Goal: Task Accomplishment & Management: Manage account settings

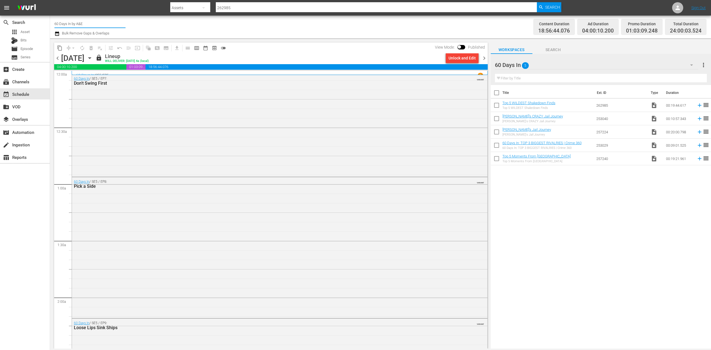
click at [101, 25] on input "60 Days In by A&E" at bounding box center [89, 23] width 71 height 13
click at [484, 58] on span "chevron_right" at bounding box center [484, 58] width 7 height 7
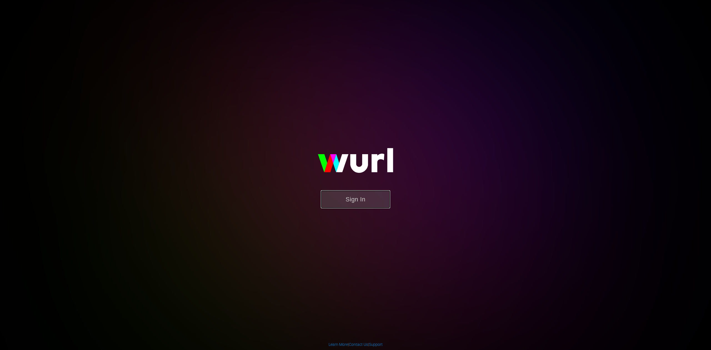
click at [361, 198] on button "Sign In" at bounding box center [355, 199] width 69 height 18
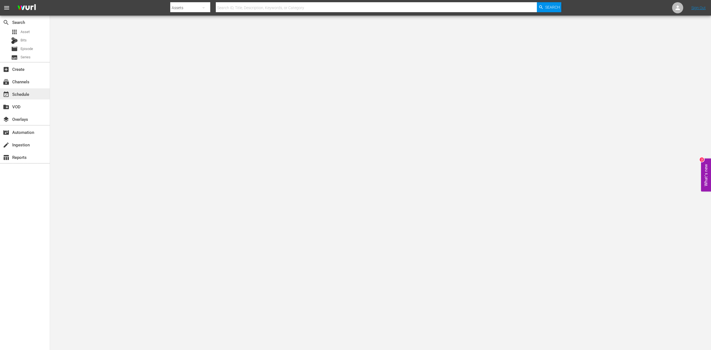
click at [13, 93] on div "event_available Schedule" at bounding box center [15, 93] width 31 height 5
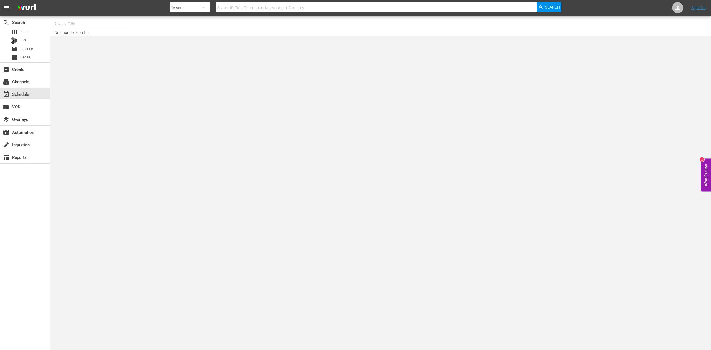
click at [76, 23] on input "text" at bounding box center [89, 23] width 71 height 13
click at [91, 38] on div "Pawn Stars (1636 - aenetworks_pawnstars_1)" at bounding box center [131, 39] width 144 height 13
type input "Pawn Stars (1636 - aenetworks_pawnstars_1)"
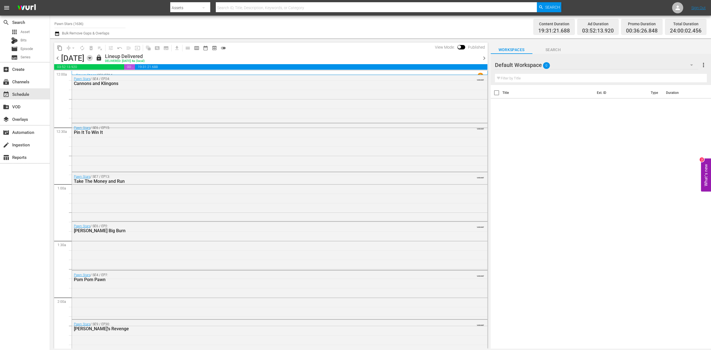
click at [91, 58] on icon "button" at bounding box center [89, 58] width 3 height 1
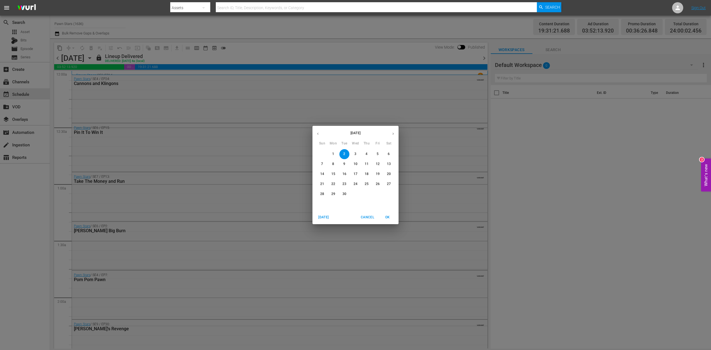
click at [331, 174] on p "15" at bounding box center [333, 174] width 4 height 5
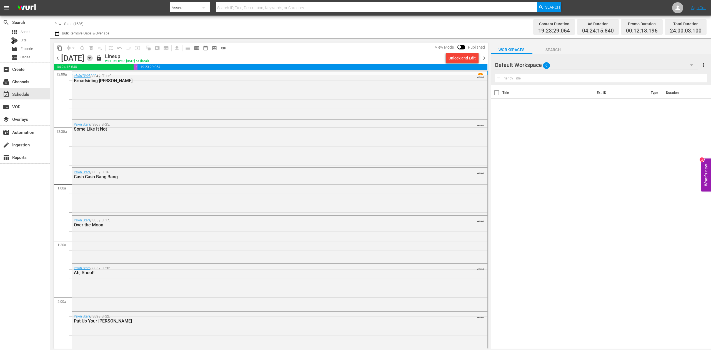
click at [91, 58] on icon "button" at bounding box center [89, 58] width 3 height 1
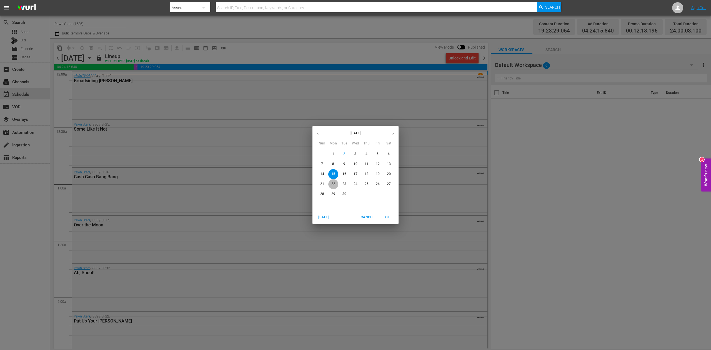
click at [334, 185] on p "22" at bounding box center [333, 184] width 4 height 5
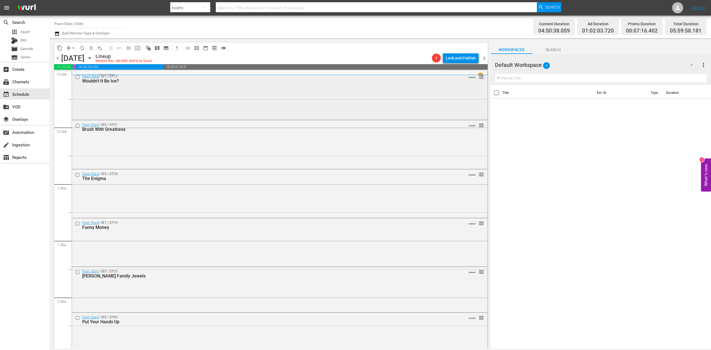
click at [221, 94] on div "Pawn Stars / SE7 / EP12: Wouldn't It Be Ice? VARIANT reorder" at bounding box center [280, 95] width 416 height 47
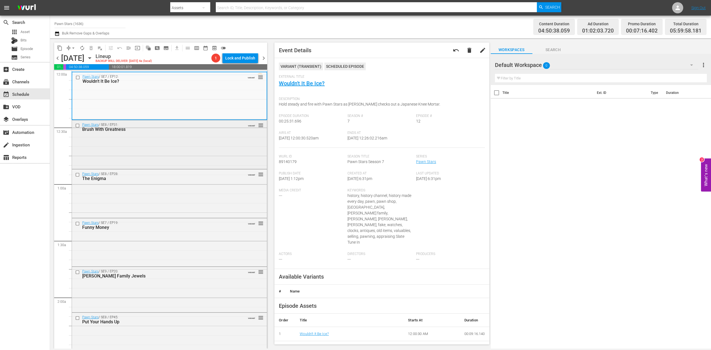
click at [185, 143] on div "Pawn Stars / SE8 / EP31: Brush With Greatness VARIANT reorder" at bounding box center [169, 144] width 195 height 48
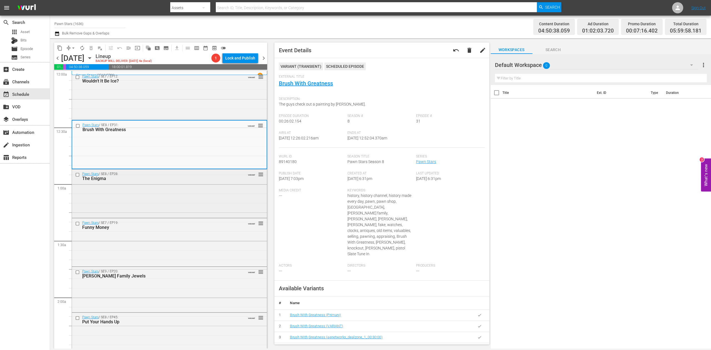
click at [198, 184] on div "Pawn Stars / SE8 / EP28: The Enigma VARIANT reorder" at bounding box center [169, 192] width 195 height 47
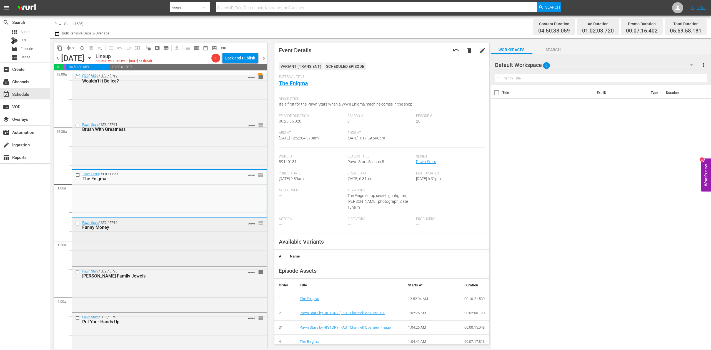
click at [203, 244] on div "Pawn Stars / SE7 / EP19: Funny Money VARIANT reorder" at bounding box center [169, 241] width 195 height 47
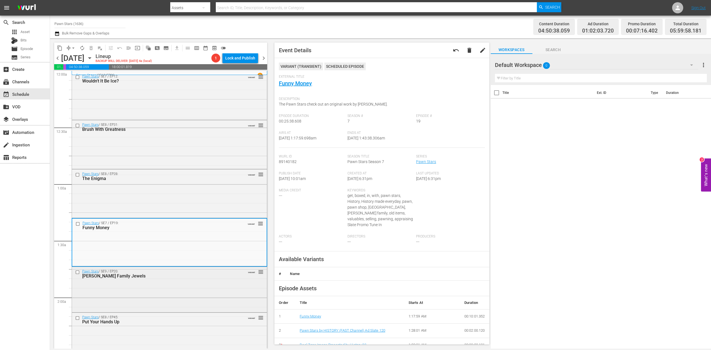
click at [201, 299] on div "Pawn Stars / SE9 / EP20: McKinley Family Jewels VARIANT reorder" at bounding box center [169, 289] width 195 height 44
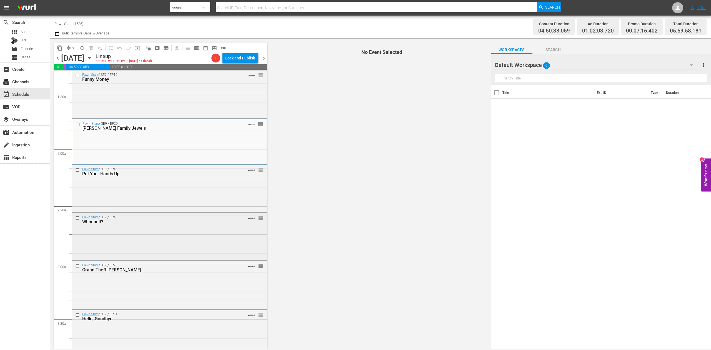
scroll to position [185, 0]
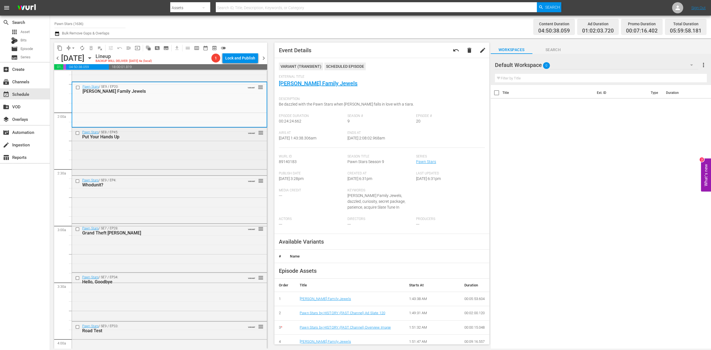
click at [198, 160] on div "Pawn Stars / SE8 / EP45: Put Your Hands Up VARIANT reorder" at bounding box center [169, 151] width 195 height 46
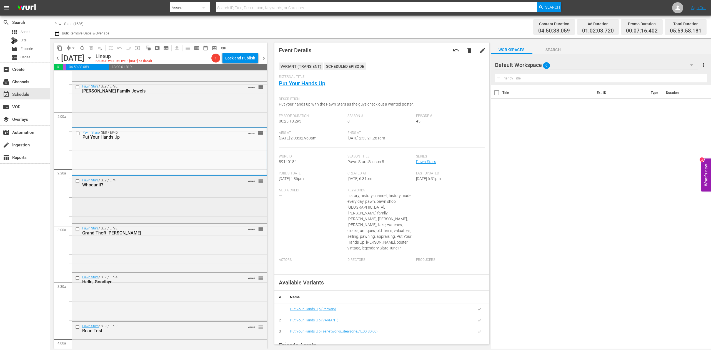
click at [191, 197] on div "Pawn Stars / SE9 / EP4: Whodunit? VARIANT reorder" at bounding box center [169, 199] width 195 height 46
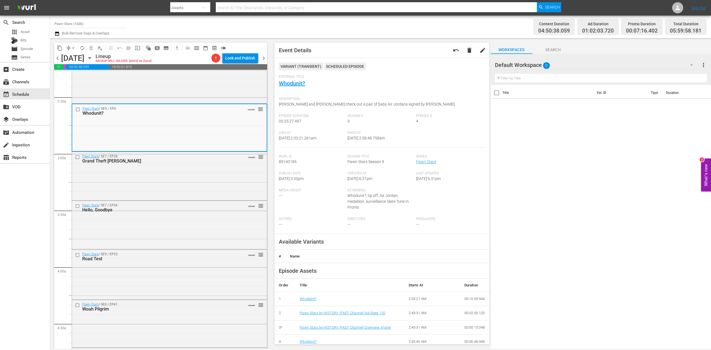
scroll to position [259, 0]
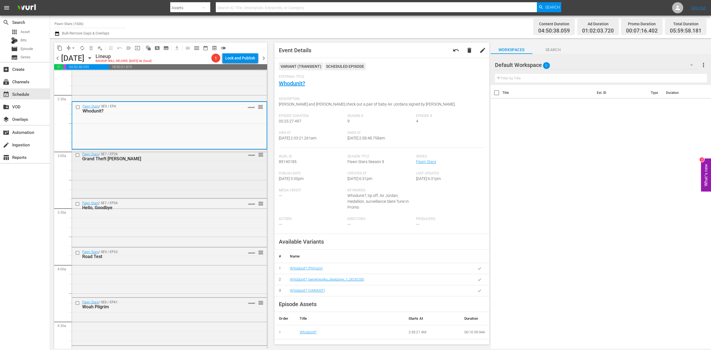
click at [198, 173] on div "Pawn Stars / SE7 / EP28: Grand Theft Corey VARIANT reorder" at bounding box center [169, 174] width 195 height 48
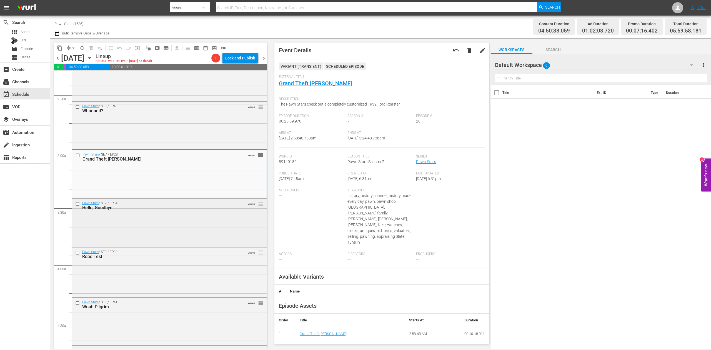
click at [175, 224] on div "Pawn Stars / SE7 / EP34: Hello, Goodbye VARIANT reorder" at bounding box center [169, 222] width 195 height 47
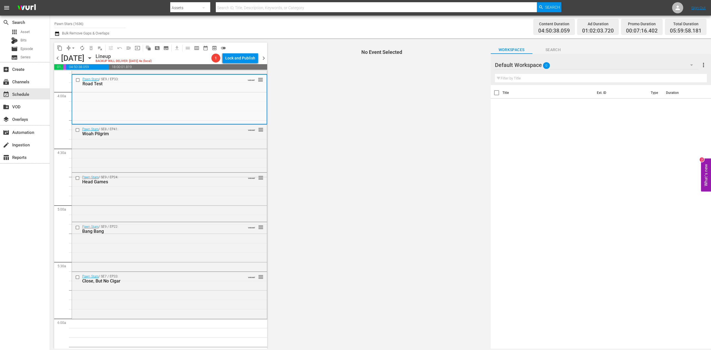
scroll to position [445, 0]
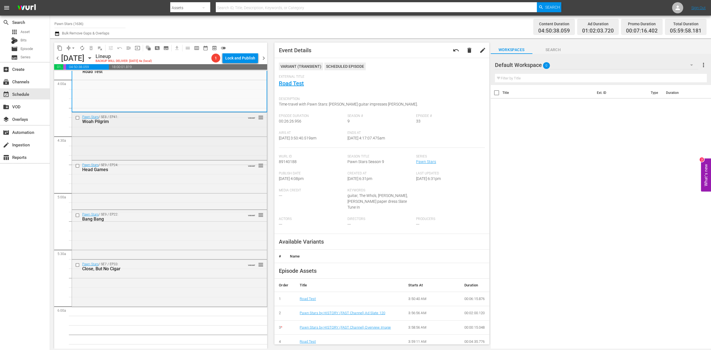
click at [187, 139] on div "Pawn Stars / SE8 / EP41: Woah Pilgrim VARIANT reorder" at bounding box center [169, 136] width 195 height 47
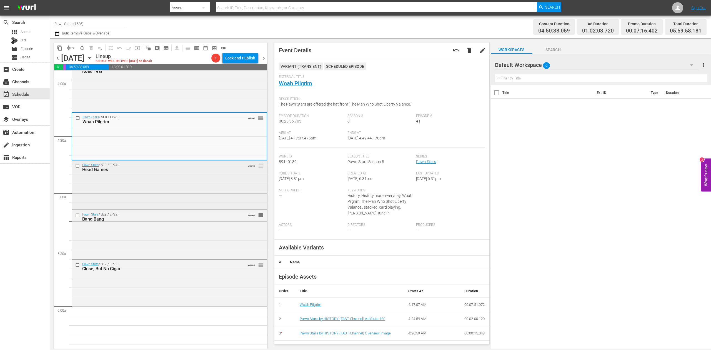
click at [197, 185] on div "Pawn Stars / SE9 / EP24: Head Games VARIANT reorder" at bounding box center [169, 185] width 195 height 48
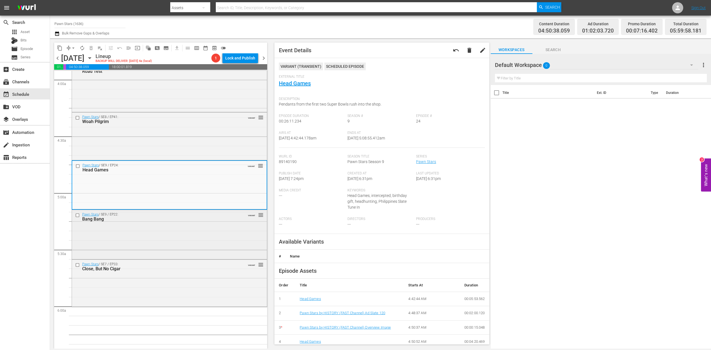
click at [188, 234] on div "Pawn Stars / SE9 / EP22: Bang Bang VARIANT reorder" at bounding box center [169, 234] width 195 height 48
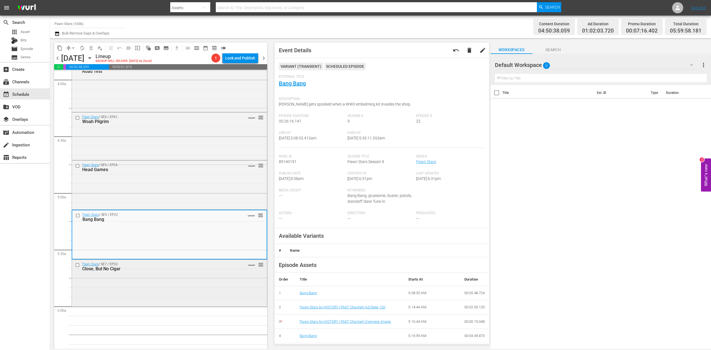
click at [185, 280] on div "Pawn Stars / SE7 / EP33: Close, But No Cigar VARIANT reorder" at bounding box center [169, 283] width 195 height 46
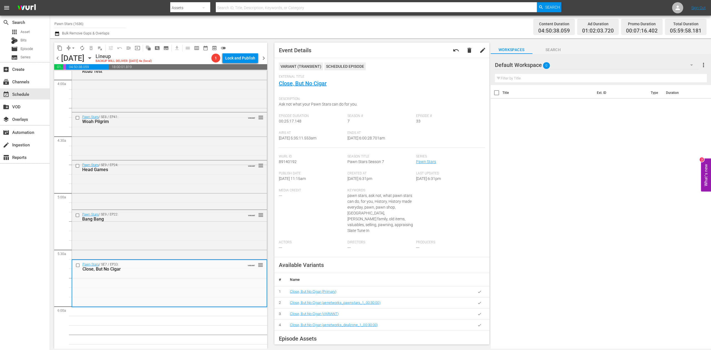
click at [53, 32] on div "Channel Title Pawn Stars (1636) Bulk Remove Gaps & Overlaps Content Duration 04…" at bounding box center [380, 27] width 661 height 23
click at [58, 33] on icon "button" at bounding box center [56, 33] width 5 height 7
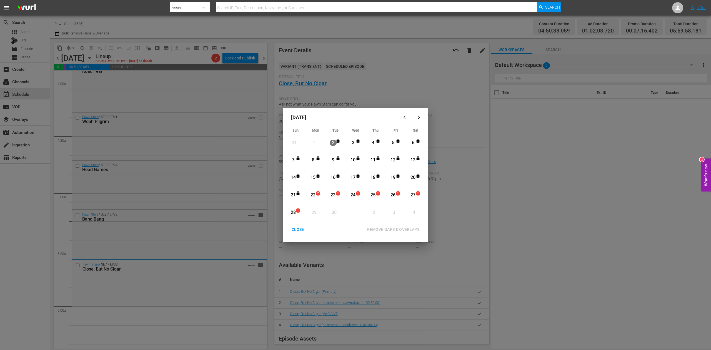
click at [314, 194] on div "22" at bounding box center [313, 195] width 7 height 6
click at [398, 227] on div "REMOVE GAPS & OVERLAPS" at bounding box center [393, 229] width 61 height 7
click at [297, 230] on div "CLOSE" at bounding box center [297, 229] width 21 height 7
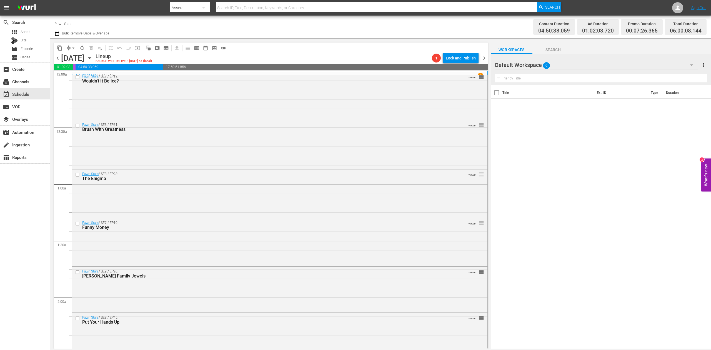
click at [57, 32] on icon "button" at bounding box center [57, 33] width 4 height 4
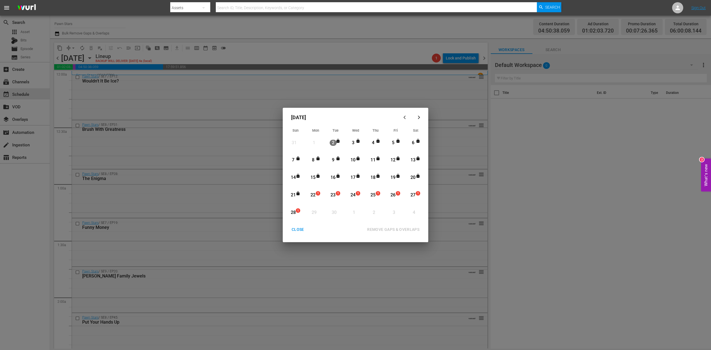
click at [315, 193] on div "22" at bounding box center [313, 195] width 7 height 6
click at [394, 226] on div "REMOVE GAPS & OVERLAPS" at bounding box center [393, 229] width 61 height 7
drag, startPoint x: 316, startPoint y: 194, endPoint x: 327, endPoint y: 213, distance: 22.6
click at [316, 194] on div "22 1" at bounding box center [314, 195] width 14 height 15
click at [396, 233] on div "REMOVE GAPS & OVERLAPS" at bounding box center [393, 229] width 61 height 7
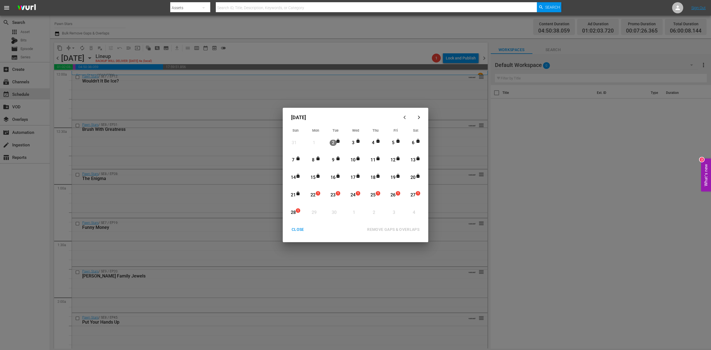
click at [295, 226] on div "CLOSE" at bounding box center [297, 229] width 21 height 7
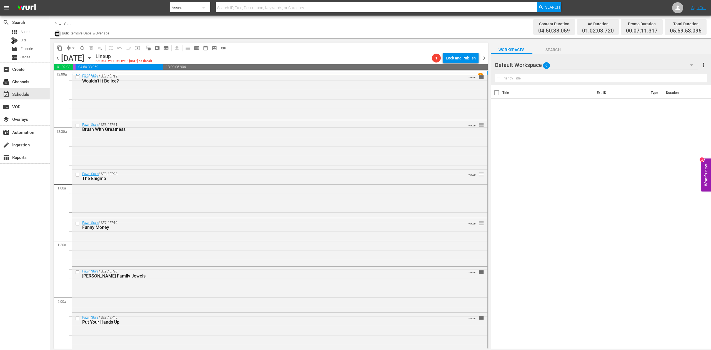
click at [57, 34] on icon "button" at bounding box center [56, 33] width 5 height 7
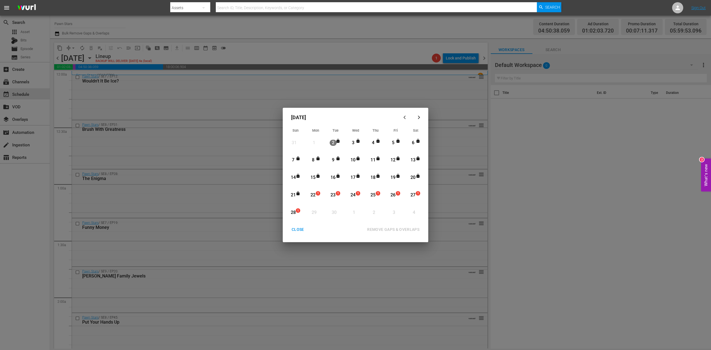
click at [313, 197] on div "22" at bounding box center [313, 195] width 7 height 6
click at [382, 229] on div "REMOVE GAPS & OVERLAPS" at bounding box center [393, 229] width 61 height 7
click at [296, 229] on div "CLOSE" at bounding box center [297, 229] width 21 height 7
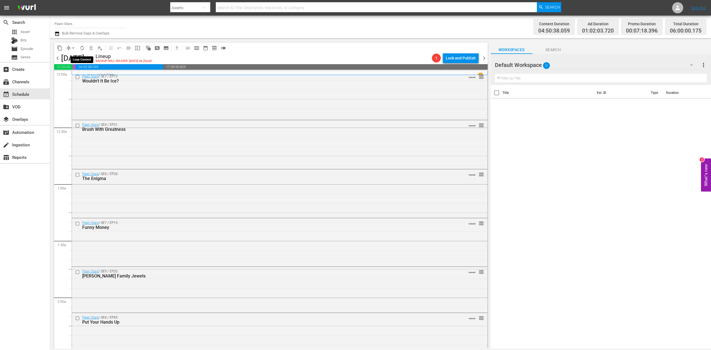
click at [85, 49] on button "autorenew_outlined" at bounding box center [82, 48] width 9 height 9
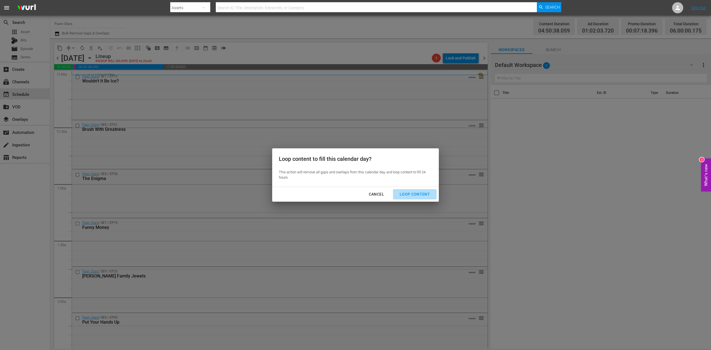
click at [417, 193] on div "Loop Content" at bounding box center [414, 194] width 39 height 7
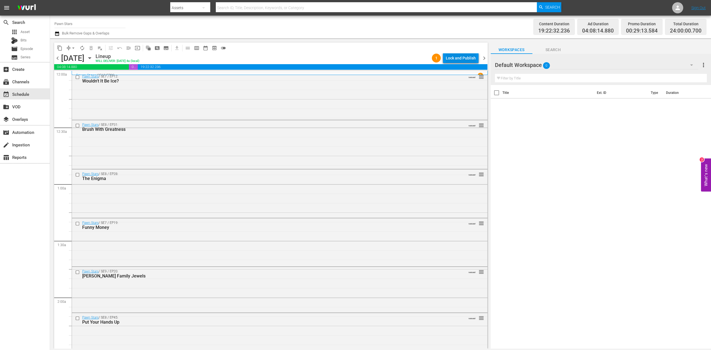
click at [468, 58] on div "Lock and Publish" at bounding box center [461, 58] width 30 height 10
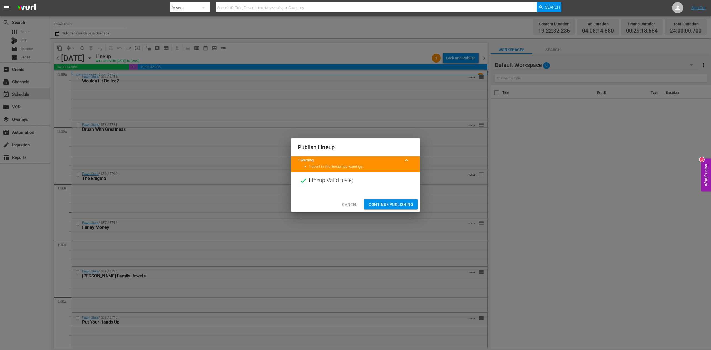
click at [407, 203] on span "Continue Publishing" at bounding box center [391, 204] width 45 height 7
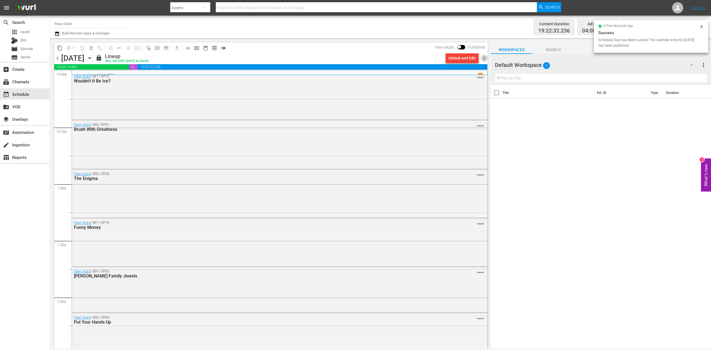
click at [484, 59] on span "chevron_right" at bounding box center [484, 58] width 7 height 7
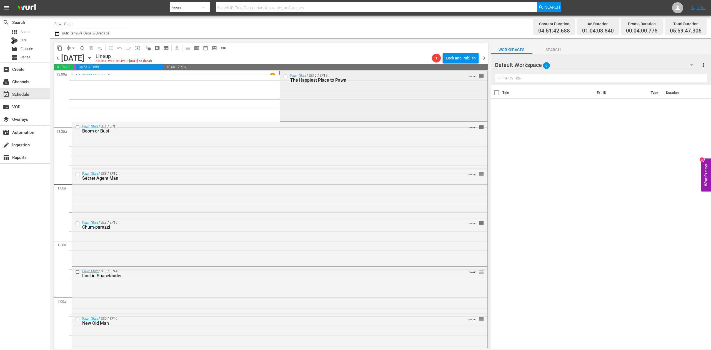
click at [364, 104] on div "Pawn Stars / SE15 / EP18: The Happiest Place to Pawn VARIANT reorder" at bounding box center [384, 95] width 208 height 49
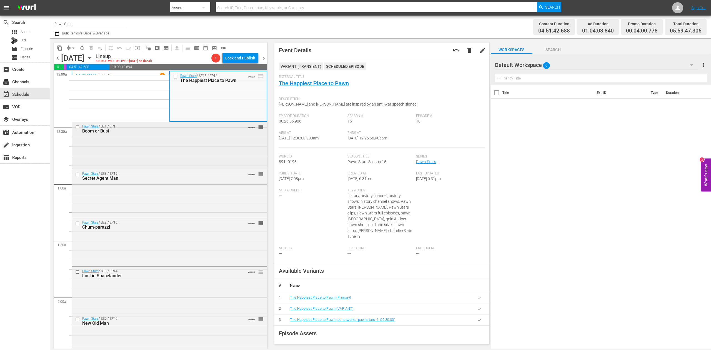
click at [216, 151] on div "Pawn Stars / SE1 / EP1: Boom or Bust VARIANT reorder" at bounding box center [169, 145] width 195 height 46
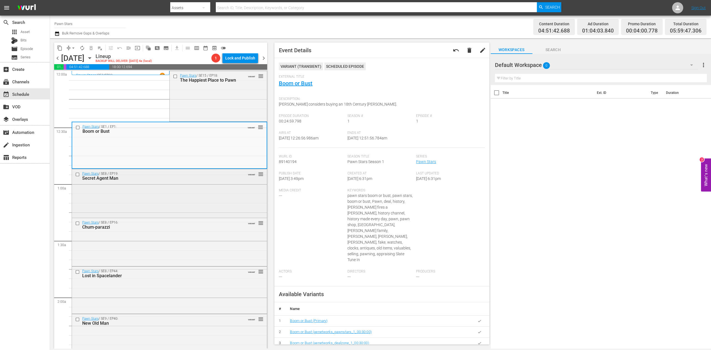
click at [191, 198] on div "Pawn Stars / SE8 / EP19: Secret Agent Man VARIANT reorder" at bounding box center [169, 192] width 195 height 47
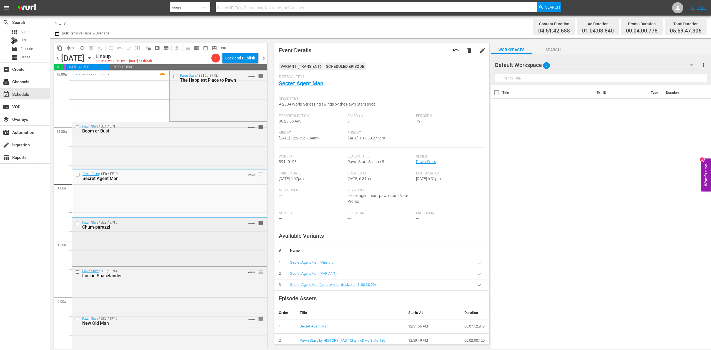
click at [172, 255] on div "Pawn Stars / SE8 / EP16: Chum-parazzi VARIANT reorder" at bounding box center [169, 241] width 195 height 47
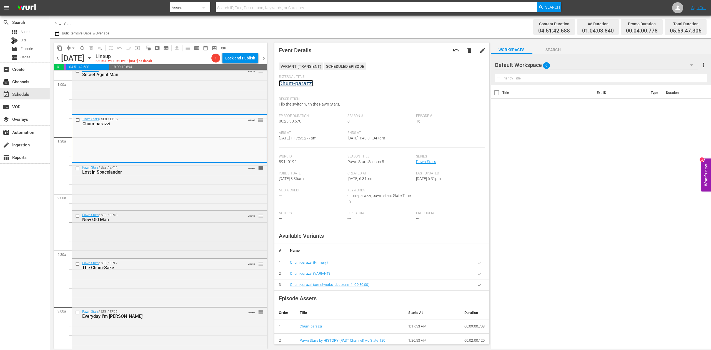
scroll to position [111, 0]
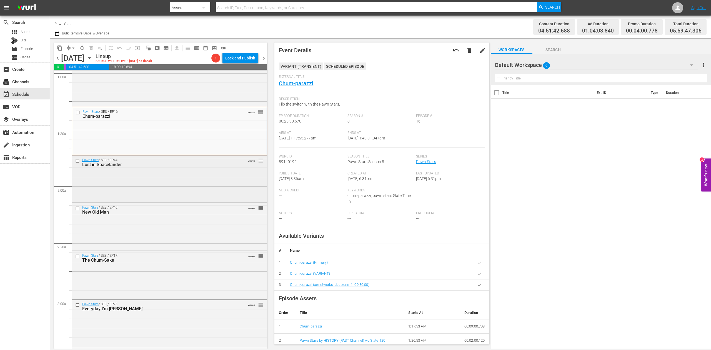
click at [201, 191] on div "Pawn Stars / SE8 / EP44: Lost in Spacelander VARIANT reorder" at bounding box center [169, 179] width 195 height 46
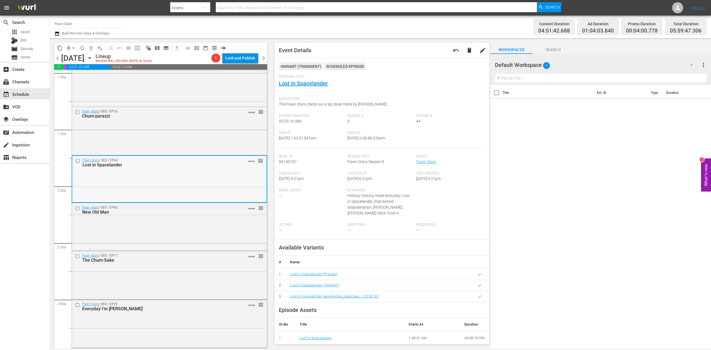
click at [179, 169] on div "Pawn Stars / SE8 / EP44: Lost in Spacelander VARIANT reorder" at bounding box center [169, 163] width 194 height 14
click at [176, 227] on div "Pawn Stars / SE9 / EP40: New Old Man VARIANT reorder" at bounding box center [169, 226] width 195 height 46
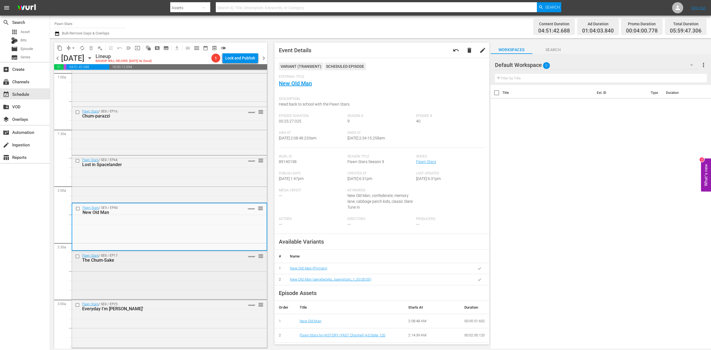
click at [199, 276] on div "Pawn Stars / SE8 / EP17: The Chum-Sake VARIANT reorder" at bounding box center [169, 274] width 195 height 47
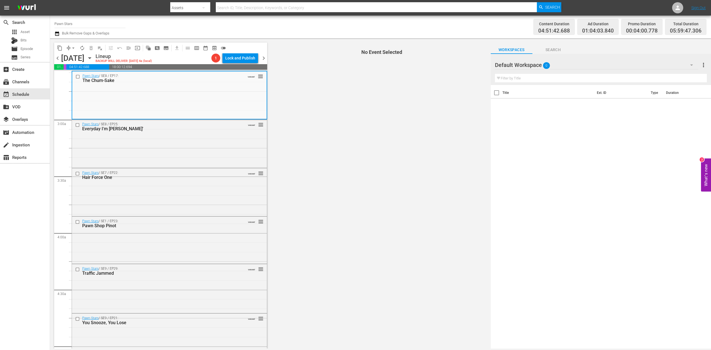
scroll to position [296, 0]
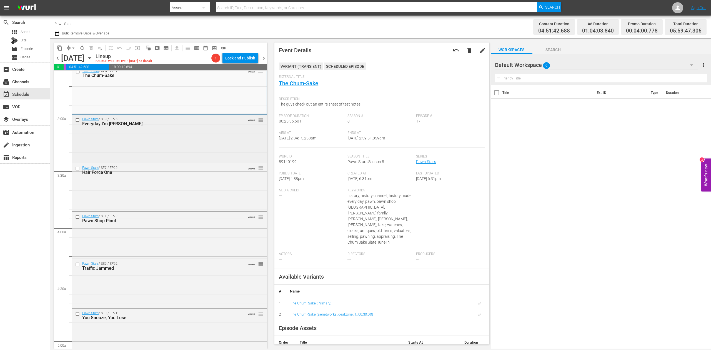
click at [170, 147] on div "Pawn Stars / SE8 / EP25: Everyday I'm Shufflin' VARIANT reorder" at bounding box center [169, 138] width 195 height 47
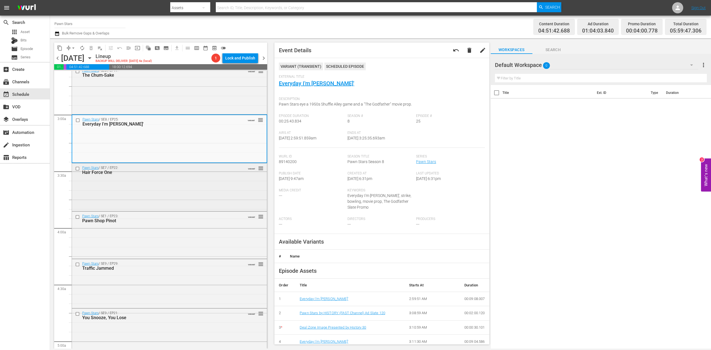
click at [197, 193] on div "Pawn Stars / SE7 / EP22: Hair Force One VARIANT reorder" at bounding box center [169, 186] width 195 height 47
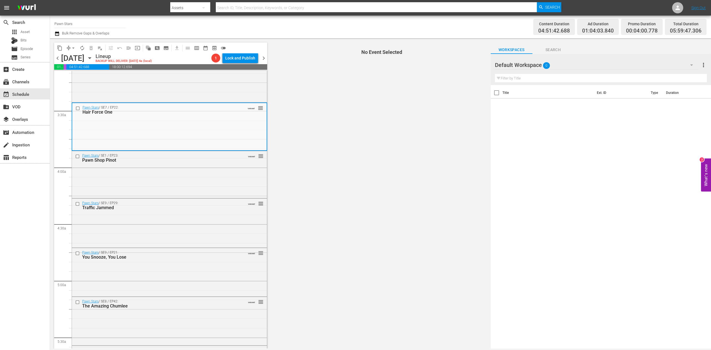
scroll to position [370, 0]
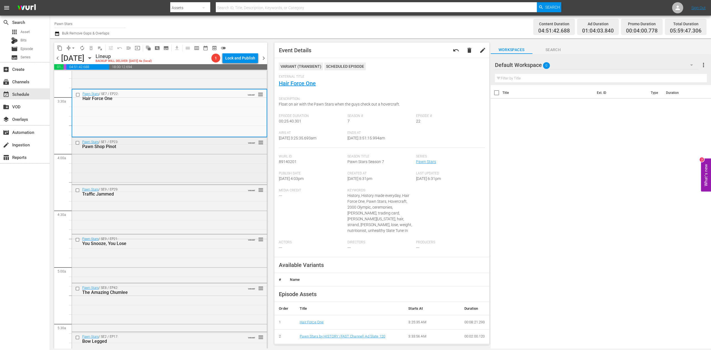
click at [205, 165] on div "Pawn Stars / SE1 / EP23: Pawn Shop Pinot VARIANT reorder" at bounding box center [169, 161] width 195 height 46
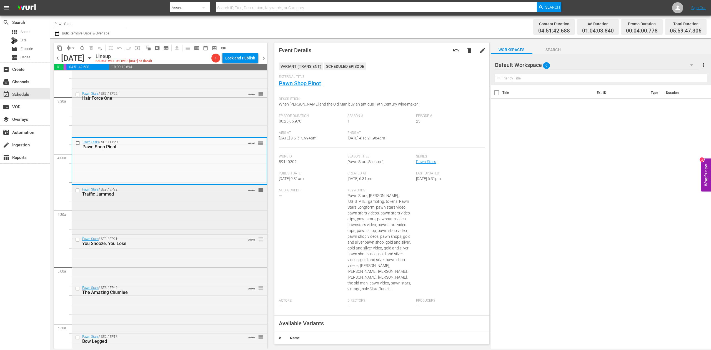
click at [178, 208] on div "Pawn Stars / SE9 / EP29: Traffic Jammed VARIANT reorder" at bounding box center [169, 209] width 195 height 48
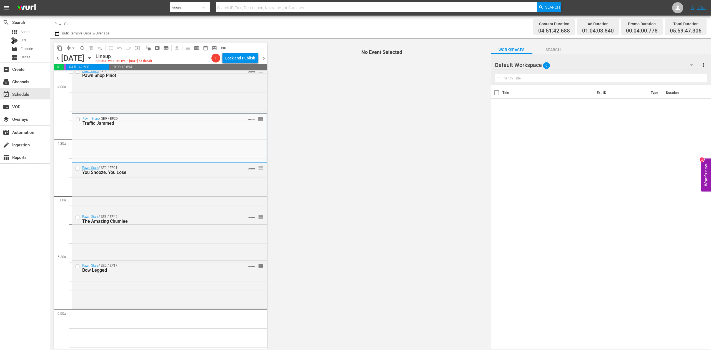
scroll to position [445, 0]
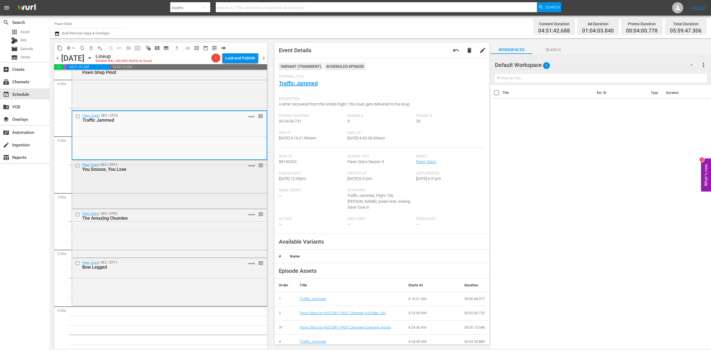
click at [183, 178] on div "Pawn Stars / SE9 / EP21: You Snooze, You Lose VARIANT reorder" at bounding box center [169, 184] width 195 height 48
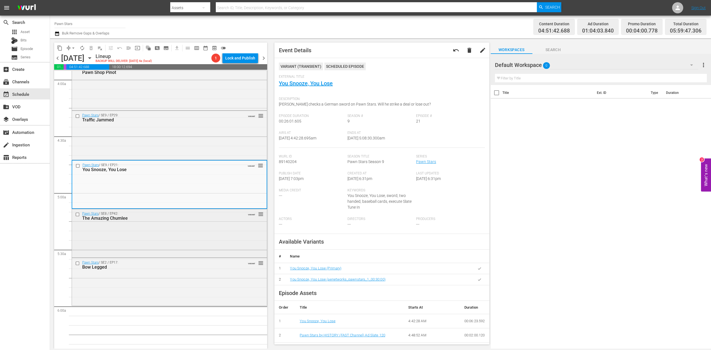
click at [183, 238] on div "Pawn Stars / SE8 / EP42: The Amazing Chumlee VARIANT reorder" at bounding box center [169, 232] width 195 height 47
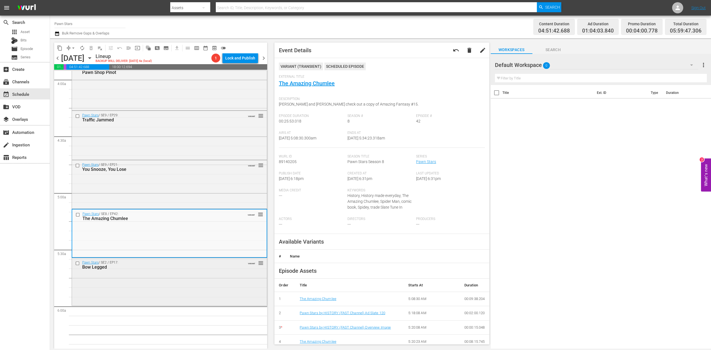
click at [172, 286] on div "Pawn Stars / SE2 / EP17: Bow Legged VARIANT reorder" at bounding box center [169, 281] width 195 height 46
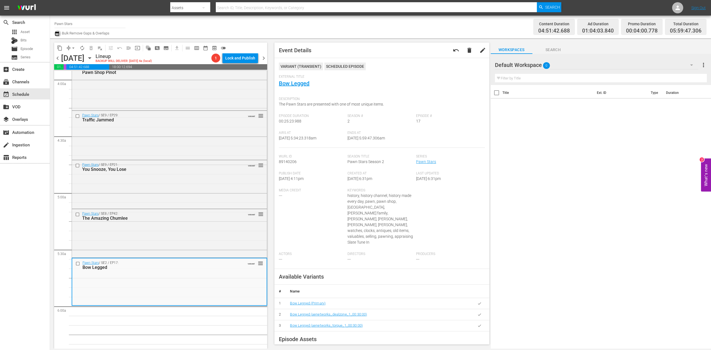
click at [56, 33] on icon "button" at bounding box center [56, 33] width 5 height 7
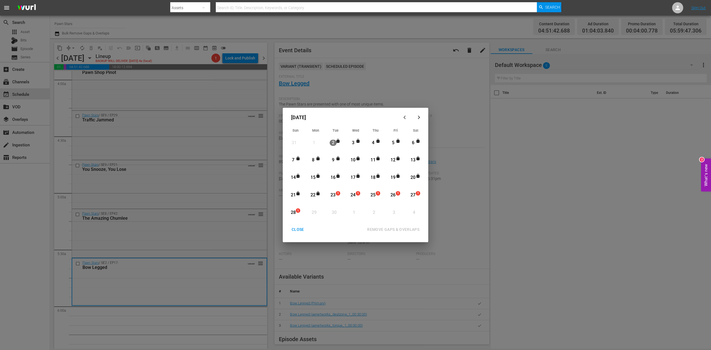
click at [336, 195] on div "23" at bounding box center [333, 195] width 7 height 6
click at [395, 228] on div "REMOVE GAPS & OVERLAPS" at bounding box center [393, 229] width 61 height 7
click at [296, 227] on div "CLOSE" at bounding box center [297, 229] width 21 height 7
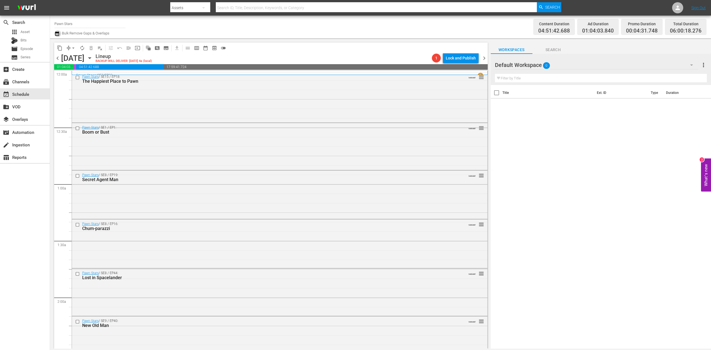
click at [58, 34] on icon "button" at bounding box center [56, 33] width 5 height 7
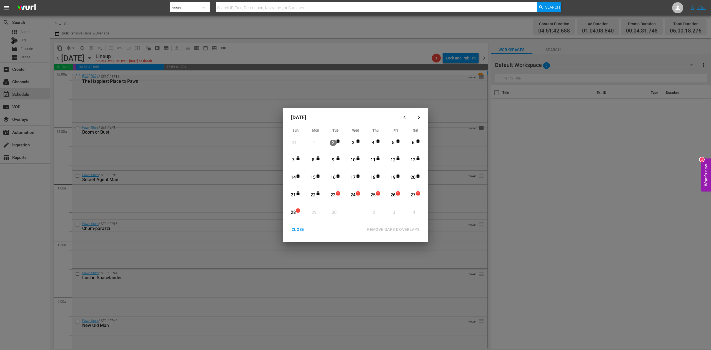
click at [333, 194] on div "23" at bounding box center [333, 195] width 7 height 6
click at [395, 228] on div "REMOVE GAPS & OVERLAPS" at bounding box center [393, 229] width 61 height 7
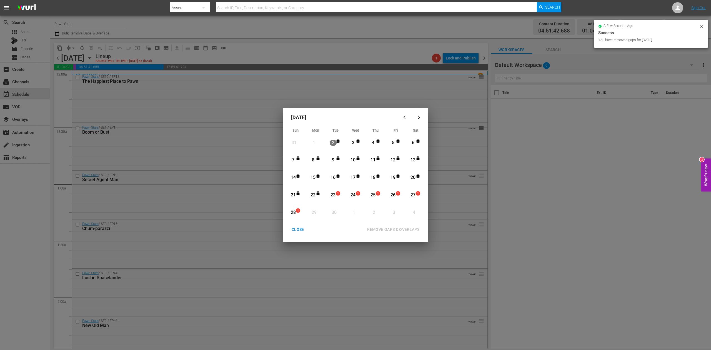
click at [299, 228] on div "CLOSE" at bounding box center [297, 229] width 21 height 7
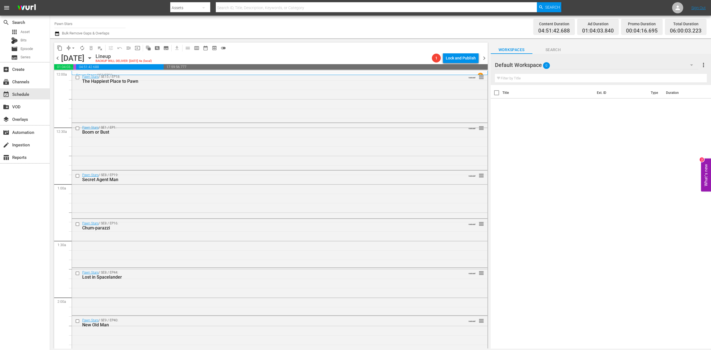
click at [55, 32] on icon "button" at bounding box center [56, 33] width 5 height 7
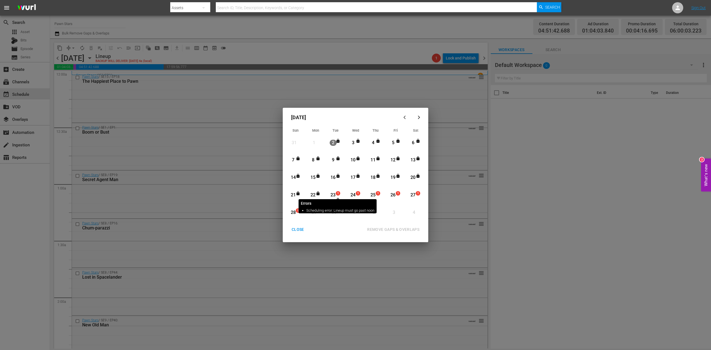
click at [337, 192] on span "1" at bounding box center [338, 193] width 4 height 4
click at [393, 230] on div "REMOVE GAPS & OVERLAPS" at bounding box center [393, 229] width 61 height 7
click at [299, 228] on div "CLOSE" at bounding box center [297, 229] width 21 height 7
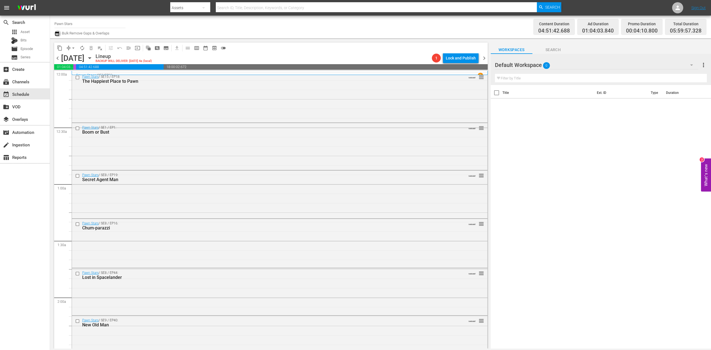
click at [56, 33] on icon "button" at bounding box center [57, 33] width 4 height 4
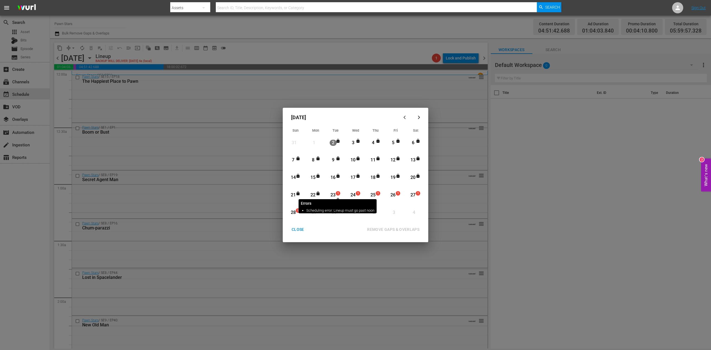
click at [336, 195] on span "1" at bounding box center [338, 193] width 4 height 4
click at [409, 227] on div "REMOVE GAPS & OVERLAPS" at bounding box center [393, 229] width 61 height 7
click at [299, 228] on div "CLOSE" at bounding box center [297, 229] width 21 height 7
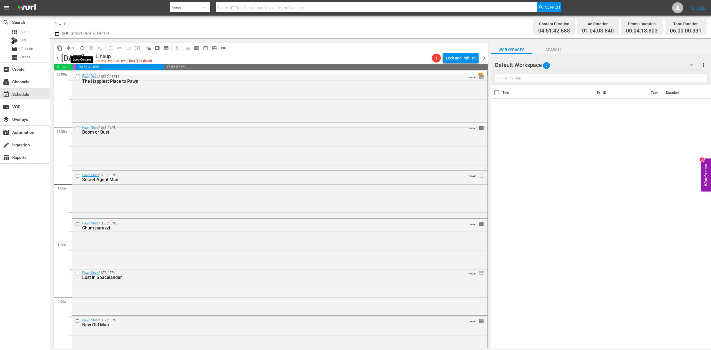
click at [81, 47] on span "autorenew_outlined" at bounding box center [82, 48] width 6 height 6
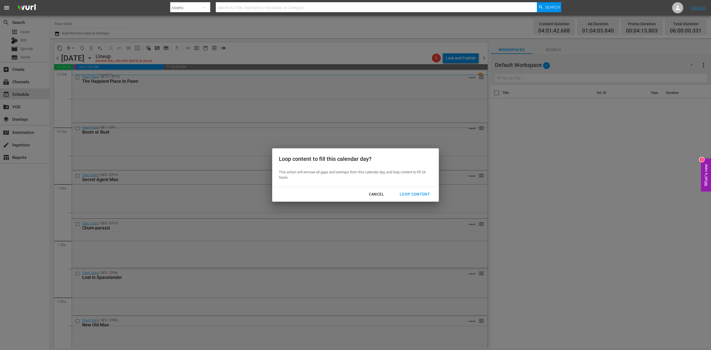
click at [418, 195] on div "Loop Content" at bounding box center [414, 194] width 39 height 7
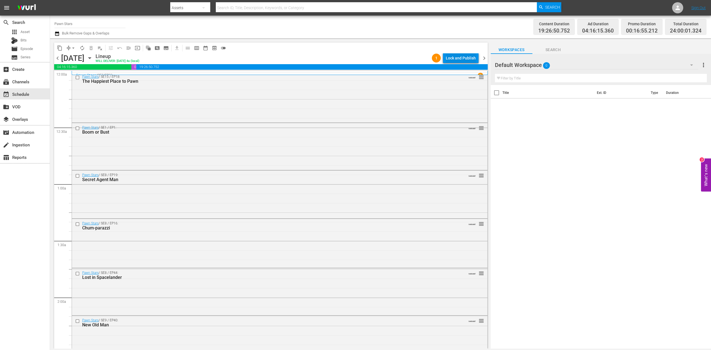
click at [457, 58] on div "Lock and Publish" at bounding box center [461, 58] width 30 height 10
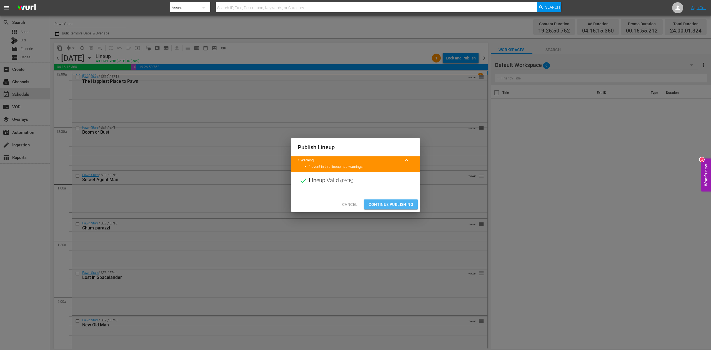
click at [404, 203] on span "Continue Publishing" at bounding box center [391, 204] width 45 height 7
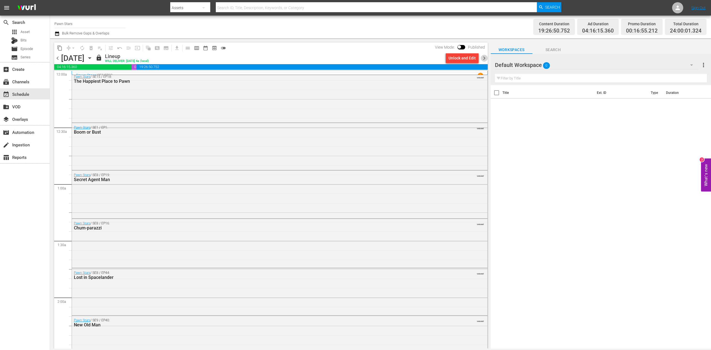
click at [483, 59] on span "chevron_right" at bounding box center [484, 58] width 7 height 7
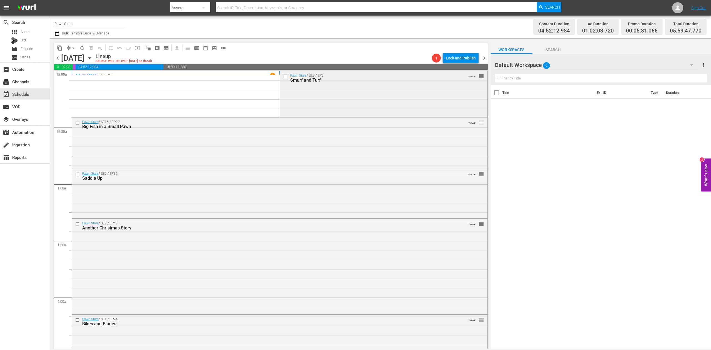
click at [329, 99] on div "Pawn Stars / SE9 / EP9: Smurf and Turf VARIANT reorder" at bounding box center [384, 93] width 208 height 45
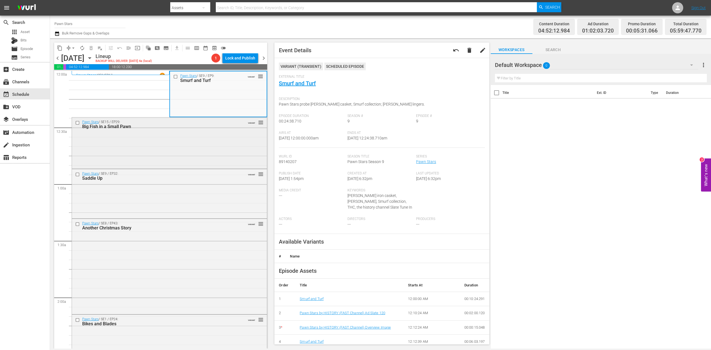
click at [208, 144] on div "Pawn Stars / SE15 / EP29: Big Fish in a Small Pawn VARIANT reorder" at bounding box center [169, 143] width 195 height 50
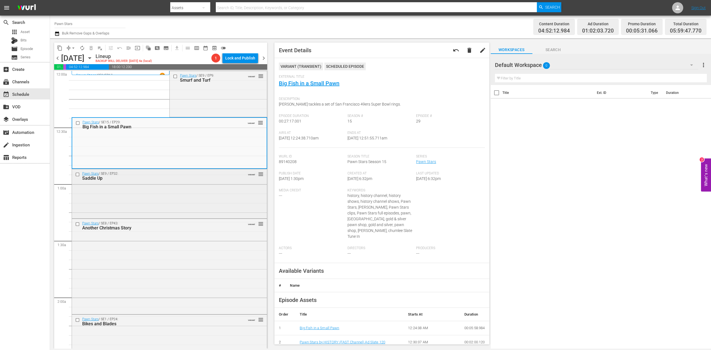
click at [201, 188] on div "Pawn Stars / SE9 / EP32: Saddle Up VARIANT reorder" at bounding box center [169, 193] width 195 height 48
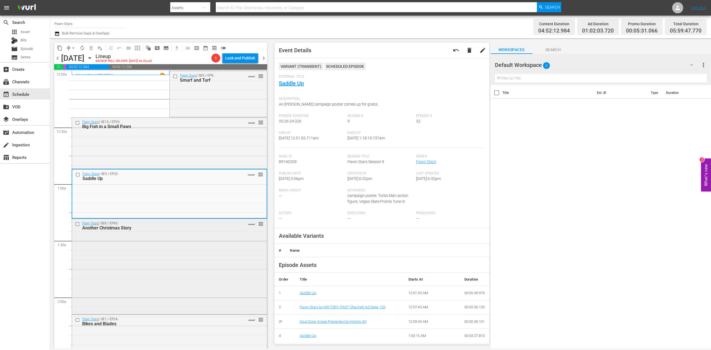
click at [177, 256] on div "Pawn Stars / SE8 / EP43: Another Christmas Story VARIANT reorder" at bounding box center [169, 266] width 195 height 94
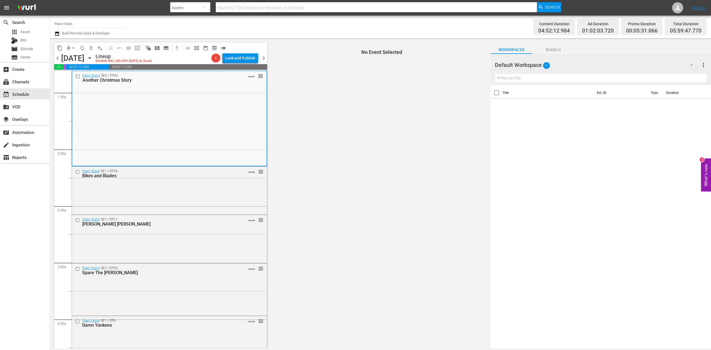
scroll to position [185, 0]
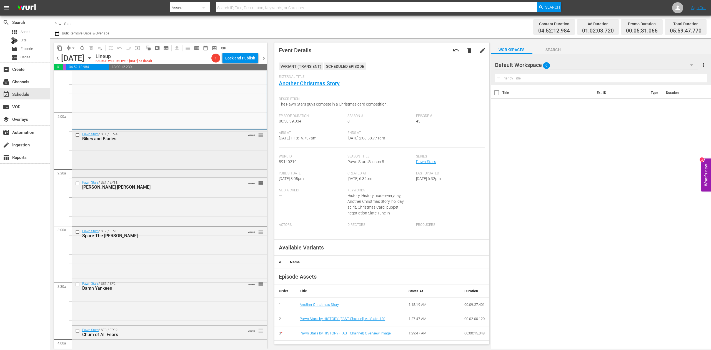
click at [178, 159] on div "Pawn Stars / SE1 / EP24: Bikes and Blades VARIANT reorder" at bounding box center [169, 153] width 195 height 47
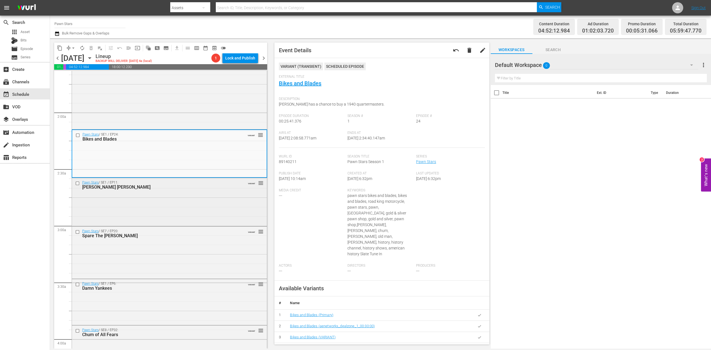
click at [196, 198] on div "Pawn Stars / SE1 / EP11: John Hancock's Hancock VARIANT reorder" at bounding box center [169, 201] width 195 height 47
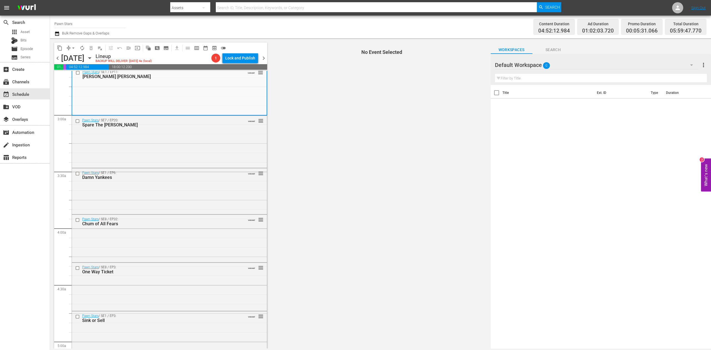
scroll to position [296, 0]
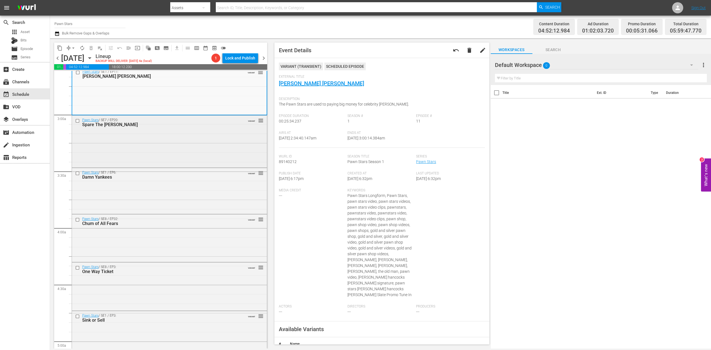
click at [180, 155] on div "Pawn Stars / SE7 / EP20: Spare The Rodman VARIANT reorder" at bounding box center [169, 141] width 195 height 51
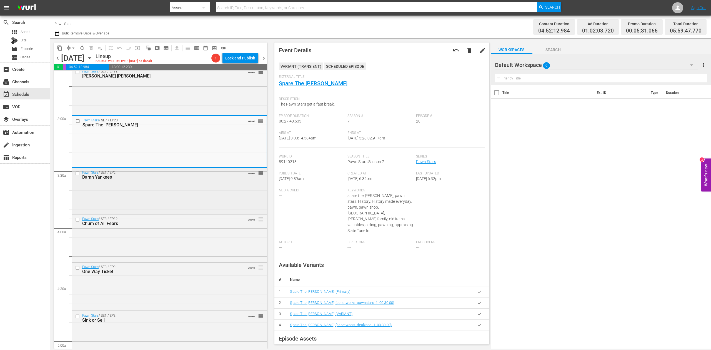
click at [197, 192] on div "Pawn Stars / SE1 / EP6: Damn Yankees VARIANT reorder" at bounding box center [169, 190] width 195 height 45
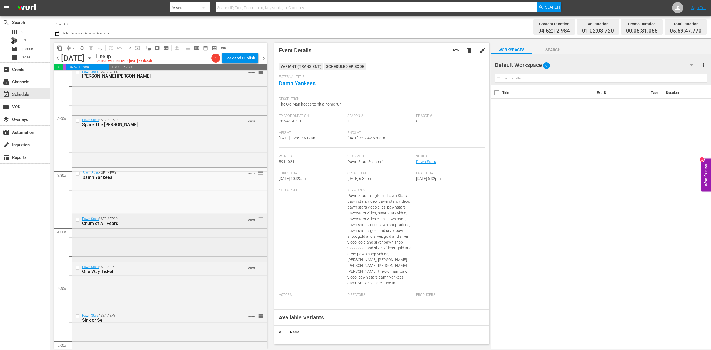
click at [155, 243] on div "Pawn Stars / SE8 / EP32: Chum of All Fears VARIANT reorder" at bounding box center [169, 237] width 195 height 47
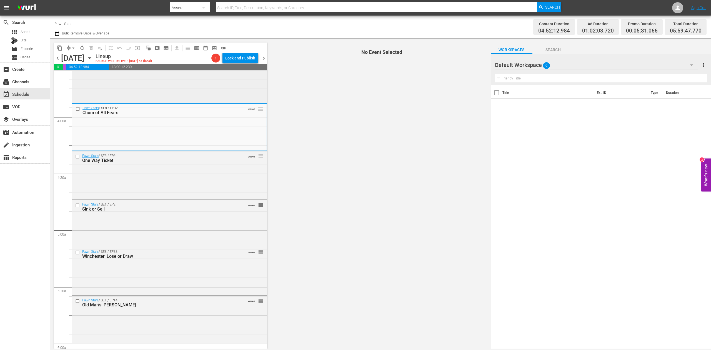
scroll to position [445, 0]
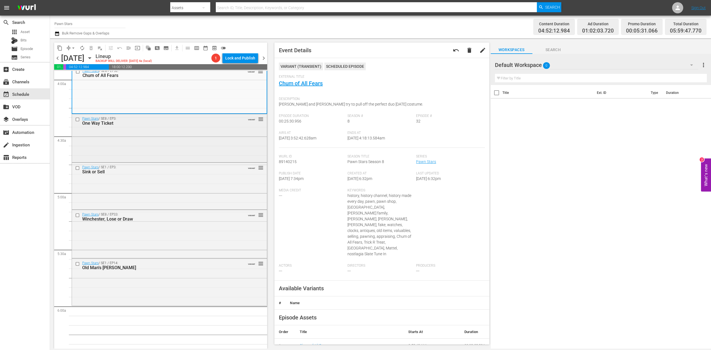
click at [154, 139] on div "Pawn Stars / SE8 / EP3: One Way Ticket VARIANT reorder" at bounding box center [169, 137] width 195 height 47
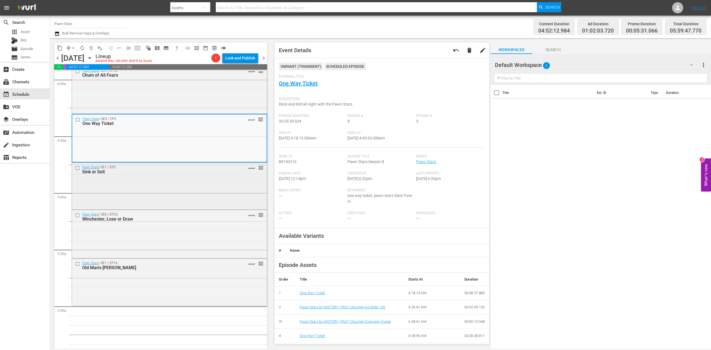
click at [178, 185] on div "Pawn Stars / SE1 / EP3: Sink or Sell VARIANT reorder" at bounding box center [169, 186] width 195 height 46
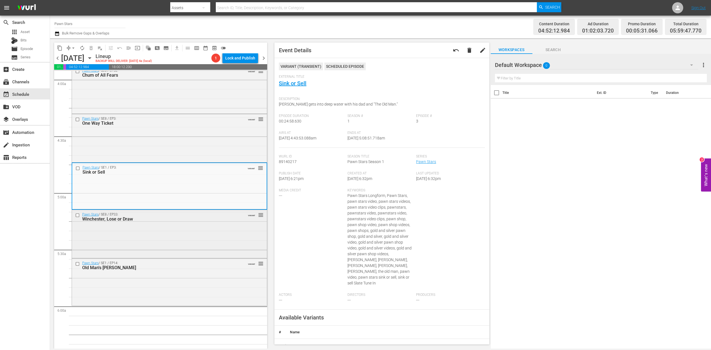
click at [179, 237] on div "Pawn Stars / SE8 / EP33: Winchester, Lose or Draw VARIANT reorder" at bounding box center [169, 233] width 195 height 47
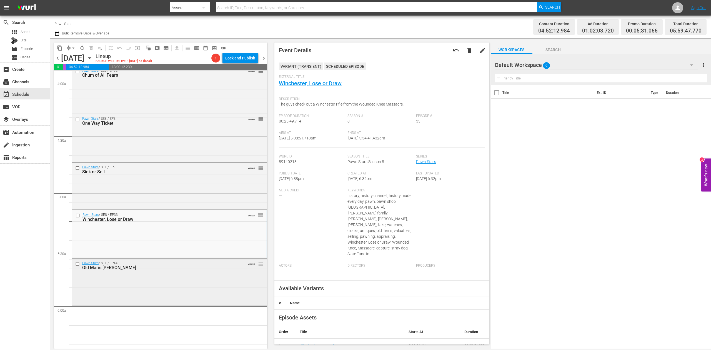
click at [185, 277] on div "Pawn Stars / SE1 / EP14: Old Man's Gamble VARIANT reorder" at bounding box center [169, 282] width 195 height 46
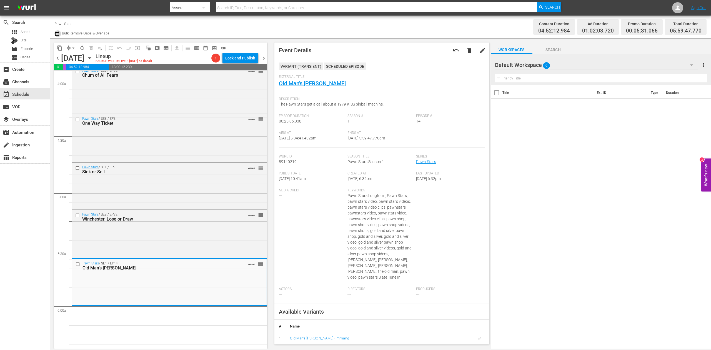
click at [57, 33] on icon "button" at bounding box center [56, 33] width 5 height 7
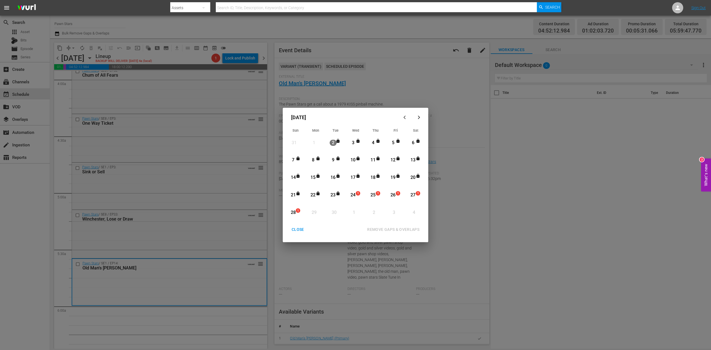
click at [353, 194] on div "24" at bounding box center [353, 195] width 7 height 6
click at [389, 230] on div "REMOVE GAPS & OVERLAPS" at bounding box center [393, 229] width 61 height 7
click at [298, 229] on div "CLOSE" at bounding box center [297, 229] width 21 height 7
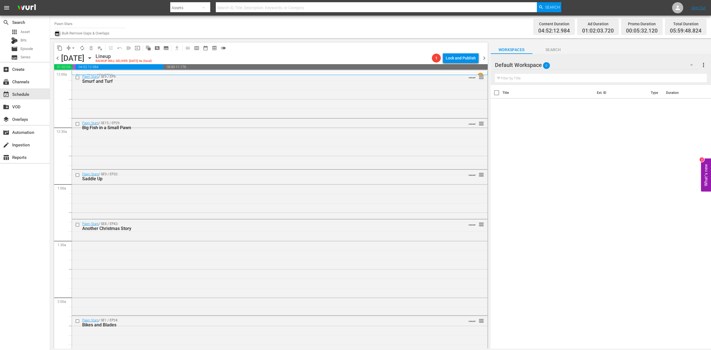
click at [57, 33] on icon "button" at bounding box center [57, 33] width 4 height 4
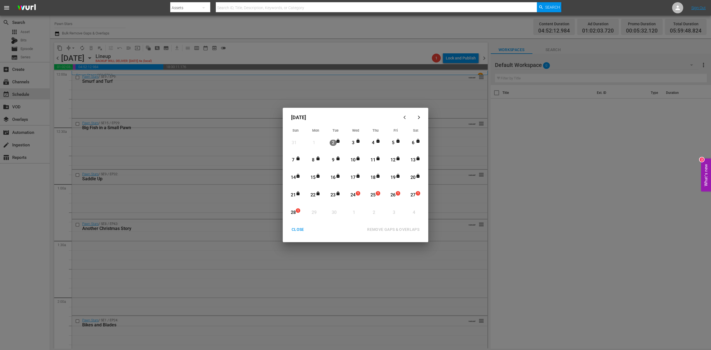
click at [355, 196] on div "24" at bounding box center [353, 195] width 7 height 6
click at [387, 228] on div "REMOVE GAPS & OVERLAPS" at bounding box center [393, 229] width 61 height 7
click at [353, 193] on div "24" at bounding box center [353, 195] width 7 height 6
click at [391, 228] on div "REMOVE GAPS & OVERLAPS" at bounding box center [393, 229] width 61 height 7
click at [357, 197] on div "1" at bounding box center [359, 195] width 4 height 6
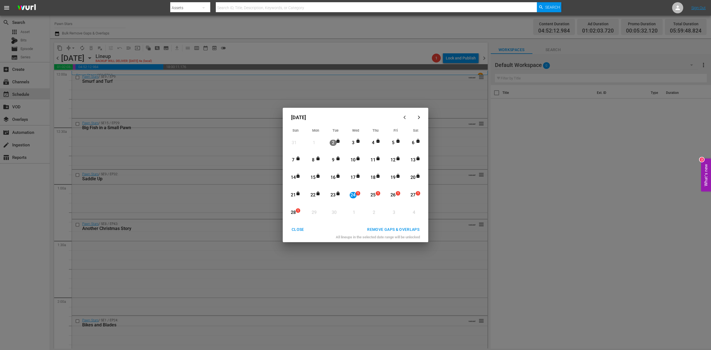
click at [404, 229] on div "REMOVE GAPS & OVERLAPS" at bounding box center [393, 229] width 61 height 7
click at [296, 229] on div "CLOSE" at bounding box center [297, 229] width 21 height 7
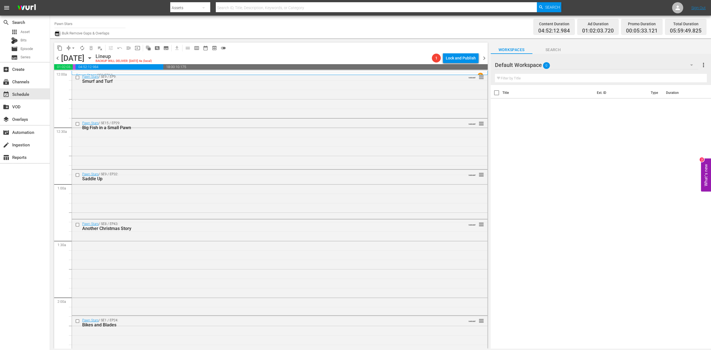
click at [56, 34] on icon "button" at bounding box center [56, 33] width 5 height 7
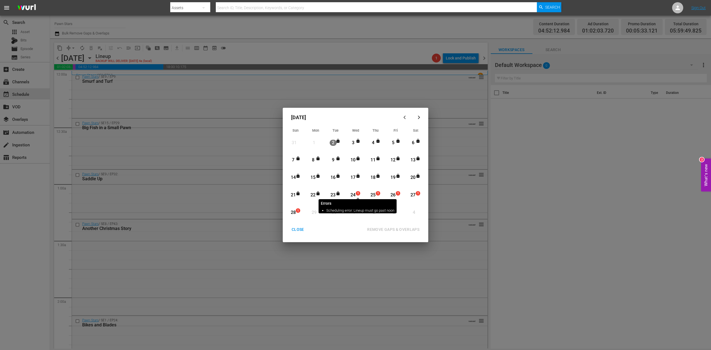
click at [357, 195] on span "1" at bounding box center [358, 193] width 4 height 4
click at [394, 227] on div "REMOVE GAPS & OVERLAPS" at bounding box center [393, 229] width 61 height 7
click at [323, 231] on div "REMOVE GAPS & OVERLAPS" at bounding box center [368, 229] width 115 height 10
click at [353, 196] on div "24" at bounding box center [353, 195] width 7 height 6
click at [399, 229] on div "REMOVE GAPS & OVERLAPS" at bounding box center [393, 229] width 61 height 7
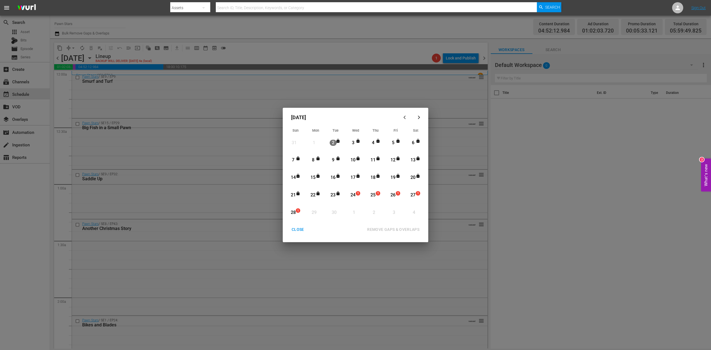
click at [298, 231] on div "CLOSE" at bounding box center [297, 229] width 21 height 7
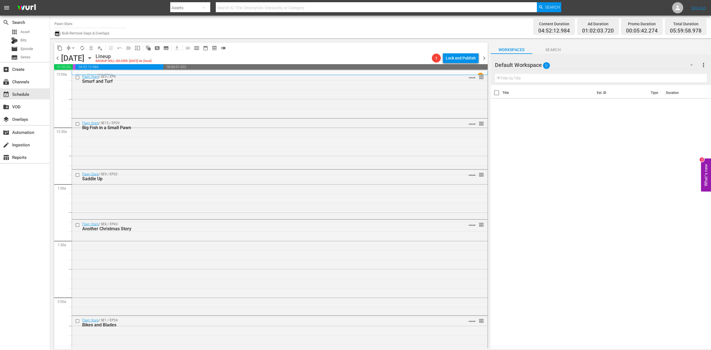
click at [57, 35] on icon "button" at bounding box center [56, 33] width 5 height 7
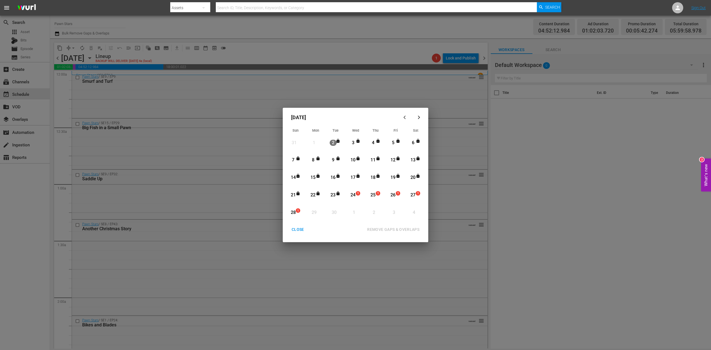
click at [353, 196] on div "24" at bounding box center [353, 195] width 7 height 6
click at [397, 228] on div "REMOVE GAPS & OVERLAPS" at bounding box center [393, 229] width 61 height 7
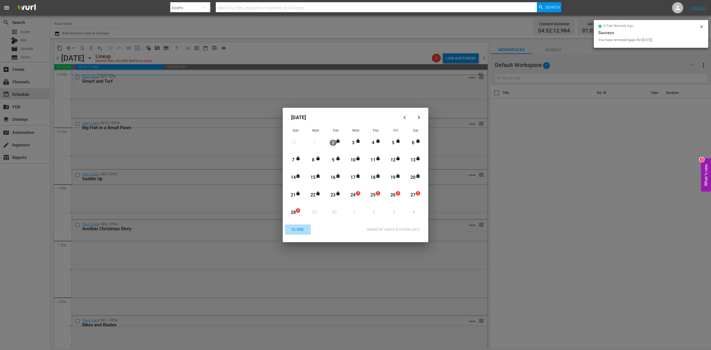
click at [300, 231] on div "CLOSE" at bounding box center [297, 229] width 21 height 7
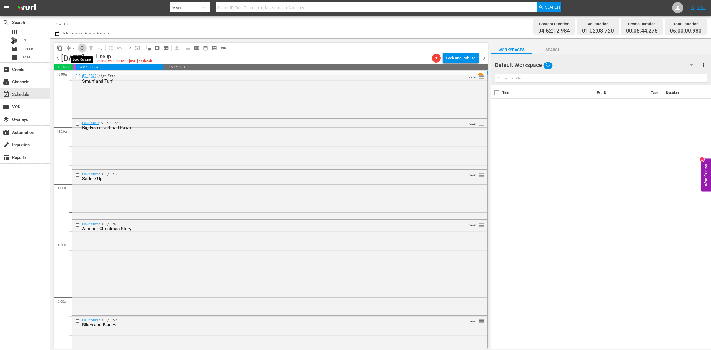
click at [83, 50] on span "autorenew_outlined" at bounding box center [82, 48] width 6 height 6
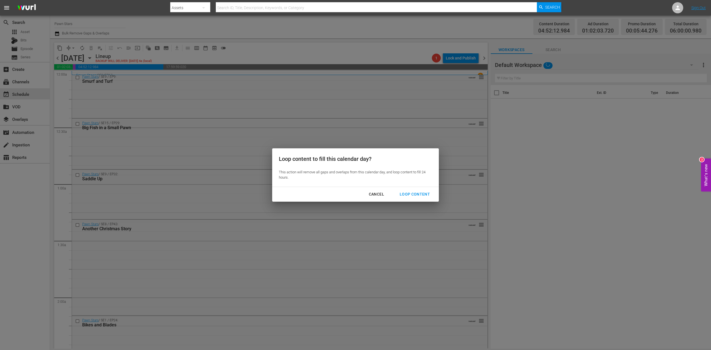
click at [417, 194] on div "Loop Content" at bounding box center [414, 194] width 39 height 7
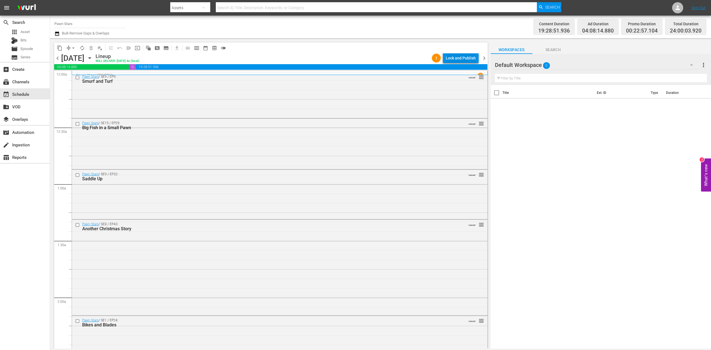
click at [460, 57] on div "Lock and Publish" at bounding box center [461, 58] width 30 height 10
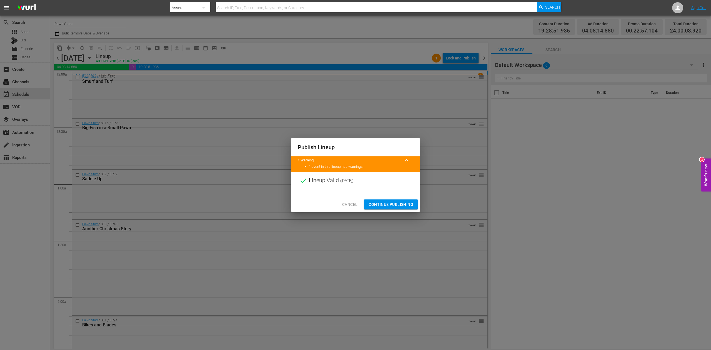
click at [389, 206] on span "Continue Publishing" at bounding box center [391, 204] width 45 height 7
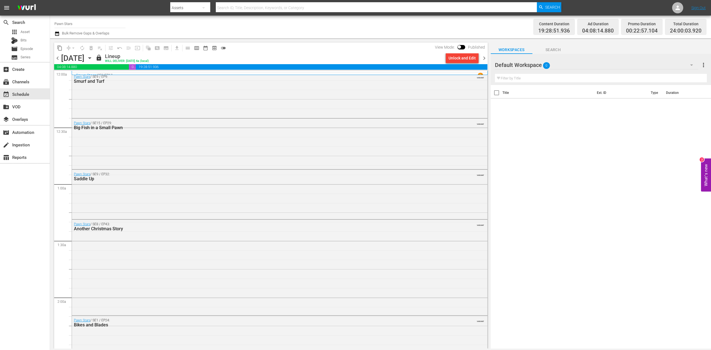
click at [11, 219] on div "search Search apps Asset Bits movie Episode subtitles Series add_box Create sub…" at bounding box center [25, 191] width 50 height 350
click at [485, 59] on span "chevron_right" at bounding box center [484, 58] width 7 height 7
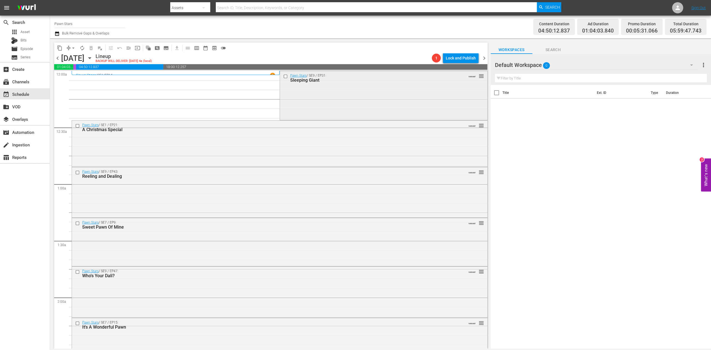
click at [330, 98] on div "Pawn Stars / SE9 / EP31: Sleeping Giant VARIANT reorder" at bounding box center [384, 95] width 208 height 48
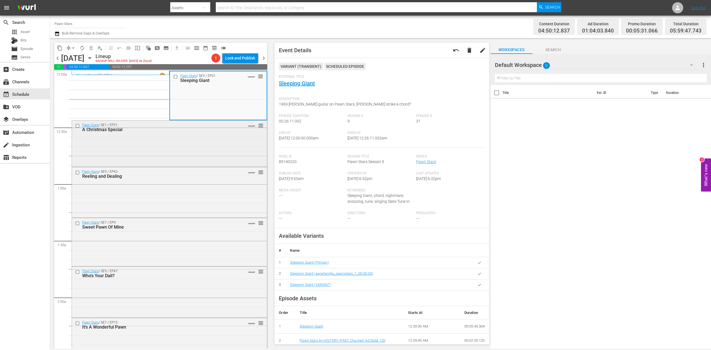
click at [182, 140] on div "Pawn Stars / SE1 / EP21: A Christmas Special VARIANT reorder" at bounding box center [169, 143] width 195 height 45
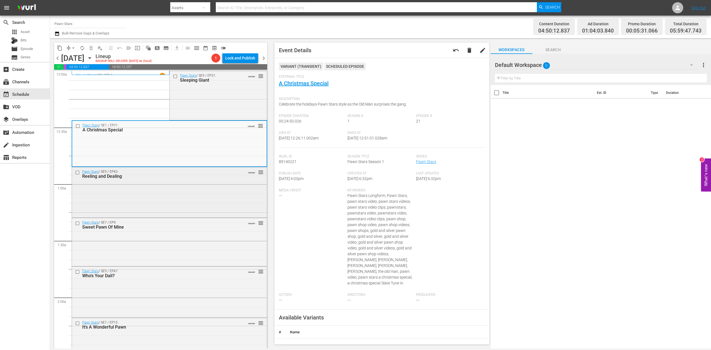
click at [163, 197] on div "Pawn Stars / SE9 / EP43: Reeling and Dealing VARIANT reorder" at bounding box center [169, 191] width 195 height 49
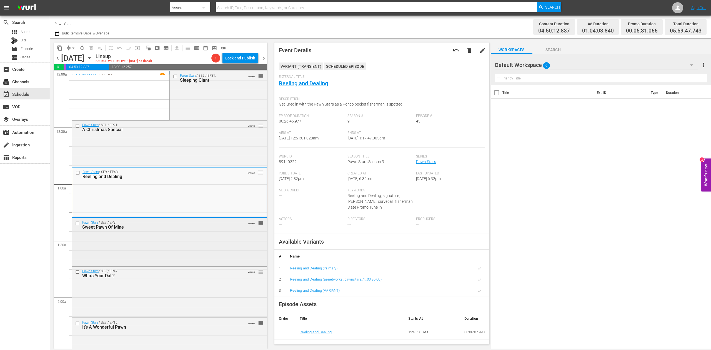
click at [179, 236] on div "Pawn Stars / SE7 / EP9: Sweet Pawn Of Mine VARIANT reorder" at bounding box center [169, 241] width 195 height 47
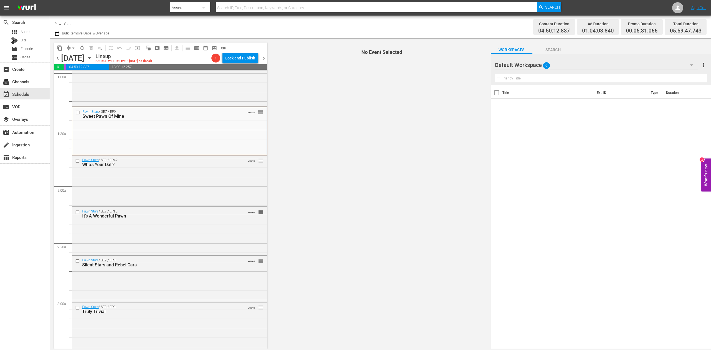
scroll to position [148, 0]
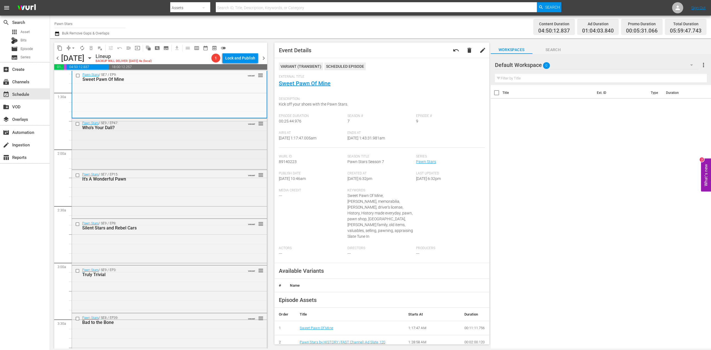
drag, startPoint x: 251, startPoint y: 139, endPoint x: 206, endPoint y: 151, distance: 47.2
click at [206, 151] on div "Pawn Stars / SE9 / EP47: Who's Your Dali? VARIANT reorder" at bounding box center [169, 144] width 195 height 50
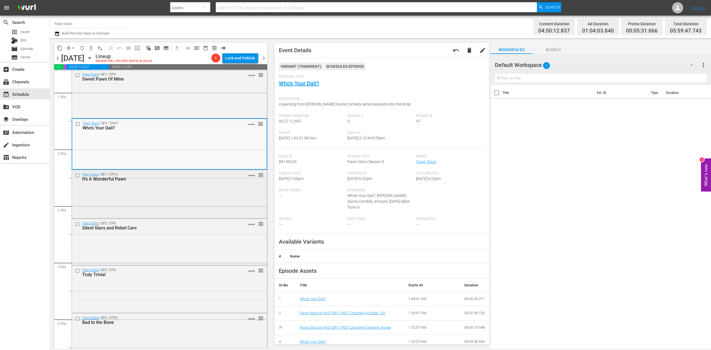
click at [202, 195] on div "Pawn Stars / SE7 / EP15: It's A Wonderful Pawn VARIANT reorder" at bounding box center [169, 193] width 195 height 47
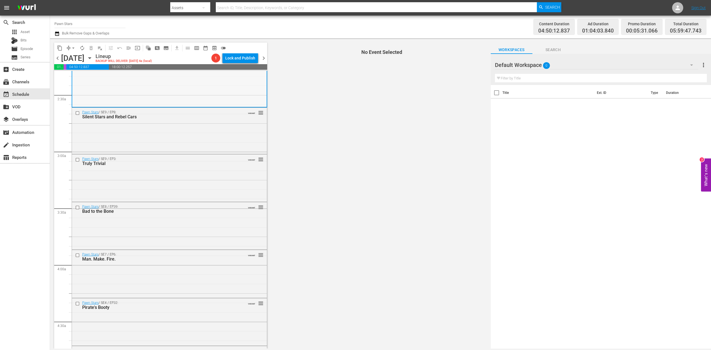
scroll to position [222, 0]
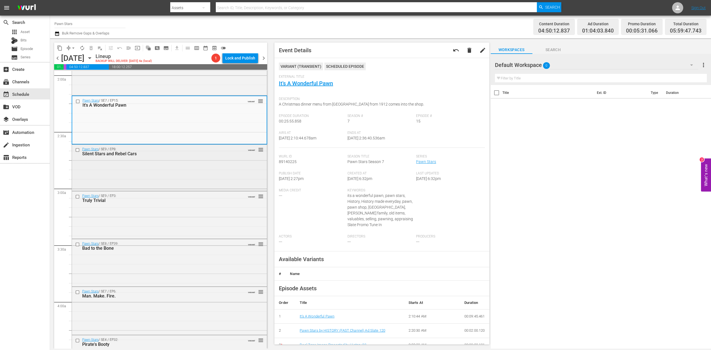
click at [209, 173] on div "Pawn Stars / SE9 / EP8: Silent Stars and Rebel Cars VARIANT reorder" at bounding box center [169, 167] width 195 height 45
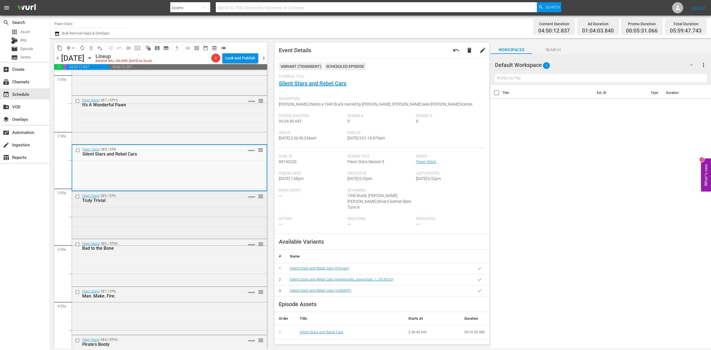
click at [171, 213] on div "Pawn Stars / SE9 / EP3: Truly Trivial VARIANT reorder" at bounding box center [169, 214] width 195 height 46
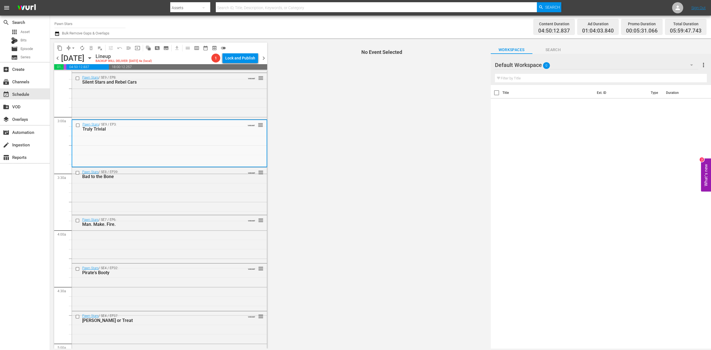
scroll to position [296, 0]
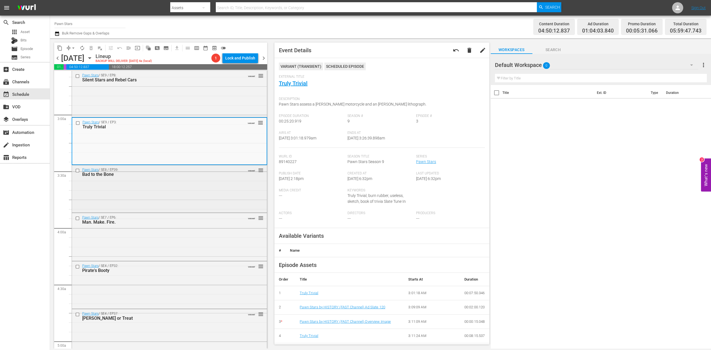
click at [156, 197] on div "Pawn Stars / SE8 / EP39: Bad to the Bone VARIANT reorder" at bounding box center [169, 188] width 195 height 46
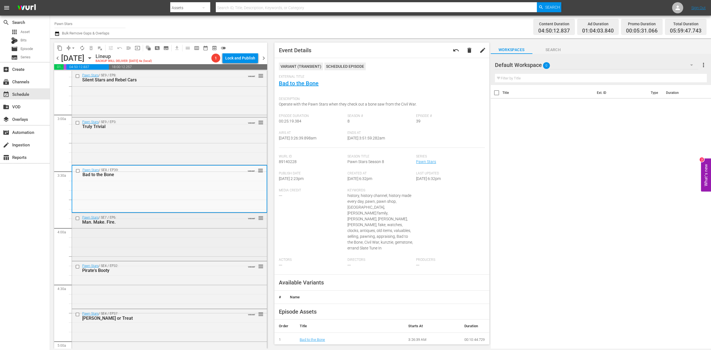
click at [167, 238] on div "Pawn Stars / SE7 / EP6: Man. Make. Fire. VARIANT reorder" at bounding box center [169, 236] width 195 height 47
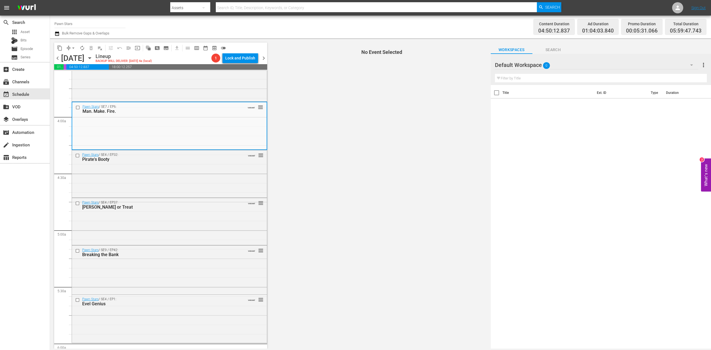
scroll to position [445, 0]
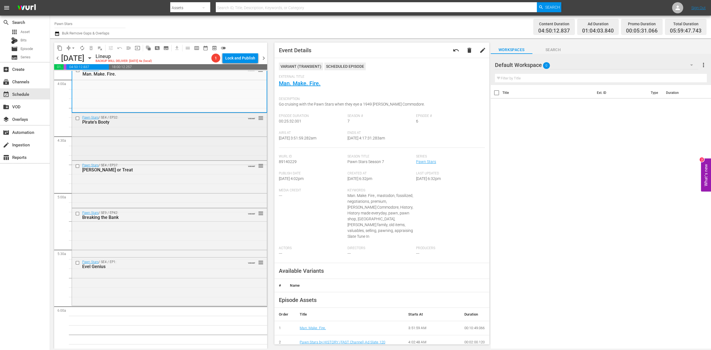
click at [185, 146] on div "Pawn Stars / SE4 / EP32: Pirate's Booty VARIANT reorder" at bounding box center [169, 136] width 195 height 46
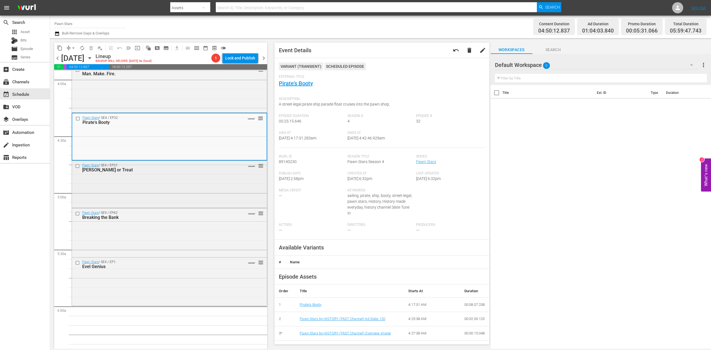
click at [191, 194] on div "Pawn Stars / SE4 / EP37: Rick or Treat VARIANT reorder" at bounding box center [169, 184] width 195 height 46
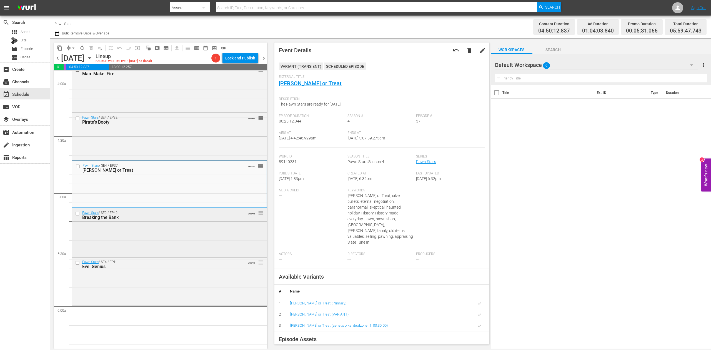
click at [198, 240] on div "Pawn Stars / SE9 / EP42: Breaking the Bank VARIANT reorder" at bounding box center [169, 232] width 195 height 48
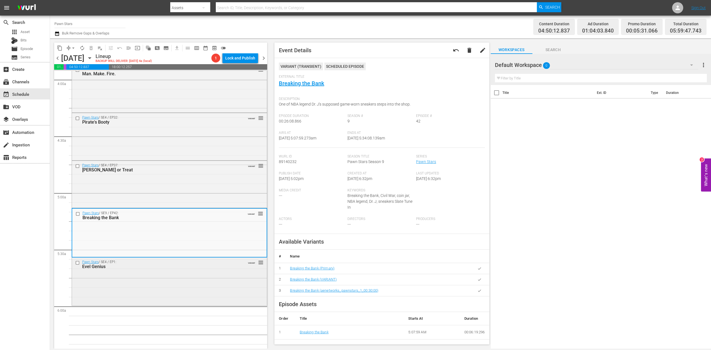
click at [210, 288] on div "Pawn Stars / SE4 / EP1: Evel Genius VARIANT reorder" at bounding box center [169, 281] width 195 height 47
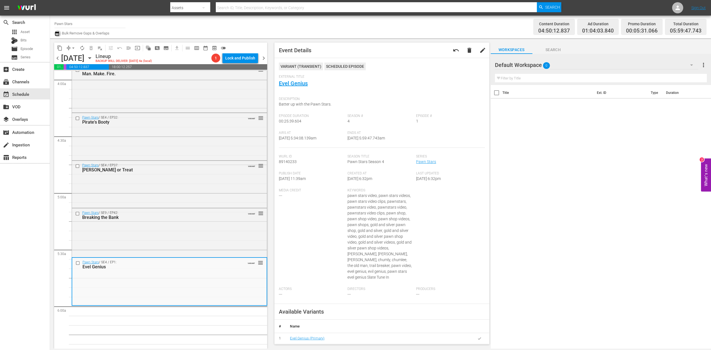
click at [58, 33] on icon "button" at bounding box center [56, 33] width 5 height 7
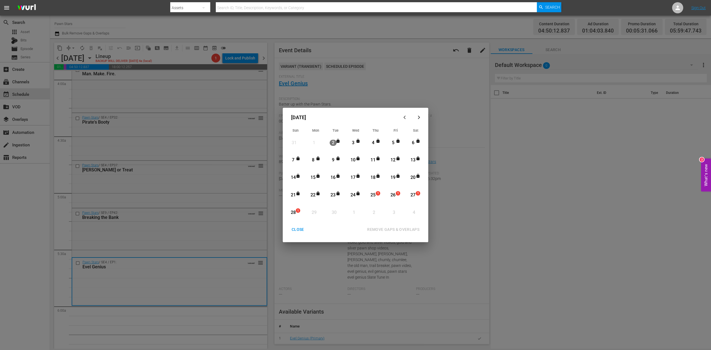
click at [375, 195] on div "25" at bounding box center [373, 195] width 7 height 6
click at [388, 226] on div "REMOVE GAPS & OVERLAPS" at bounding box center [393, 229] width 61 height 7
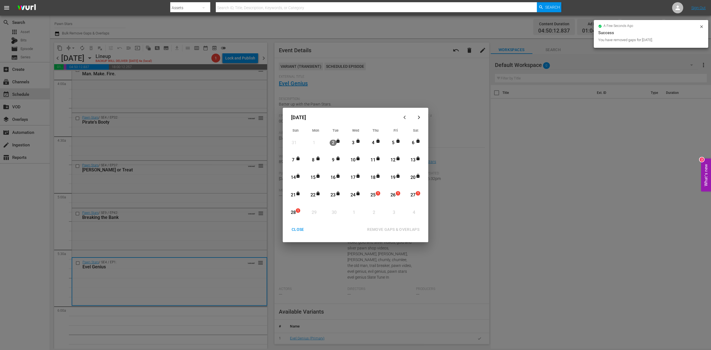
click at [296, 230] on div "CLOSE" at bounding box center [297, 229] width 21 height 7
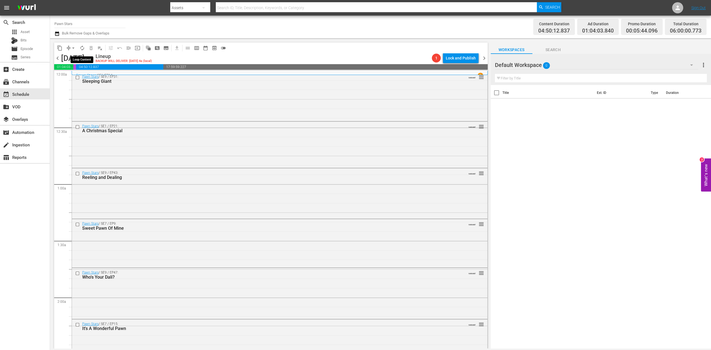
click at [81, 48] on span "autorenew_outlined" at bounding box center [82, 48] width 6 height 6
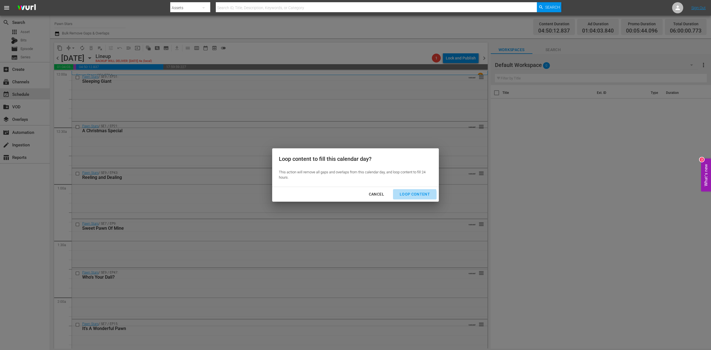
click at [411, 196] on div "Loop Content" at bounding box center [414, 194] width 39 height 7
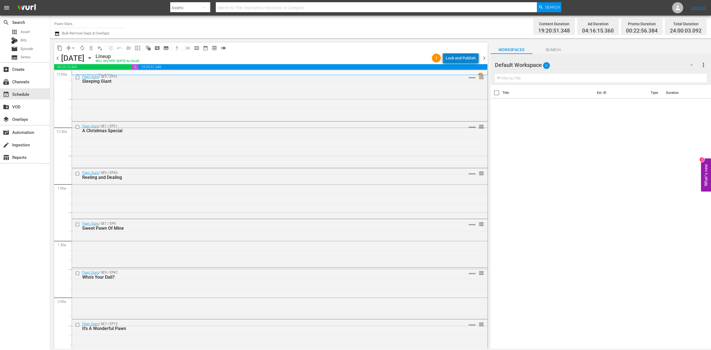
click at [472, 57] on div "Lock and Publish" at bounding box center [461, 58] width 30 height 10
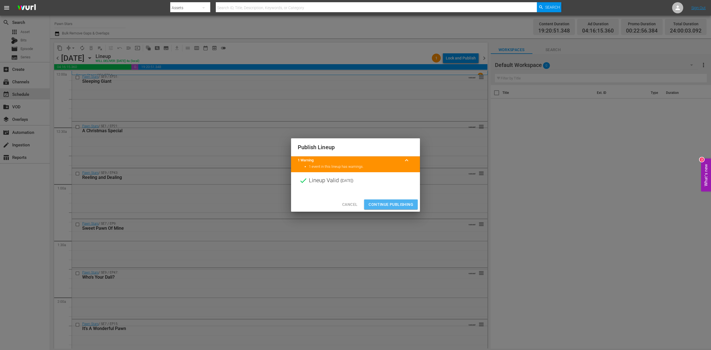
click at [395, 204] on span "Continue Publishing" at bounding box center [391, 204] width 45 height 7
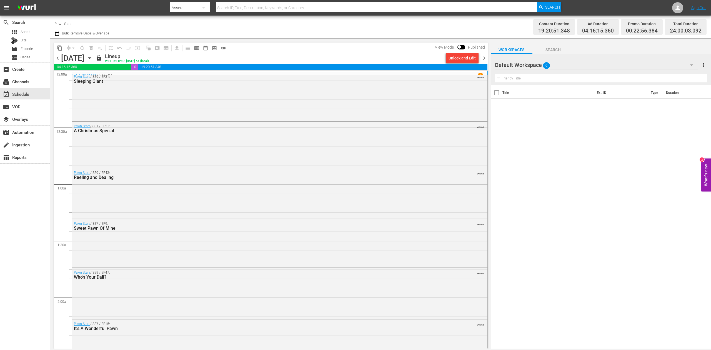
click at [483, 58] on span "chevron_right" at bounding box center [484, 58] width 7 height 7
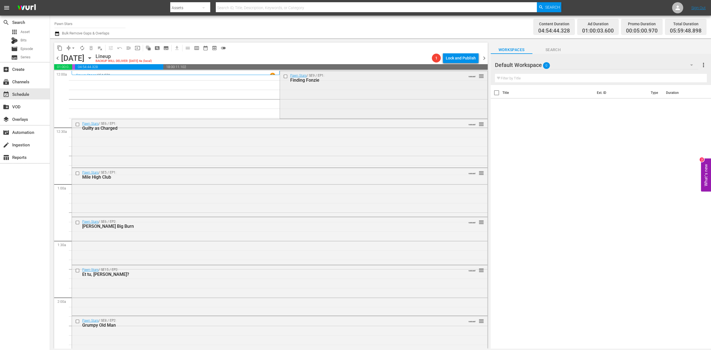
click at [338, 104] on div "Pawn Stars / SE9 / EP1: Finding Fonzie VARIANT reorder" at bounding box center [384, 94] width 208 height 46
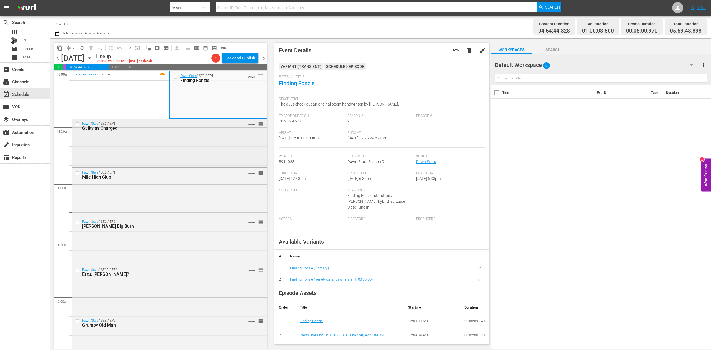
click at [182, 150] on div "Pawn Stars / SE6 / EP1: Guilty as Charged VARIANT reorder" at bounding box center [169, 142] width 195 height 47
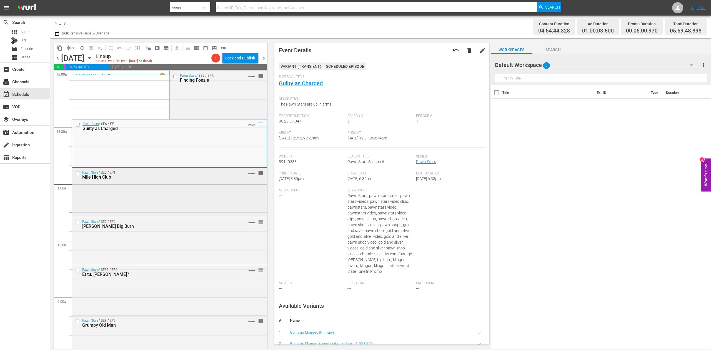
click at [191, 187] on div "Pawn Stars / SE5 / EP1: Mile High Club VARIANT reorder" at bounding box center [169, 191] width 195 height 47
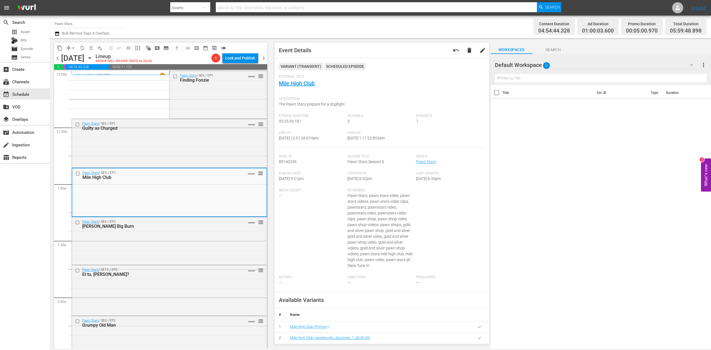
click at [37, 240] on div "search Search apps Asset Bits movie Episode subtitles Series add_box Create sub…" at bounding box center [25, 191] width 50 height 350
click at [163, 237] on div "Pawn Stars / SE6 / EP2: Corey's Big Burn VARIANT reorder" at bounding box center [169, 240] width 195 height 46
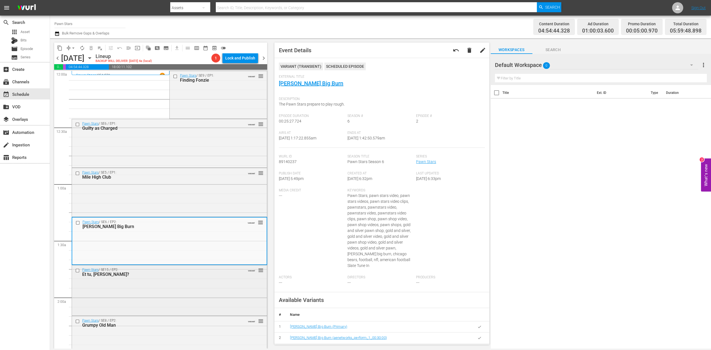
click at [174, 293] on div "Pawn Stars / SE15 / EP2: Et tu, Rick? VARIANT reorder" at bounding box center [169, 289] width 195 height 49
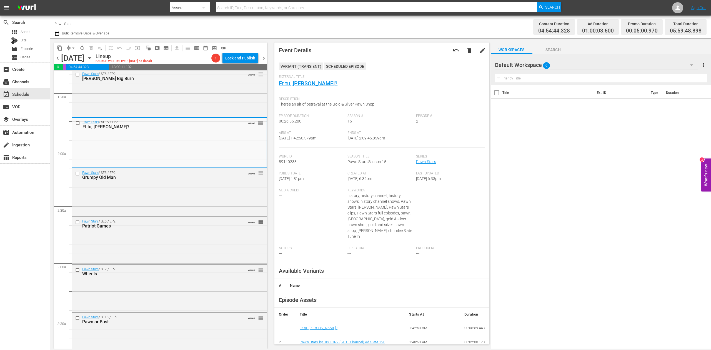
scroll to position [148, 0]
click at [190, 190] on div "Pawn Stars / SE8 / EP2: Grumpy Old Man VARIANT reorder" at bounding box center [169, 191] width 195 height 47
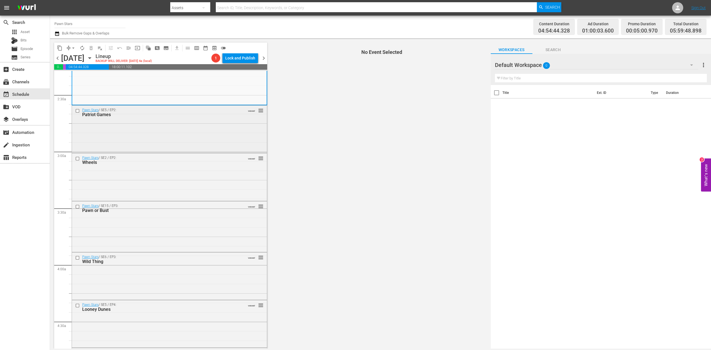
scroll to position [222, 0]
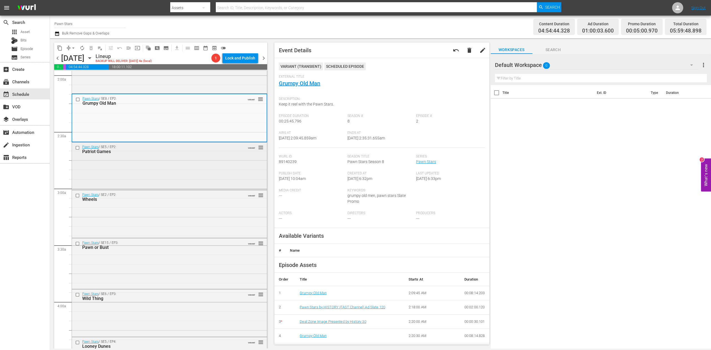
click at [193, 163] on div "Pawn Stars / SE5 / EP2: Patriot Games VARIANT reorder" at bounding box center [169, 166] width 195 height 46
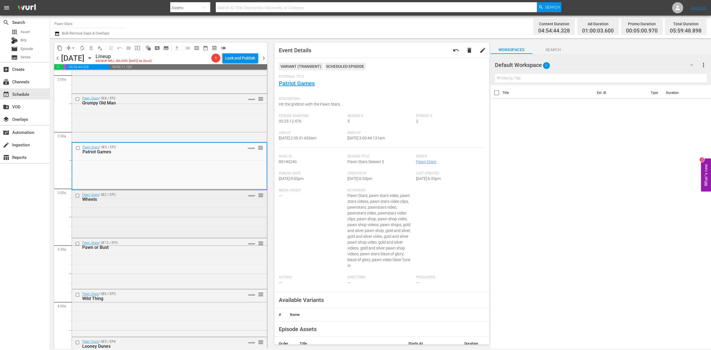
click at [166, 207] on div "Pawn Stars / SE2 / EP2: Wheels VARIANT reorder" at bounding box center [169, 213] width 195 height 46
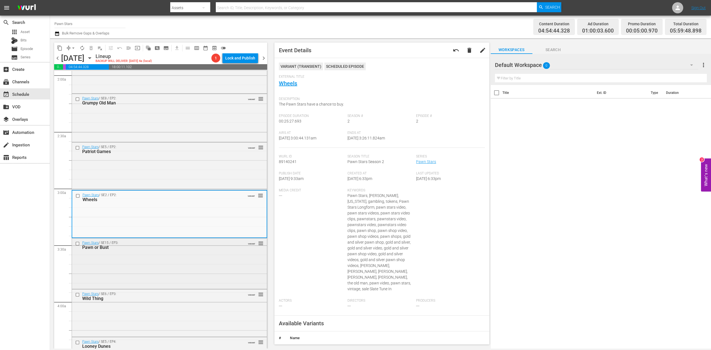
click at [167, 259] on div "Pawn Stars / SE15 / EP3: Pawn or Bust VARIANT reorder" at bounding box center [169, 262] width 195 height 49
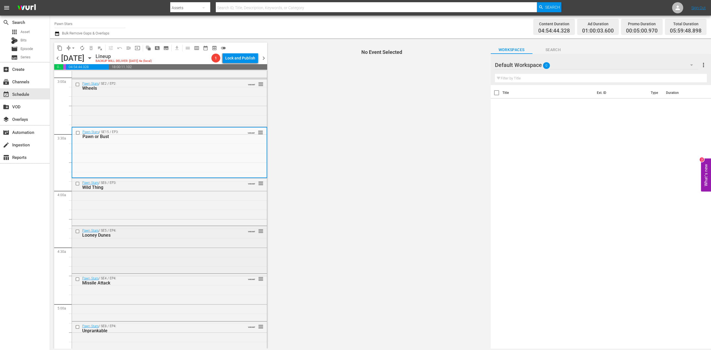
scroll to position [370, 0]
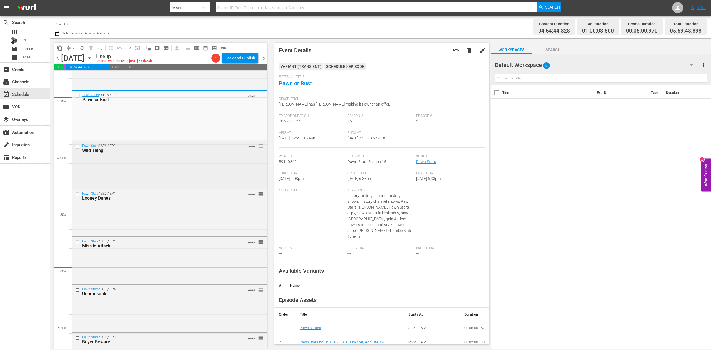
click at [208, 156] on div "Pawn Stars / SE6 / EP3: Wild Thing VARIANT reorder" at bounding box center [169, 164] width 195 height 46
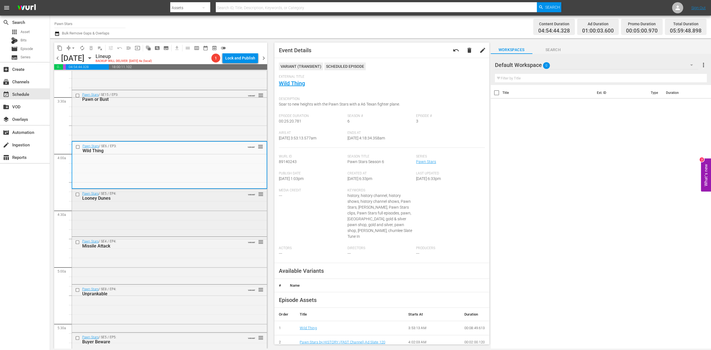
click at [178, 218] on div "Pawn Stars / SE5 / EP4: Looney Dunes VARIANT reorder" at bounding box center [169, 212] width 195 height 46
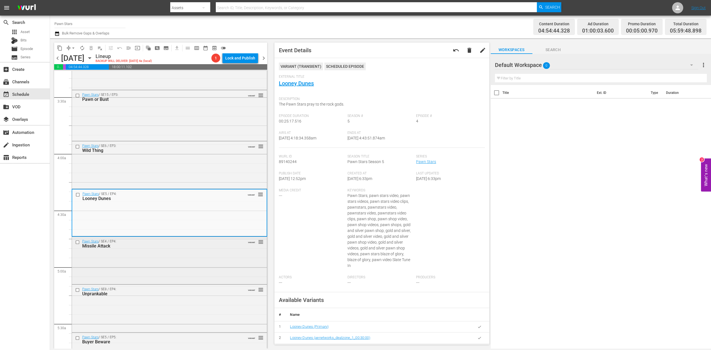
click at [164, 260] on div "Pawn Stars / SE4 / EP4: Missile Attack VARIANT reorder" at bounding box center [169, 260] width 195 height 46
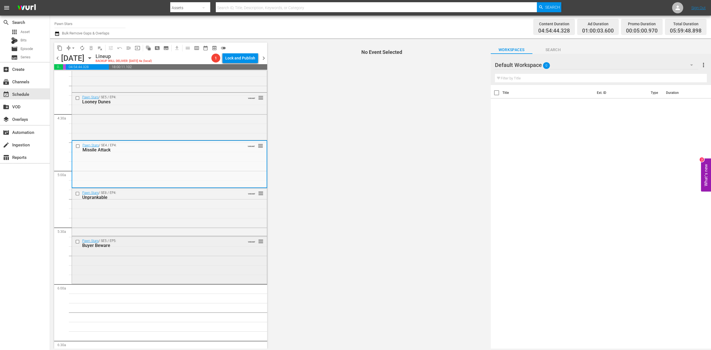
scroll to position [481, 0]
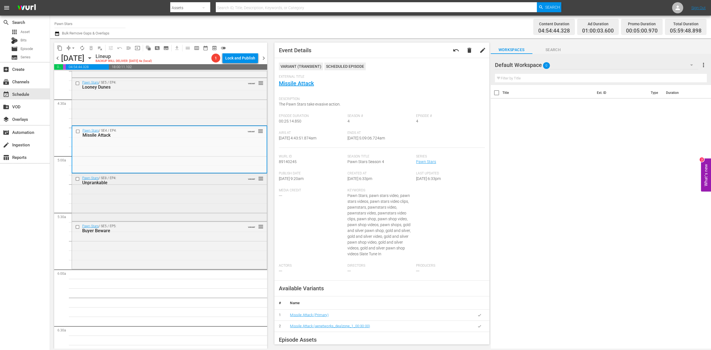
click at [156, 193] on div "Pawn Stars / SE8 / EP4: Unprankable VARIANT reorder" at bounding box center [169, 197] width 195 height 47
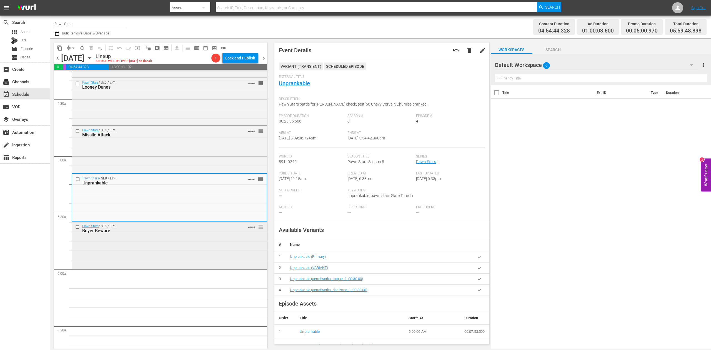
click at [195, 240] on div "Pawn Stars / SE5 / EP5: Buyer Beware VARIANT reorder" at bounding box center [169, 245] width 195 height 46
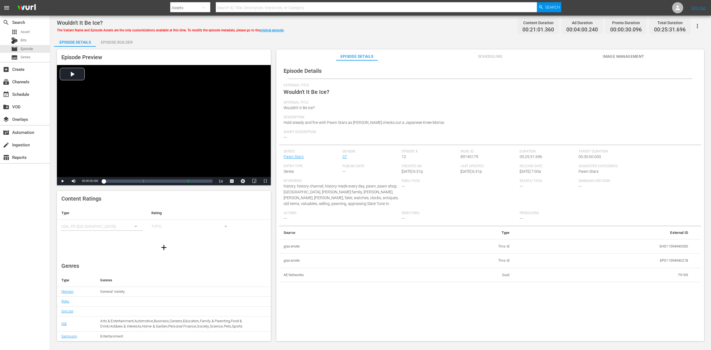
click at [113, 43] on div "Episode Builder" at bounding box center [117, 42] width 42 height 13
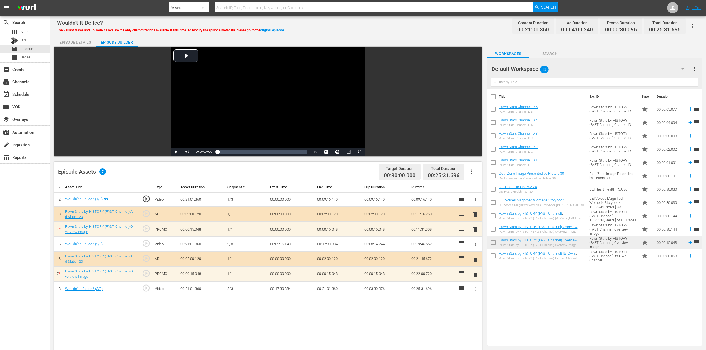
click at [476, 231] on span "delete" at bounding box center [475, 229] width 7 height 7
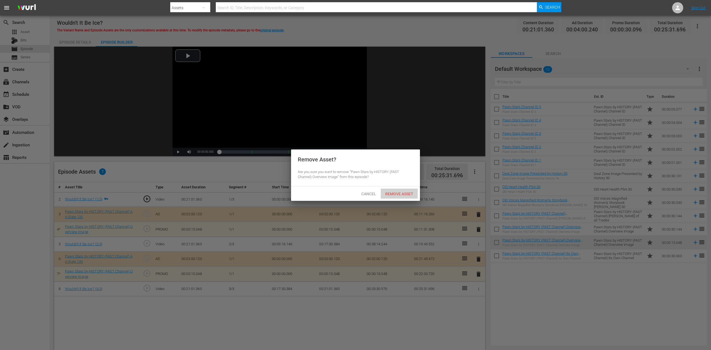
click at [404, 190] on div "Remove Asset" at bounding box center [399, 194] width 37 height 10
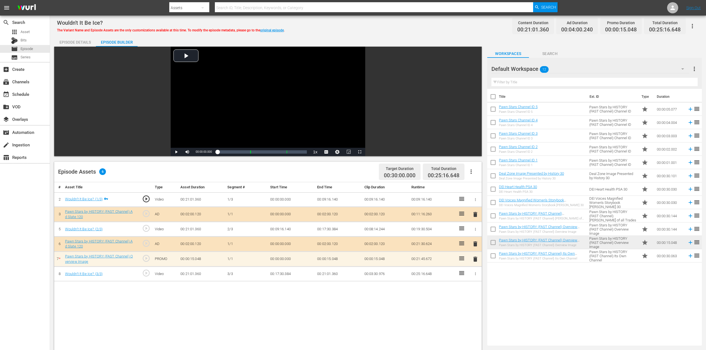
click at [475, 260] on span "delete" at bounding box center [475, 259] width 7 height 7
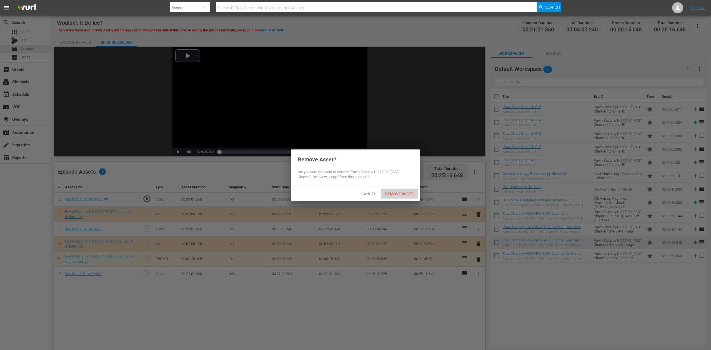
click at [401, 194] on span "Remove Asset" at bounding box center [399, 194] width 37 height 4
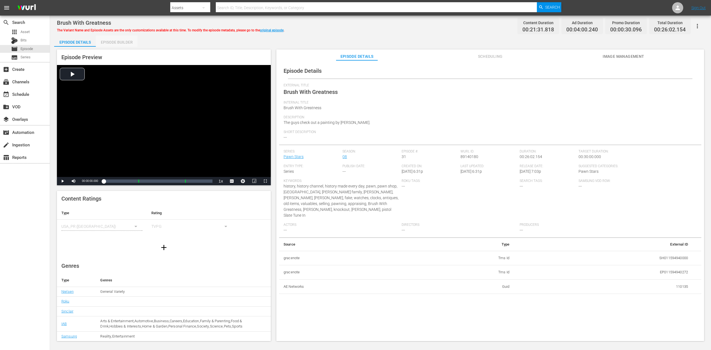
click at [116, 41] on div "Episode Builder" at bounding box center [117, 42] width 42 height 13
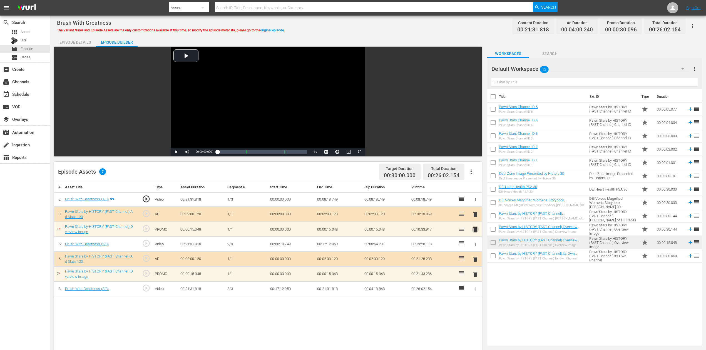
click at [474, 231] on span "delete" at bounding box center [475, 229] width 7 height 7
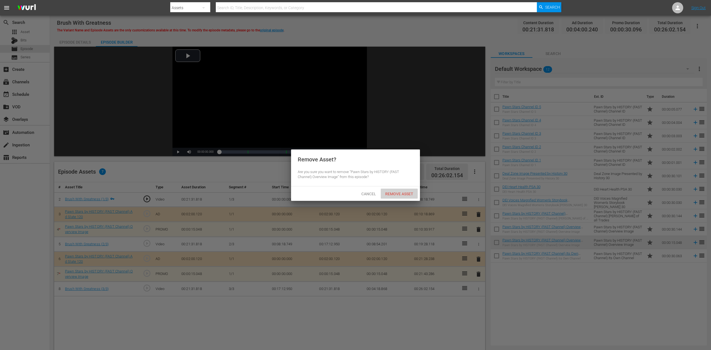
click at [399, 193] on span "Remove Asset" at bounding box center [399, 194] width 37 height 4
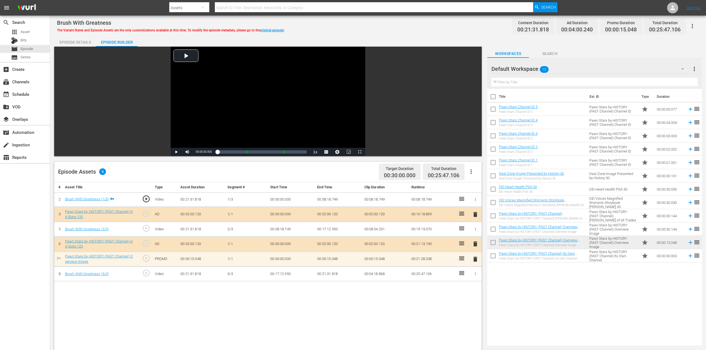
click at [475, 259] on span "delete" at bounding box center [475, 259] width 7 height 7
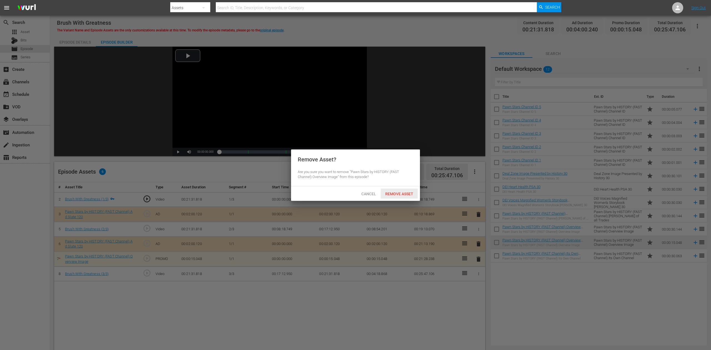
click at [406, 193] on span "Remove Asset" at bounding box center [399, 194] width 37 height 4
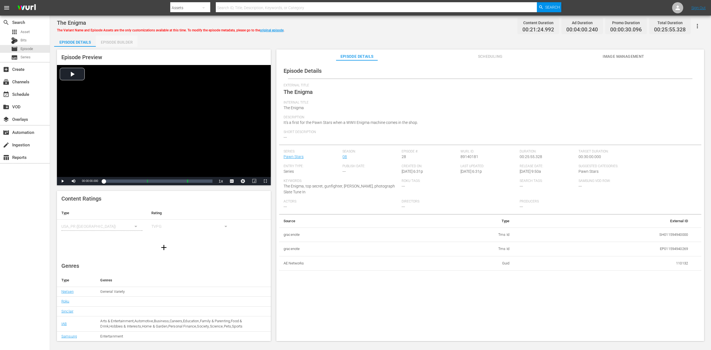
click at [119, 43] on div "Episode Builder" at bounding box center [117, 42] width 42 height 13
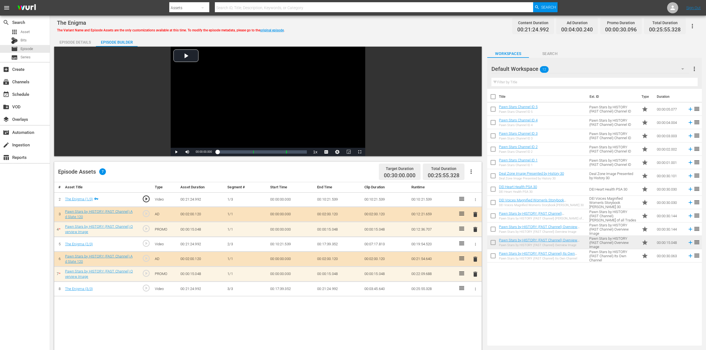
click at [476, 231] on span "delete" at bounding box center [475, 229] width 7 height 7
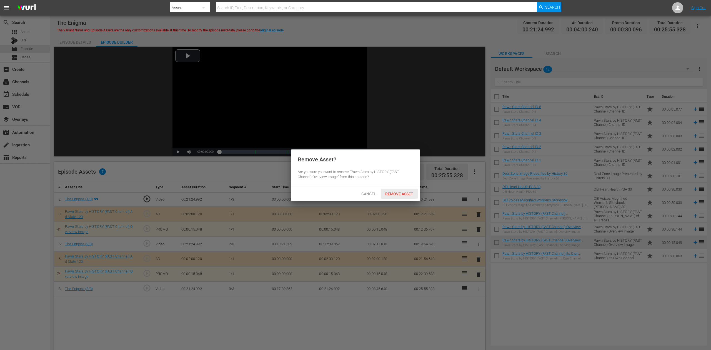
click at [402, 194] on span "Remove Asset" at bounding box center [399, 194] width 37 height 4
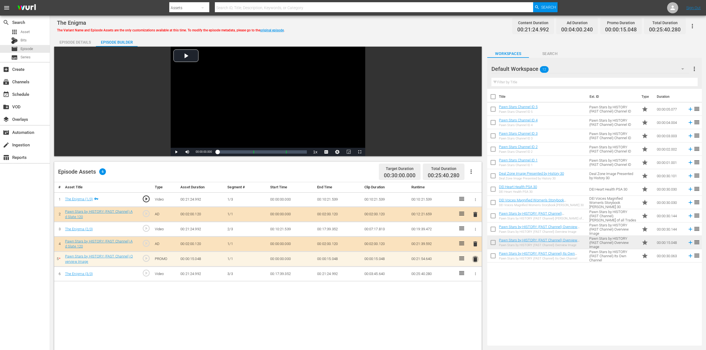
click at [476, 258] on span "delete" at bounding box center [475, 259] width 7 height 7
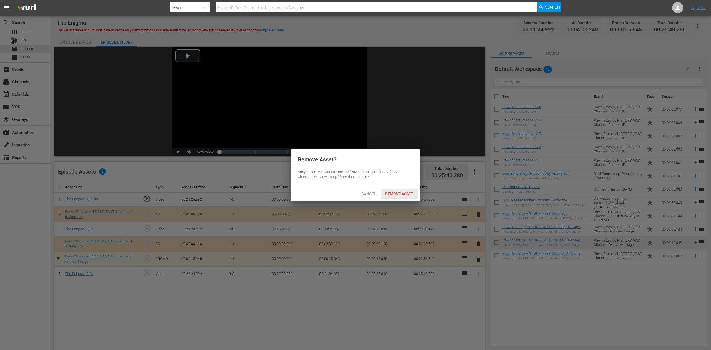
click at [406, 196] on span "Remove Asset" at bounding box center [399, 194] width 37 height 4
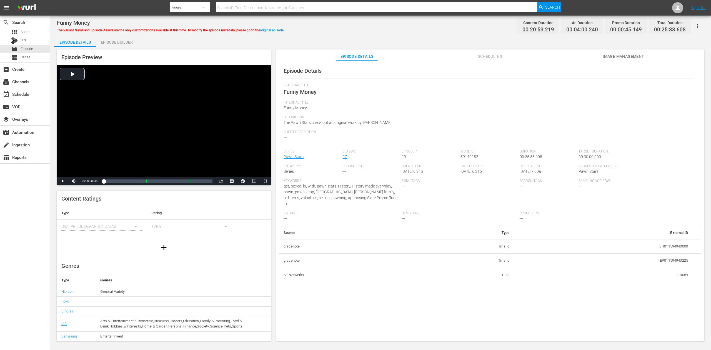
click at [118, 41] on div "Episode Builder" at bounding box center [117, 42] width 42 height 13
click at [116, 39] on div "Episode Builder" at bounding box center [117, 42] width 42 height 13
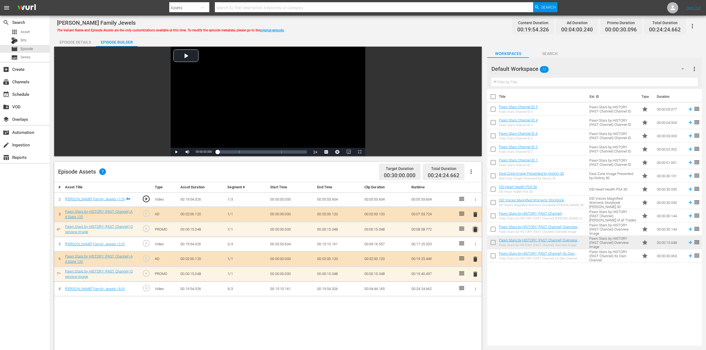
click at [473, 228] on span "delete" at bounding box center [475, 229] width 7 height 7
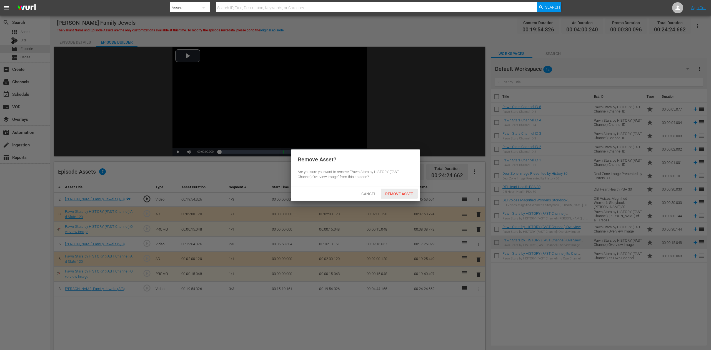
click at [398, 193] on span "Remove Asset" at bounding box center [399, 194] width 37 height 4
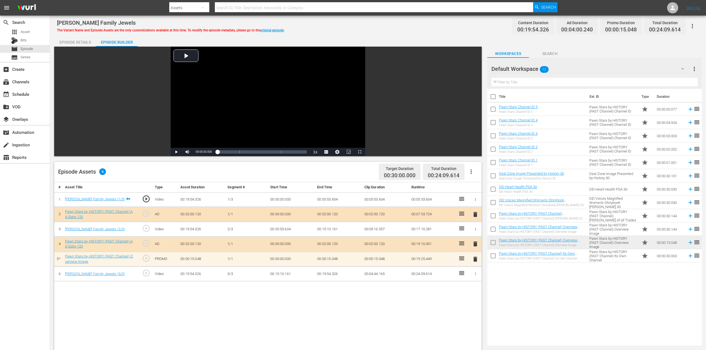
click at [476, 260] on span "delete" at bounding box center [475, 259] width 7 height 7
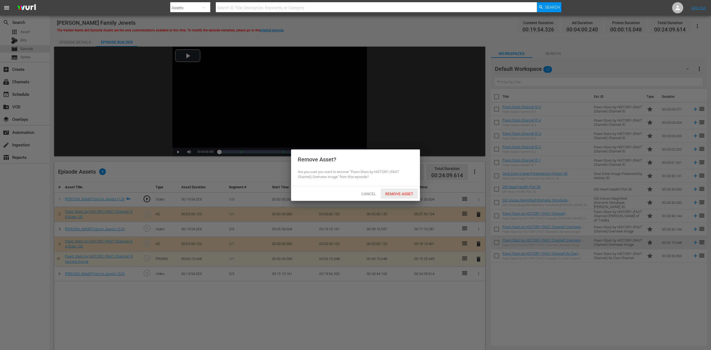
click at [409, 194] on span "Remove Asset" at bounding box center [399, 194] width 37 height 4
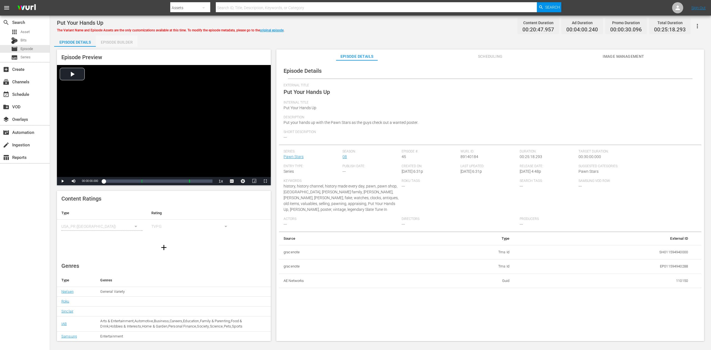
click at [130, 41] on div "Episode Builder" at bounding box center [117, 42] width 42 height 13
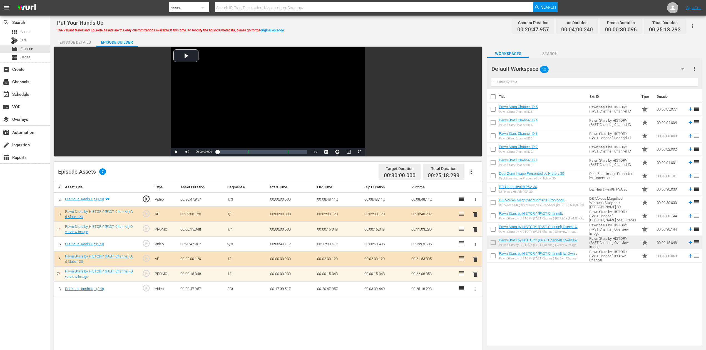
click at [475, 228] on span "delete" at bounding box center [475, 229] width 7 height 7
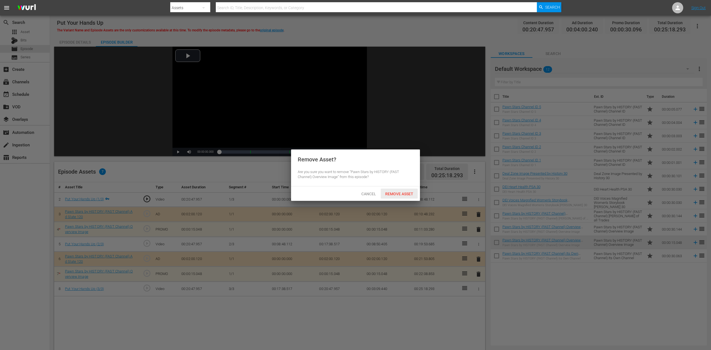
click at [407, 192] on span "Remove Asset" at bounding box center [399, 194] width 37 height 4
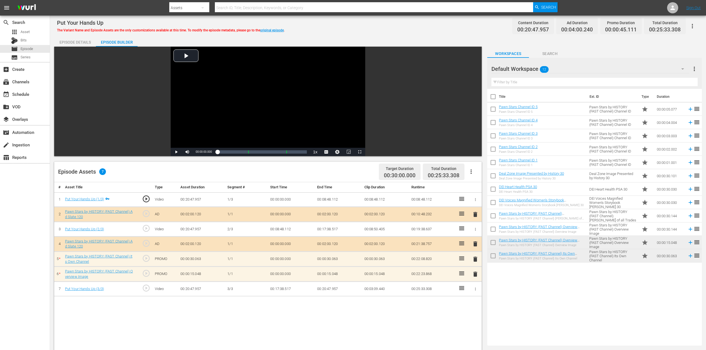
click at [477, 262] on span "delete" at bounding box center [475, 274] width 7 height 7
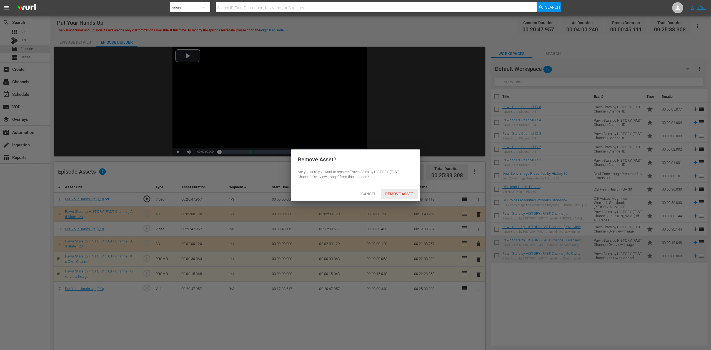
click at [398, 195] on span "Remove Asset" at bounding box center [399, 194] width 37 height 4
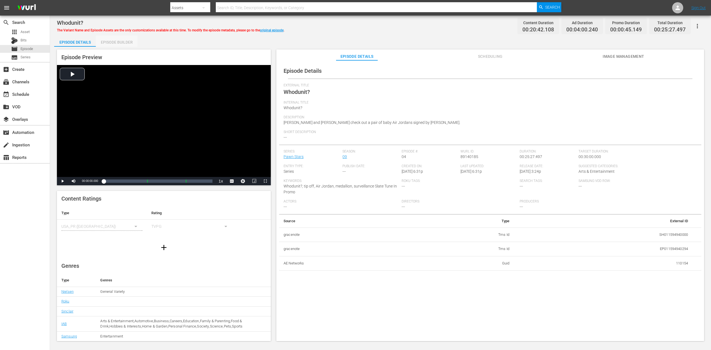
click at [124, 43] on div "Episode Builder" at bounding box center [117, 42] width 42 height 13
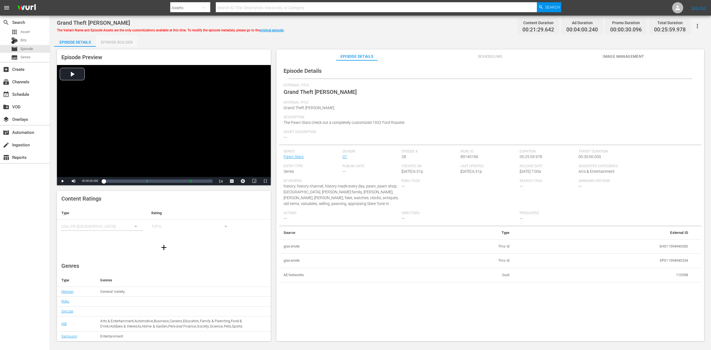
click at [115, 42] on div "Episode Builder" at bounding box center [117, 42] width 42 height 13
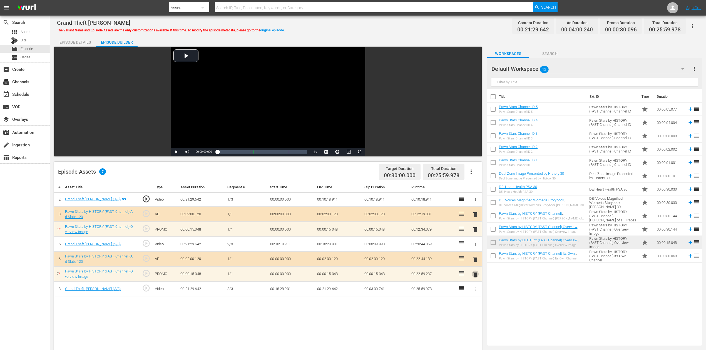
click at [476, 262] on span "delete" at bounding box center [475, 274] width 7 height 7
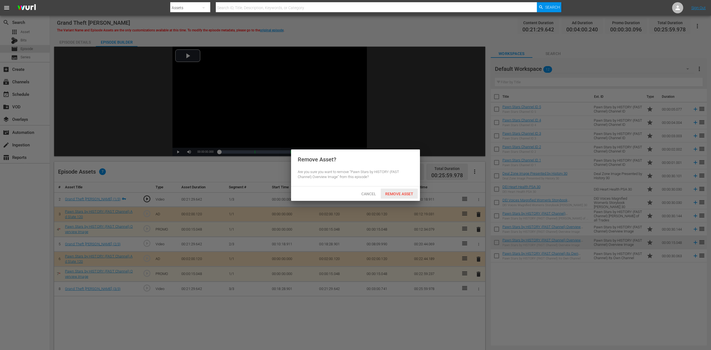
click at [405, 193] on span "Remove Asset" at bounding box center [399, 194] width 37 height 4
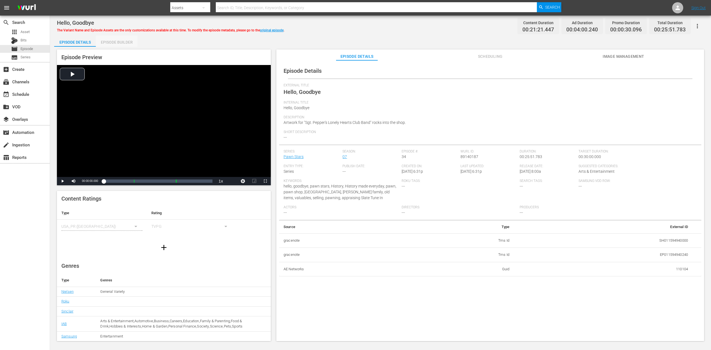
click at [121, 45] on div "Episode Builder" at bounding box center [117, 42] width 42 height 13
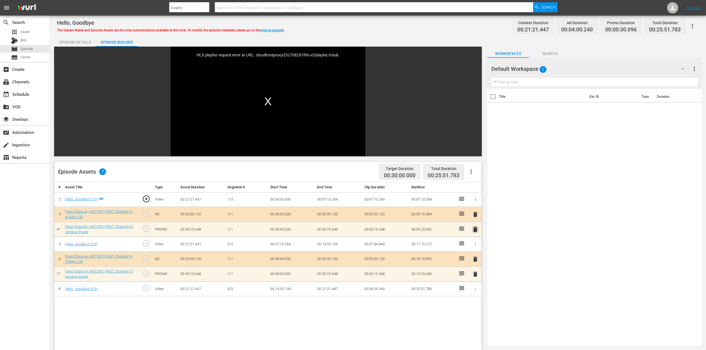
click at [475, 230] on span "delete" at bounding box center [475, 229] width 7 height 7
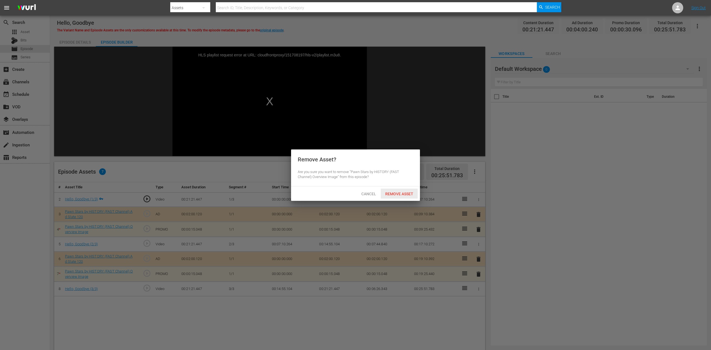
click at [401, 193] on span "Remove Asset" at bounding box center [399, 194] width 37 height 4
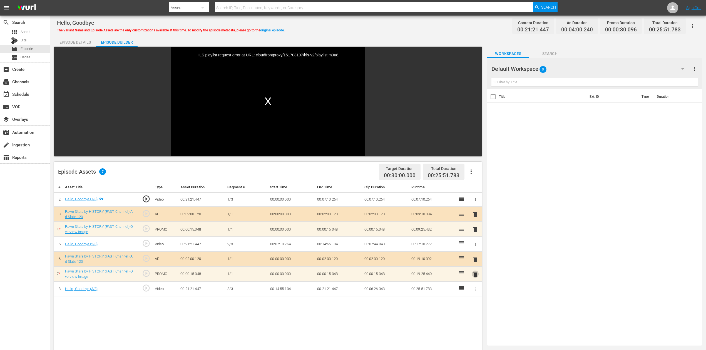
click at [476, 262] on span "delete" at bounding box center [475, 274] width 7 height 7
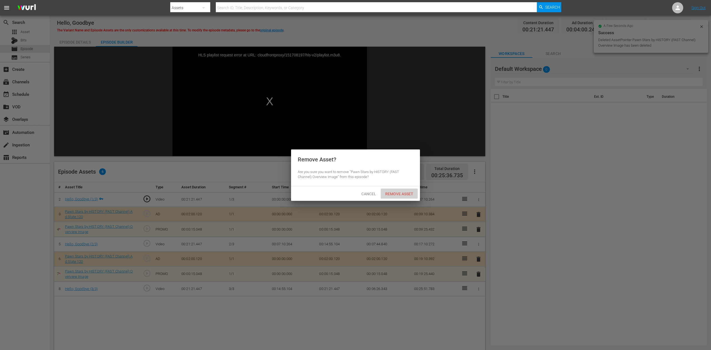
click at [398, 193] on span "Remove Asset" at bounding box center [399, 194] width 37 height 4
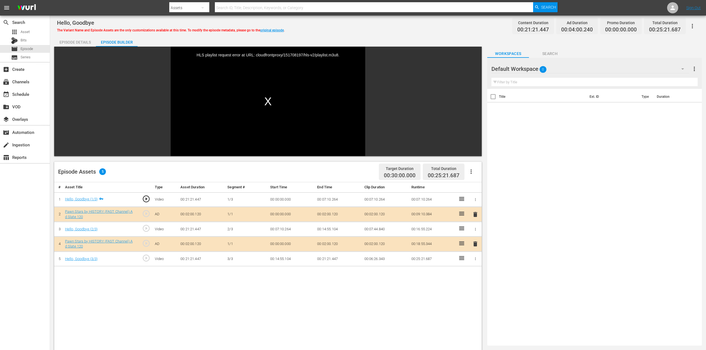
click at [533, 68] on icon "button" at bounding box center [682, 69] width 7 height 7
click at [530, 158] on div "Default Workspace (12)" at bounding box center [527, 155] width 58 height 9
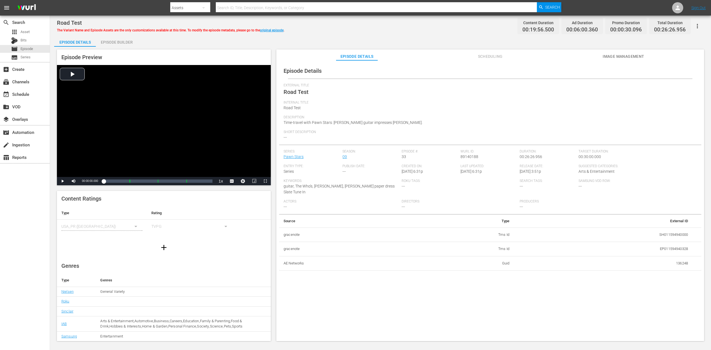
click at [118, 42] on div "Episode Builder" at bounding box center [117, 42] width 42 height 13
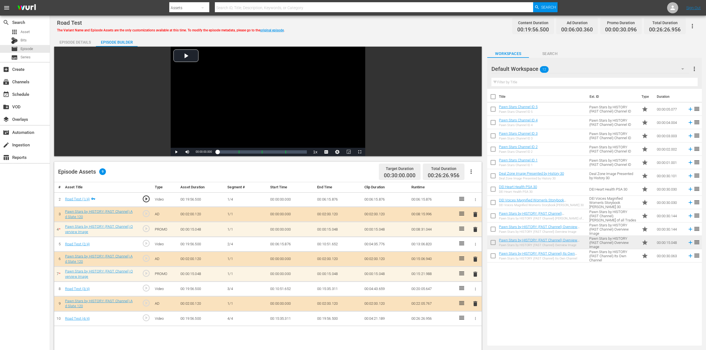
click at [477, 262] on span "delete" at bounding box center [475, 274] width 7 height 7
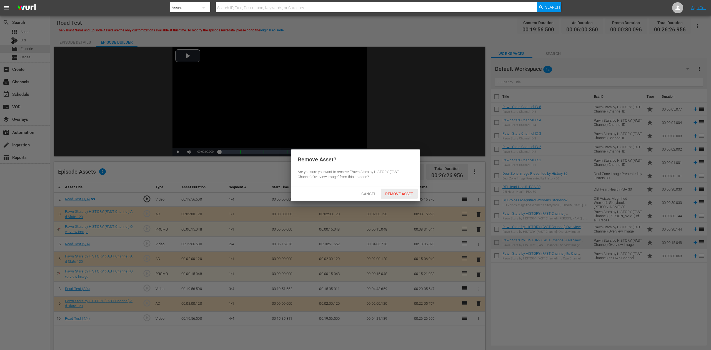
click at [408, 192] on span "Remove Asset" at bounding box center [399, 194] width 37 height 4
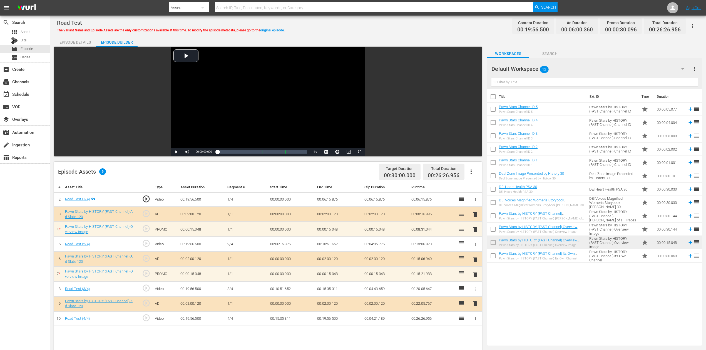
click at [476, 229] on span "delete" at bounding box center [475, 229] width 7 height 7
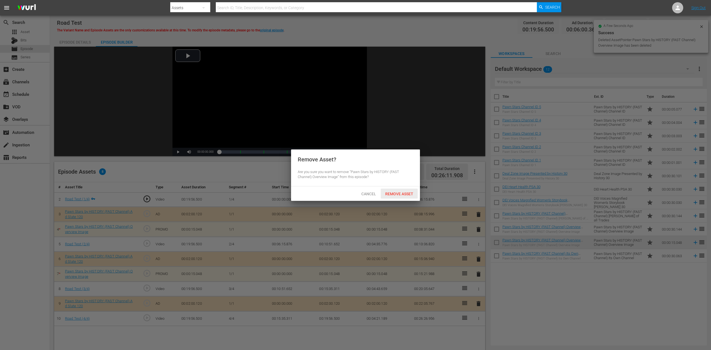
click at [397, 190] on div "Remove Asset" at bounding box center [399, 194] width 37 height 10
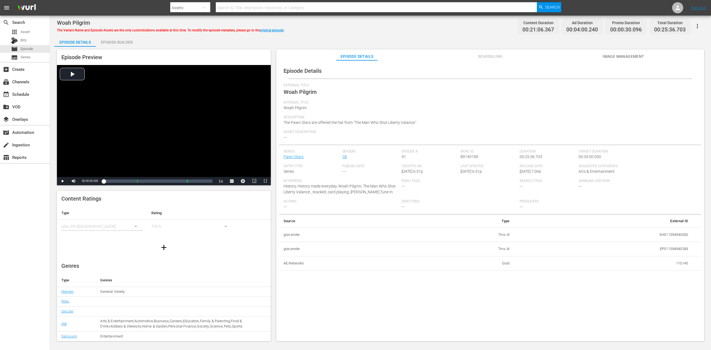
click at [118, 41] on div "Episode Builder" at bounding box center [117, 42] width 42 height 13
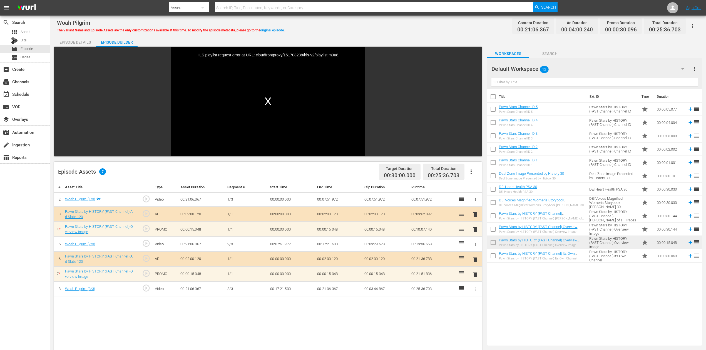
click at [474, 231] on span "delete" at bounding box center [475, 229] width 7 height 7
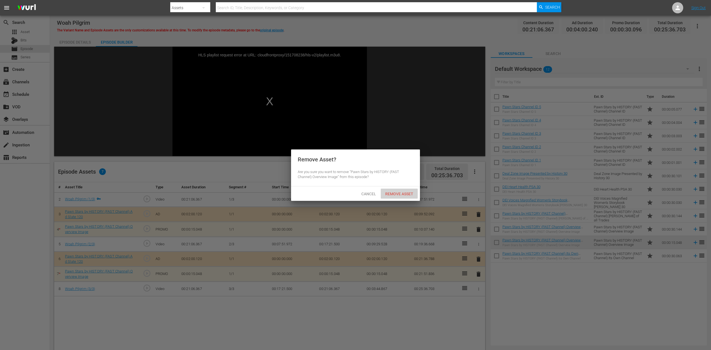
click at [403, 192] on span "Remove Asset" at bounding box center [399, 194] width 37 height 4
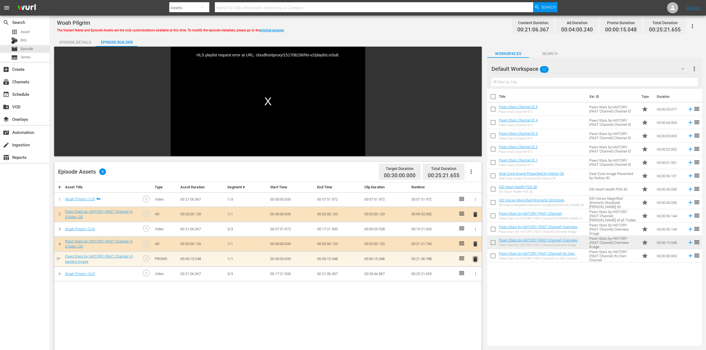
click at [475, 261] on span "delete" at bounding box center [475, 259] width 7 height 7
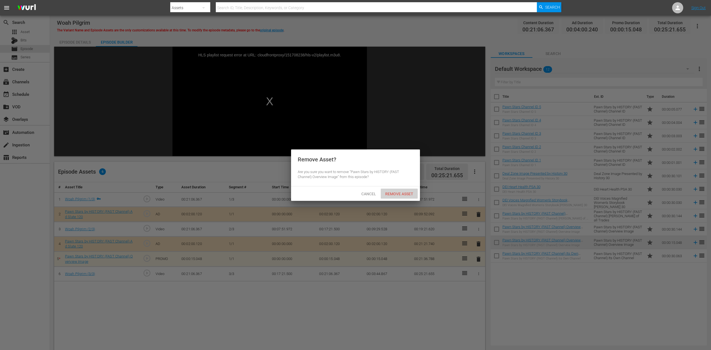
click at [405, 195] on span "Remove Asset" at bounding box center [399, 194] width 37 height 4
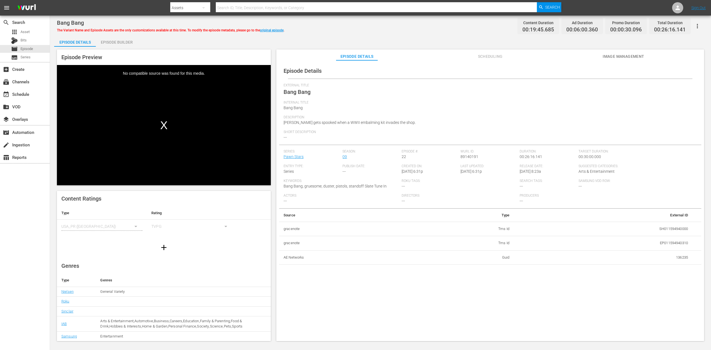
click at [127, 42] on div "Episode Builder" at bounding box center [117, 42] width 42 height 13
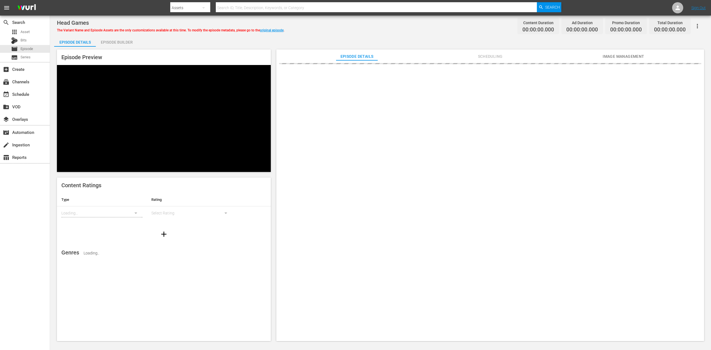
click at [108, 43] on div "Episode Builder" at bounding box center [117, 42] width 42 height 13
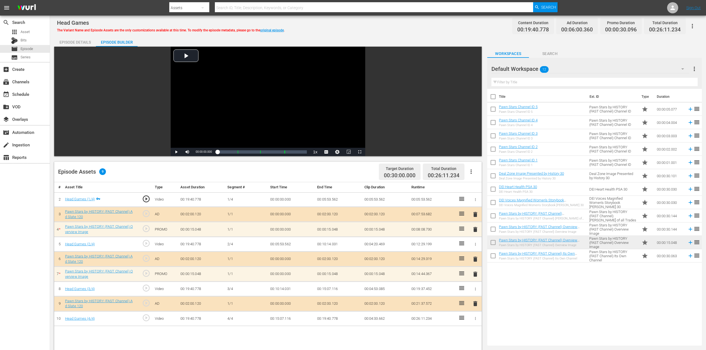
click at [475, 228] on span "delete" at bounding box center [475, 229] width 7 height 7
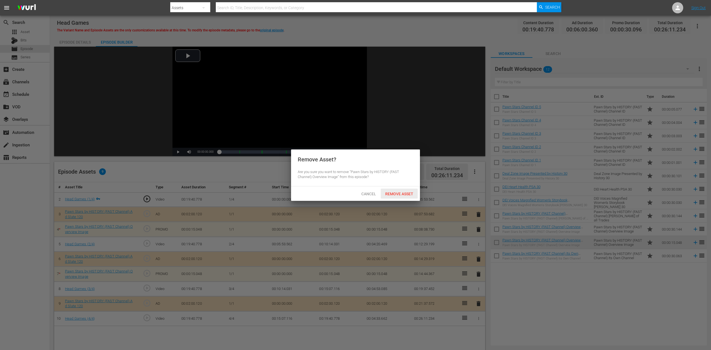
click at [399, 190] on div "Remove Asset" at bounding box center [399, 194] width 37 height 10
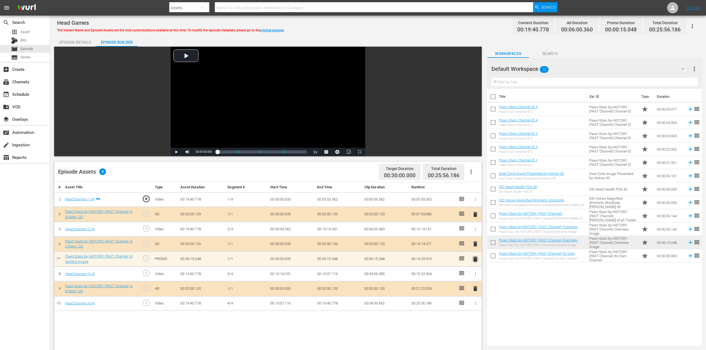
click at [474, 258] on span "delete" at bounding box center [475, 259] width 7 height 7
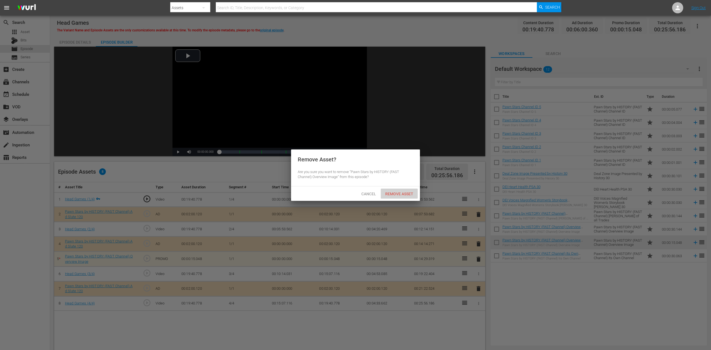
click at [398, 194] on span "Remove Asset" at bounding box center [399, 194] width 37 height 4
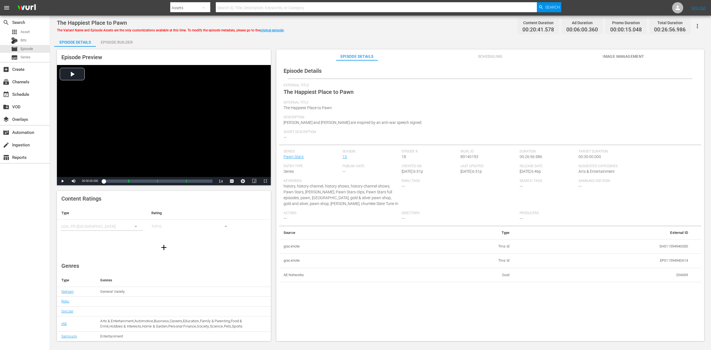
click at [114, 44] on div "Episode Builder" at bounding box center [117, 42] width 42 height 13
click at [112, 41] on div "Episode Builder" at bounding box center [117, 42] width 42 height 13
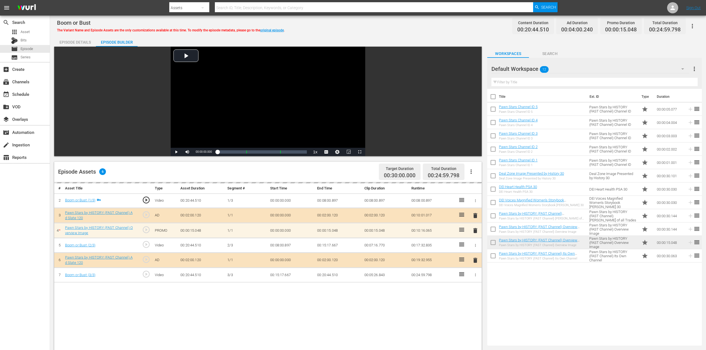
click at [475, 229] on div "delete" at bounding box center [475, 230] width 8 height 8
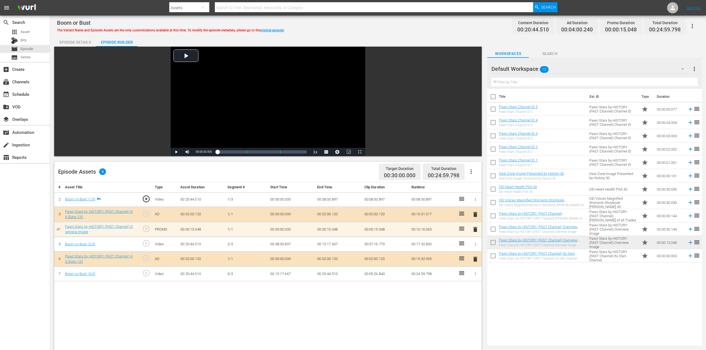
click at [475, 231] on span "delete" at bounding box center [475, 229] width 7 height 7
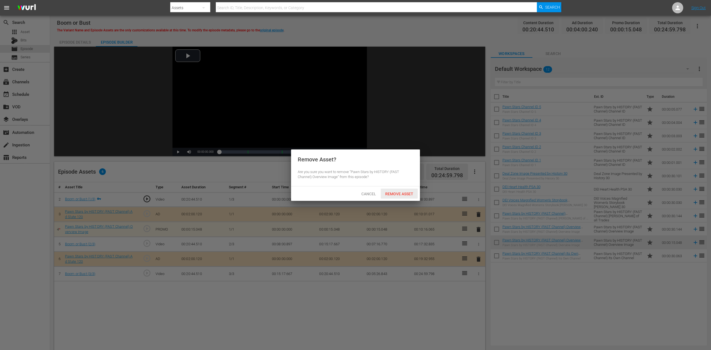
click at [399, 192] on span "Remove Asset" at bounding box center [399, 194] width 37 height 4
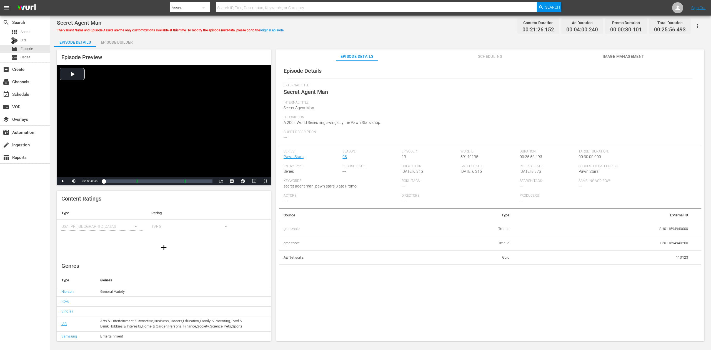
click at [127, 41] on div "Episode Builder" at bounding box center [117, 42] width 42 height 13
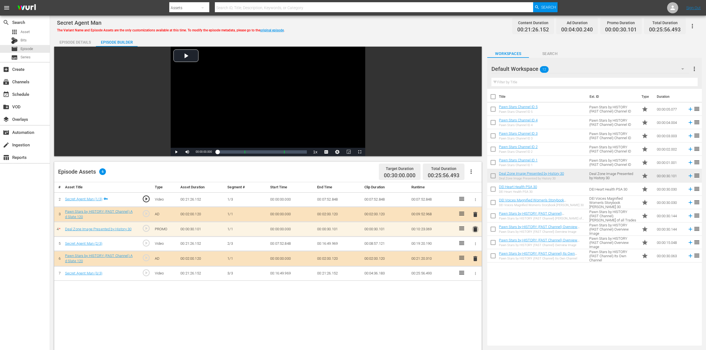
click at [477, 231] on span "delete" at bounding box center [475, 229] width 7 height 7
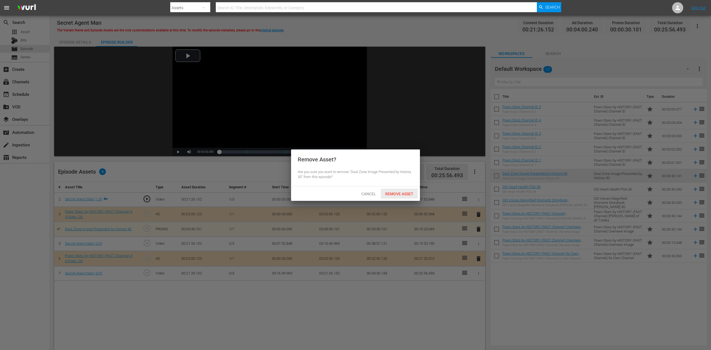
click at [407, 191] on div "Remove Asset" at bounding box center [399, 194] width 37 height 10
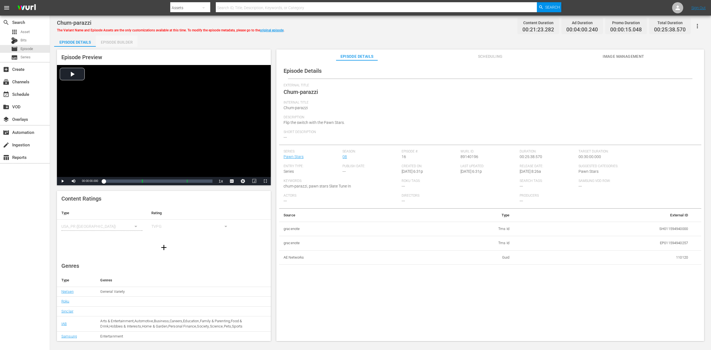
click at [120, 41] on div "Episode Builder" at bounding box center [117, 42] width 42 height 13
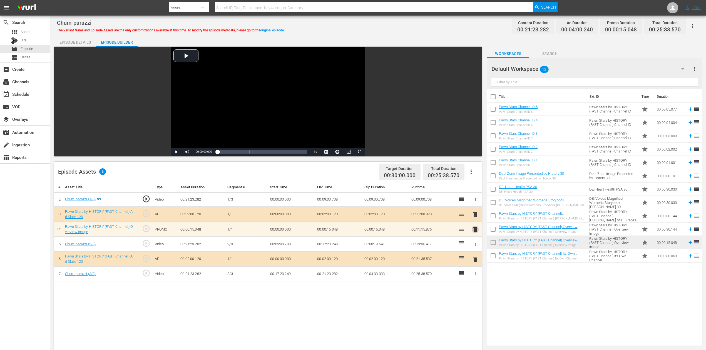
click at [475, 229] on span "delete" at bounding box center [475, 229] width 7 height 7
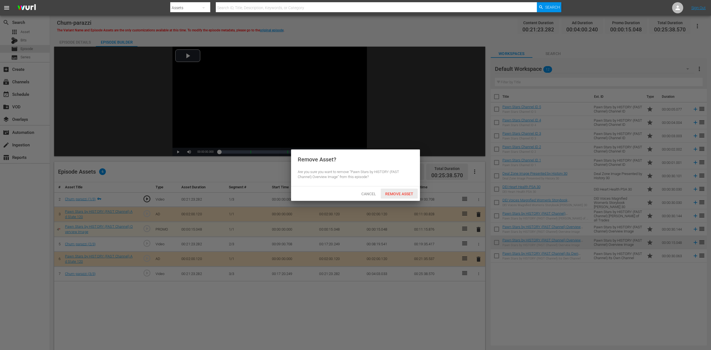
click at [406, 193] on span "Remove Asset" at bounding box center [399, 194] width 37 height 4
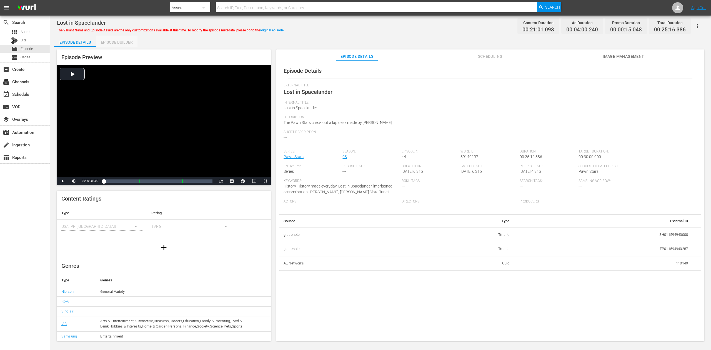
click at [119, 39] on div "Episode Builder" at bounding box center [117, 42] width 42 height 13
click at [121, 40] on div "Episode Builder" at bounding box center [117, 42] width 42 height 13
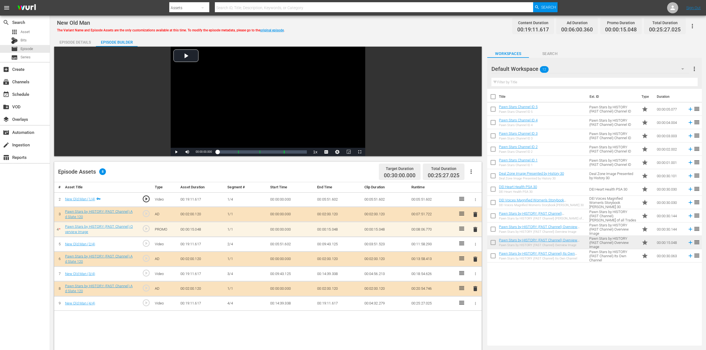
click at [477, 231] on span "delete" at bounding box center [475, 229] width 7 height 7
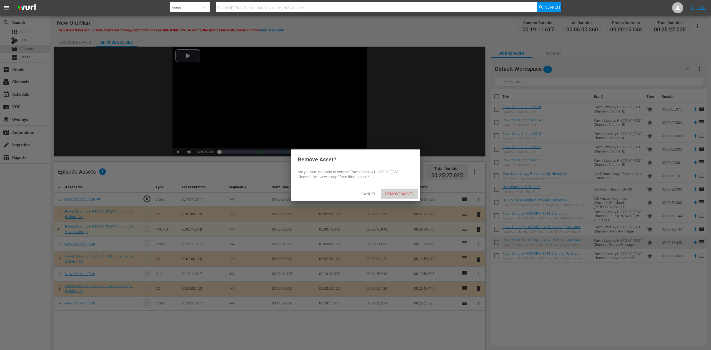
click at [403, 194] on span "Remove Asset" at bounding box center [399, 194] width 37 height 4
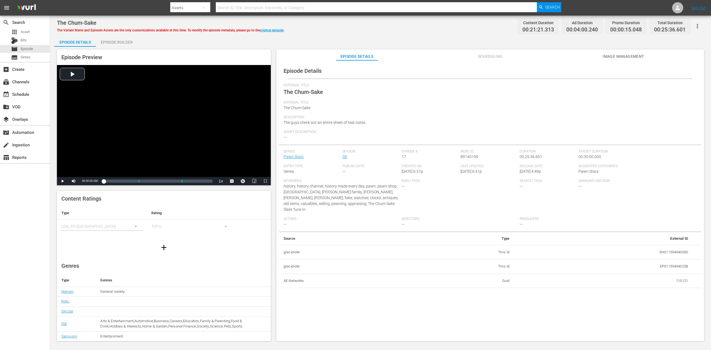
click at [118, 39] on div "Episode Builder" at bounding box center [117, 42] width 42 height 13
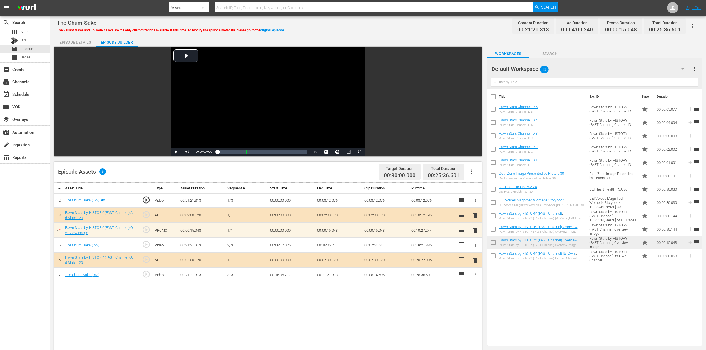
click at [476, 232] on div "delete" at bounding box center [475, 230] width 8 height 8
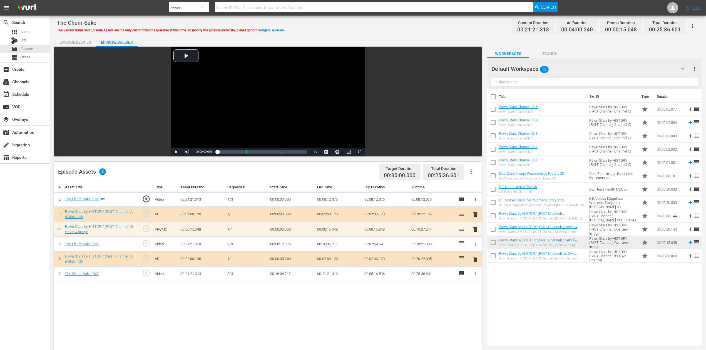
click at [476, 229] on span "delete" at bounding box center [475, 229] width 7 height 7
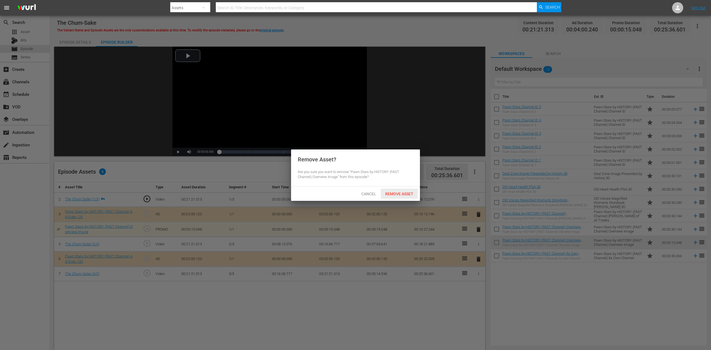
click at [404, 193] on span "Remove Asset" at bounding box center [399, 194] width 37 height 4
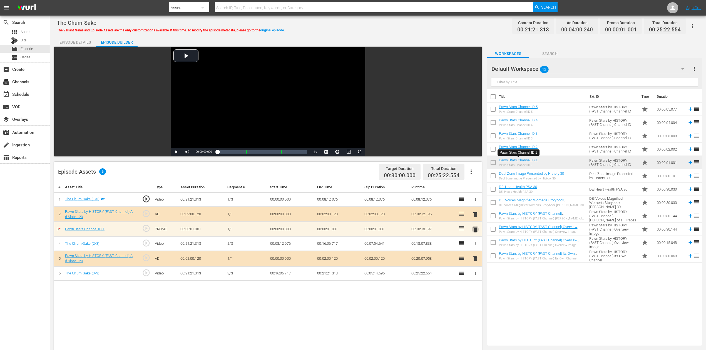
click at [473, 228] on span "delete" at bounding box center [475, 229] width 7 height 7
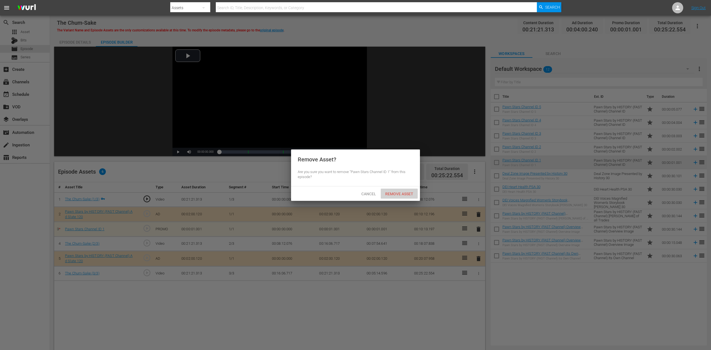
click at [401, 189] on div "Remove Asset" at bounding box center [399, 194] width 37 height 10
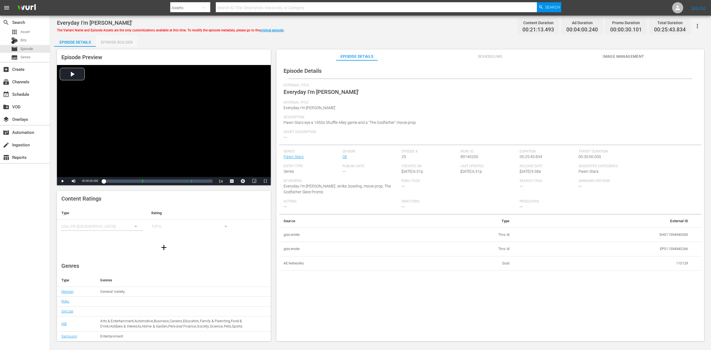
click at [117, 42] on div "Episode Builder" at bounding box center [117, 42] width 42 height 13
click at [125, 43] on div "Episode Builder" at bounding box center [117, 42] width 42 height 13
click at [119, 40] on div "Episode Builder" at bounding box center [117, 42] width 42 height 13
click at [113, 44] on div "Episode Builder" at bounding box center [117, 42] width 42 height 13
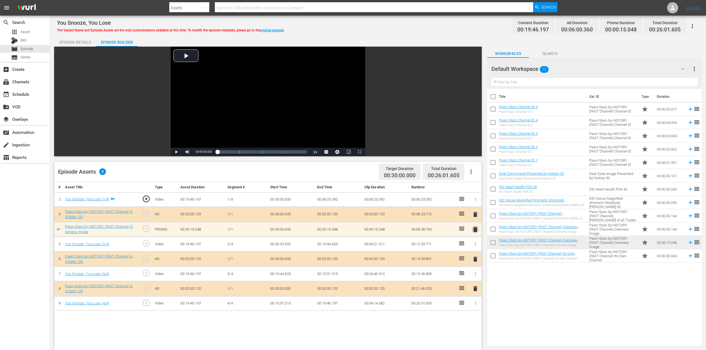
click at [475, 229] on span "delete" at bounding box center [475, 229] width 7 height 7
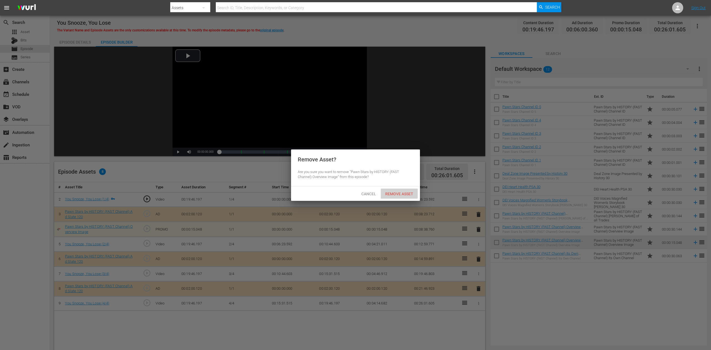
click at [408, 192] on span "Remove Asset" at bounding box center [399, 194] width 37 height 4
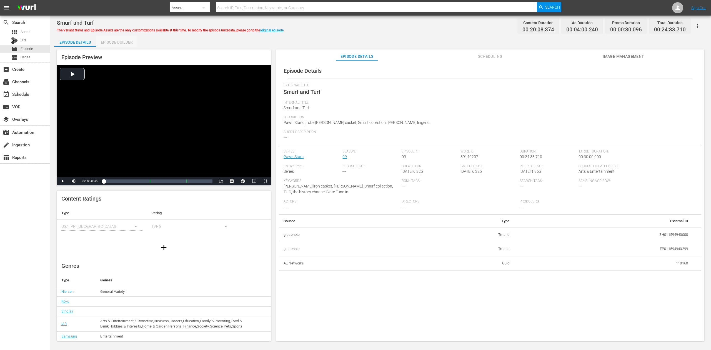
click at [127, 43] on div "Episode Builder" at bounding box center [117, 42] width 42 height 13
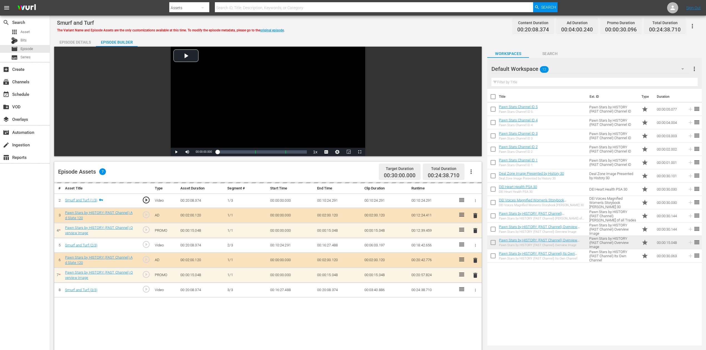
click at [475, 234] on div "delete" at bounding box center [475, 230] width 8 height 8
click at [475, 233] on div "delete" at bounding box center [475, 230] width 8 height 8
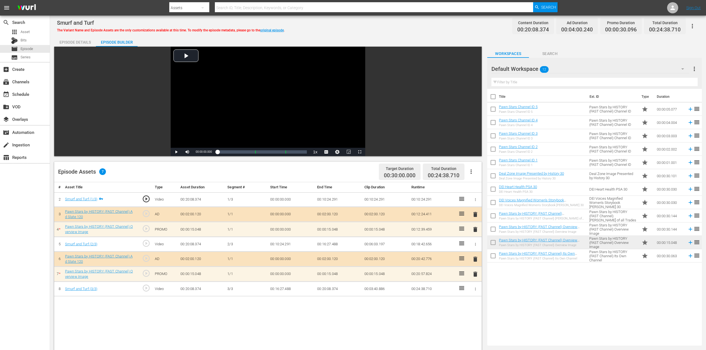
click at [474, 262] on span "delete" at bounding box center [475, 274] width 7 height 7
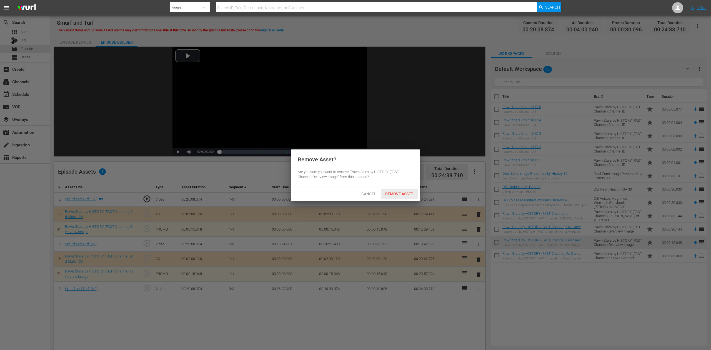
click at [397, 191] on div "Remove Asset" at bounding box center [399, 194] width 37 height 10
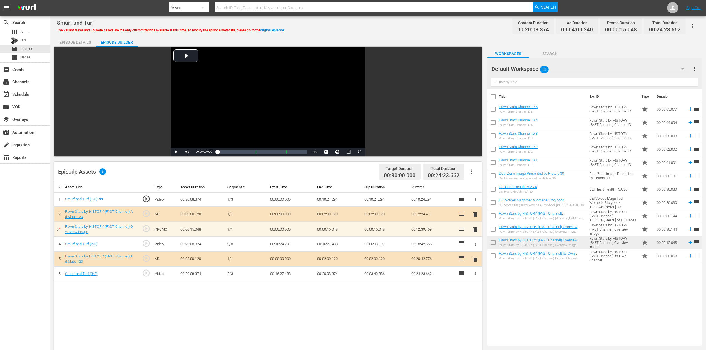
click at [476, 230] on span "delete" at bounding box center [475, 229] width 7 height 7
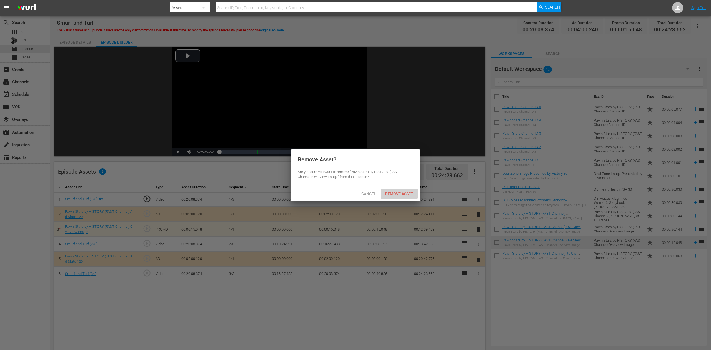
click at [407, 192] on span "Remove Asset" at bounding box center [399, 194] width 37 height 4
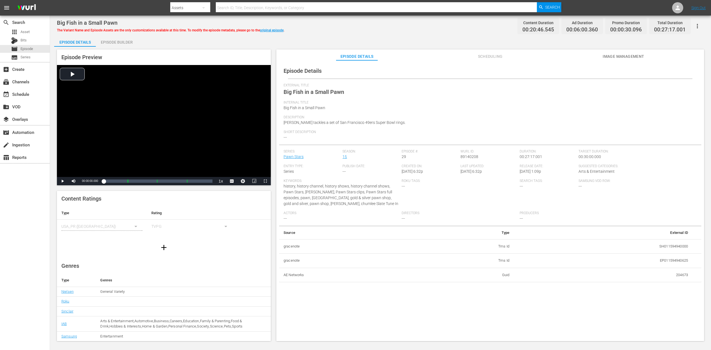
click at [117, 39] on div "Episode Builder" at bounding box center [117, 42] width 42 height 13
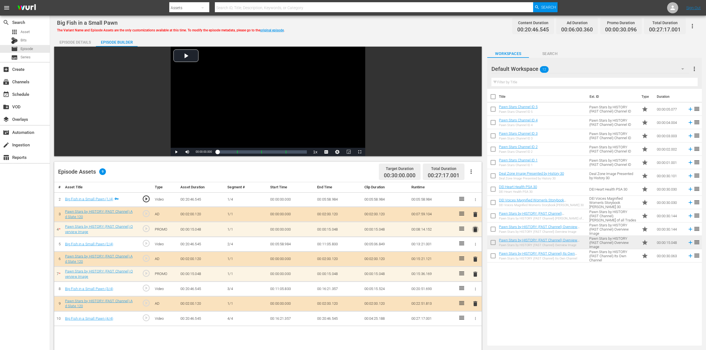
click at [475, 232] on span "delete" at bounding box center [475, 229] width 7 height 7
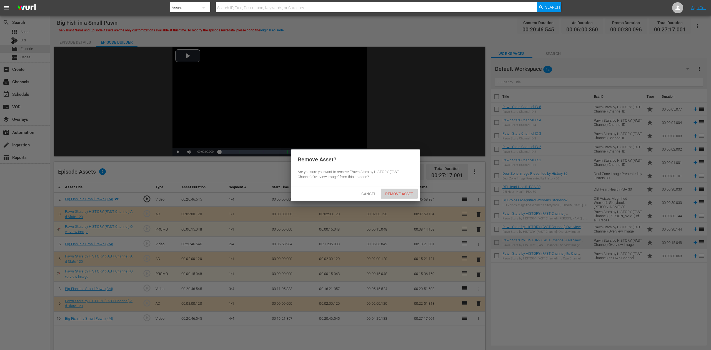
click at [394, 193] on span "Remove Asset" at bounding box center [399, 194] width 37 height 4
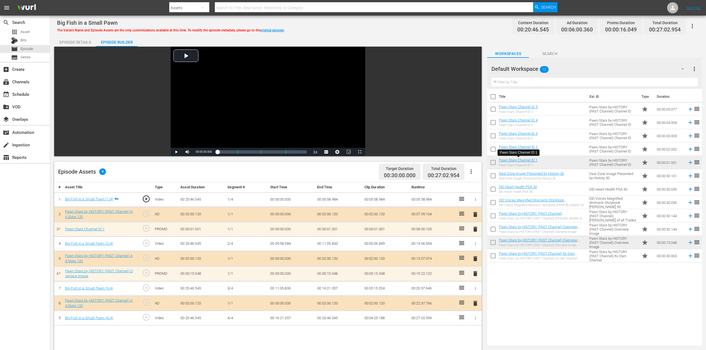
click at [475, 231] on span "delete" at bounding box center [475, 229] width 7 height 7
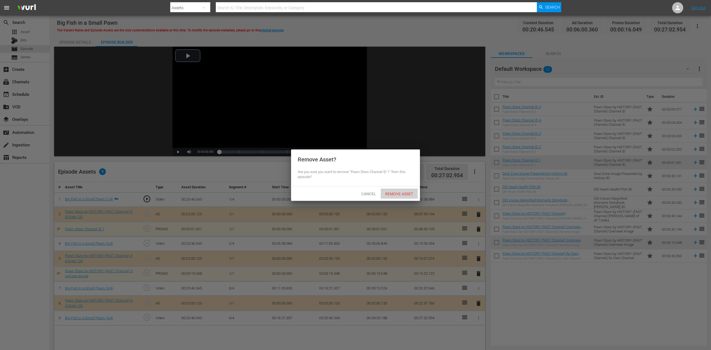
click at [405, 194] on span "Remove Asset" at bounding box center [399, 194] width 37 height 4
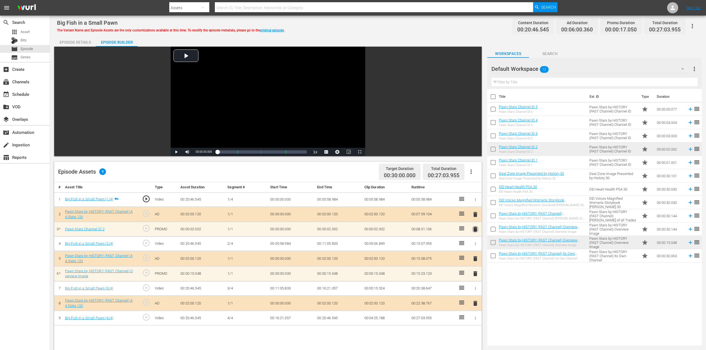
click at [475, 229] on span "delete" at bounding box center [475, 229] width 7 height 7
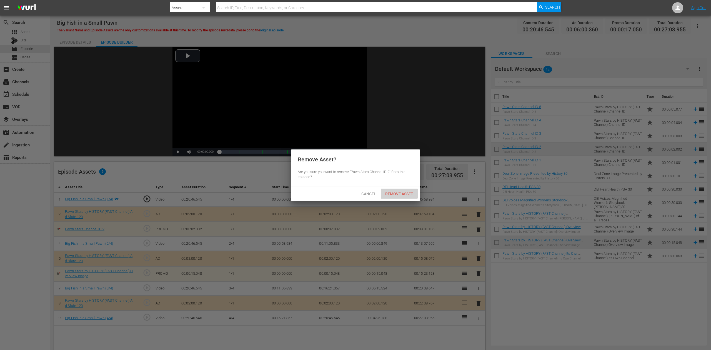
click at [406, 193] on span "Remove Asset" at bounding box center [399, 194] width 37 height 4
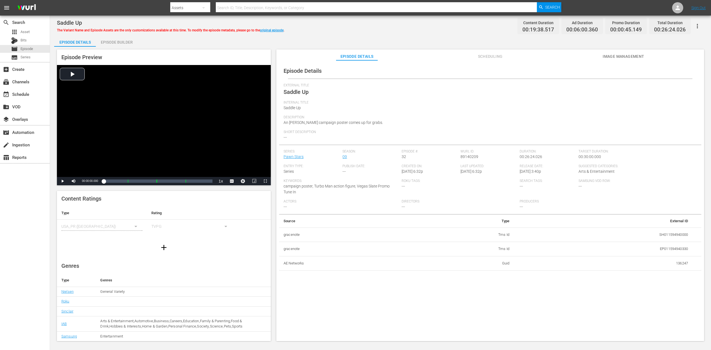
click at [119, 43] on div "Episode Builder" at bounding box center [117, 42] width 42 height 13
click at [118, 41] on div "Episode Builder" at bounding box center [117, 42] width 42 height 13
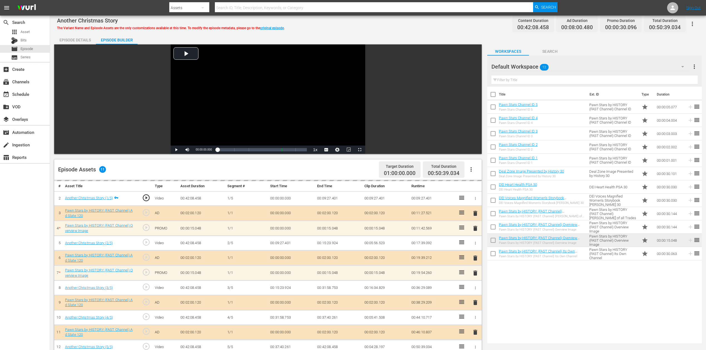
scroll to position [74, 0]
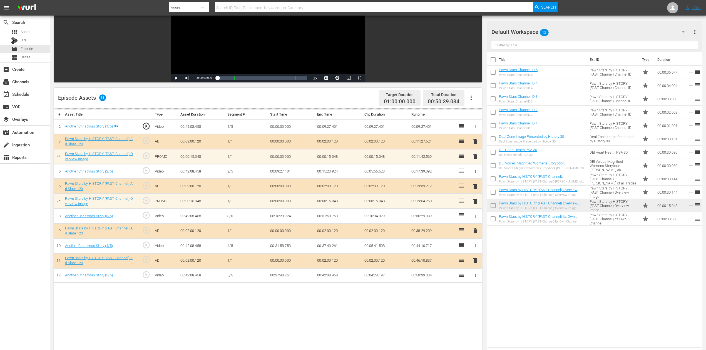
click at [474, 200] on div "delete" at bounding box center [475, 201] width 8 height 8
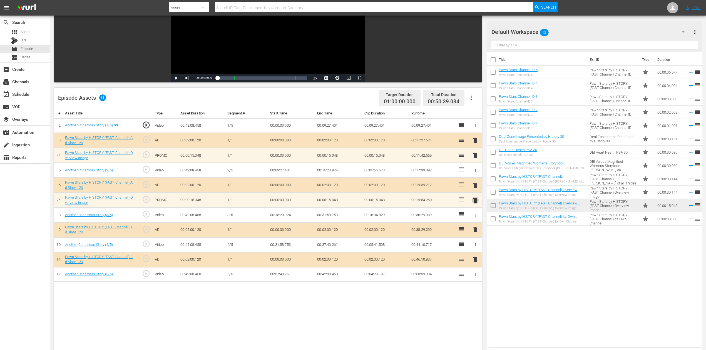
click at [475, 201] on span "delete" at bounding box center [475, 200] width 7 height 7
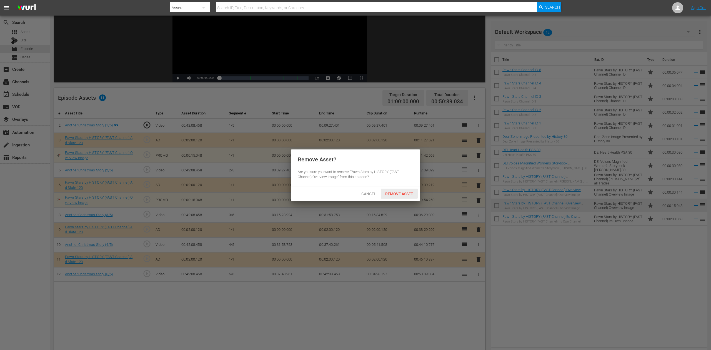
click at [398, 192] on span "Remove Asset" at bounding box center [399, 194] width 37 height 4
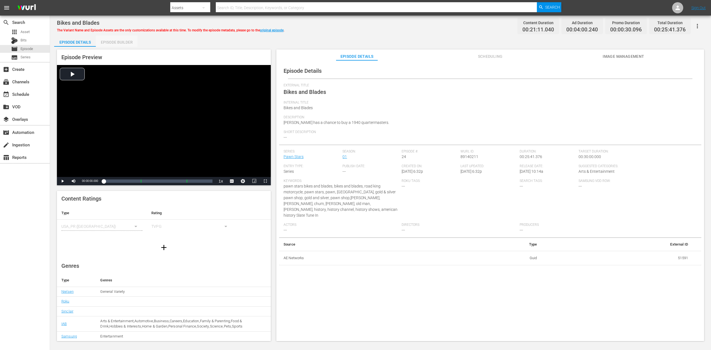
click at [119, 41] on div "Episode Builder" at bounding box center [117, 42] width 42 height 13
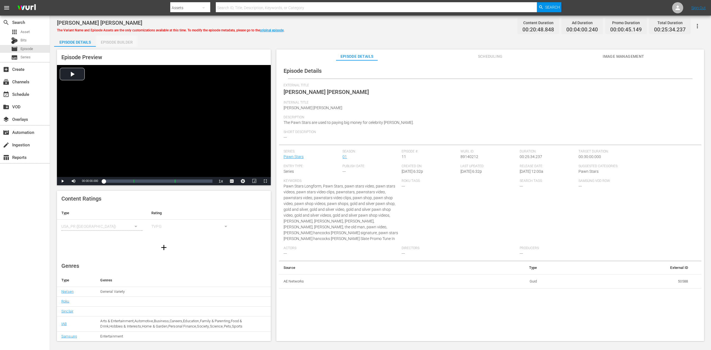
click at [123, 40] on div "Episode Builder" at bounding box center [117, 42] width 42 height 13
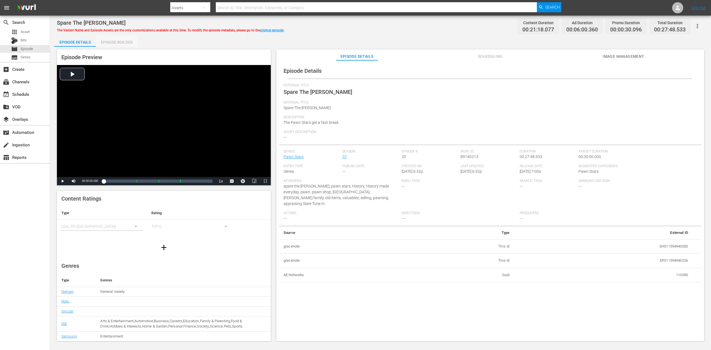
click at [115, 41] on div "Episode Builder" at bounding box center [117, 42] width 42 height 13
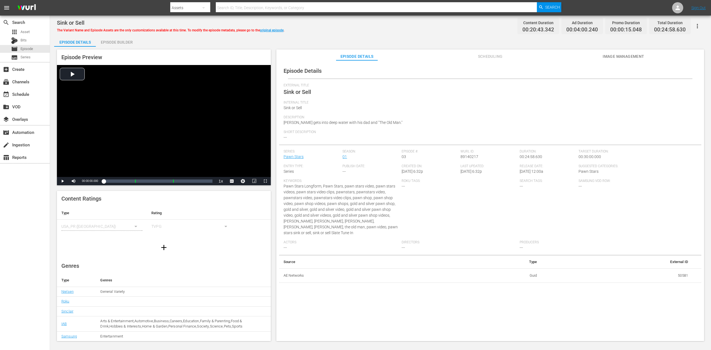
click at [112, 44] on div "Episode Builder" at bounding box center [117, 42] width 42 height 13
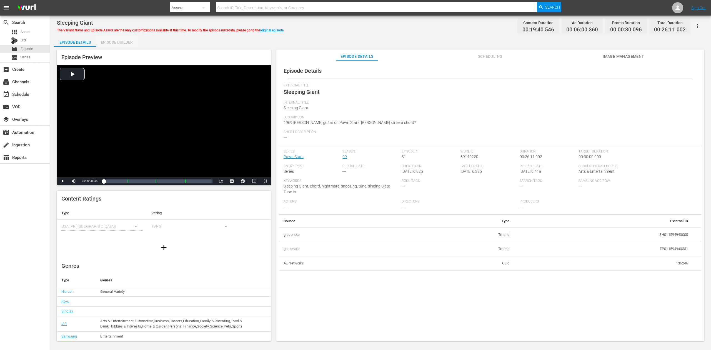
click at [118, 42] on div "Episode Builder" at bounding box center [117, 42] width 42 height 13
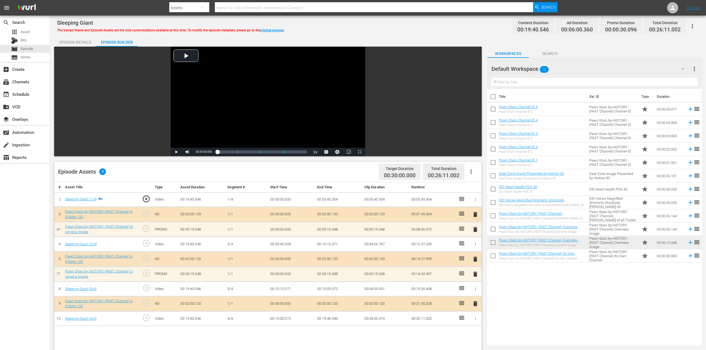
click at [477, 231] on span "delete" at bounding box center [475, 229] width 7 height 7
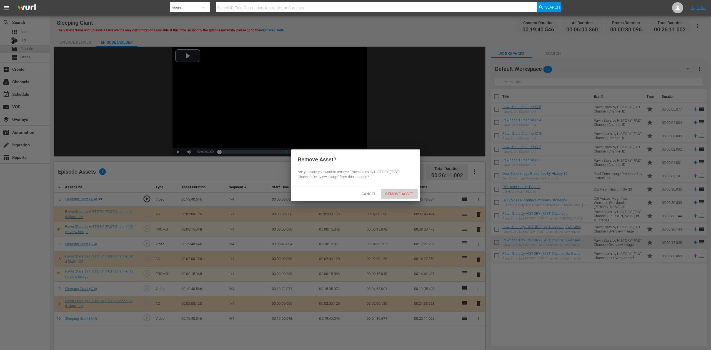
click at [405, 193] on span "Remove Asset" at bounding box center [399, 194] width 37 height 4
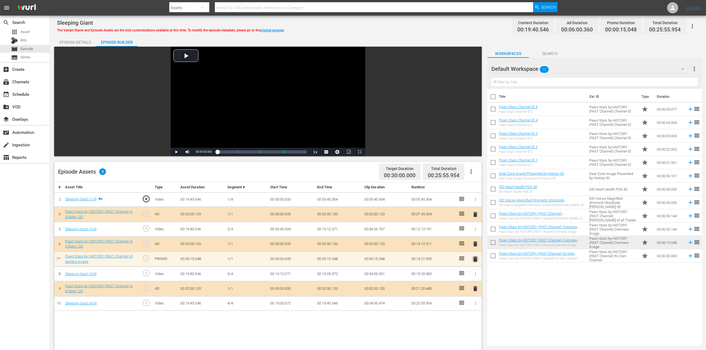
click at [474, 258] on span "delete" at bounding box center [475, 259] width 7 height 7
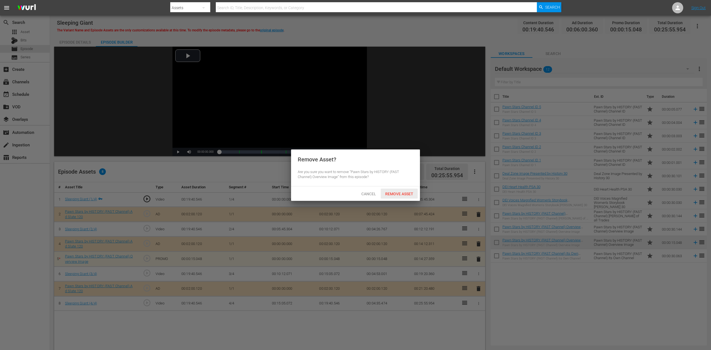
click at [407, 192] on span "Remove Asset" at bounding box center [399, 194] width 37 height 4
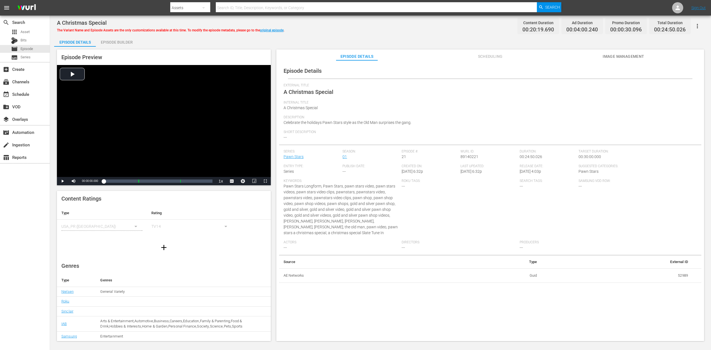
click at [115, 44] on div "Episode Builder" at bounding box center [117, 42] width 42 height 13
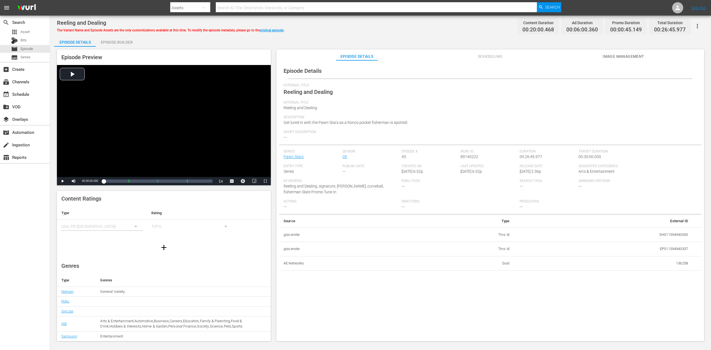
click at [110, 41] on div "Episode Builder" at bounding box center [117, 42] width 42 height 13
click at [116, 43] on div "Episode Builder" at bounding box center [117, 42] width 42 height 13
click at [121, 42] on div "Episode Builder" at bounding box center [117, 42] width 42 height 13
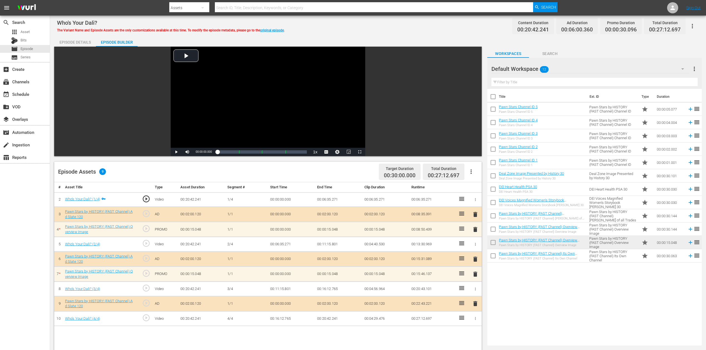
click at [475, 229] on span "delete" at bounding box center [475, 229] width 7 height 7
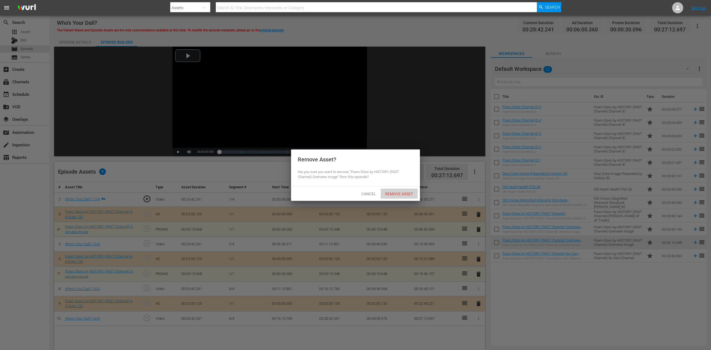
click at [399, 190] on div "Remove Asset" at bounding box center [399, 194] width 37 height 10
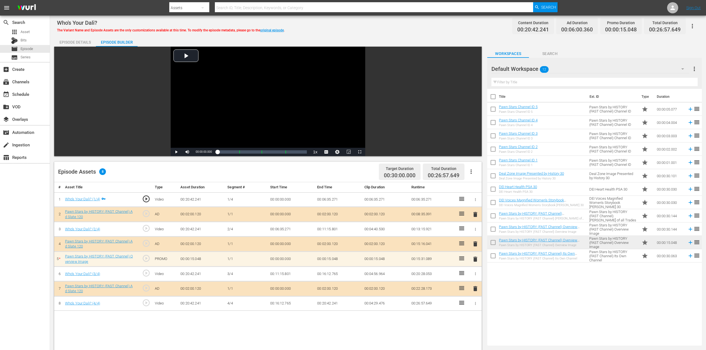
click at [476, 258] on span "delete" at bounding box center [475, 259] width 7 height 7
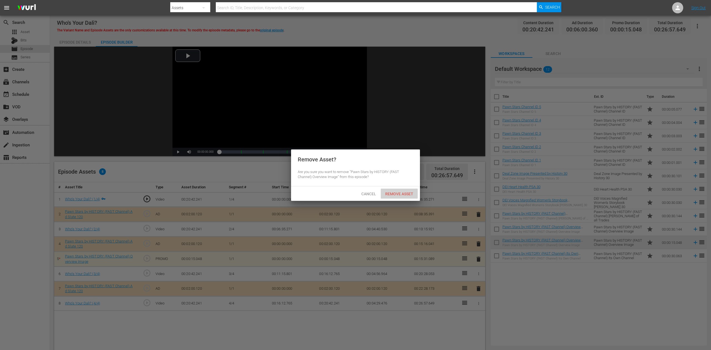
click at [402, 192] on span "Remove Asset" at bounding box center [399, 194] width 37 height 4
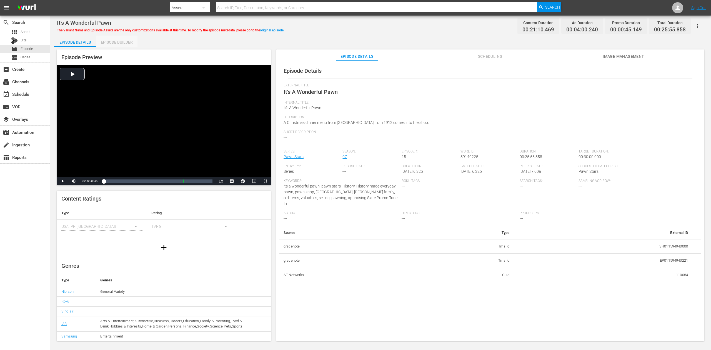
click at [116, 42] on div "Episode Builder" at bounding box center [117, 42] width 42 height 13
click at [121, 43] on div "Episode Builder" at bounding box center [117, 42] width 42 height 13
click at [117, 42] on div "Episode Builder" at bounding box center [117, 42] width 42 height 13
click at [111, 40] on div "Episode Builder" at bounding box center [117, 42] width 42 height 13
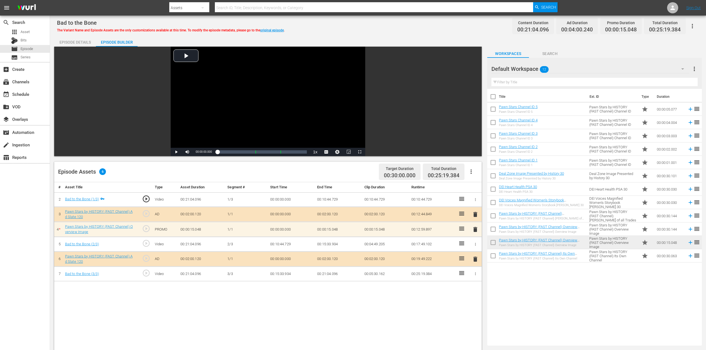
click at [473, 229] on span "delete" at bounding box center [475, 229] width 7 height 7
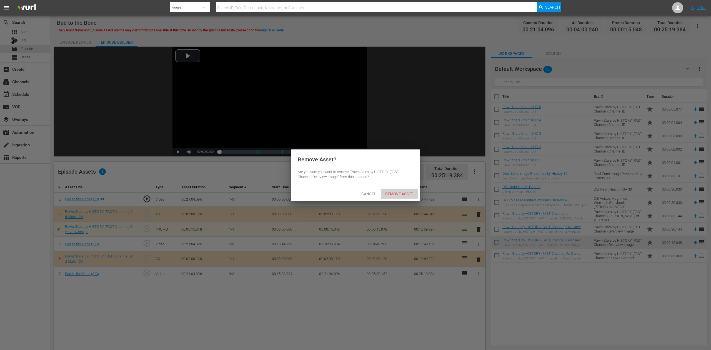
click at [407, 192] on span "Remove Asset" at bounding box center [399, 194] width 37 height 4
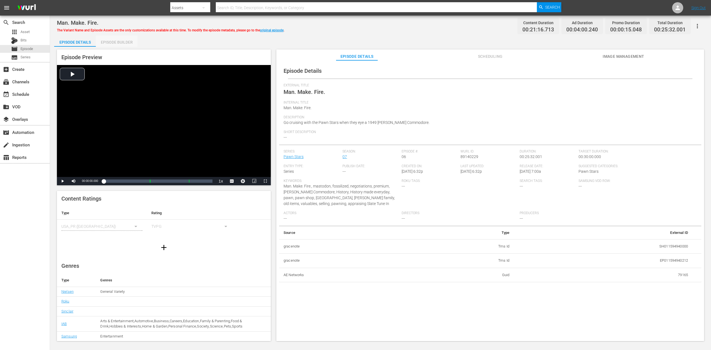
click at [117, 44] on div "Episode Builder" at bounding box center [117, 42] width 42 height 13
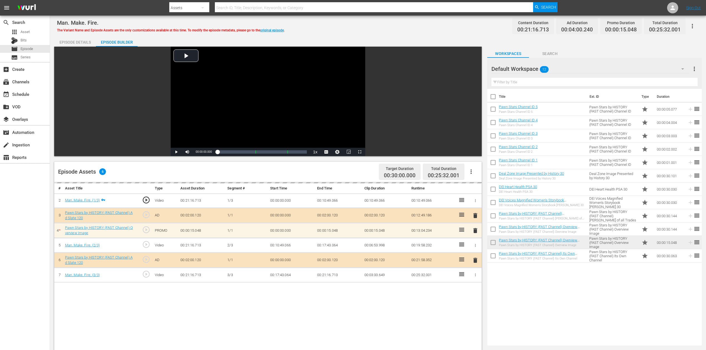
click at [475, 231] on div "delete" at bounding box center [475, 230] width 8 height 8
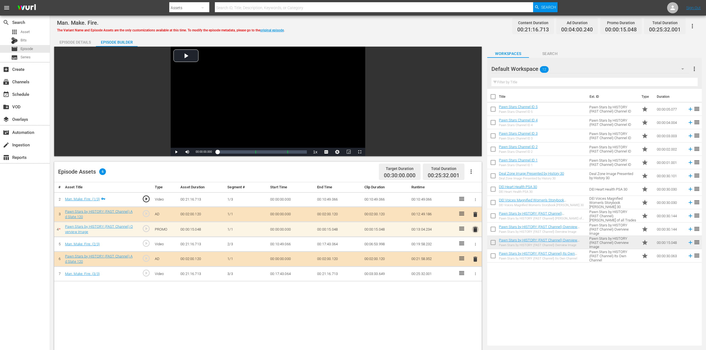
click at [476, 230] on span "delete" at bounding box center [475, 229] width 7 height 7
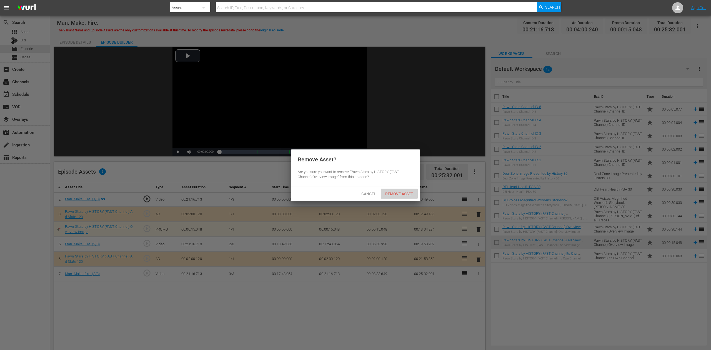
click at [410, 193] on span "Remove Asset" at bounding box center [399, 194] width 37 height 4
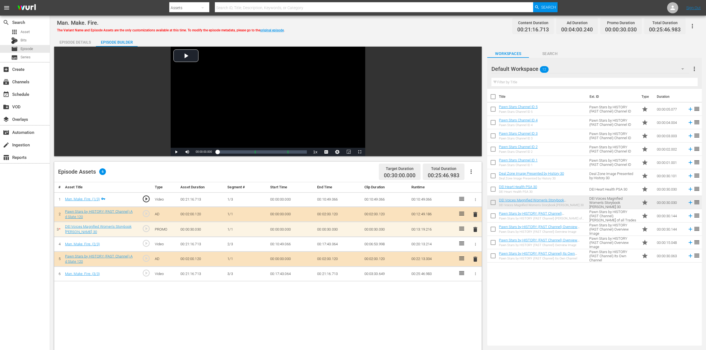
click at [286, 262] on div "# Asset Title Type Asset Duration Segment # Start Time End Time Clip Duration R…" at bounding box center [267, 336] width 427 height 308
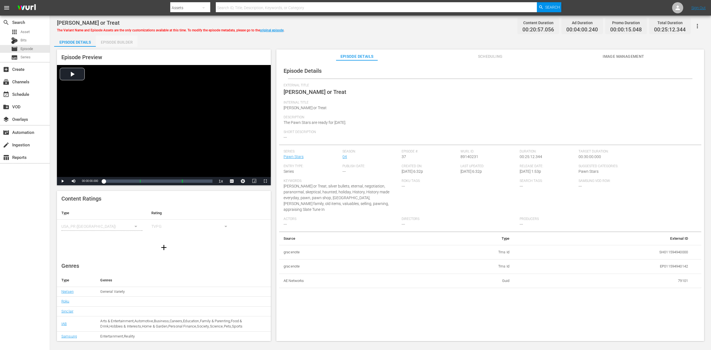
click at [124, 41] on div "Episode Builder" at bounding box center [117, 42] width 42 height 13
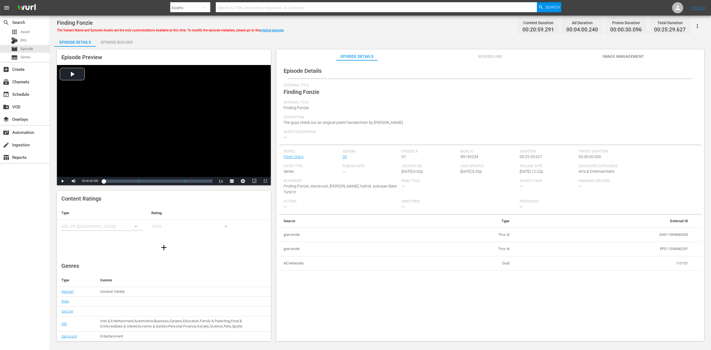
click at [115, 44] on div "Episode Builder" at bounding box center [117, 42] width 42 height 13
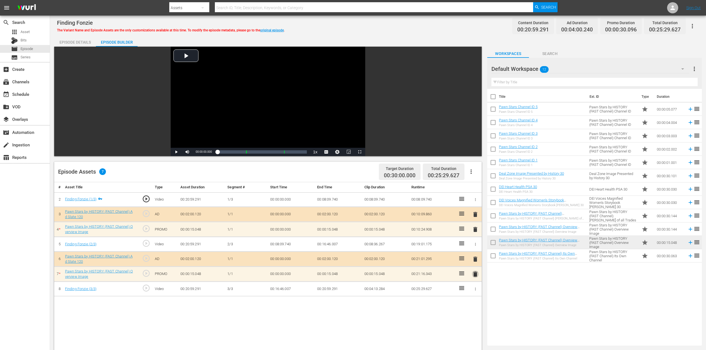
click at [476, 262] on span "delete" at bounding box center [475, 274] width 7 height 7
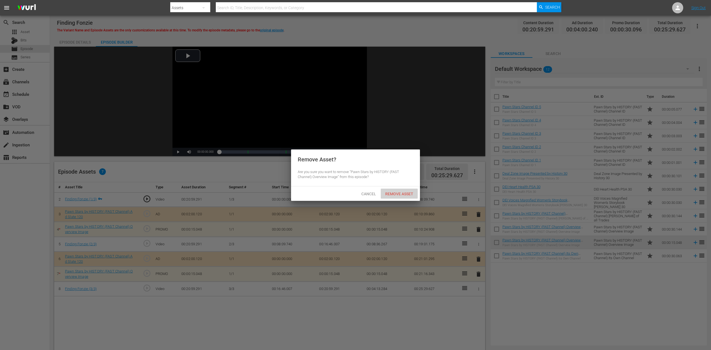
click at [402, 193] on span "Remove Asset" at bounding box center [399, 194] width 37 height 4
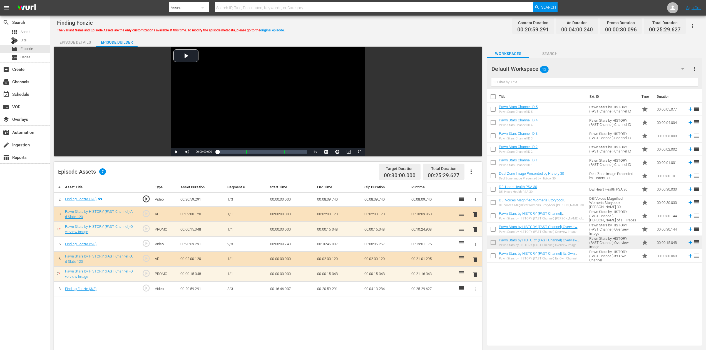
click at [474, 231] on span "delete" at bounding box center [475, 229] width 7 height 7
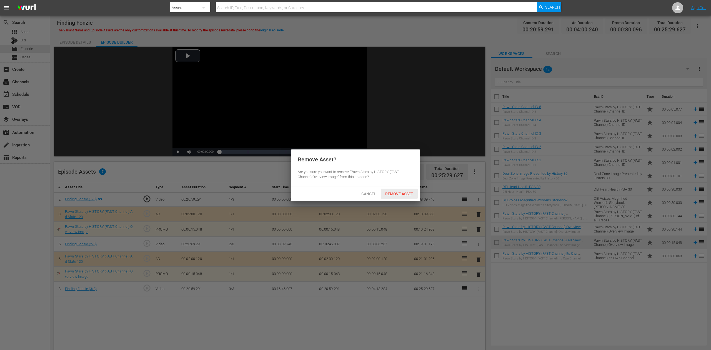
click at [406, 193] on span "Remove Asset" at bounding box center [399, 194] width 37 height 4
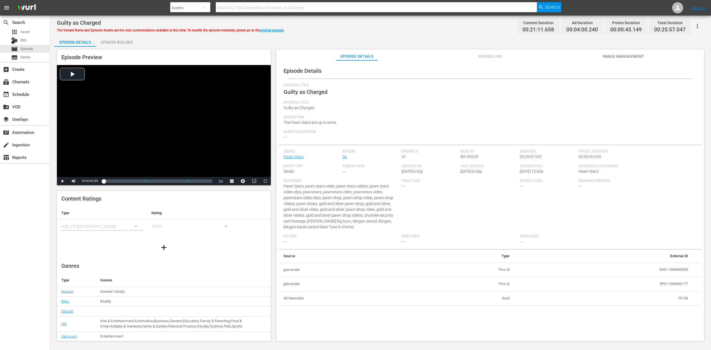
click at [116, 41] on div "Episode Builder" at bounding box center [117, 42] width 42 height 13
click at [117, 43] on div "Episode Builder" at bounding box center [117, 42] width 42 height 13
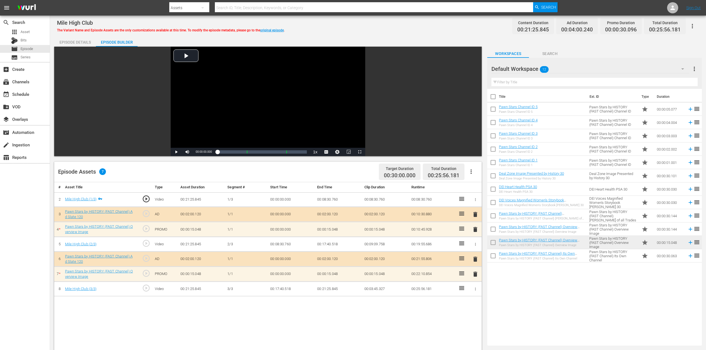
click at [475, 262] on span "delete" at bounding box center [475, 274] width 7 height 7
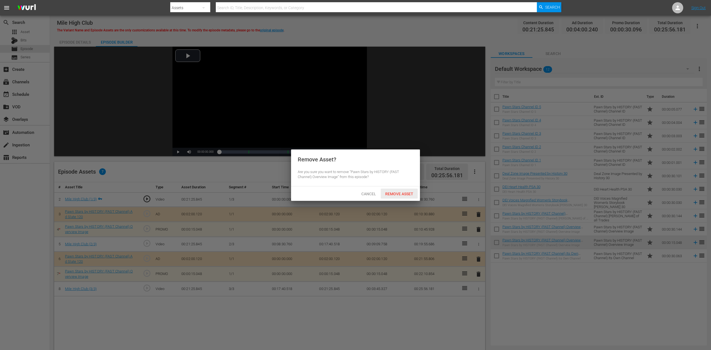
click at [405, 192] on span "Remove Asset" at bounding box center [399, 194] width 37 height 4
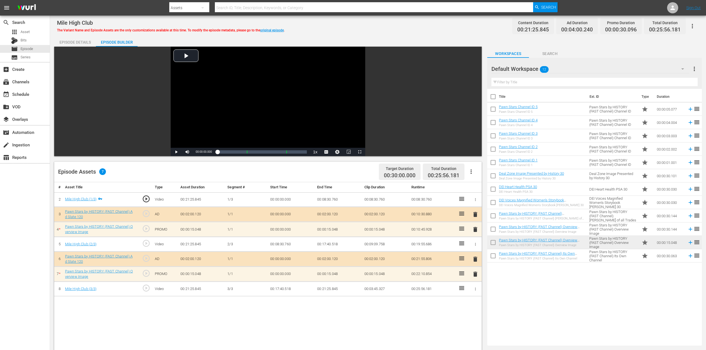
click at [473, 230] on span "delete" at bounding box center [475, 229] width 7 height 7
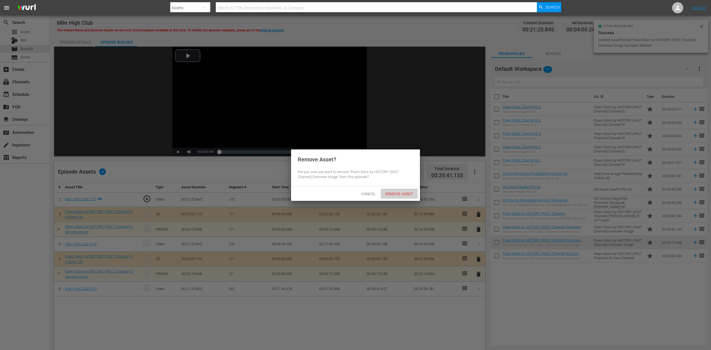
click at [401, 193] on span "Remove Asset" at bounding box center [399, 194] width 37 height 4
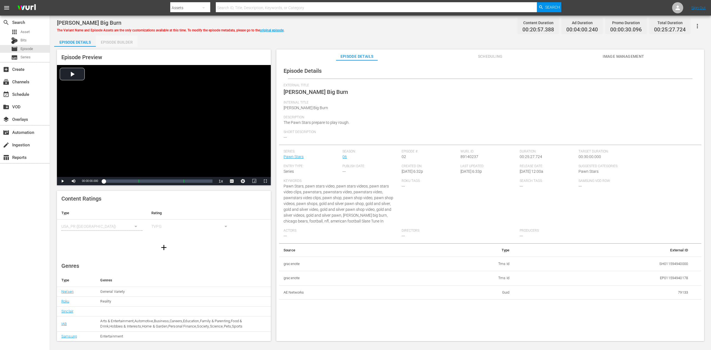
click at [108, 44] on div "Episode Builder" at bounding box center [117, 42] width 42 height 13
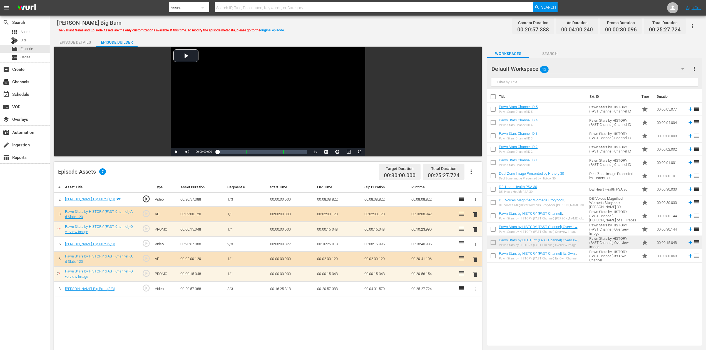
click at [475, 274] on span "delete" at bounding box center [475, 274] width 7 height 7
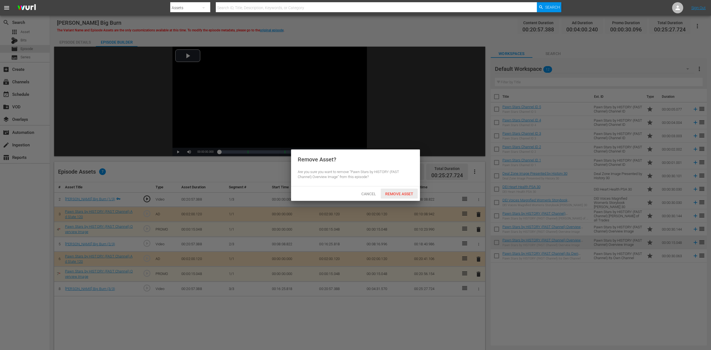
click at [401, 193] on span "Remove Asset" at bounding box center [399, 194] width 37 height 4
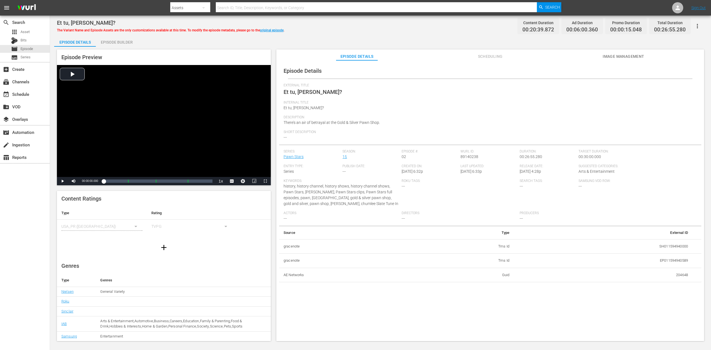
click at [111, 43] on div "Episode Builder" at bounding box center [117, 42] width 42 height 13
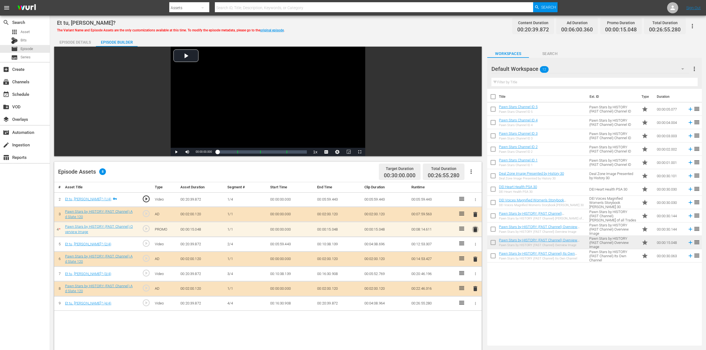
click at [475, 230] on span "delete" at bounding box center [475, 229] width 7 height 7
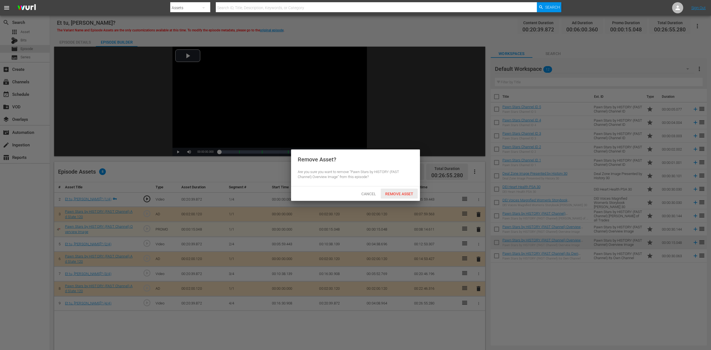
click at [404, 194] on span "Remove Asset" at bounding box center [399, 194] width 37 height 4
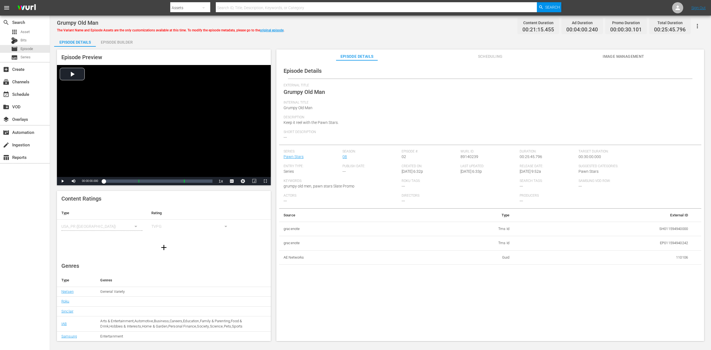
click at [115, 39] on div "Episode Builder" at bounding box center [117, 42] width 42 height 13
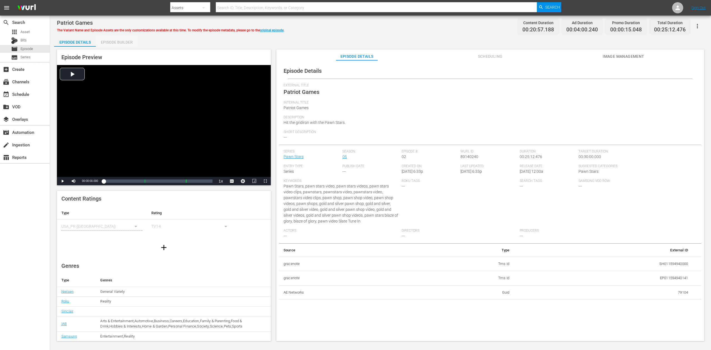
click at [109, 43] on div "Episode Builder" at bounding box center [117, 42] width 42 height 13
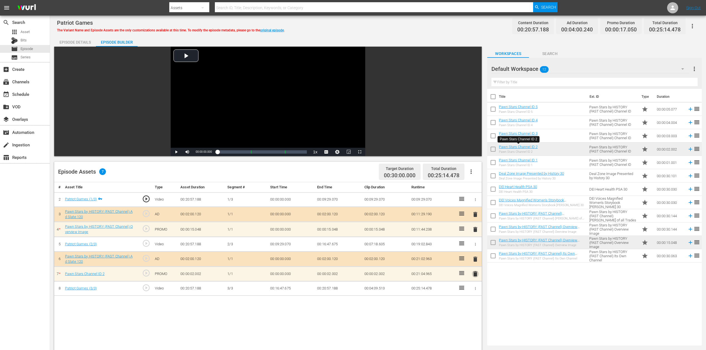
click at [477, 273] on span "delete" at bounding box center [475, 274] width 7 height 7
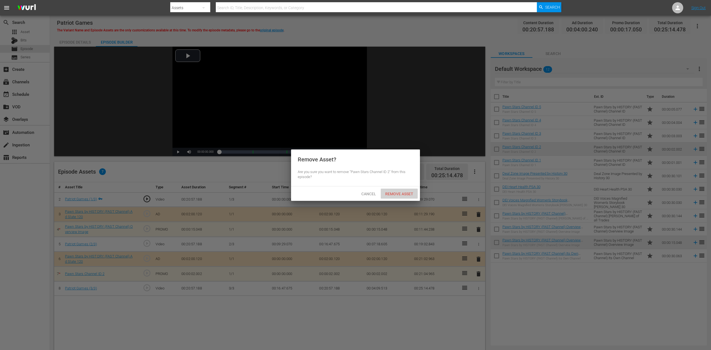
click at [406, 194] on span "Remove Asset" at bounding box center [399, 194] width 37 height 4
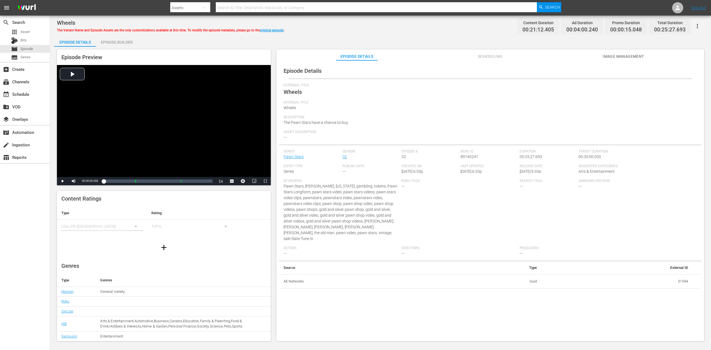
click at [116, 38] on div "Episode Builder" at bounding box center [117, 42] width 42 height 13
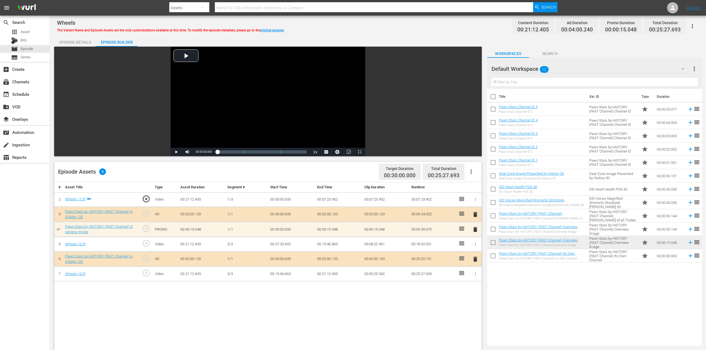
click at [475, 228] on span "delete" at bounding box center [475, 229] width 7 height 7
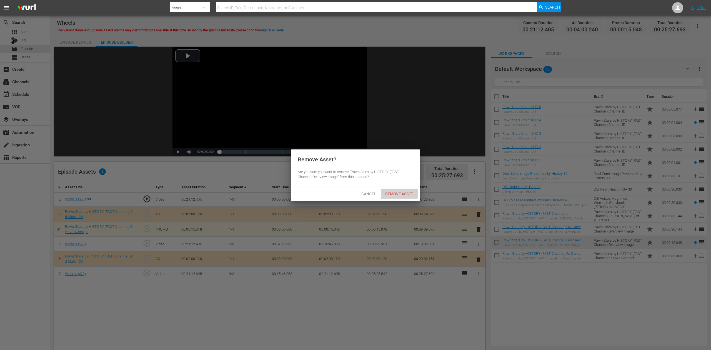
click at [392, 192] on span "Remove Asset" at bounding box center [399, 194] width 37 height 4
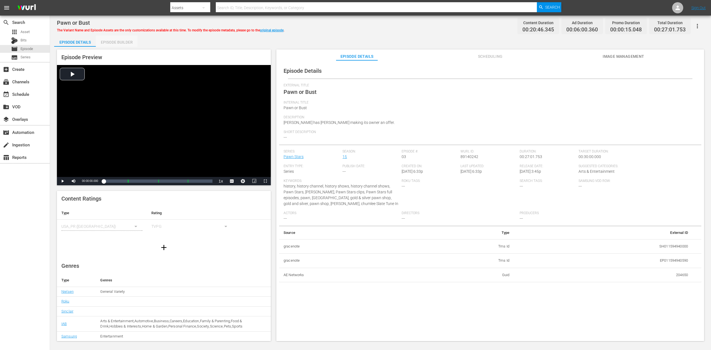
click at [120, 39] on div "Episode Builder" at bounding box center [117, 42] width 42 height 13
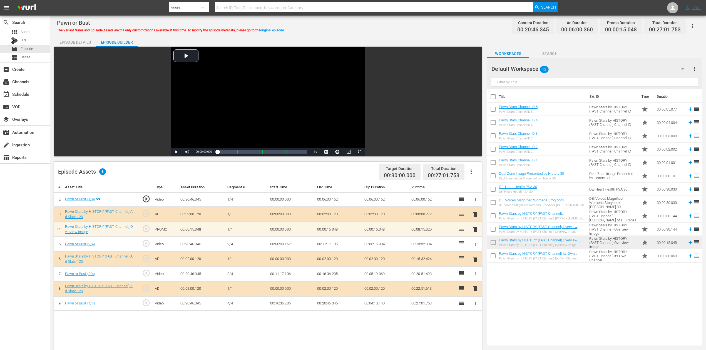
click at [475, 231] on span "delete" at bounding box center [475, 229] width 7 height 7
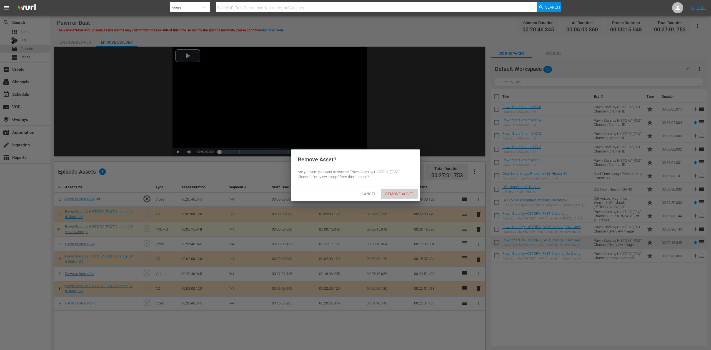
click at [396, 195] on span "Remove Asset" at bounding box center [399, 194] width 37 height 4
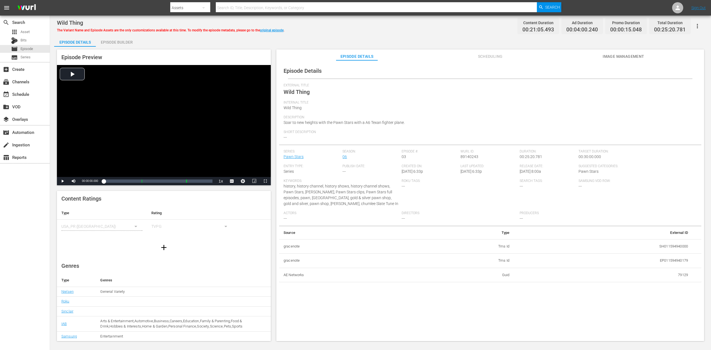
click at [108, 42] on div "Episode Builder" at bounding box center [117, 42] width 42 height 13
click at [128, 41] on div "Episode Builder" at bounding box center [117, 42] width 42 height 13
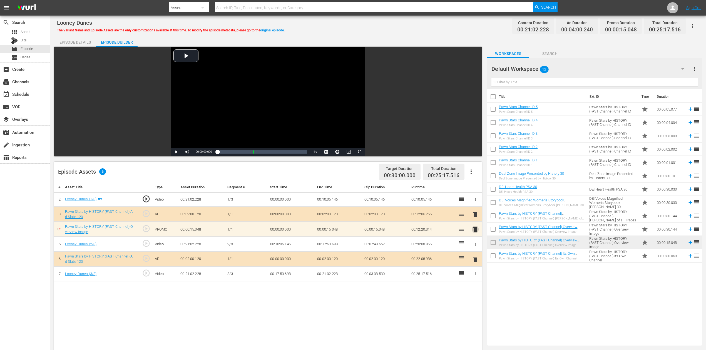
click at [475, 231] on span "delete" at bounding box center [475, 229] width 7 height 7
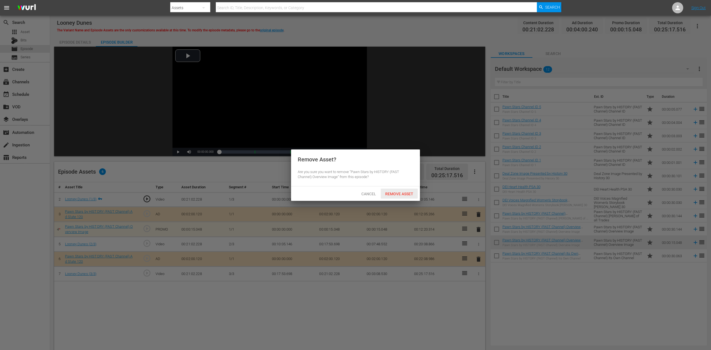
click at [407, 193] on span "Remove Asset" at bounding box center [399, 194] width 37 height 4
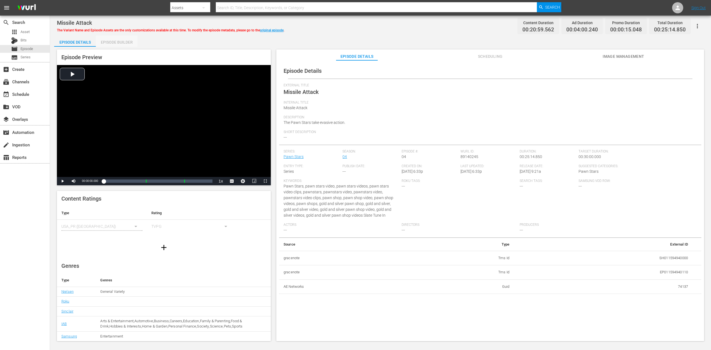
click at [124, 41] on div "Episode Builder" at bounding box center [117, 42] width 42 height 13
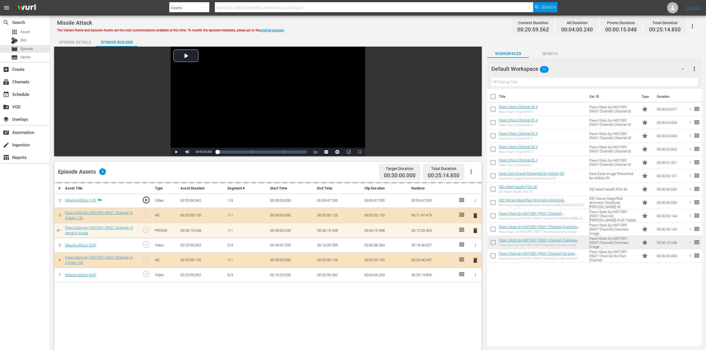
click at [475, 229] on div "delete" at bounding box center [475, 230] width 8 height 8
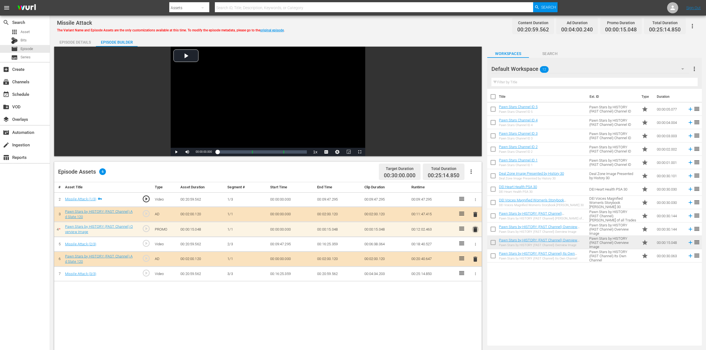
click at [475, 229] on span "delete" at bounding box center [475, 229] width 7 height 7
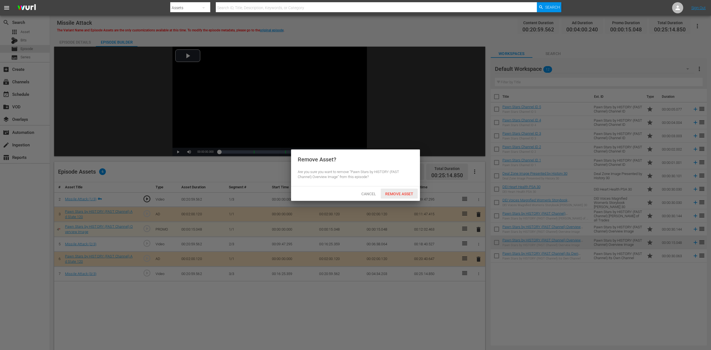
click at [397, 192] on span "Remove Asset" at bounding box center [399, 194] width 37 height 4
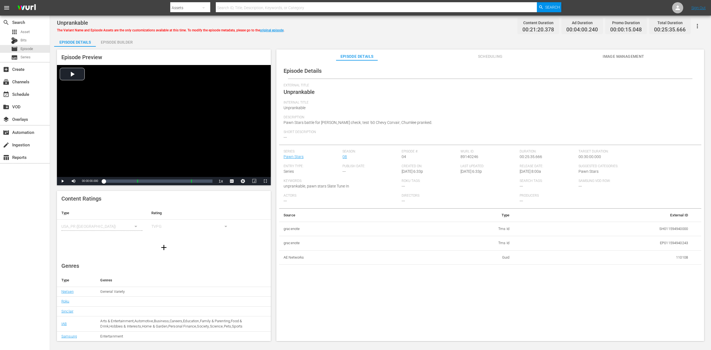
click at [107, 40] on div "Episode Builder" at bounding box center [117, 42] width 42 height 13
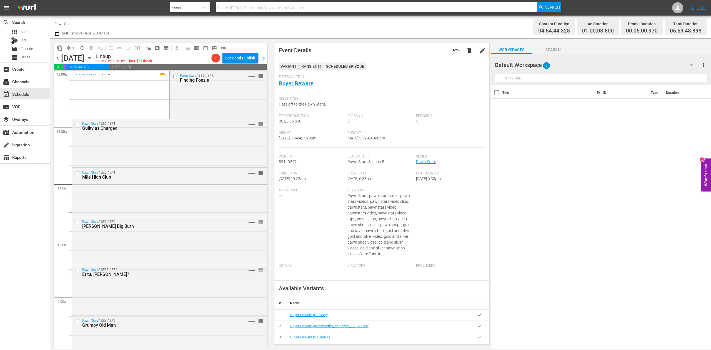
scroll to position [481, 0]
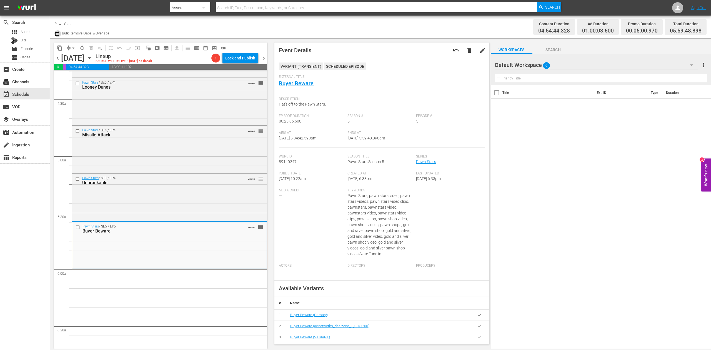
click at [57, 33] on icon "button" at bounding box center [57, 33] width 4 height 4
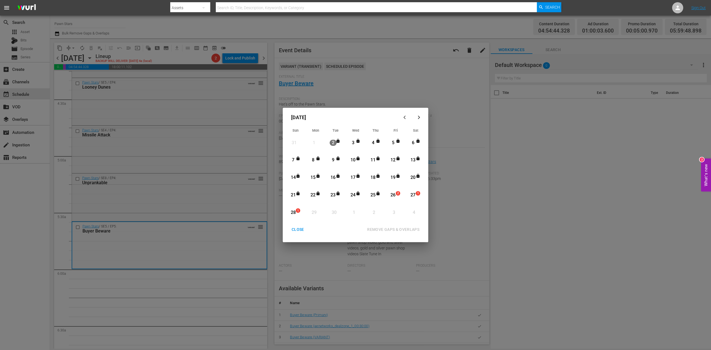
click at [392, 197] on div "26" at bounding box center [393, 195] width 7 height 6
click at [407, 231] on div "REMOVE GAPS & OVERLAPS" at bounding box center [393, 229] width 61 height 7
click at [394, 196] on div "26" at bounding box center [393, 195] width 7 height 6
click at [398, 227] on div "REMOVE GAPS & OVERLAPS" at bounding box center [393, 229] width 61 height 7
click at [297, 229] on div "CLOSE" at bounding box center [297, 229] width 21 height 7
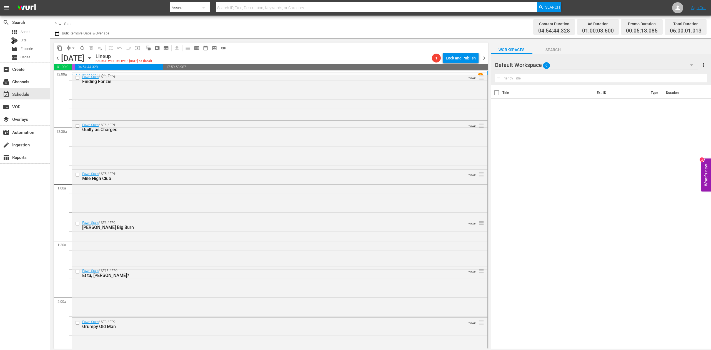
click at [57, 35] on icon "button" at bounding box center [57, 33] width 4 height 4
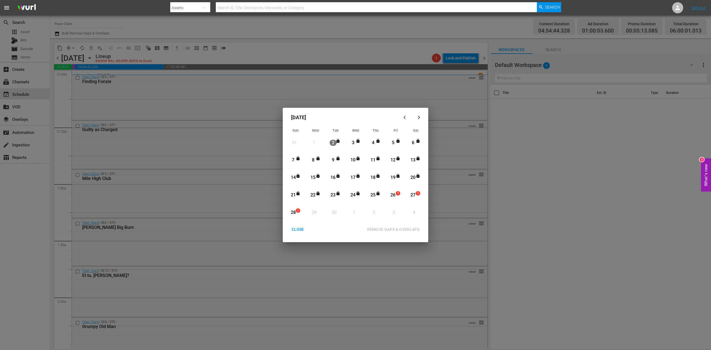
click at [394, 194] on div "26" at bounding box center [393, 195] width 7 height 6
click at [408, 228] on div "REMOVE GAPS & OVERLAPS" at bounding box center [393, 229] width 61 height 7
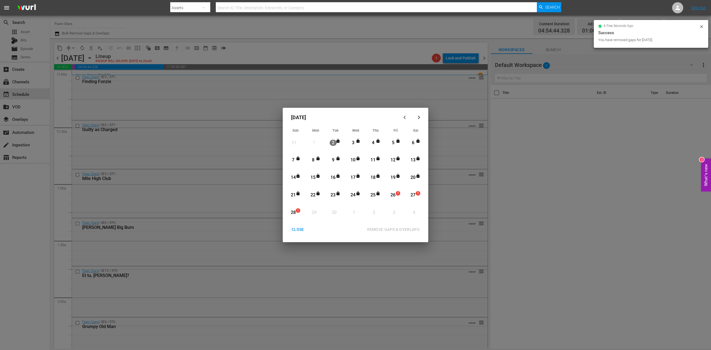
click at [297, 229] on div "CLOSE" at bounding box center [297, 229] width 21 height 7
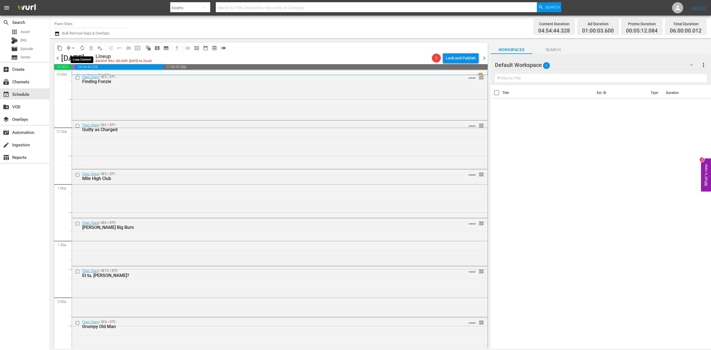
click at [83, 47] on span "autorenew_outlined" at bounding box center [82, 48] width 6 height 6
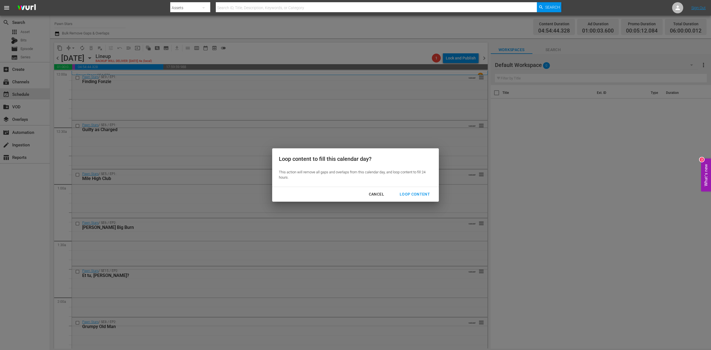
click at [416, 194] on div "Loop Content" at bounding box center [414, 194] width 39 height 7
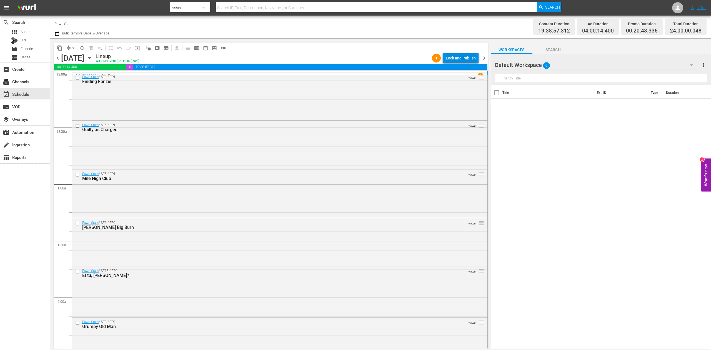
click at [459, 56] on div "Lock and Publish" at bounding box center [461, 58] width 30 height 10
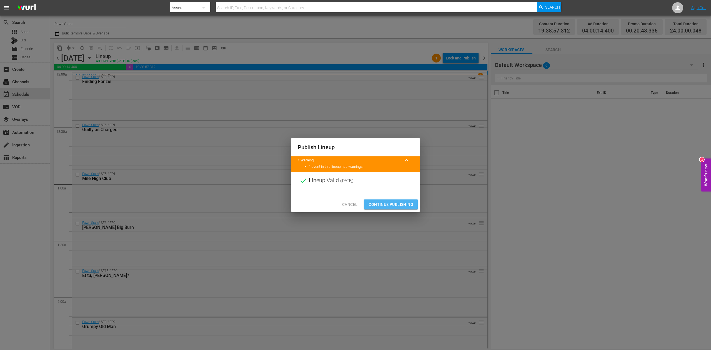
click at [396, 205] on span "Continue Publishing" at bounding box center [391, 204] width 45 height 7
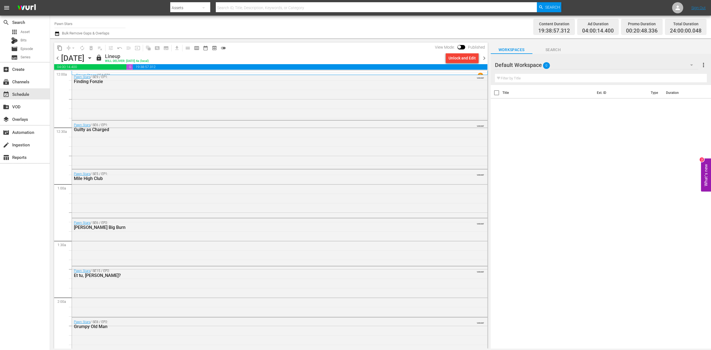
click at [485, 56] on span "chevron_right" at bounding box center [484, 58] width 7 height 7
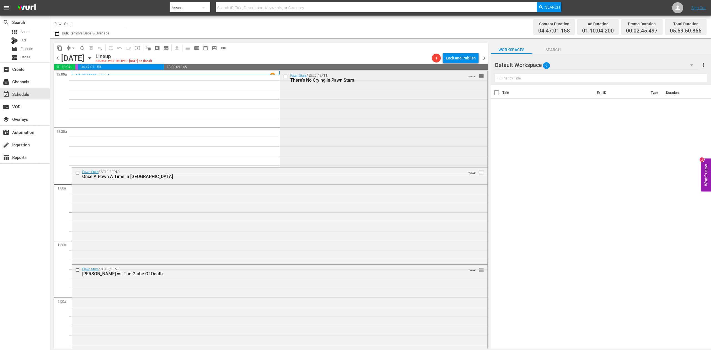
click at [308, 128] on div "Pawn Stars / SE20 / EP11: There's No Crying in Pawn Stars VARIANT reorder" at bounding box center [384, 118] width 208 height 95
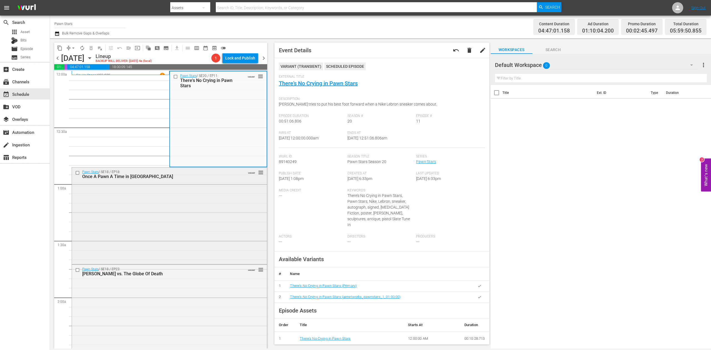
click at [185, 217] on div "Pawn Stars / SE18 / EP18: Once A Pawn A Time in Hollywood VARIANT reorder" at bounding box center [169, 215] width 195 height 95
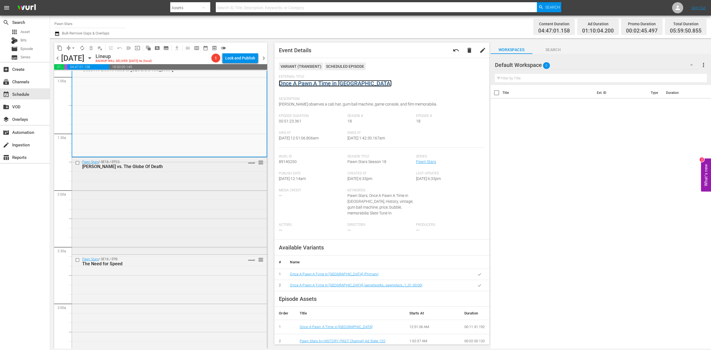
scroll to position [111, 0]
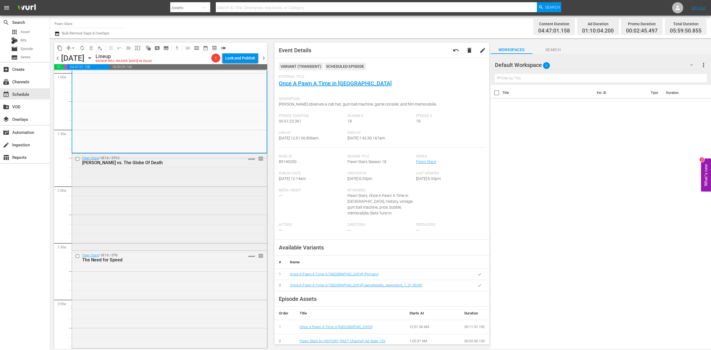
click at [205, 197] on div "Pawn Stars / SE18 / EP23: Rick vs. The Globe Of Death VARIANT reorder" at bounding box center [169, 202] width 195 height 96
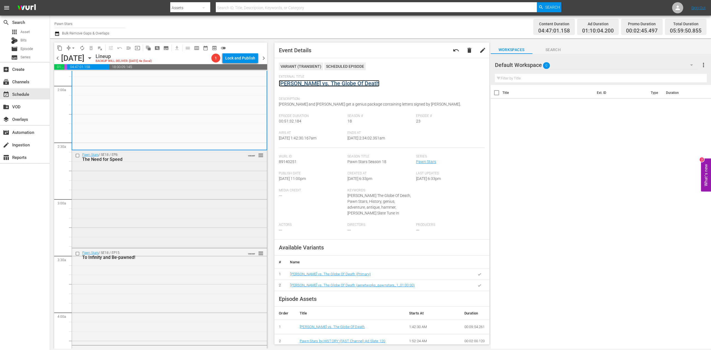
scroll to position [222, 0]
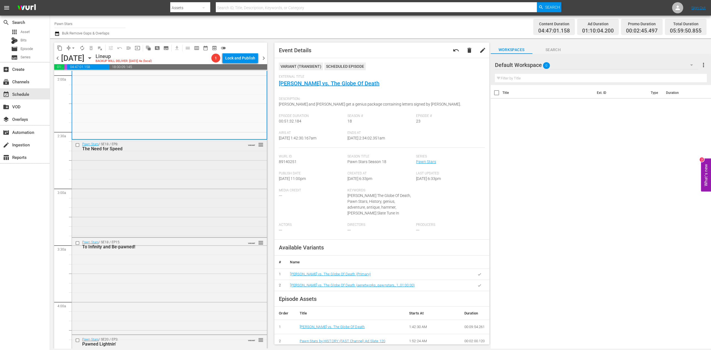
click at [202, 212] on div "Pawn Stars / SE18 / EP8: The Need for Speed VARIANT reorder" at bounding box center [169, 188] width 195 height 96
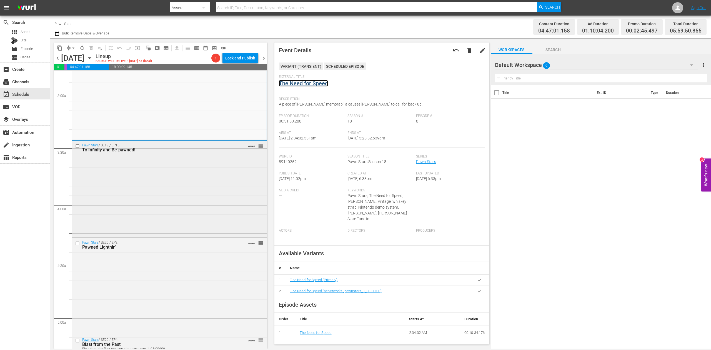
scroll to position [333, 0]
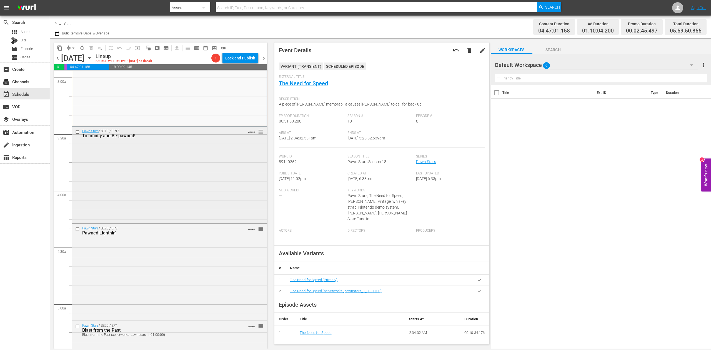
click at [195, 193] on div "Pawn Stars / SE18 / EP15: To Infinity and Be-pawned! VARIANT reorder" at bounding box center [169, 175] width 195 height 96
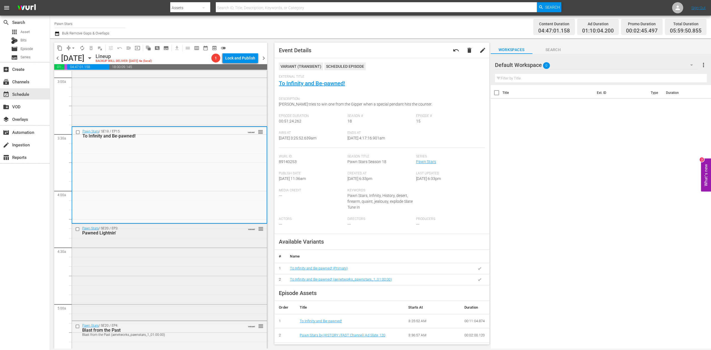
click at [196, 263] on div "Pawn Stars / SE20 / EP3: Pawned Lightnin' VARIANT reorder" at bounding box center [169, 272] width 195 height 96
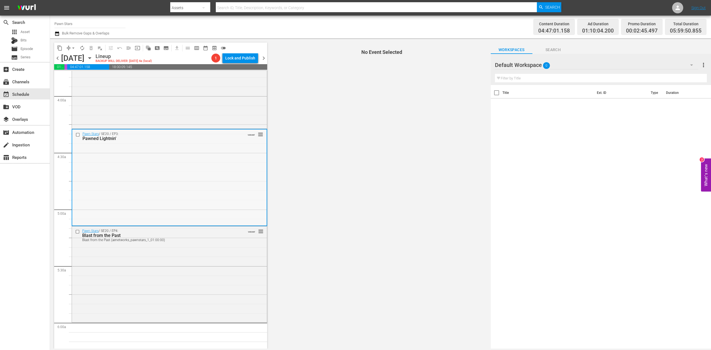
scroll to position [445, 0]
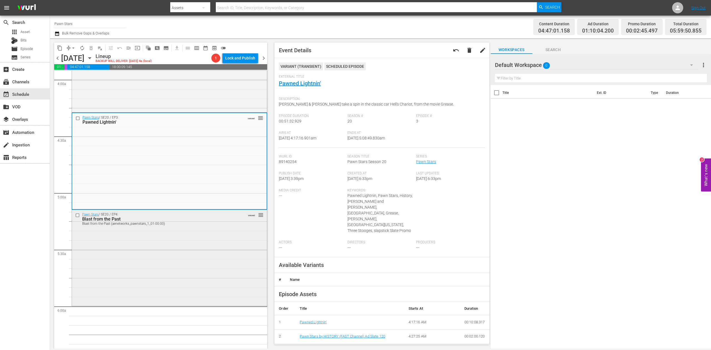
click at [203, 251] on div "Pawn Stars / SE20 / EP4: Blast from the Past Blast from the Past (aenetworks_pa…" at bounding box center [169, 257] width 195 height 95
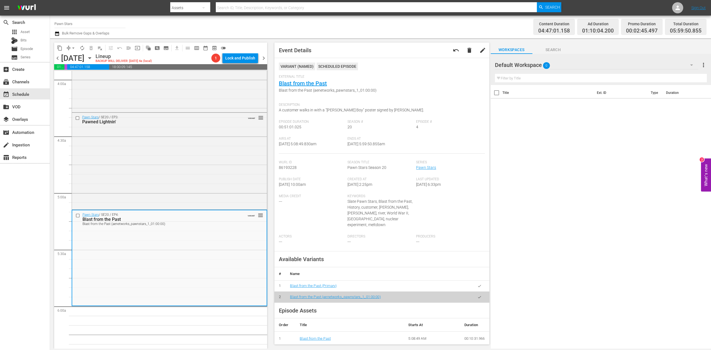
click at [56, 34] on icon "button" at bounding box center [56, 33] width 5 height 7
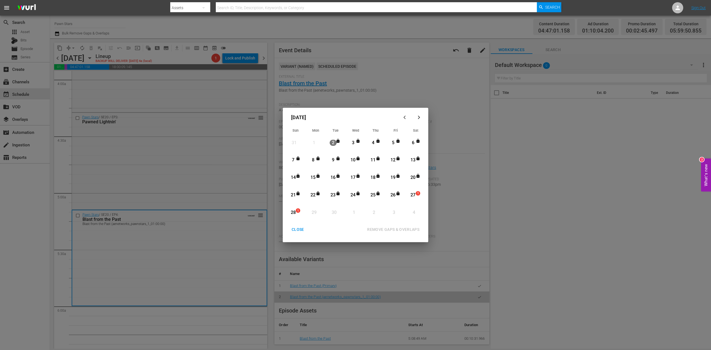
click at [413, 193] on div "27" at bounding box center [413, 195] width 7 height 6
click at [403, 228] on div "REMOVE GAPS & OVERLAPS" at bounding box center [393, 229] width 61 height 7
click at [301, 228] on div "CLOSE" at bounding box center [297, 229] width 21 height 7
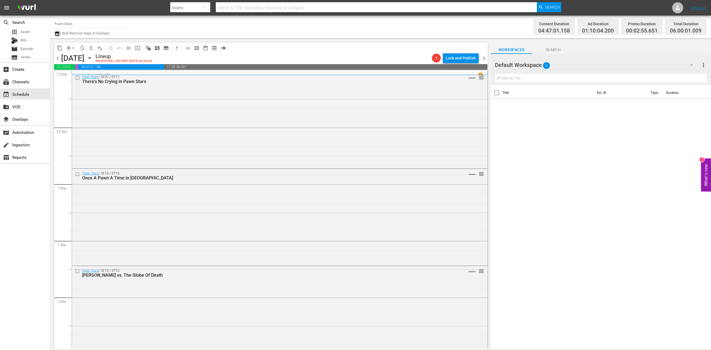
click at [59, 35] on icon "button" at bounding box center [56, 33] width 5 height 7
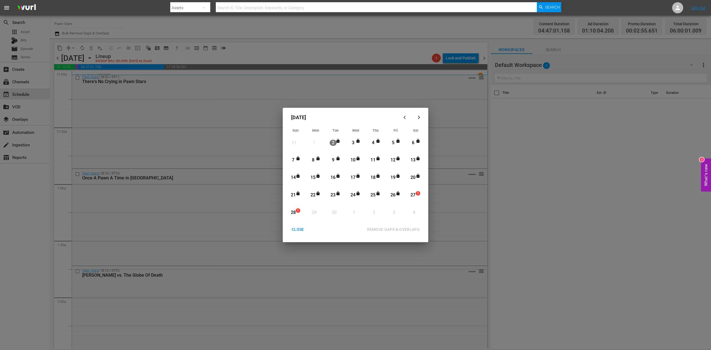
click at [415, 195] on div "27" at bounding box center [413, 195] width 7 height 6
click at [407, 226] on button "REMOVE GAPS & OVERLAPS" at bounding box center [394, 229] width 66 height 10
click at [415, 193] on div "27" at bounding box center [413, 195] width 7 height 6
click at [404, 227] on div "REMOVE GAPS & OVERLAPS" at bounding box center [393, 229] width 61 height 7
click at [415, 194] on div "27" at bounding box center [413, 195] width 7 height 6
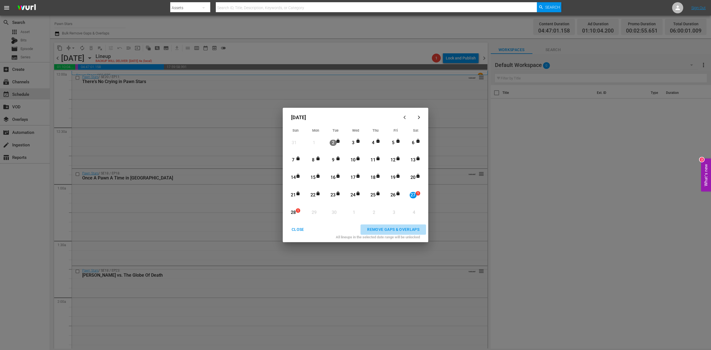
click at [408, 226] on div "REMOVE GAPS & OVERLAPS" at bounding box center [393, 229] width 61 height 7
click at [414, 194] on div "27" at bounding box center [413, 195] width 7 height 6
click at [405, 228] on div "REMOVE GAPS & OVERLAPS" at bounding box center [393, 229] width 61 height 7
click at [297, 228] on div "CLOSE" at bounding box center [297, 229] width 21 height 7
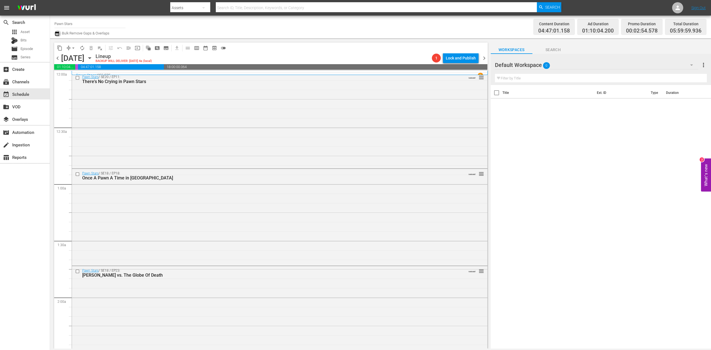
click at [57, 33] on icon "button" at bounding box center [56, 33] width 5 height 7
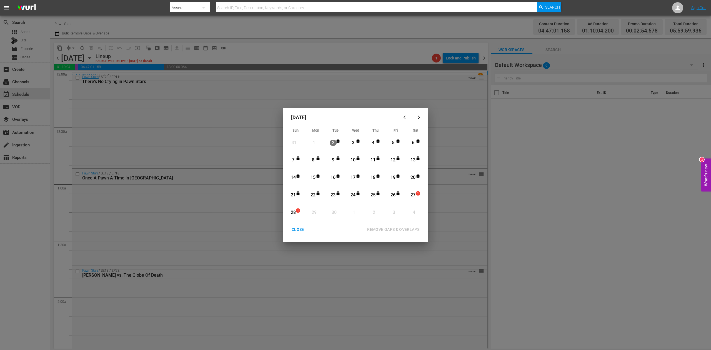
click at [416, 194] on span "1" at bounding box center [418, 193] width 4 height 4
click at [406, 226] on button "REMOVE GAPS & OVERLAPS" at bounding box center [394, 229] width 66 height 10
click at [415, 191] on div "27" at bounding box center [413, 195] width 7 height 15
click at [408, 227] on div "REMOVE GAPS & OVERLAPS" at bounding box center [393, 229] width 61 height 7
click at [415, 193] on div "27" at bounding box center [413, 195] width 7 height 6
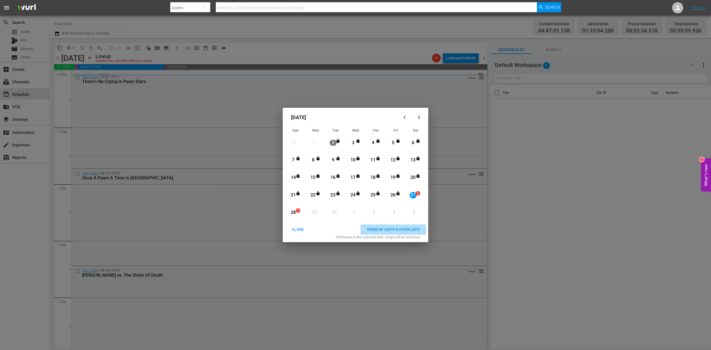
click at [404, 226] on button "REMOVE GAPS & OVERLAPS" at bounding box center [394, 229] width 66 height 10
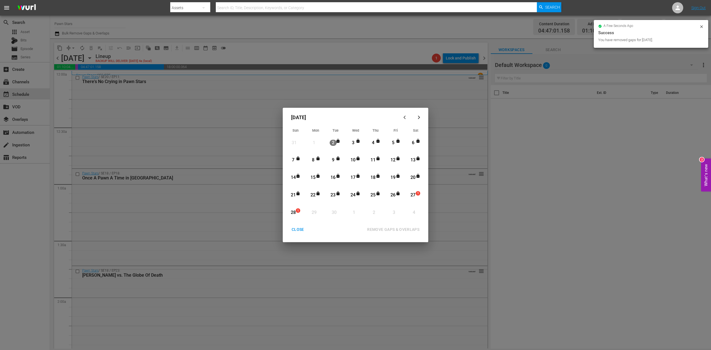
click at [295, 227] on div "CLOSE" at bounding box center [297, 229] width 21 height 7
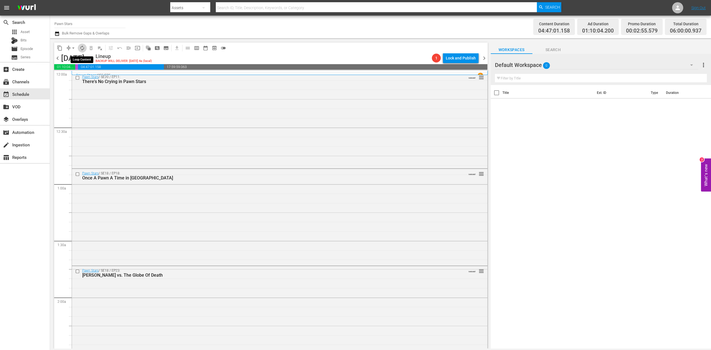
click at [83, 49] on span "autorenew_outlined" at bounding box center [82, 48] width 6 height 6
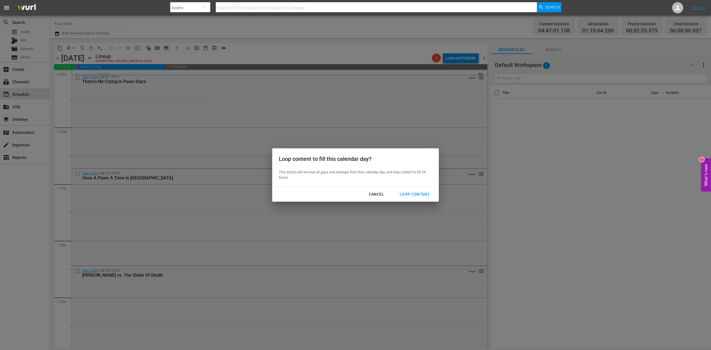
click at [413, 191] on div "Loop Content" at bounding box center [414, 194] width 39 height 7
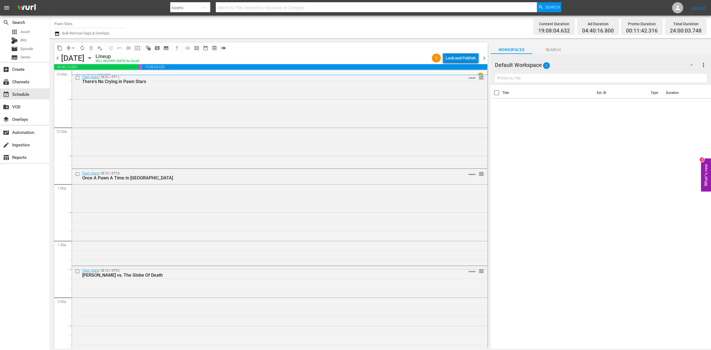
click at [463, 56] on div "Lock and Publish" at bounding box center [461, 58] width 30 height 10
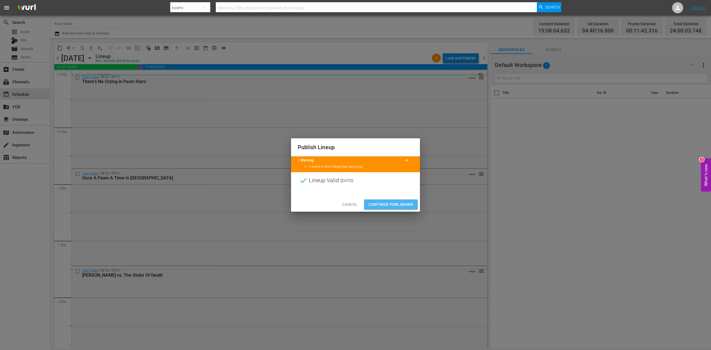
click at [390, 203] on span "Continue Publishing" at bounding box center [391, 204] width 45 height 7
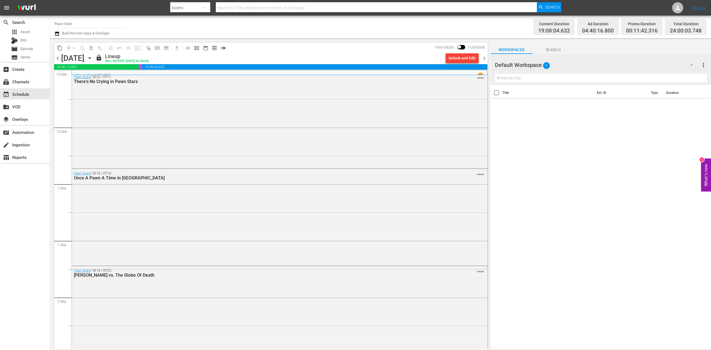
click at [485, 59] on span "chevron_right" at bounding box center [484, 58] width 7 height 7
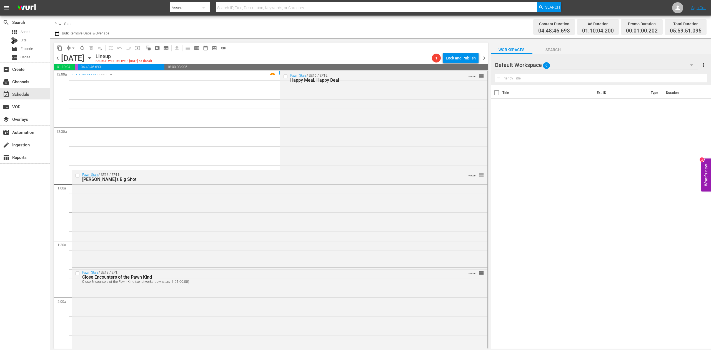
click at [385, 106] on div "Pawn Stars / SE16 / EP19: Happy Meal, Happy Deal VARIANT reorder" at bounding box center [384, 120] width 208 height 98
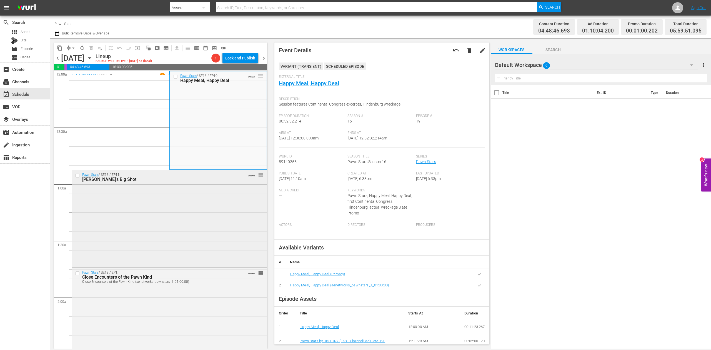
click at [195, 206] on div "Pawn Stars / SE18 / EP11: Rick's Big Shot VARIANT reorder" at bounding box center [169, 218] width 195 height 96
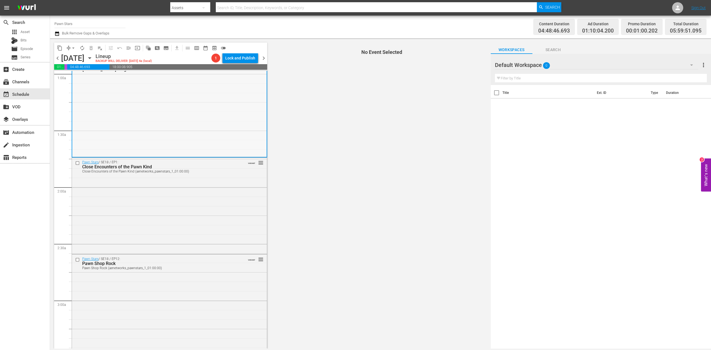
scroll to position [111, 0]
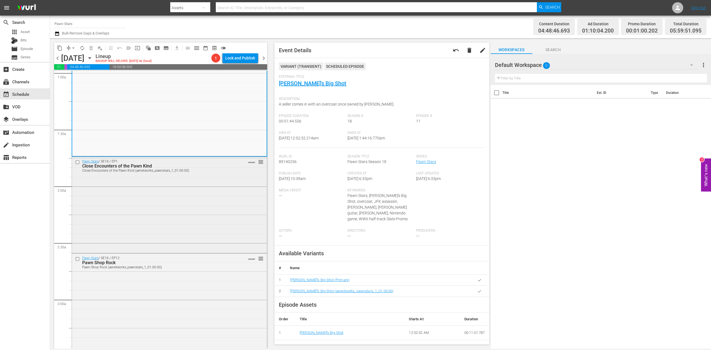
click at [190, 222] on div "Pawn Stars / SE18 / EP1: Close Encounters of the Pawn Kind Close Encounters of …" at bounding box center [169, 204] width 195 height 95
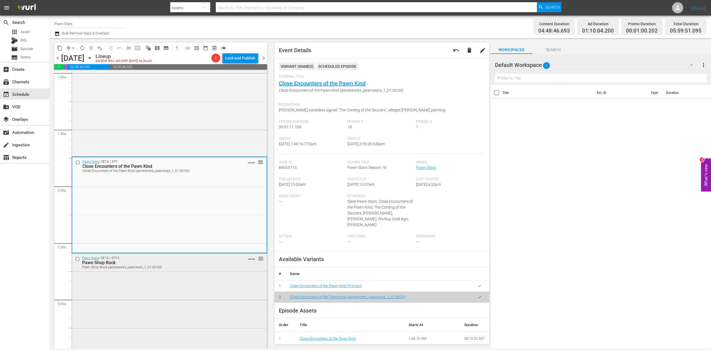
click at [219, 287] on div "Pawn Stars / SE18 / EP12: Pawn Shop Rock Pawn Shop Rock (aenetworks_pawnstars_1…" at bounding box center [169, 301] width 195 height 95
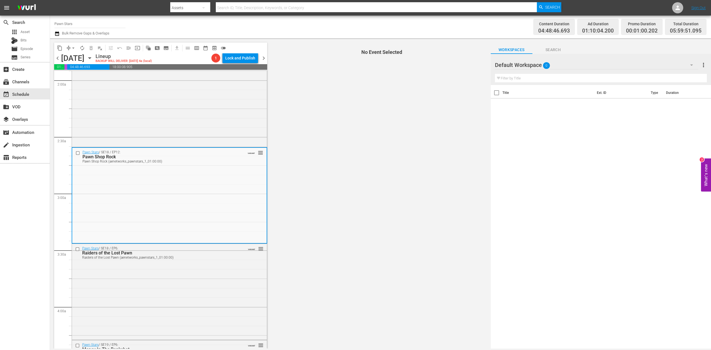
scroll to position [259, 0]
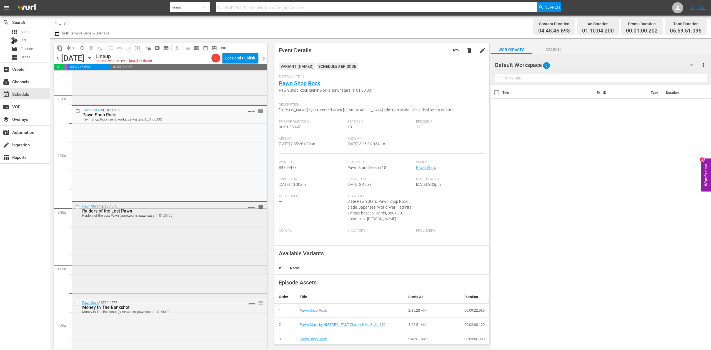
click at [199, 250] on div "Pawn Stars / SE18 / EP6: Raiders of the Lost Pawn Raiders of the Lost Pawn (aen…" at bounding box center [169, 249] width 195 height 95
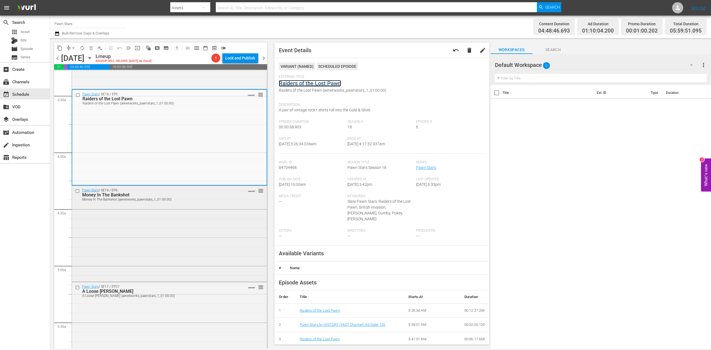
scroll to position [407, 0]
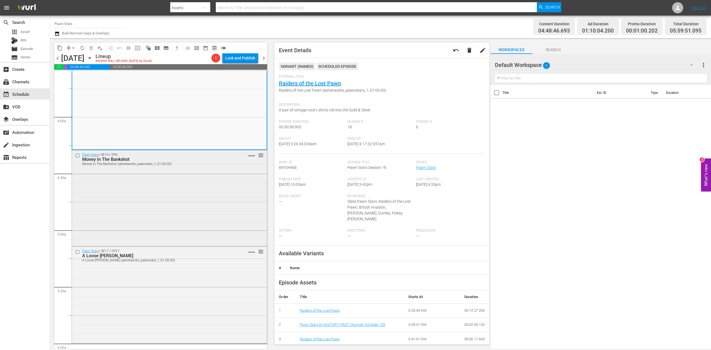
click at [182, 204] on div "Pawn Stars / SE19 / EP6: Money In The Bankshot Money In The Bankshot (aenetwork…" at bounding box center [169, 197] width 195 height 95
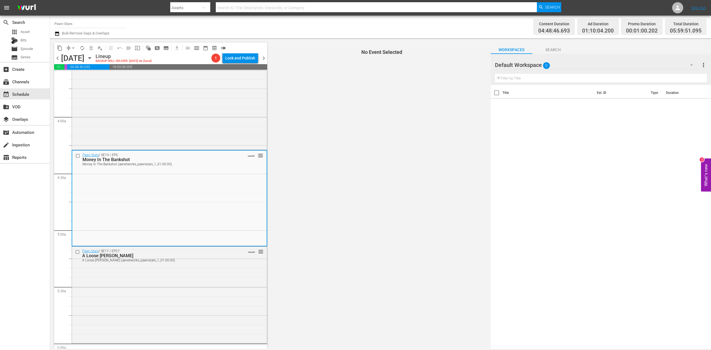
drag, startPoint x: 329, startPoint y: 89, endPoint x: 291, endPoint y: 213, distance: 129.1
click at [291, 213] on span "No Event Selected" at bounding box center [380, 193] width 220 height 310
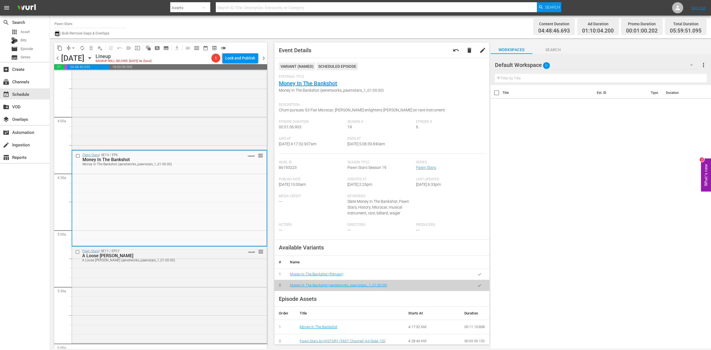
click at [56, 31] on icon "button" at bounding box center [56, 33] width 5 height 7
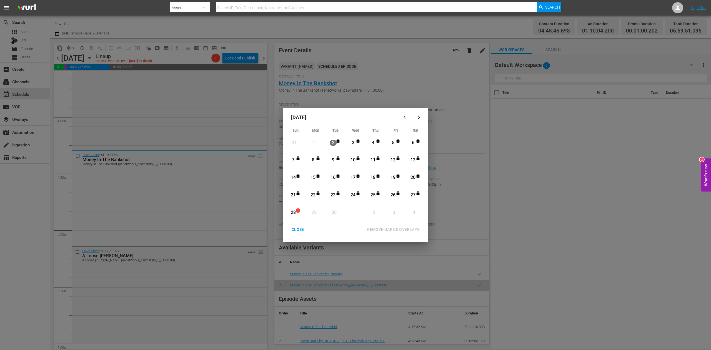
click at [293, 213] on div "28" at bounding box center [293, 212] width 7 height 6
click at [391, 226] on div "REMOVE GAPS & OVERLAPS" at bounding box center [393, 229] width 61 height 7
click at [291, 212] on div "28" at bounding box center [293, 212] width 7 height 6
click at [376, 230] on div "REMOVE GAPS & OVERLAPS" at bounding box center [393, 229] width 61 height 7
click at [292, 207] on div "28" at bounding box center [293, 212] width 7 height 15
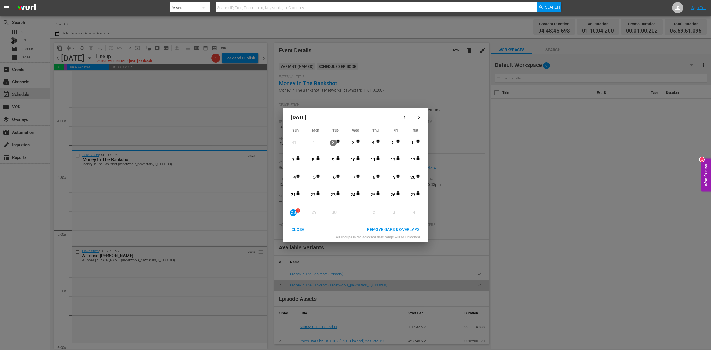
click at [388, 226] on div "REMOVE GAPS & OVERLAPS" at bounding box center [393, 229] width 61 height 7
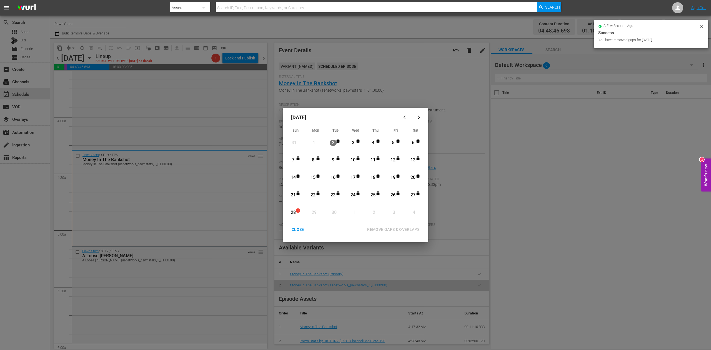
click at [301, 229] on div "CLOSE" at bounding box center [297, 229] width 21 height 7
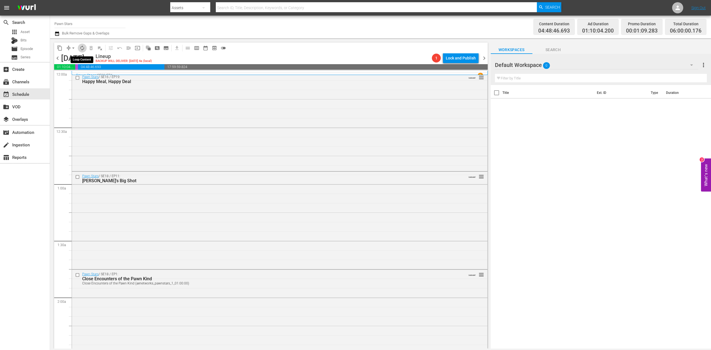
click at [79, 47] on span "autorenew_outlined" at bounding box center [82, 48] width 6 height 6
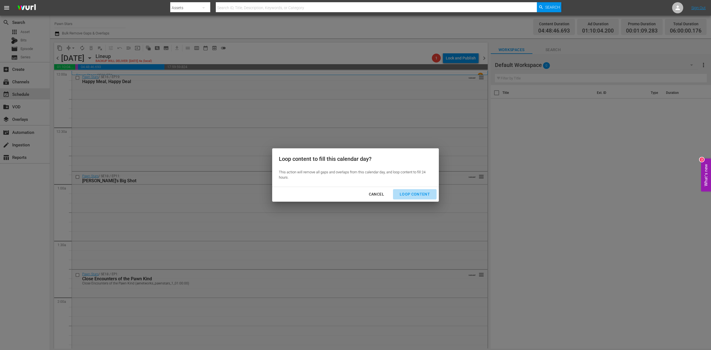
click at [409, 191] on div "Loop Content" at bounding box center [414, 194] width 39 height 7
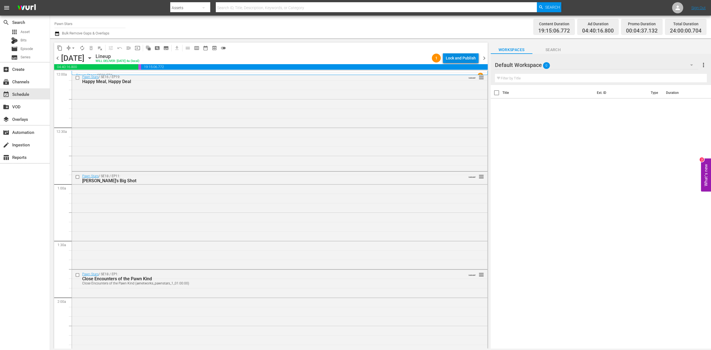
click at [461, 56] on div "Lock and Publish" at bounding box center [461, 58] width 30 height 10
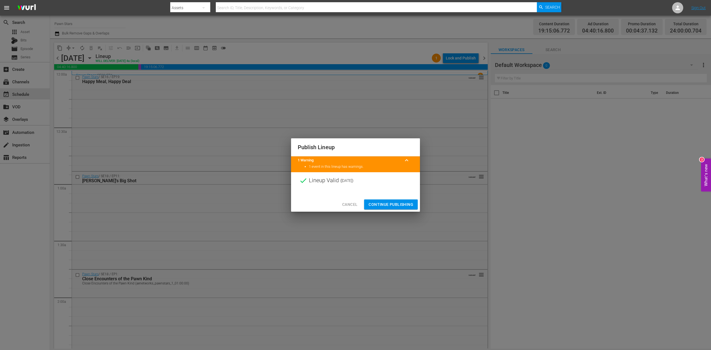
click at [391, 205] on span "Continue Publishing" at bounding box center [391, 204] width 45 height 7
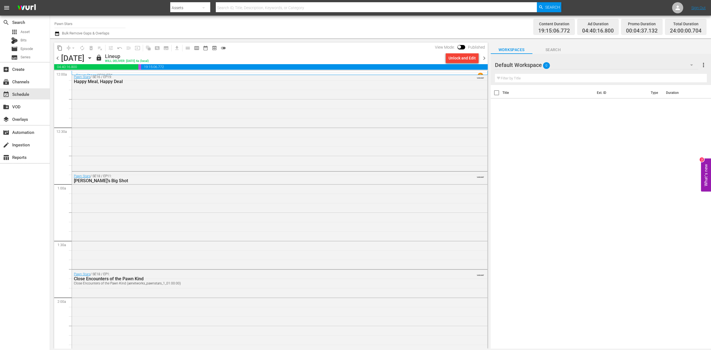
click at [101, 23] on input "Pawn Stars" at bounding box center [89, 23] width 71 height 13
drag, startPoint x: 72, startPoint y: 22, endPoint x: 23, endPoint y: 18, distance: 49.6
click at [50, 0] on div "search Search apps Asset Bits movie Episode subtitles Series add_box Create sub…" at bounding box center [380, 0] width 661 height 0
click at [115, 37] on div "UnXplained Zone (1018 - aenetworks_unxplainedzone_1)" at bounding box center [131, 39] width 144 height 13
type input "UnXplained Zone (1018 - aenetworks_unxplainedzone_1)"
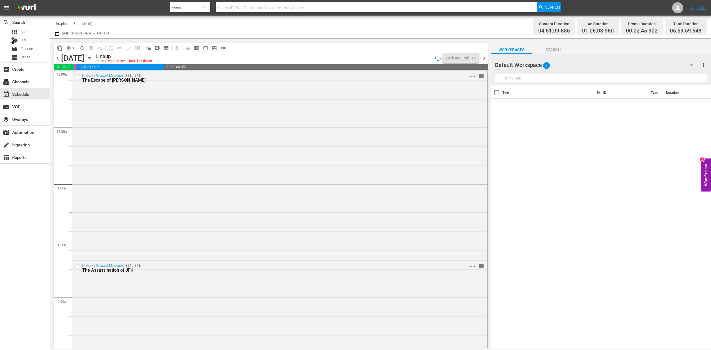
click at [93, 58] on icon "button" at bounding box center [90, 58] width 6 height 6
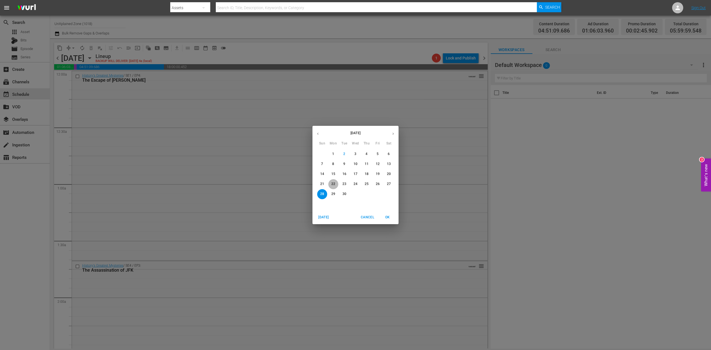
click at [333, 183] on p "22" at bounding box center [333, 184] width 4 height 5
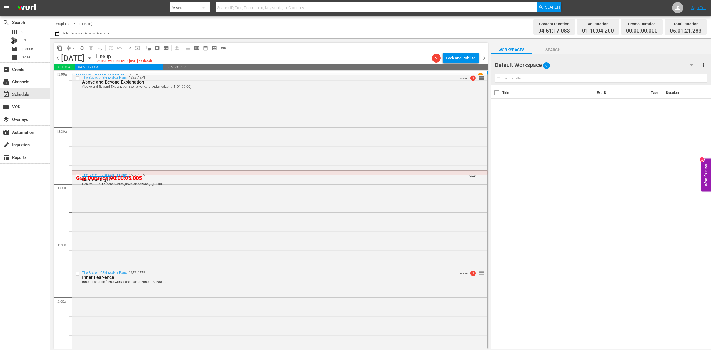
click at [56, 31] on icon "button" at bounding box center [56, 33] width 5 height 7
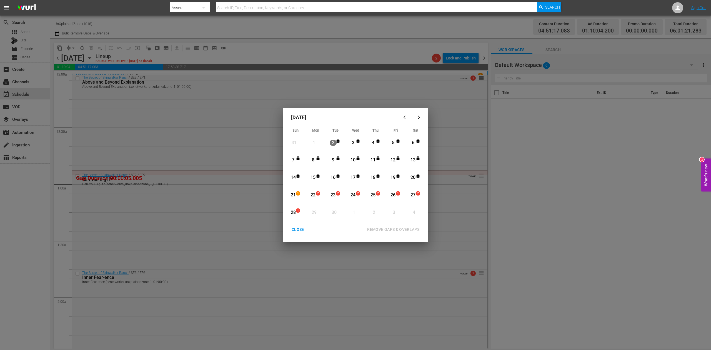
click at [316, 196] on div "22" at bounding box center [313, 195] width 7 height 6
click at [378, 227] on div "REMOVE GAPS & OVERLAPS" at bounding box center [393, 229] width 61 height 7
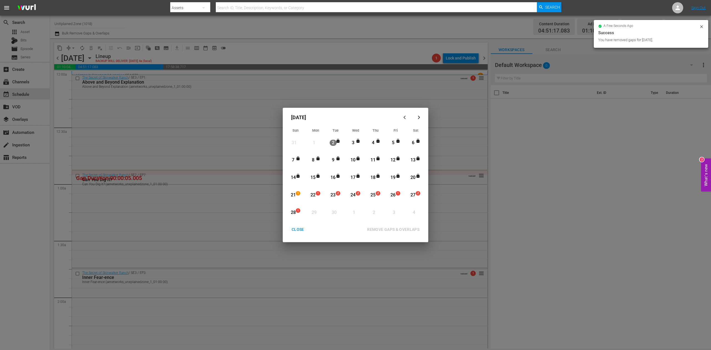
click at [297, 230] on div "CLOSE" at bounding box center [297, 229] width 21 height 7
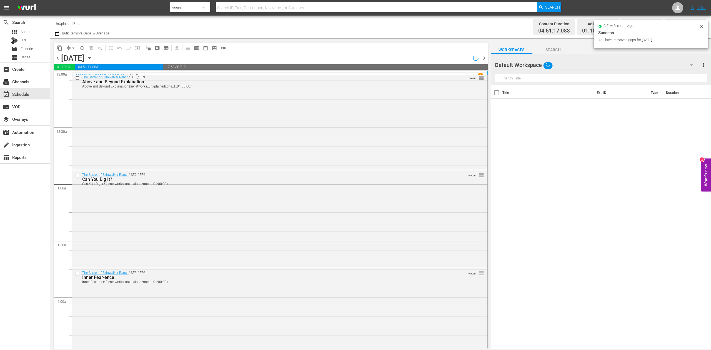
click at [57, 58] on span "chevron_left" at bounding box center [57, 58] width 7 height 7
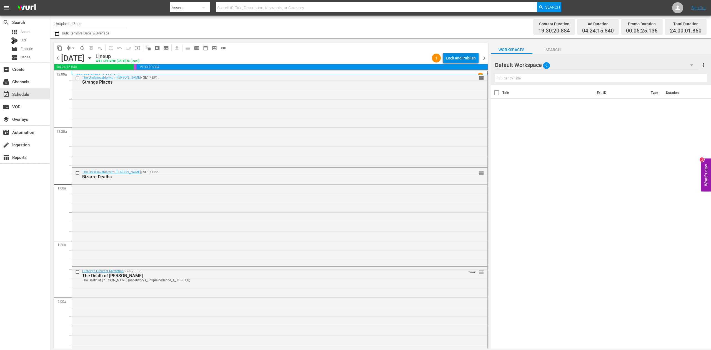
click at [468, 58] on div "Lock and Publish" at bounding box center [461, 58] width 30 height 10
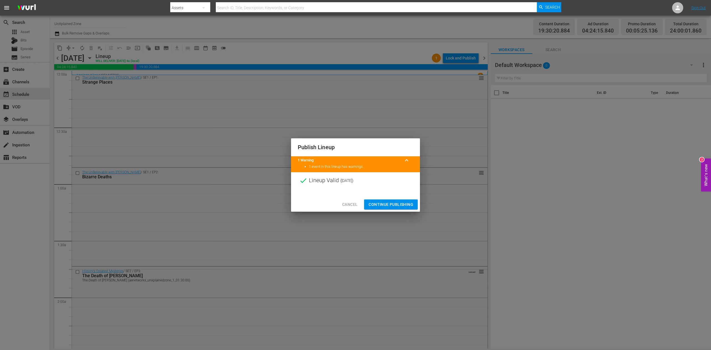
click at [407, 202] on span "Continue Publishing" at bounding box center [391, 204] width 45 height 7
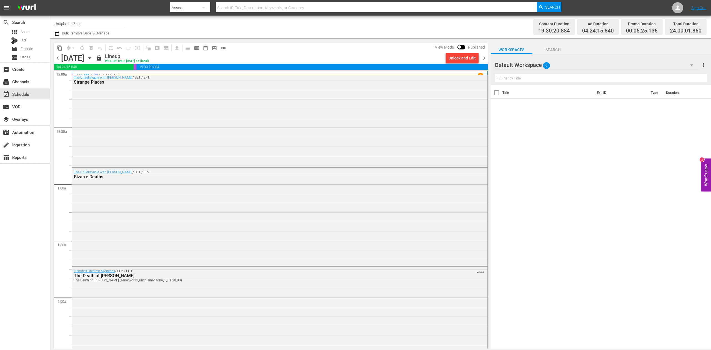
click at [485, 58] on span "chevron_right" at bounding box center [484, 58] width 7 height 7
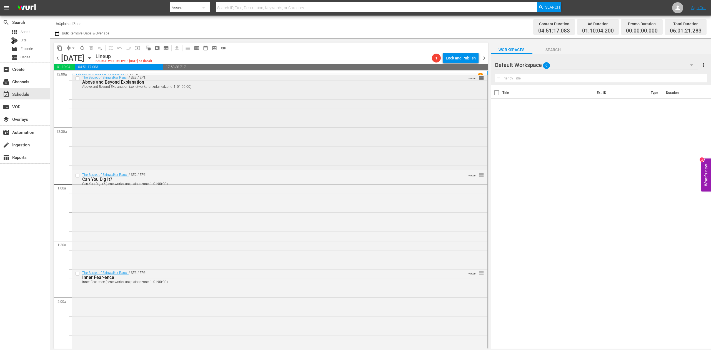
click at [219, 124] on div "The Secret of Skinwalker Ranch / SE3 / EP1: Above and Beyond Explanation Above …" at bounding box center [280, 121] width 416 height 96
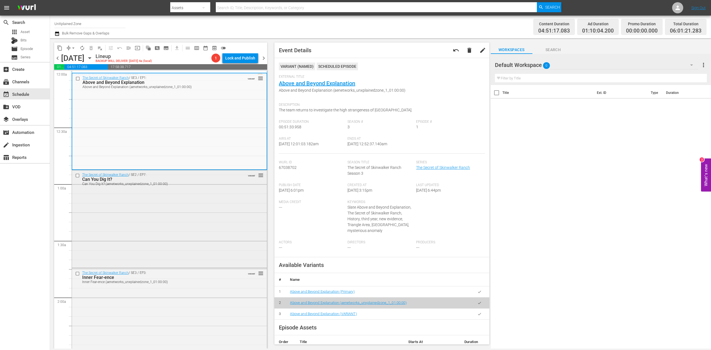
click at [198, 209] on div "The Secret of Skinwalker Ranch / SE2 / EP7: Can You Dig It? Can You Dig It? (ae…" at bounding box center [169, 218] width 195 height 96
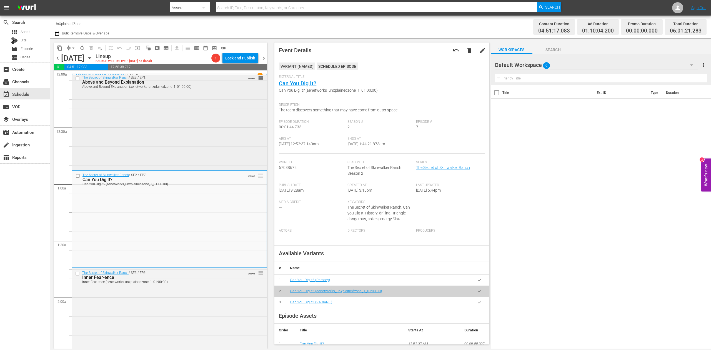
scroll to position [37, 0]
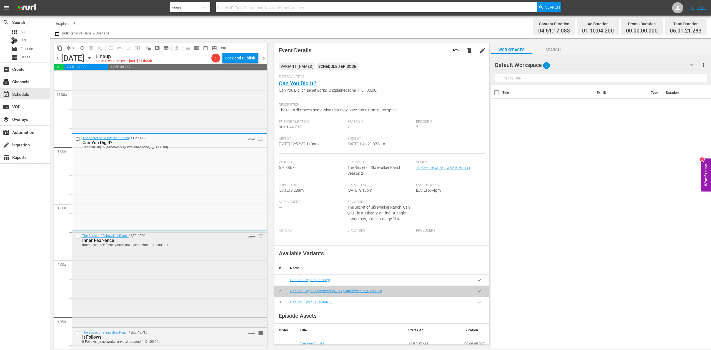
click at [210, 265] on div "The Secret of Skinwalker Ranch / SE3 / EP3: Inner Fear-ence Inner Fear-ence (ae…" at bounding box center [169, 278] width 195 height 95
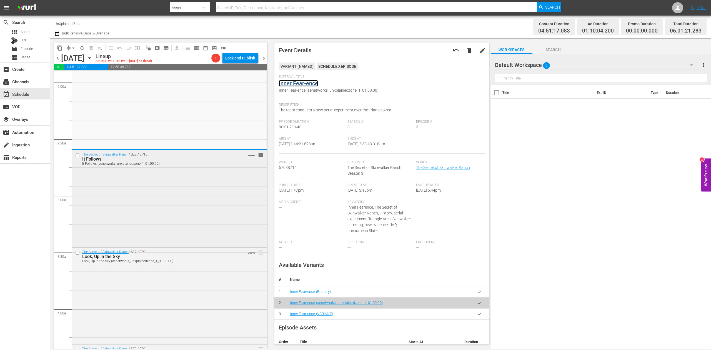
scroll to position [222, 0]
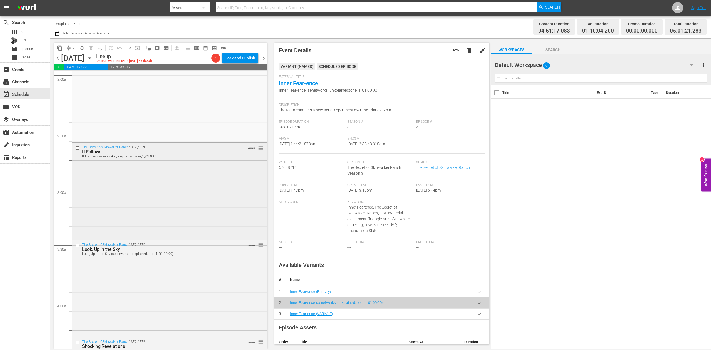
click at [182, 203] on div "The Secret of Skinwalker Ranch / SE2 / EP10: It Follows It Follows (aenetworks_…" at bounding box center [169, 191] width 195 height 96
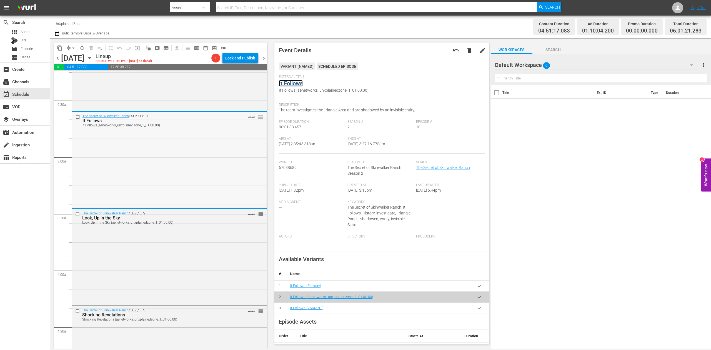
scroll to position [333, 0]
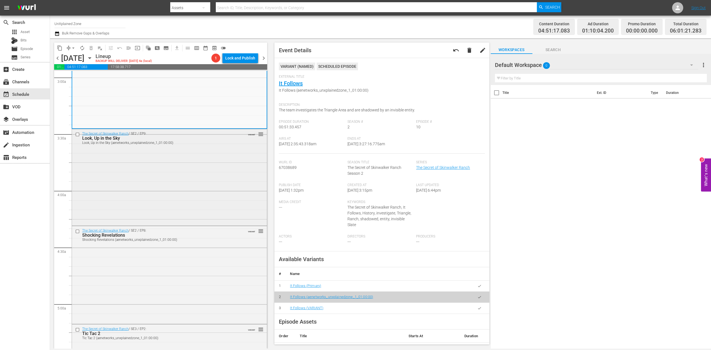
click at [196, 182] on div "The Secret of Skinwalker Ranch / SE2 / EP9: Look, Up in the Sky Look, Up in the…" at bounding box center [169, 176] width 195 height 95
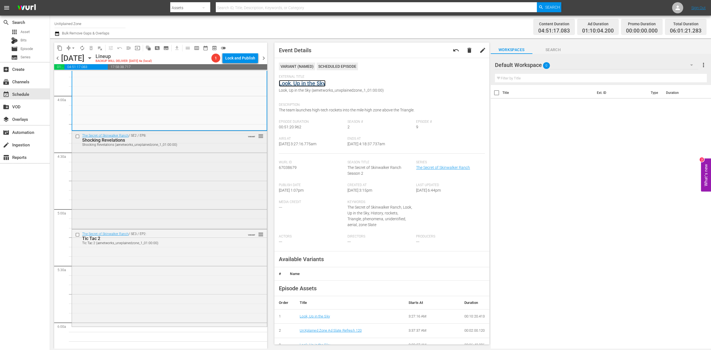
scroll to position [445, 0]
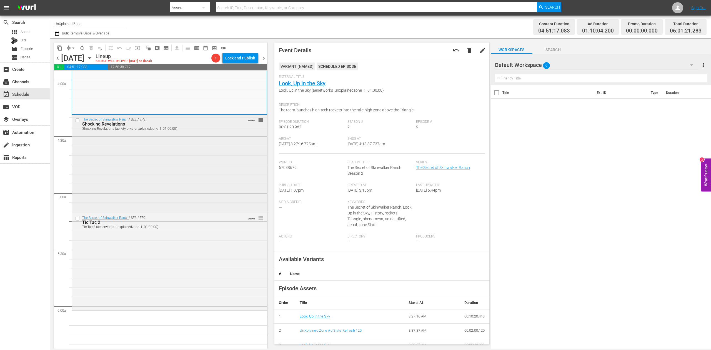
click at [206, 171] on div "The Secret of Skinwalker Ranch / SE2 / EP8: Shocking Revelations Shocking Revel…" at bounding box center [169, 163] width 195 height 97
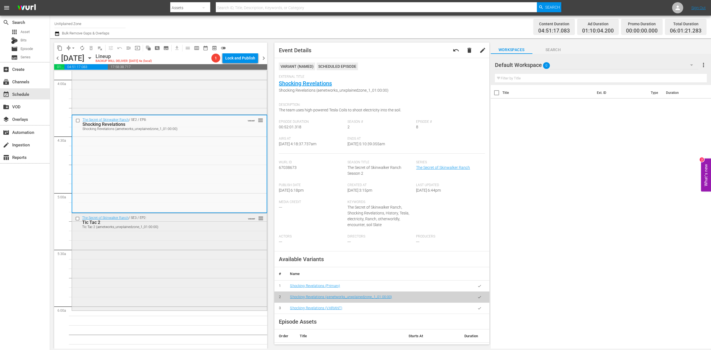
click at [184, 248] on div "The Secret of Skinwalker Ranch / SE3 / EP2: Tic Tac 2 Tic Tac 2 (aenetworks_unx…" at bounding box center [169, 261] width 195 height 96
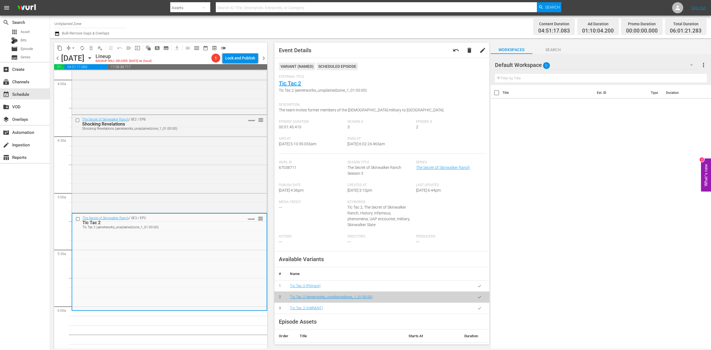
click at [58, 34] on icon "button" at bounding box center [56, 33] width 5 height 7
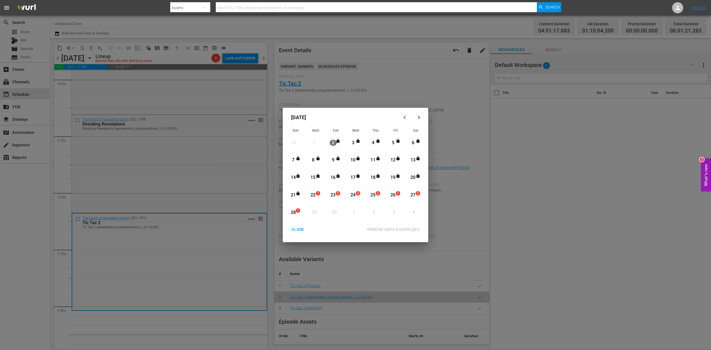
click at [315, 196] on div "22" at bounding box center [313, 195] width 7 height 6
click at [401, 228] on div "REMOVE GAPS & OVERLAPS" at bounding box center [393, 229] width 61 height 7
click at [317, 191] on span "1" at bounding box center [318, 193] width 4 height 4
click at [391, 227] on div "REMOVE GAPS & OVERLAPS" at bounding box center [393, 229] width 61 height 7
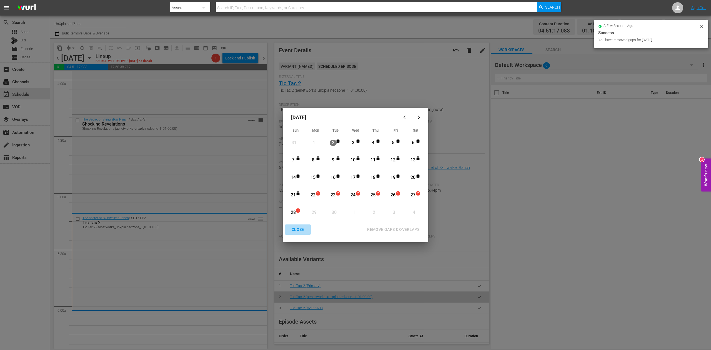
click at [297, 229] on div "CLOSE" at bounding box center [297, 229] width 21 height 7
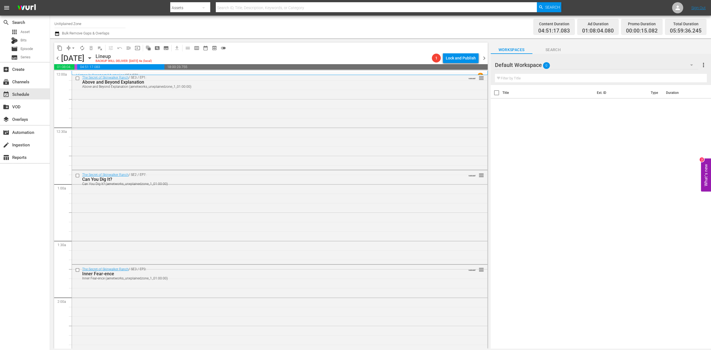
click at [57, 34] on icon "button" at bounding box center [56, 33] width 5 height 7
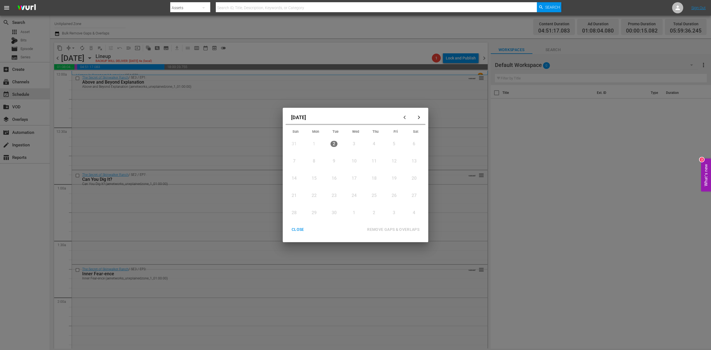
click at [316, 195] on div "22" at bounding box center [314, 196] width 7 height 6
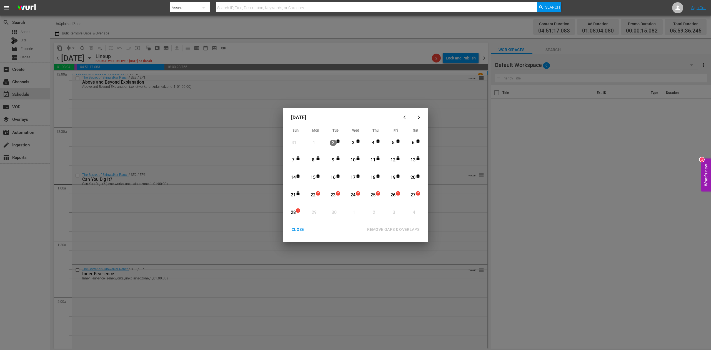
click at [316, 192] on div "22" at bounding box center [313, 195] width 7 height 6
click at [385, 231] on div "REMOVE GAPS & OVERLAPS" at bounding box center [393, 229] width 61 height 7
click at [315, 196] on div "22" at bounding box center [313, 195] width 7 height 6
click at [383, 227] on div "REMOVE GAPS & OVERLAPS" at bounding box center [393, 229] width 61 height 7
click at [298, 226] on div "CLOSE" at bounding box center [297, 229] width 21 height 7
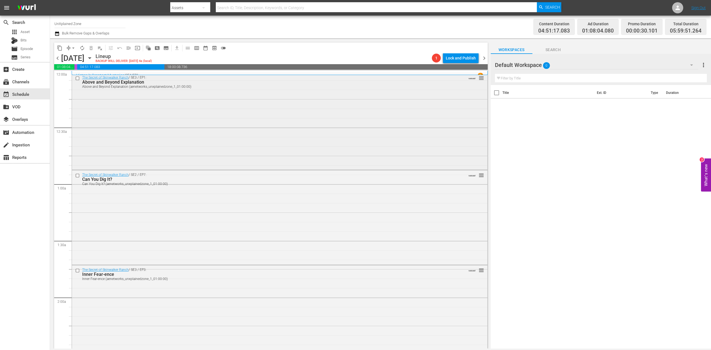
click at [277, 141] on div "The Secret of Skinwalker Ranch / SE3 / EP1: Above and Beyond Explanation Above …" at bounding box center [280, 121] width 416 height 96
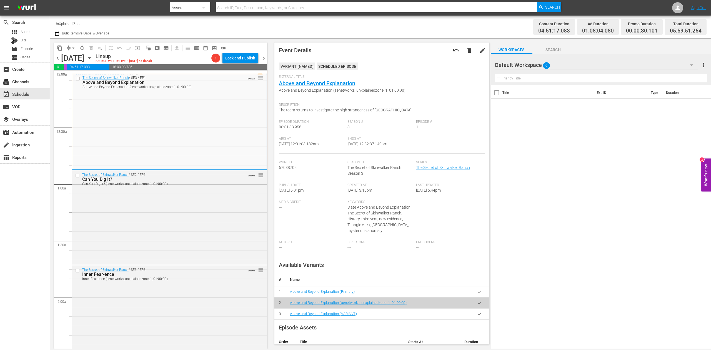
click at [58, 32] on icon "button" at bounding box center [57, 33] width 4 height 4
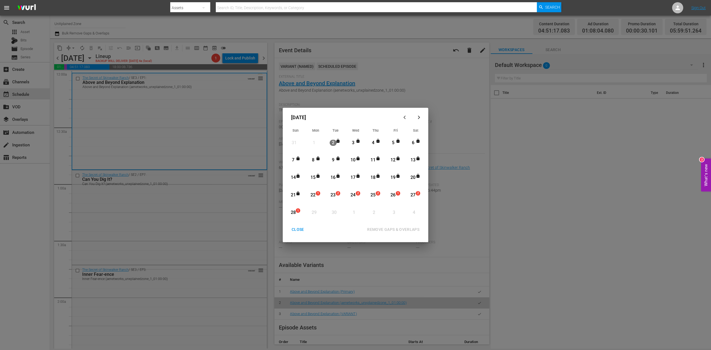
click at [313, 193] on div "22" at bounding box center [313, 195] width 7 height 6
click at [404, 229] on div "REMOVE GAPS & OVERLAPS" at bounding box center [393, 229] width 61 height 7
click at [297, 229] on div "CLOSE" at bounding box center [297, 229] width 21 height 7
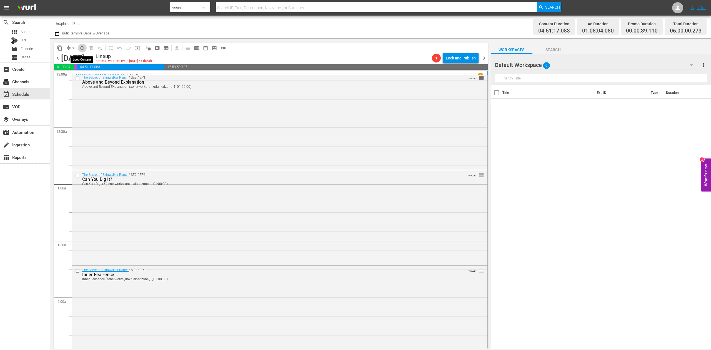
click at [84, 47] on span "autorenew_outlined" at bounding box center [82, 48] width 6 height 6
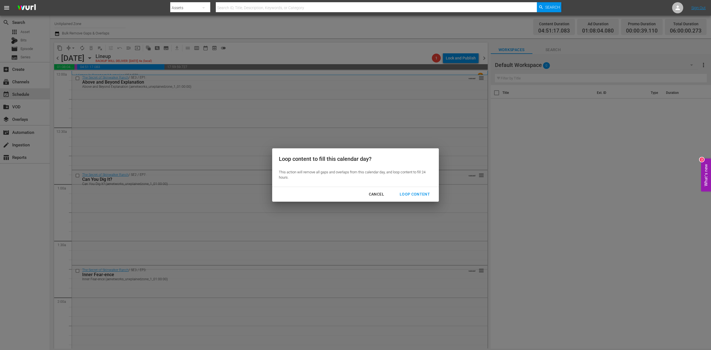
click at [423, 193] on div "Loop Content" at bounding box center [414, 194] width 39 height 7
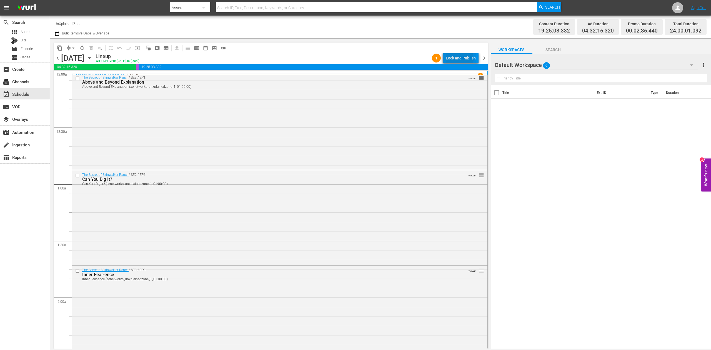
click at [460, 59] on div "Lock and Publish" at bounding box center [461, 58] width 30 height 10
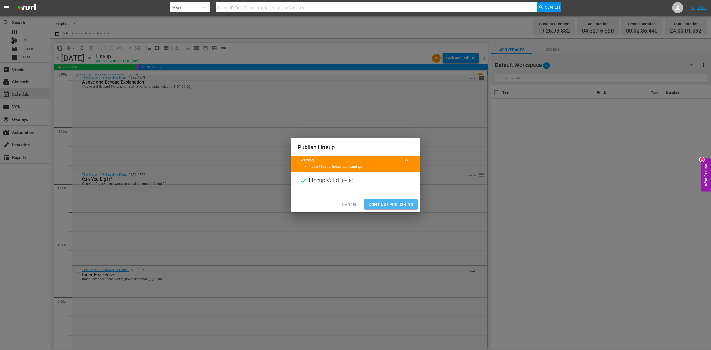
click at [388, 202] on span "Continue Publishing" at bounding box center [391, 204] width 45 height 7
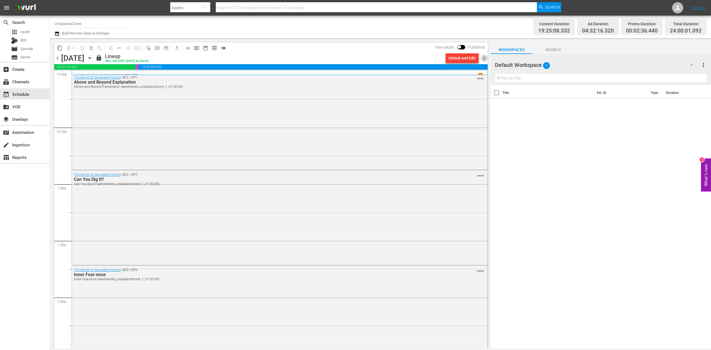
click at [485, 58] on span "chevron_right" at bounding box center [484, 58] width 7 height 7
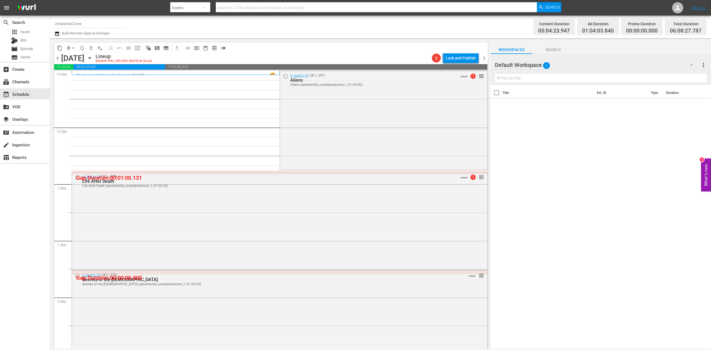
click at [56, 32] on icon "button" at bounding box center [57, 33] width 4 height 4
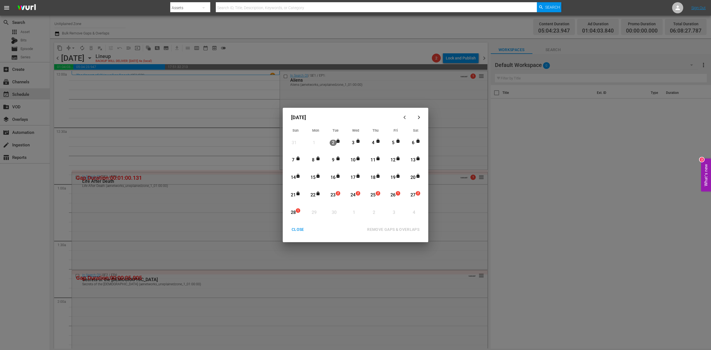
click at [332, 196] on div "23" at bounding box center [333, 195] width 7 height 6
click at [394, 229] on div "REMOVE GAPS & OVERLAPS" at bounding box center [393, 229] width 61 height 7
click at [337, 194] on span "1" at bounding box center [338, 193] width 4 height 4
click at [395, 229] on div "REMOVE GAPS & OVERLAPS" at bounding box center [393, 229] width 61 height 7
click at [299, 230] on div "CLOSE" at bounding box center [297, 229] width 21 height 7
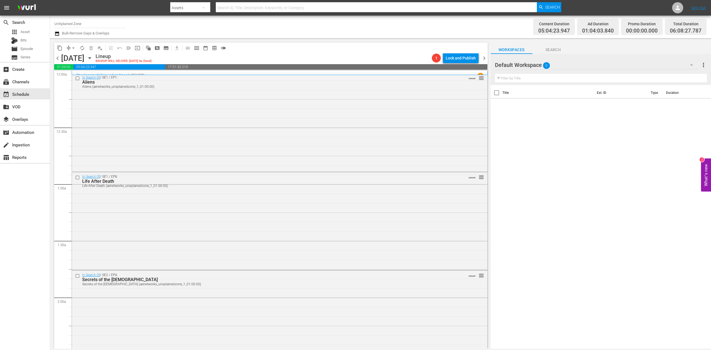
drag, startPoint x: 334, startPoint y: 19, endPoint x: 338, endPoint y: 19, distance: 4.5
click at [338, 19] on div "Channel Title UnXplained Zone Bulk Remove Gaps & Overlaps" at bounding box center [232, 27] width 356 height 20
drag, startPoint x: 407, startPoint y: 18, endPoint x: 515, endPoint y: 28, distance: 108.8
click at [515, 28] on div "Channel Title UnXplained Zone Bulk Remove Gaps & Overlaps Content Duration 05:0…" at bounding box center [380, 27] width 661 height 23
click at [277, 144] on div "In Search Of / SE1 / EP1: Aliens Aliens (aenetworks_unxplainedzone_1_01:00:00) …" at bounding box center [280, 122] width 416 height 98
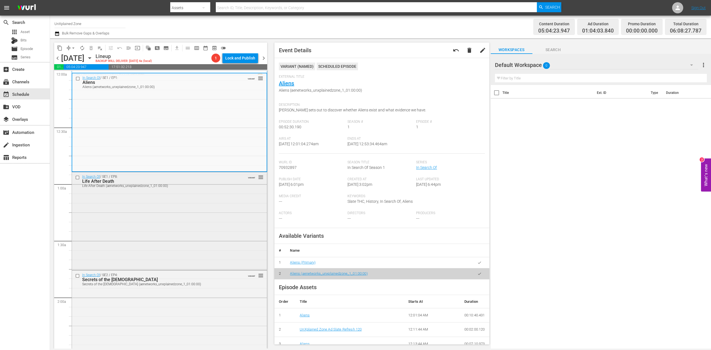
click at [193, 215] on div "In Search Of / SE1 / EP8: Life After Death Life After Death (aenetworks_unxplai…" at bounding box center [169, 220] width 195 height 96
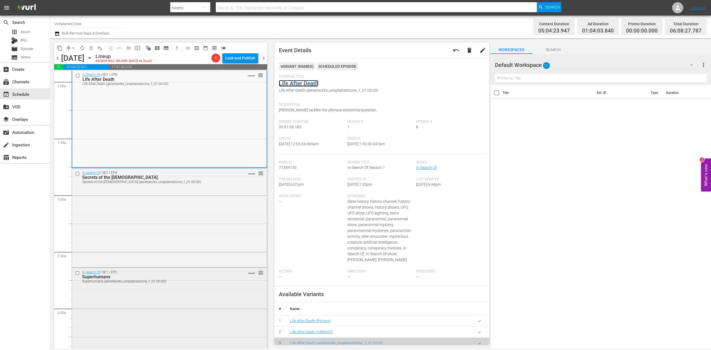
scroll to position [148, 0]
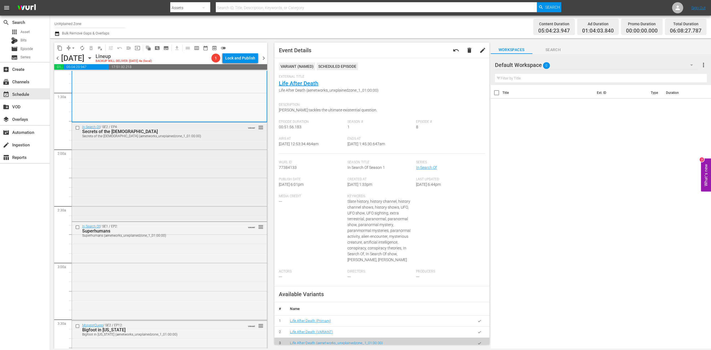
click at [204, 187] on div "In Search Of / SE2 / EP4: Secrets of the Bible Secrets of the Bible (aenetworks…" at bounding box center [169, 172] width 195 height 98
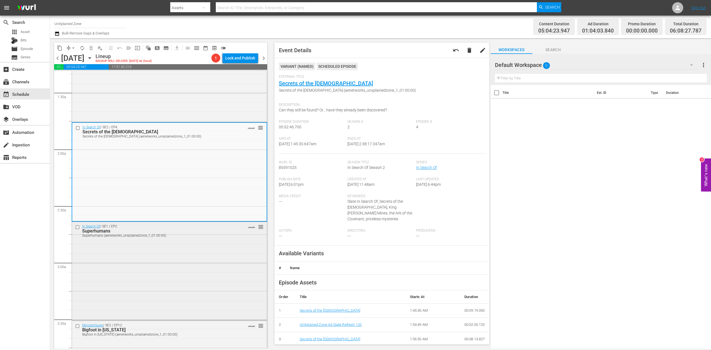
click at [193, 258] on div "In Search Of / SE1 / EP2: Superhumans Superhumans (aenetworks_unxplainedzone_1_…" at bounding box center [169, 270] width 195 height 97
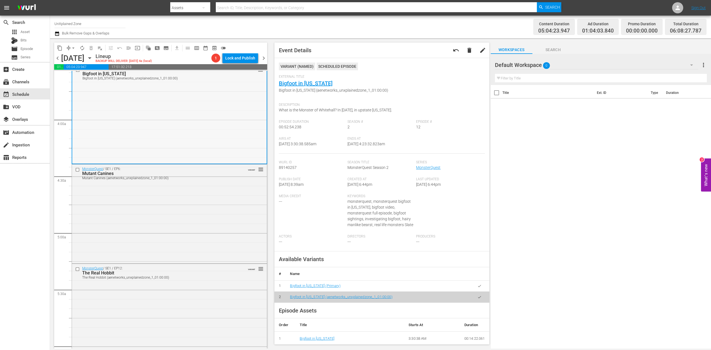
scroll to position [407, 0]
click at [189, 199] on div "MonsterQuest / SE1 / EP6: Mutant Canines Mutant Canines (aenetworks_unxplainedz…" at bounding box center [169, 211] width 195 height 98
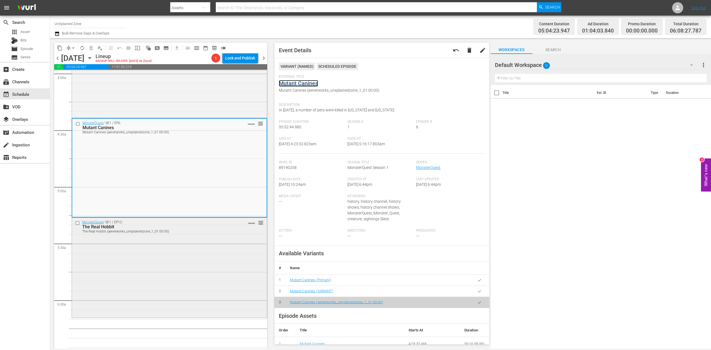
scroll to position [518, 0]
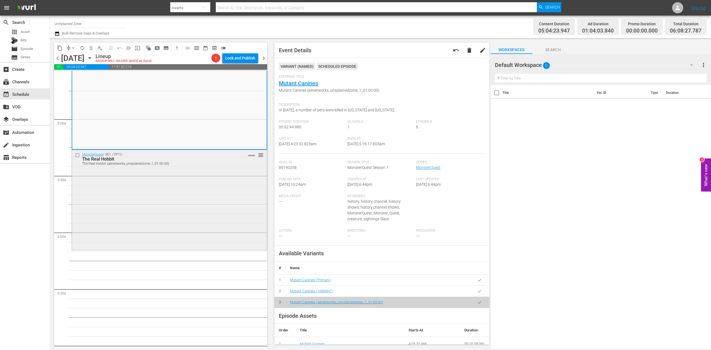
click at [201, 207] on div "MonsterQuest / SE1 / EP12: The Real Hobbit The Real Hobbit (aenetworks_unxplain…" at bounding box center [169, 199] width 195 height 99
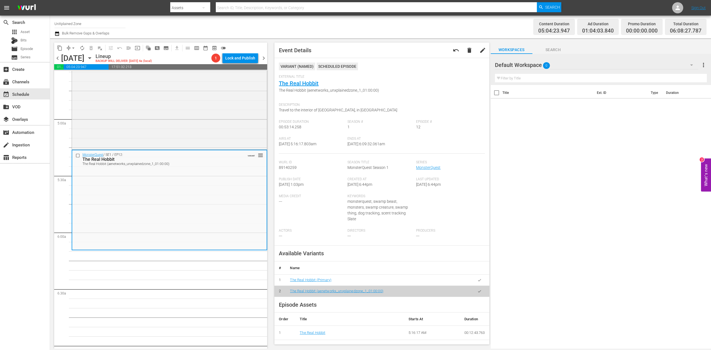
click at [11, 190] on div "search Search apps Asset Bits movie Episode subtitles Series add_box Create sub…" at bounding box center [25, 191] width 50 height 350
click at [96, 24] on input "UnXplained Zone" at bounding box center [89, 23] width 71 height 13
drag, startPoint x: 98, startPoint y: 24, endPoint x: 25, endPoint y: 14, distance: 74.2
click at [25, 14] on div "menu Search By Assets Search ID, Title, Description, Keywords, or Category Sear…" at bounding box center [355, 174] width 711 height 349
click at [140, 39] on div "60 Days In by A&E (1603 - aenetworks_60daysin_1)" at bounding box center [131, 39] width 144 height 13
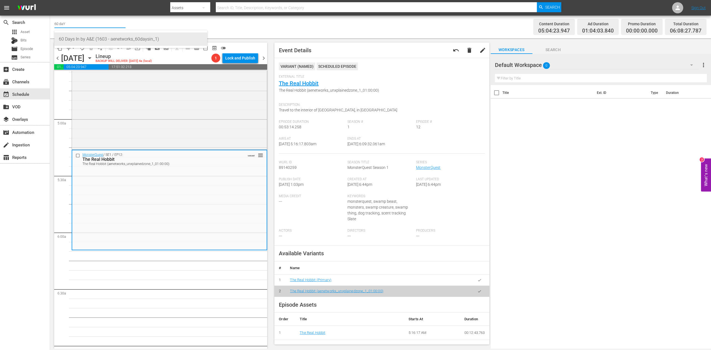
type input "60 Days In by A&E (1603 - aenetworks_60daysin_1)"
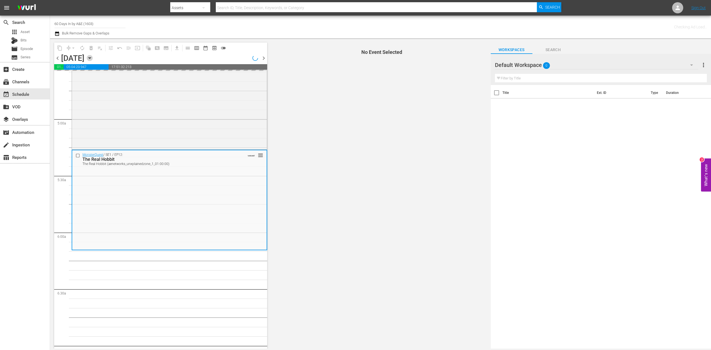
click at [91, 58] on icon "button" at bounding box center [89, 58] width 3 height 1
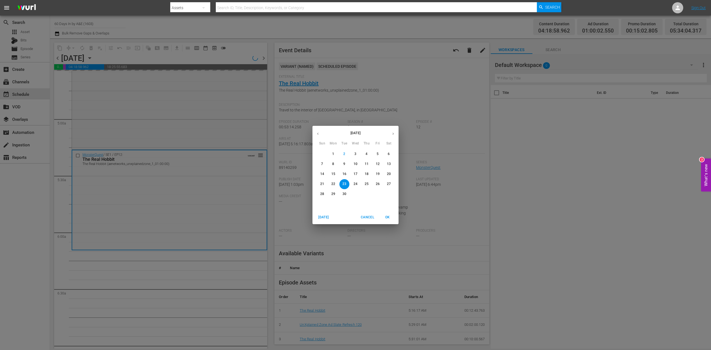
click at [333, 163] on p "8" at bounding box center [333, 164] width 2 height 5
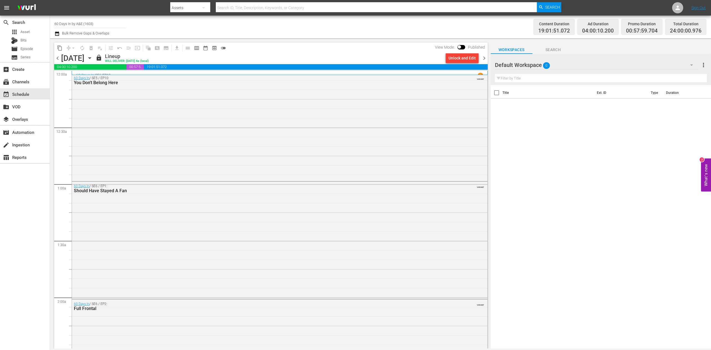
click at [36, 242] on div "search Search apps Asset Bits movie Episode subtitles Series add_box Create sub…" at bounding box center [25, 191] width 50 height 350
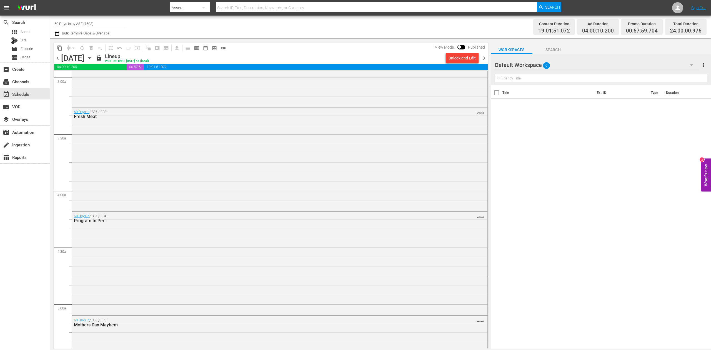
click at [27, 191] on div "search Search apps Asset Bits movie Episode subtitles Series add_box Create sub…" at bounding box center [25, 191] width 50 height 350
click at [485, 56] on span "chevron_right" at bounding box center [484, 58] width 7 height 7
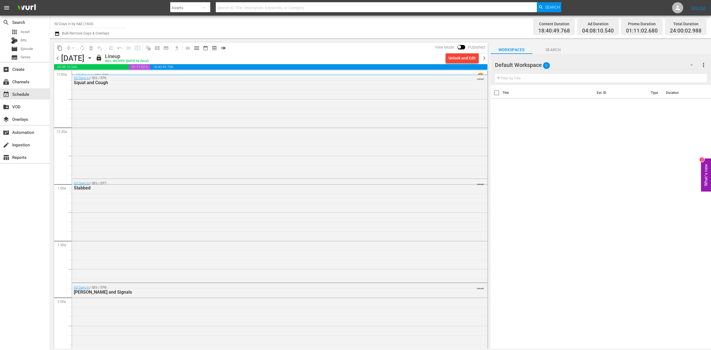
click at [23, 205] on div "search Search apps Asset Bits movie Episode subtitles Series add_box Create sub…" at bounding box center [25, 191] width 50 height 350
click at [483, 57] on span "chevron_right" at bounding box center [484, 58] width 7 height 7
click at [460, 59] on div "Unlock and Edit" at bounding box center [462, 58] width 27 height 10
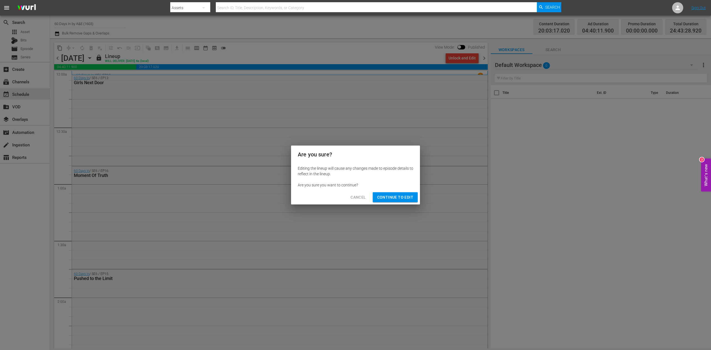
click at [403, 196] on span "Continue to Edit" at bounding box center [395, 197] width 36 height 7
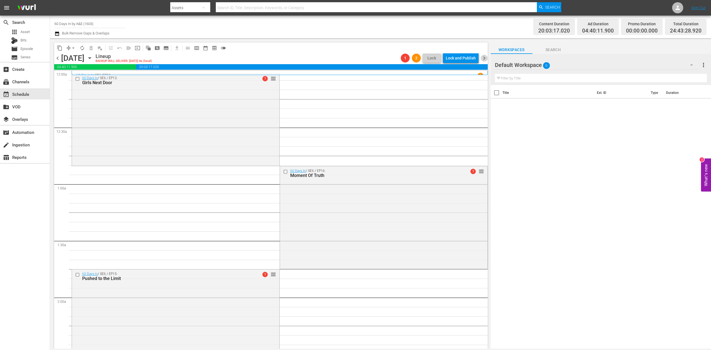
click at [483, 58] on span "chevron_right" at bounding box center [484, 58] width 7 height 7
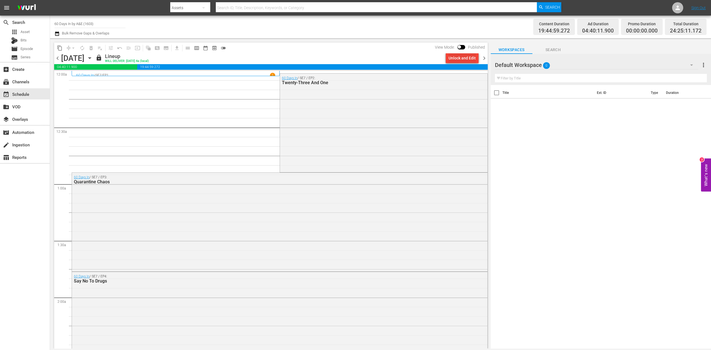
click at [466, 57] on div "Unlock and Edit" at bounding box center [462, 58] width 27 height 10
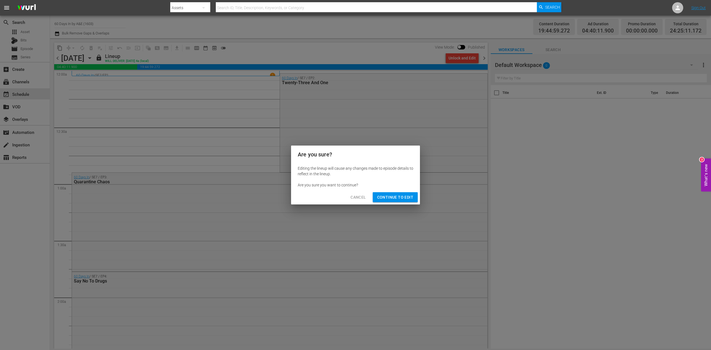
click at [305, 193] on div "Cancel Continue to Edit" at bounding box center [355, 197] width 129 height 15
click at [404, 197] on span "Continue to Edit" at bounding box center [395, 197] width 36 height 7
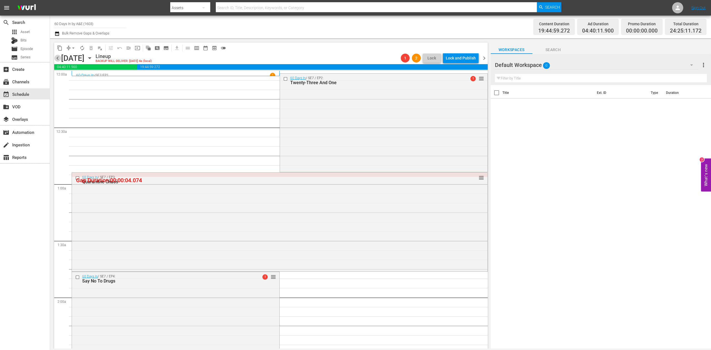
click at [58, 59] on span "chevron_left" at bounding box center [57, 58] width 7 height 7
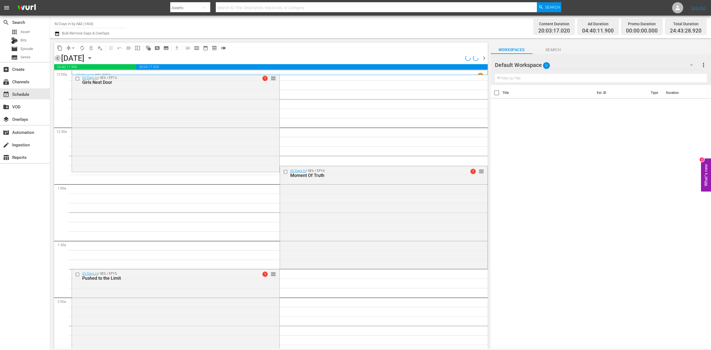
click at [58, 59] on span "chevron_left" at bounding box center [57, 58] width 7 height 7
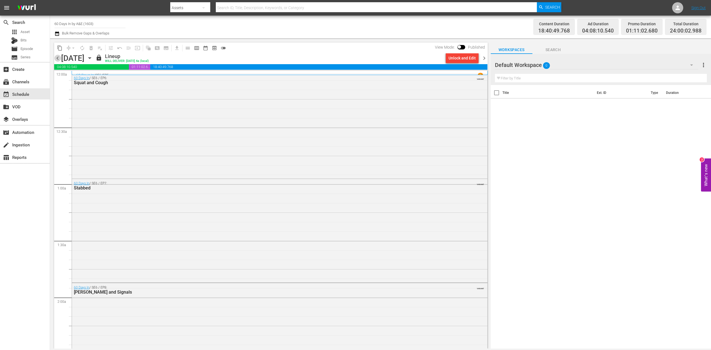
click at [58, 59] on span "chevron_left" at bounding box center [57, 58] width 7 height 7
click at [466, 58] on div "Unlock and Edit" at bounding box center [462, 58] width 27 height 10
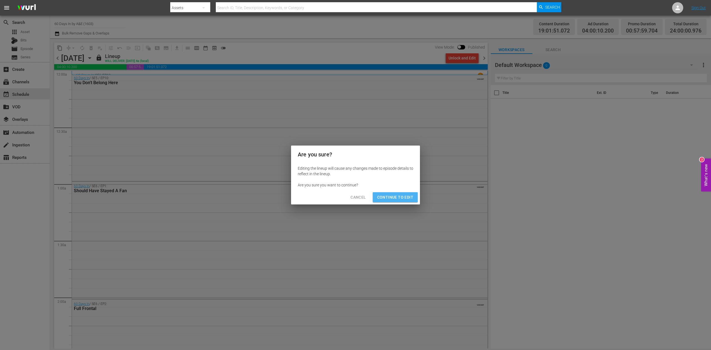
click at [393, 194] on span "Continue to Edit" at bounding box center [395, 197] width 36 height 7
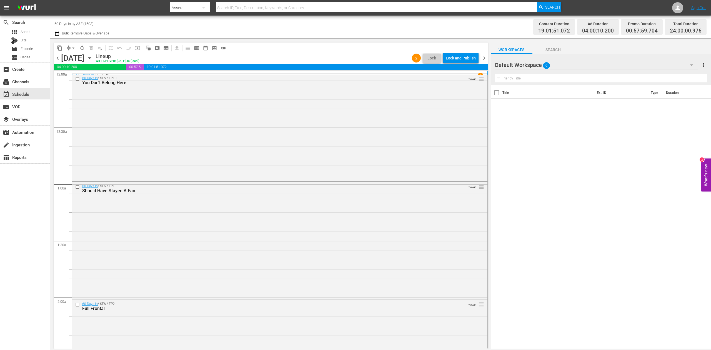
click at [91, 58] on icon "button" at bounding box center [89, 58] width 3 height 1
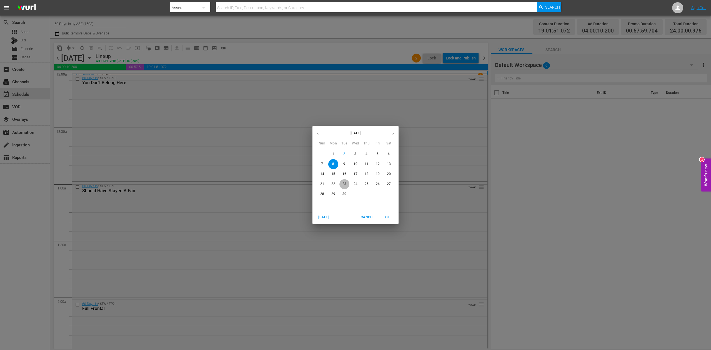
click at [347, 182] on span "23" at bounding box center [344, 184] width 10 height 5
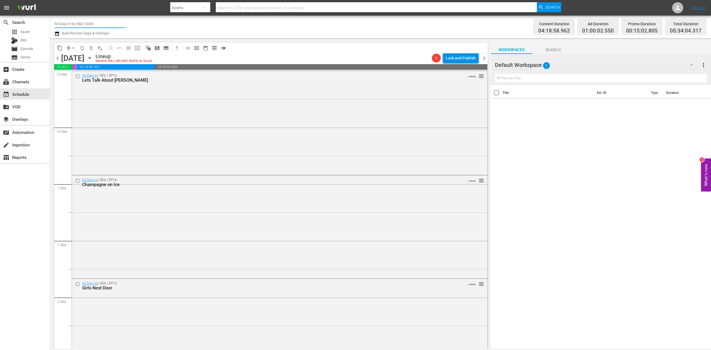
click at [99, 23] on input "60 Days In by A&E (1603)" at bounding box center [89, 23] width 71 height 13
drag, startPoint x: 101, startPoint y: 21, endPoint x: 46, endPoint y: 21, distance: 55.6
click at [50, 0] on div "search Search apps Asset Bits movie Episode subtitles Series add_box Create sub…" at bounding box center [380, 0] width 661 height 0
click at [93, 56] on icon "button" at bounding box center [90, 58] width 6 height 6
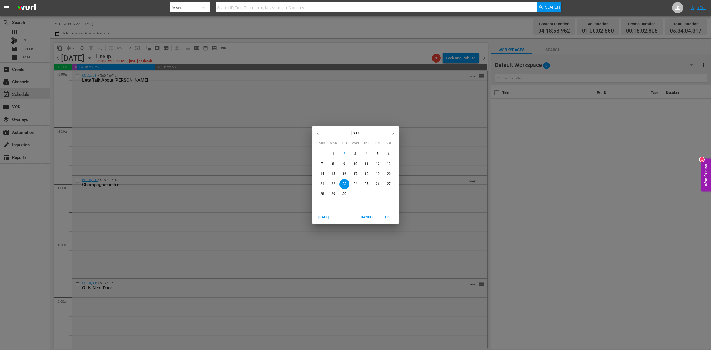
click at [193, 134] on div "September 2025 Sun Mon Tue Wed Thu Fri Sat 31 1 2 3 4 5 6 7 8 9 10 11 12 13 14 …" at bounding box center [355, 175] width 711 height 350
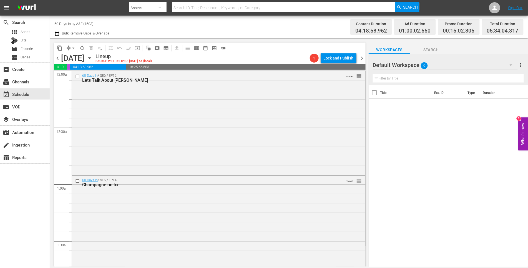
click at [34, 195] on div "search Search apps Asset Bits movie Episode subtitles Series add_box Create sub…" at bounding box center [25, 150] width 50 height 268
click at [91, 58] on icon "button" at bounding box center [89, 58] width 3 height 1
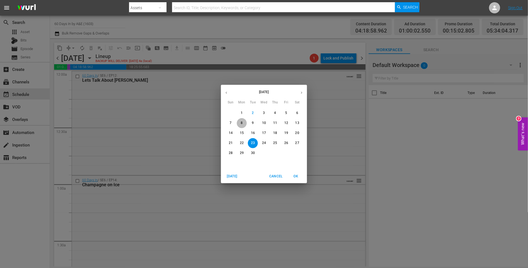
click at [241, 121] on p "8" at bounding box center [242, 123] width 2 height 5
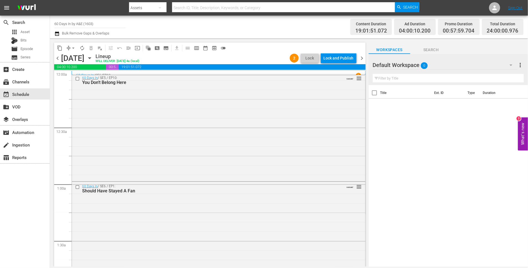
click at [29, 217] on div "search Search apps Asset Bits movie Episode subtitles Series add_box Create sub…" at bounding box center [25, 150] width 50 height 268
click at [163, 106] on div "60 Days In / SE5 / EP10: You Don't Belong Here VARIANT reorder" at bounding box center [219, 126] width 294 height 107
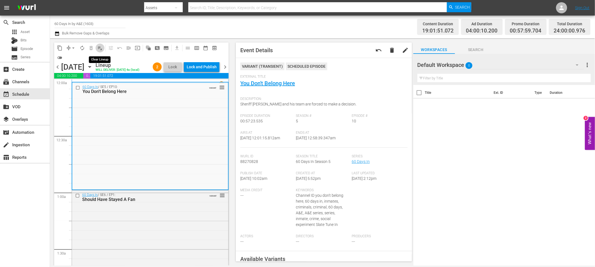
click at [100, 46] on span "playlist_remove_outlined" at bounding box center [100, 48] width 6 height 6
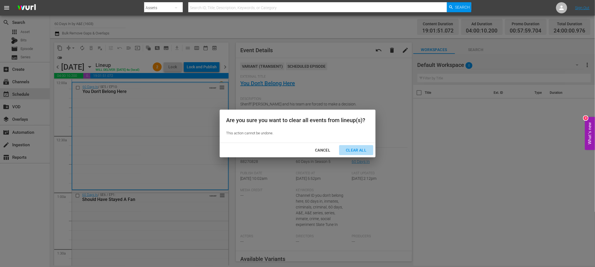
click at [357, 148] on div "Clear All" at bounding box center [355, 150] width 29 height 7
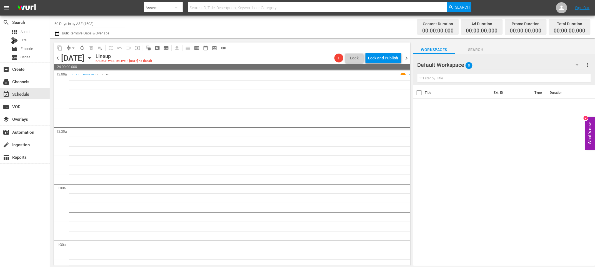
click at [406, 58] on span "chevron_right" at bounding box center [406, 58] width 7 height 7
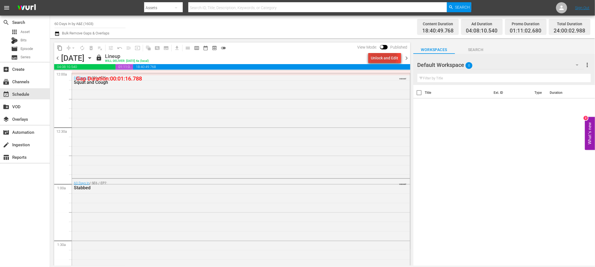
click at [385, 57] on div "Unlock and Edit" at bounding box center [384, 58] width 27 height 10
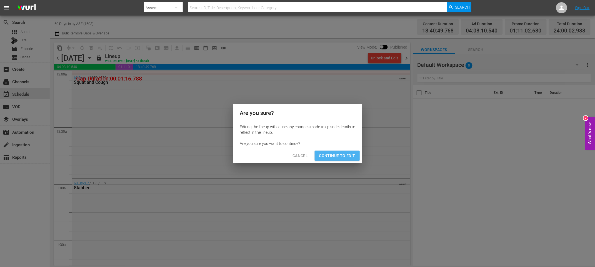
click at [340, 154] on span "Continue to Edit" at bounding box center [337, 156] width 36 height 7
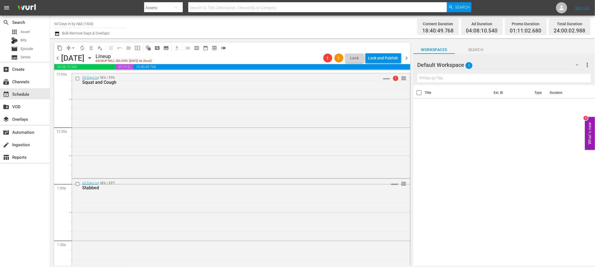
drag, startPoint x: 26, startPoint y: 194, endPoint x: 28, endPoint y: 190, distance: 4.2
click at [27, 193] on div "search Search apps Asset Bits movie Episode subtitles Series add_box Create sub…" at bounding box center [25, 149] width 50 height 267
click at [99, 47] on span "playlist_remove_outlined" at bounding box center [100, 48] width 6 height 6
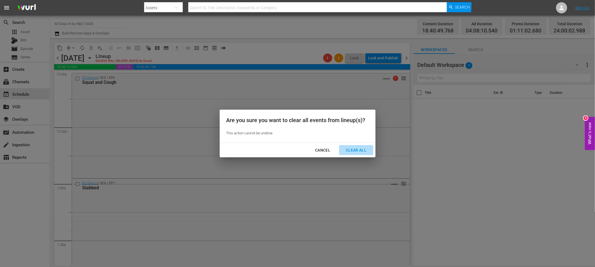
click at [356, 149] on div "Clear All" at bounding box center [355, 150] width 29 height 7
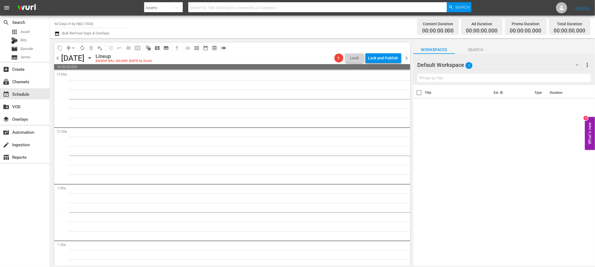
click at [407, 58] on span "chevron_right" at bounding box center [406, 58] width 7 height 7
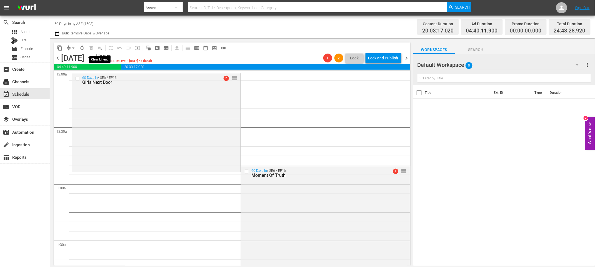
click at [100, 47] on span "playlist_remove_outlined" at bounding box center [100, 48] width 6 height 6
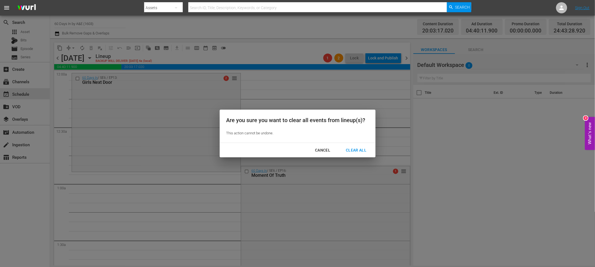
click at [357, 148] on div "Clear All" at bounding box center [355, 150] width 29 height 7
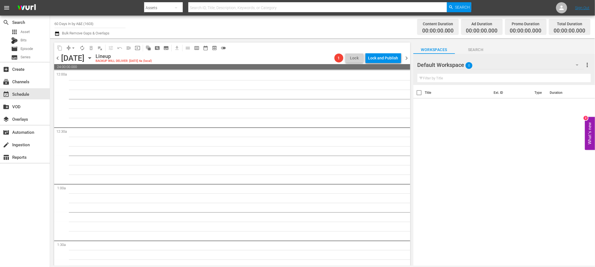
click at [406, 57] on span "chevron_right" at bounding box center [406, 58] width 7 height 7
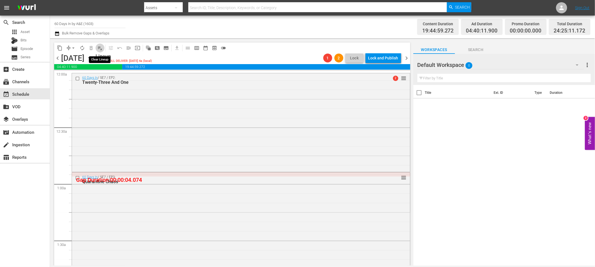
click at [98, 48] on span "playlist_remove_outlined" at bounding box center [100, 48] width 6 height 6
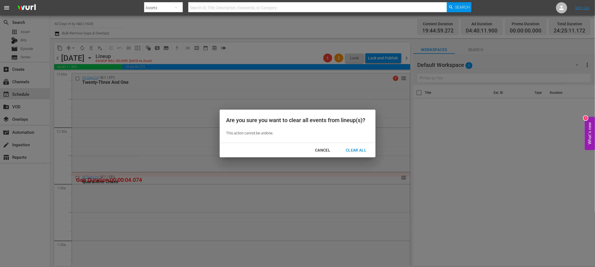
click at [356, 150] on div "Clear All" at bounding box center [355, 150] width 29 height 7
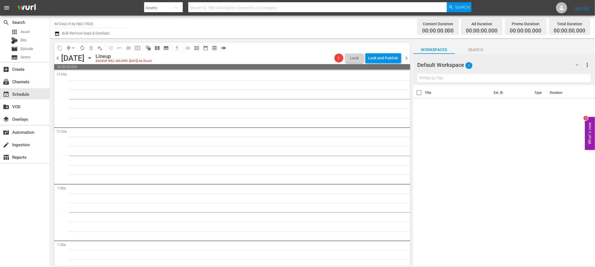
drag, startPoint x: 27, startPoint y: 186, endPoint x: 31, endPoint y: 186, distance: 3.9
click at [27, 186] on div "search Search apps Asset Bits movie Episode subtitles Series add_box Create sub…" at bounding box center [25, 149] width 50 height 267
click at [57, 56] on span "chevron_left" at bounding box center [57, 58] width 7 height 7
click at [57, 58] on span "chevron_left" at bounding box center [57, 58] width 7 height 7
click at [58, 58] on span "chevron_left" at bounding box center [57, 58] width 7 height 7
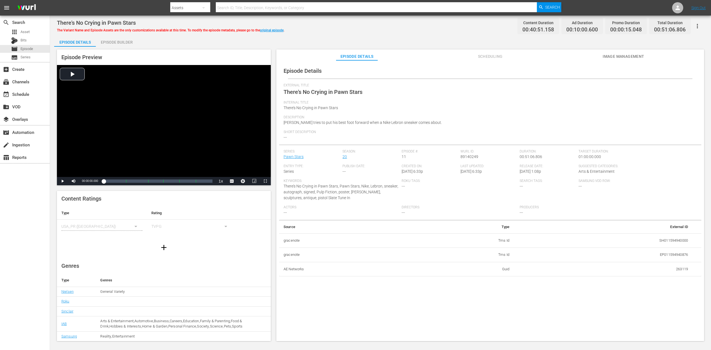
click at [116, 43] on div "Episode Builder" at bounding box center [117, 42] width 42 height 13
click at [127, 43] on div "Episode Builder" at bounding box center [117, 42] width 42 height 13
drag, startPoint x: 123, startPoint y: 42, endPoint x: 143, endPoint y: 34, distance: 21.6
click at [123, 42] on div "Episode Builder" at bounding box center [117, 42] width 42 height 13
click at [126, 43] on div "Episode Builder" at bounding box center [117, 42] width 42 height 13
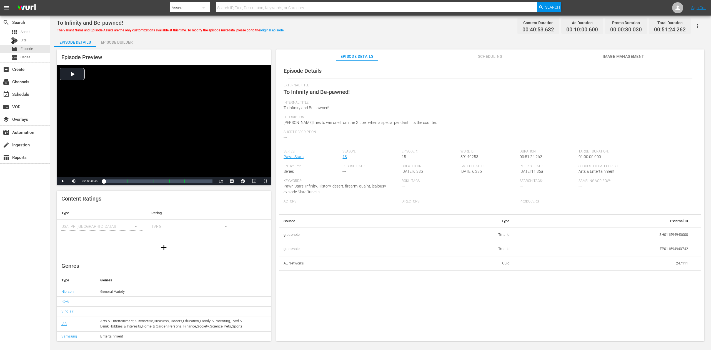
click at [121, 43] on div "Episode Builder" at bounding box center [117, 42] width 42 height 13
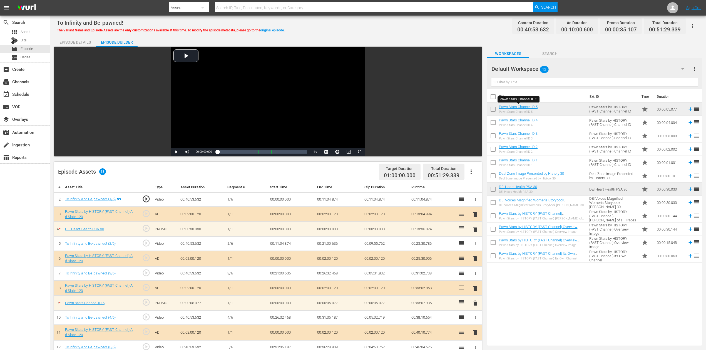
click at [475, 262] on span "delete" at bounding box center [475, 303] width 7 height 7
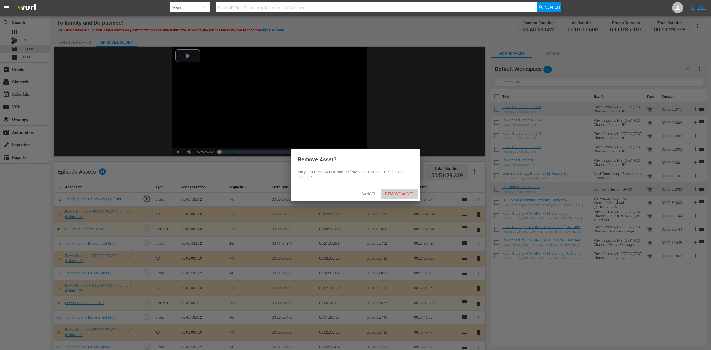
click at [400, 193] on span "Remove Asset" at bounding box center [399, 194] width 37 height 4
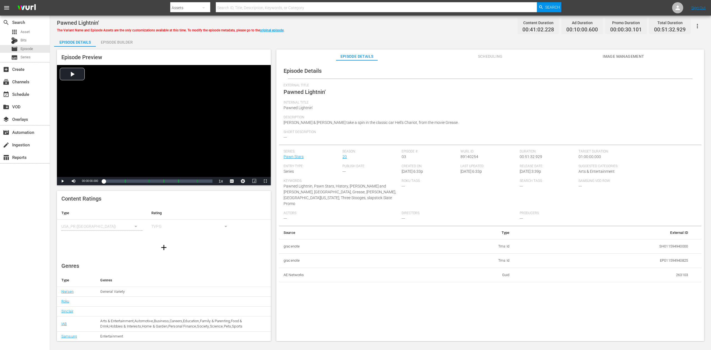
click at [116, 41] on div "Episode Builder" at bounding box center [117, 42] width 42 height 13
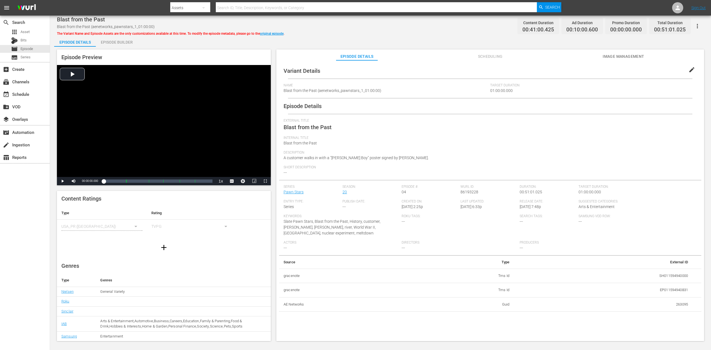
click at [121, 44] on div "Episode Builder" at bounding box center [117, 42] width 42 height 13
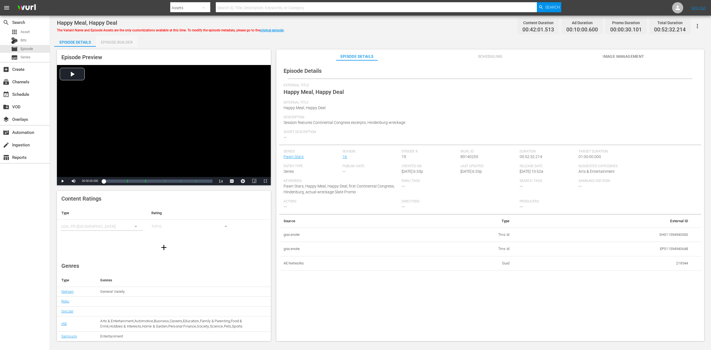
click at [123, 41] on div "Episode Builder" at bounding box center [117, 42] width 42 height 13
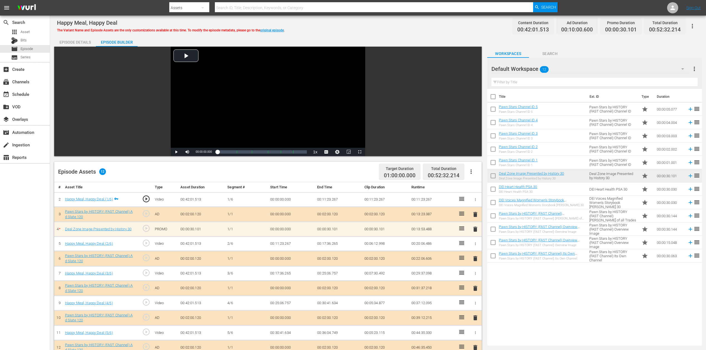
click at [420, 262] on td "00:31:37.218" at bounding box center [432, 288] width 47 height 15
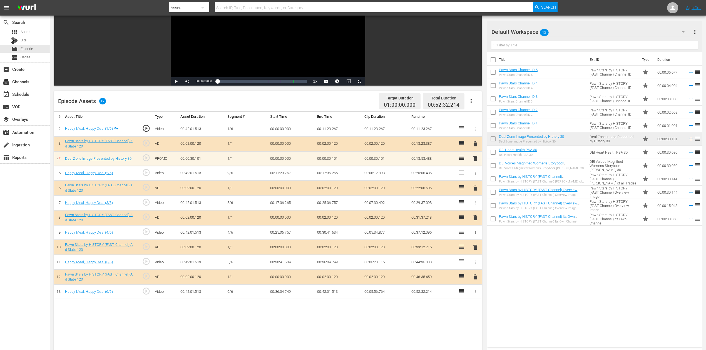
scroll to position [74, 0]
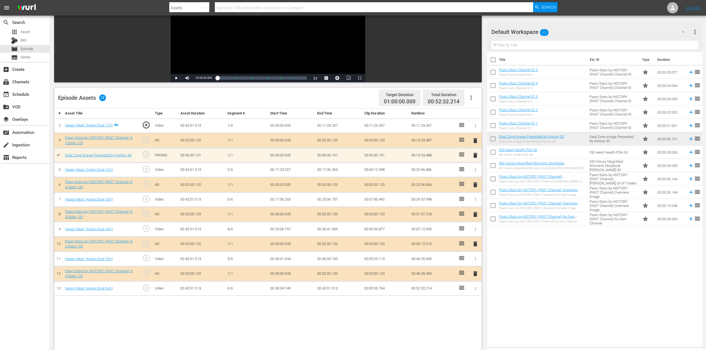
click at [442, 187] on td "00:22:06.606" at bounding box center [432, 184] width 47 height 15
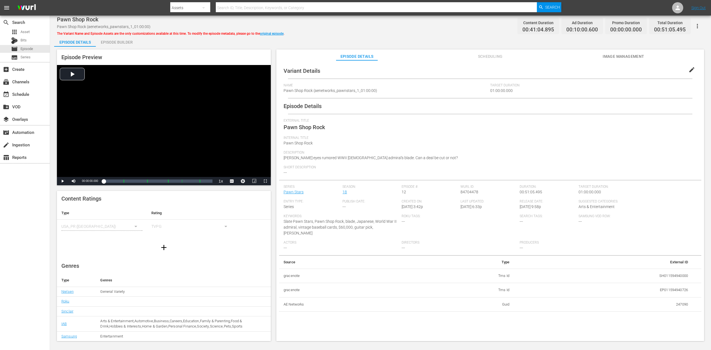
click at [123, 41] on div "Episode Builder" at bounding box center [117, 42] width 42 height 13
click at [120, 41] on div "Episode Builder" at bounding box center [117, 42] width 42 height 13
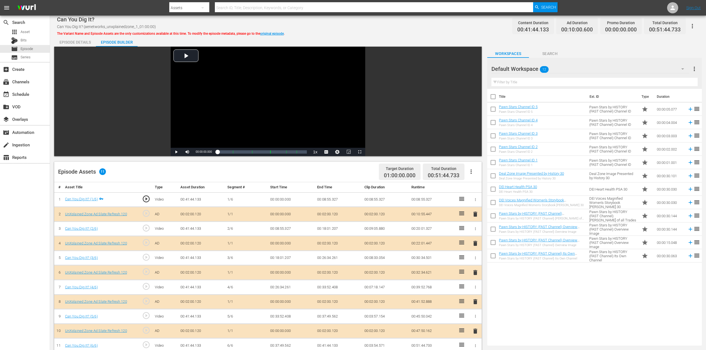
click at [533, 68] on icon "button" at bounding box center [682, 69] width 7 height 7
click at [531, 127] on div "UnXplained Zone (10)" at bounding box center [527, 128] width 58 height 9
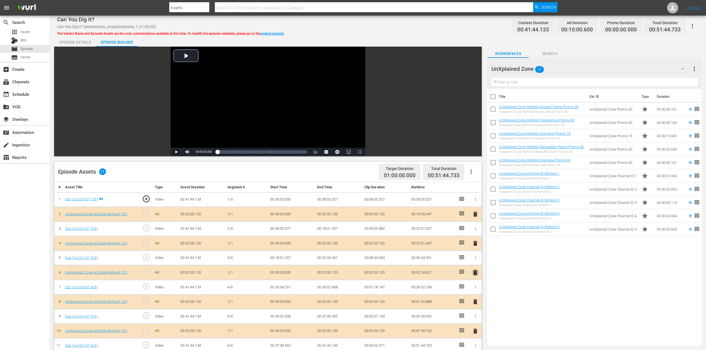
click at [476, 262] on span "delete" at bounding box center [475, 272] width 7 height 7
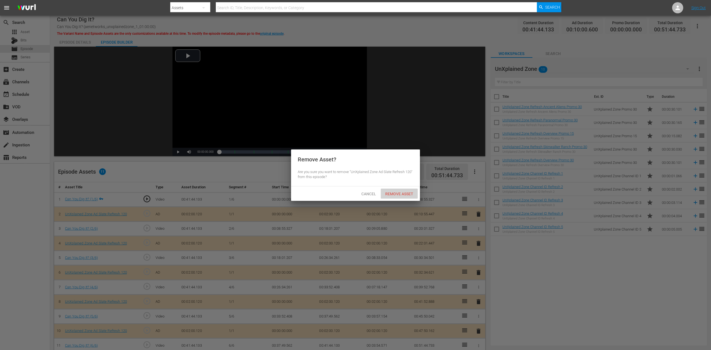
click at [405, 194] on span "Remove Asset" at bounding box center [399, 194] width 37 height 4
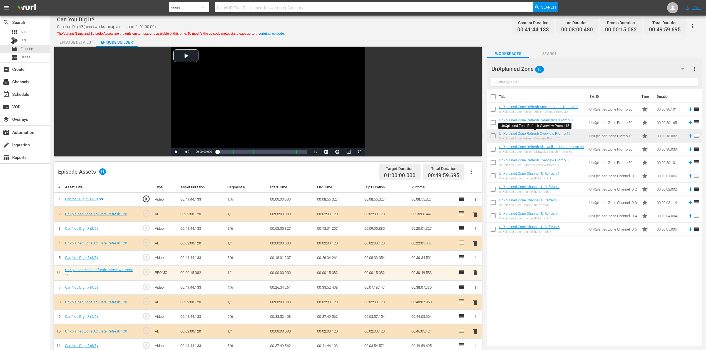
click at [475, 262] on span "delete" at bounding box center [475, 272] width 7 height 7
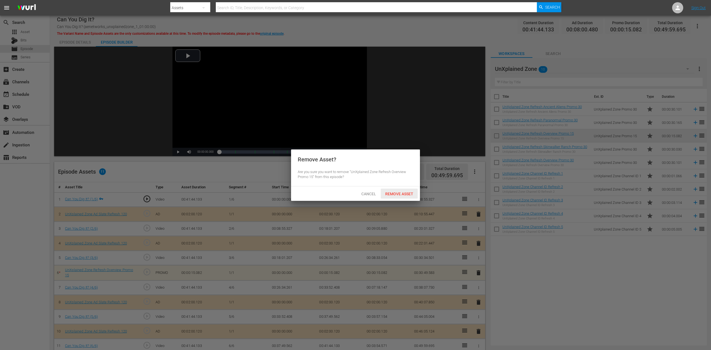
click at [398, 195] on span "Remove Asset" at bounding box center [399, 194] width 37 height 4
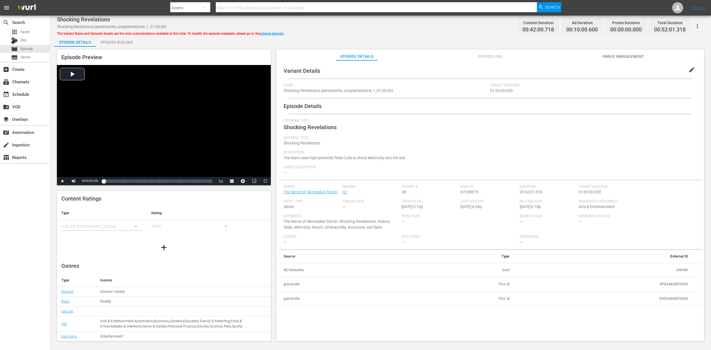
click at [128, 39] on div "Episode Builder" at bounding box center [117, 42] width 42 height 13
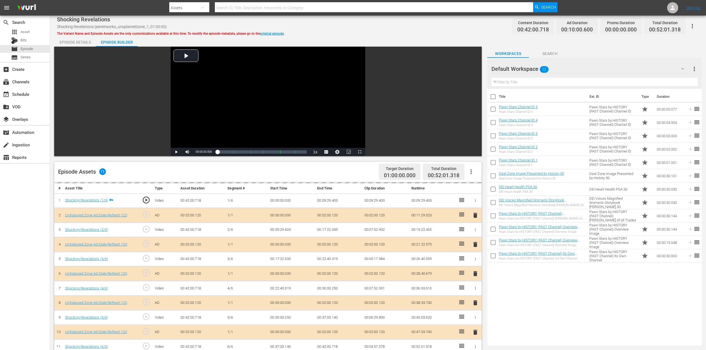
click at [533, 67] on icon "button" at bounding box center [682, 69] width 7 height 7
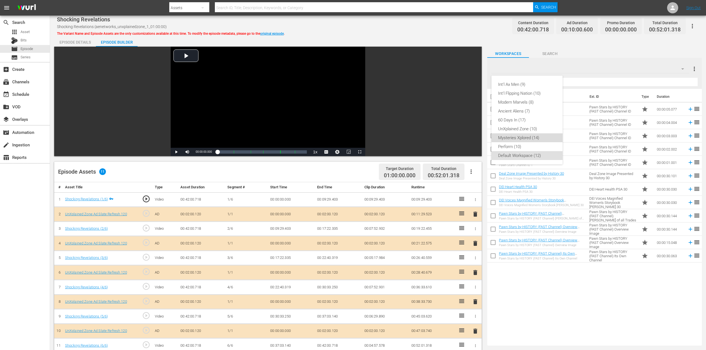
click at [531, 136] on div "Mysteries Xplored (14)" at bounding box center [527, 137] width 58 height 9
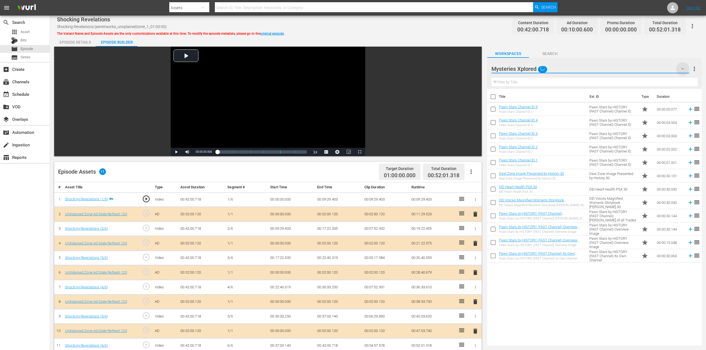
click at [533, 70] on icon "button" at bounding box center [682, 69] width 7 height 7
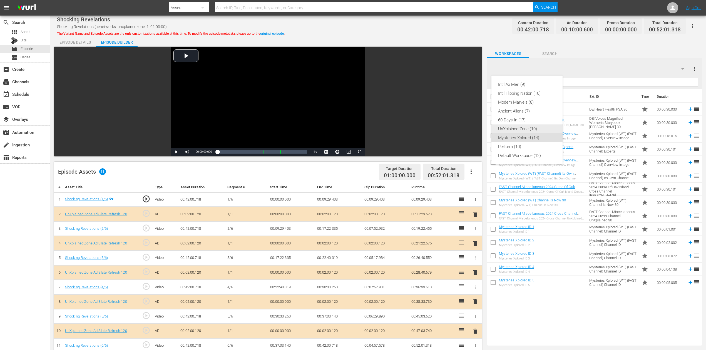
click at [525, 129] on div "UnXplained Zone (10)" at bounding box center [527, 128] width 58 height 9
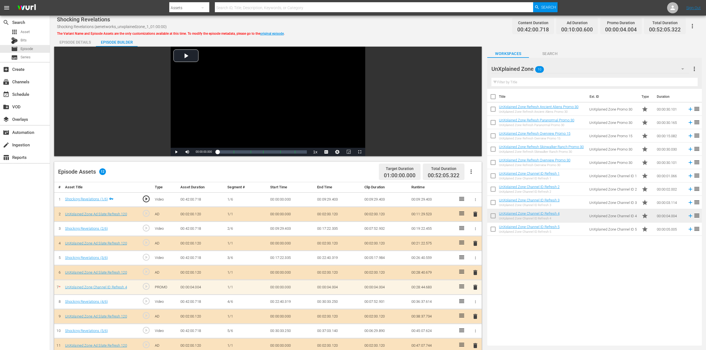
click at [30, 220] on div "search Search apps Asset Bits movie Episode subtitles Series add_box Create sub…" at bounding box center [25, 191] width 50 height 350
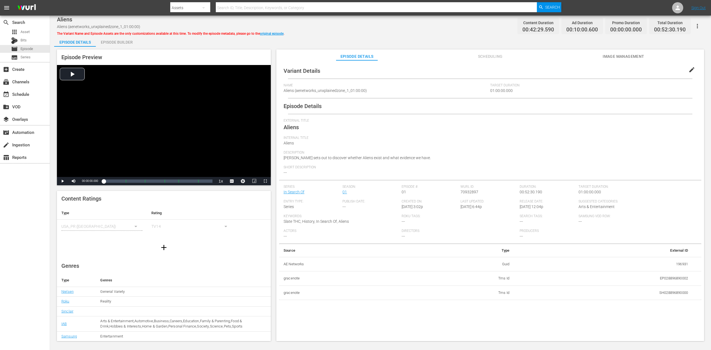
click at [114, 43] on div "Episode Builder" at bounding box center [117, 42] width 42 height 13
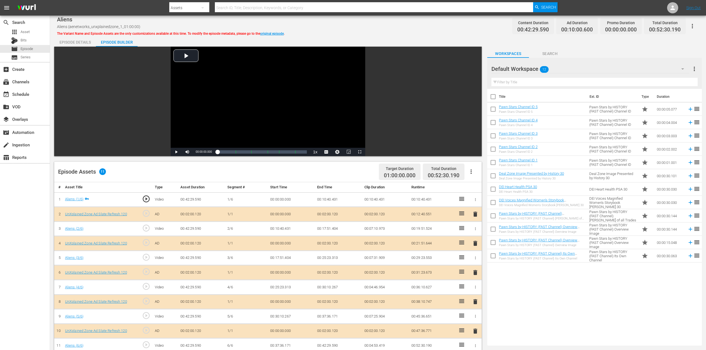
click at [474, 262] on span "delete" at bounding box center [475, 272] width 7 height 7
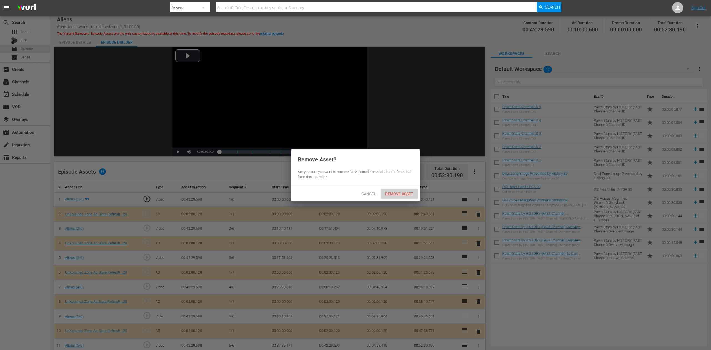
click at [404, 193] on span "Remove Asset" at bounding box center [399, 194] width 37 height 4
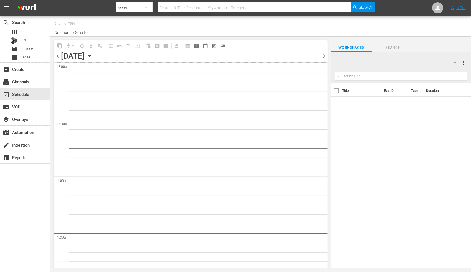
type input "60 Days In by A&E (1603)"
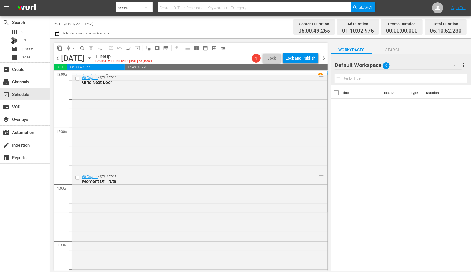
click at [34, 228] on div "search Search apps Asset Bits movie Episode subtitles Series add_box Create sub…" at bounding box center [25, 152] width 50 height 272
click at [207, 135] on div "60 Days In / SE6 / EP13: Girls Next Door reorder" at bounding box center [200, 121] width 256 height 97
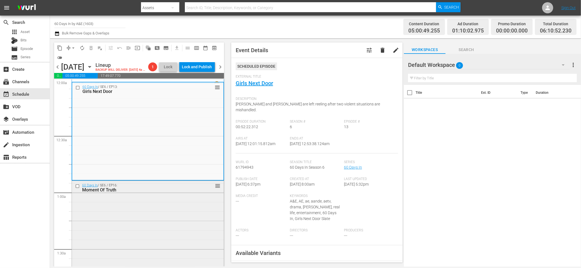
click at [157, 229] on div "60 Days In / SE6 / EP16: Moment Of Truth reorder" at bounding box center [148, 231] width 152 height 101
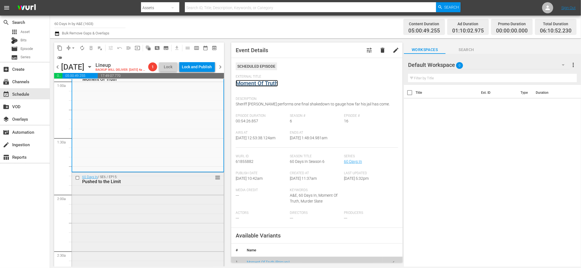
scroll to position [185, 0]
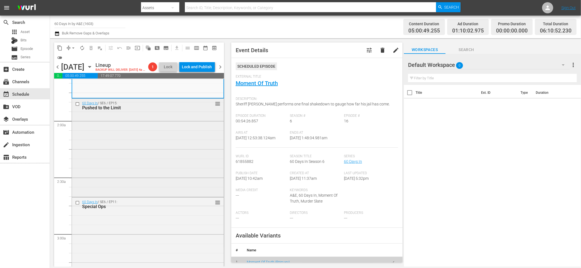
click at [159, 168] on div "60 Days In / SE6 / EP15: Pushed to the Limit reorder" at bounding box center [148, 147] width 152 height 97
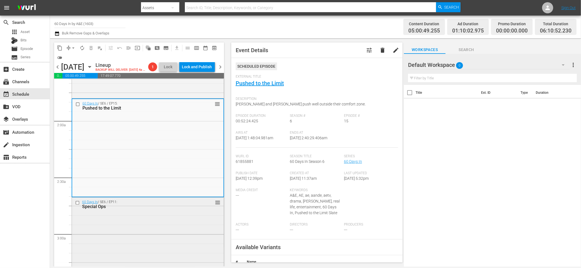
click at [170, 249] on div "60 Days In / SE6 / EP11: Special Ops reorder" at bounding box center [148, 249] width 152 height 102
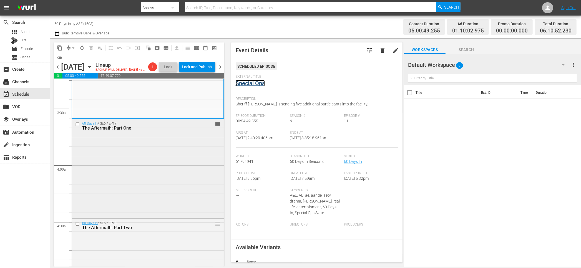
scroll to position [370, 0]
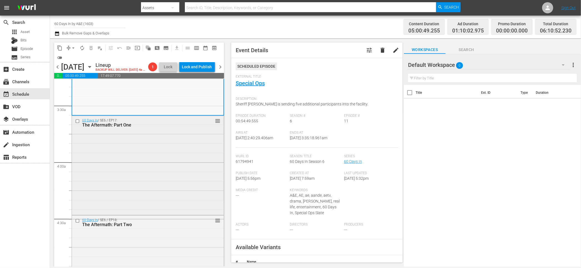
click at [140, 170] on div "60 Days In / SE6 / EP17: The Aftermath: Part One reorder" at bounding box center [148, 165] width 152 height 98
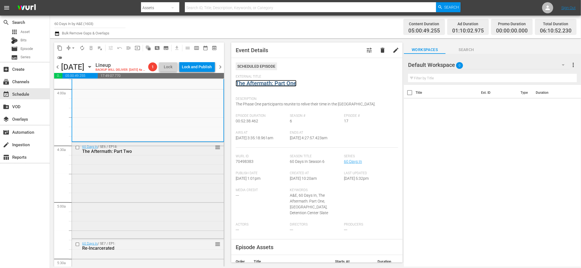
scroll to position [445, 0]
click at [155, 181] on div "60 Days In / SE6 / EP18: The Aftermath: Part Two reorder" at bounding box center [148, 190] width 152 height 96
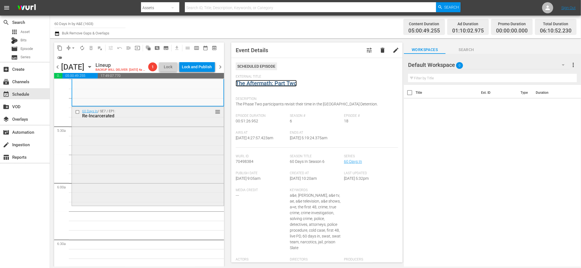
scroll to position [593, 0]
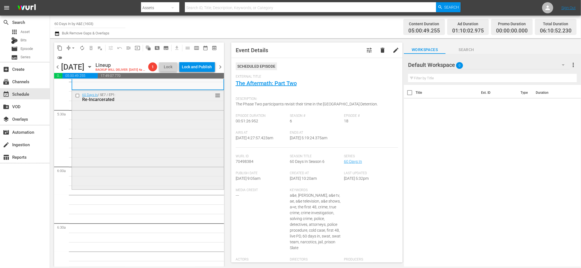
click at [155, 182] on div "60 Days In / SE7 / EP1: Re-Incarcerated reorder" at bounding box center [148, 140] width 152 height 98
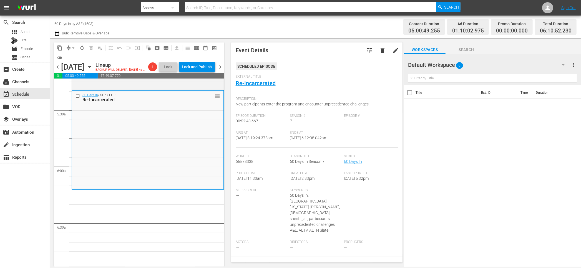
click at [55, 34] on icon "button" at bounding box center [57, 33] width 4 height 4
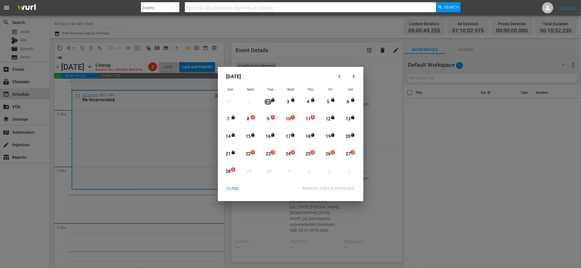
click at [247, 118] on div "8" at bounding box center [248, 119] width 7 height 6
click at [331, 189] on div "REMOVE GAPS & OVERLAPS" at bounding box center [328, 188] width 61 height 7
click at [233, 187] on div "CLOSE" at bounding box center [233, 188] width 21 height 7
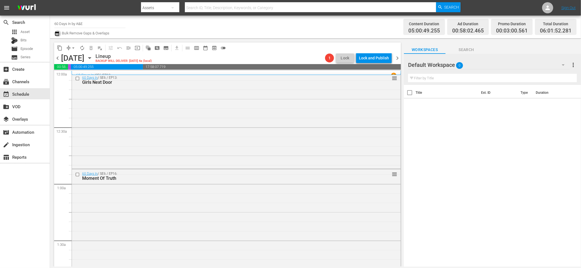
click at [58, 34] on icon "button" at bounding box center [56, 33] width 5 height 7
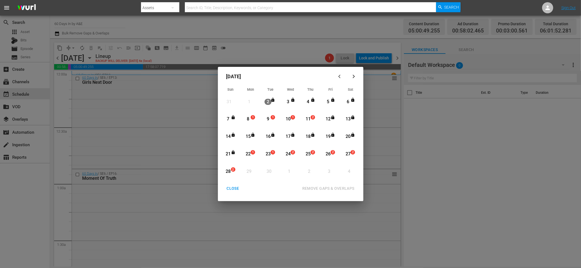
click at [249, 119] on div "8" at bounding box center [248, 119] width 7 height 6
click at [344, 187] on div "REMOVE GAPS & OVERLAPS" at bounding box center [328, 188] width 61 height 7
click at [236, 188] on div "CLOSE" at bounding box center [233, 188] width 21 height 7
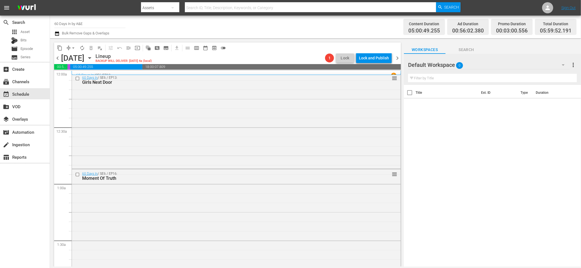
click at [59, 34] on icon "button" at bounding box center [57, 33] width 4 height 4
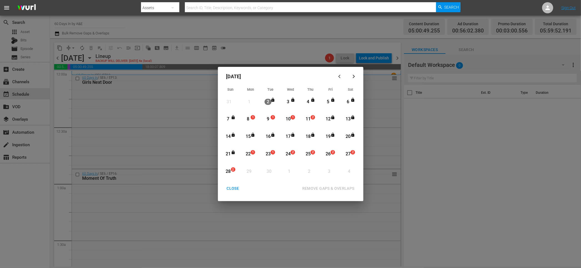
drag, startPoint x: 249, startPoint y: 116, endPoint x: 261, endPoint y: 121, distance: 13.3
click at [249, 117] on div "8" at bounding box center [248, 119] width 7 height 6
click at [333, 187] on div "REMOVE GAPS & OVERLAPS" at bounding box center [328, 188] width 61 height 7
click at [235, 187] on div "CLOSE" at bounding box center [233, 188] width 21 height 7
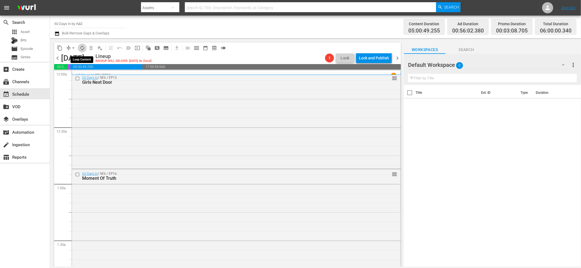
click at [83, 48] on span "autorenew_outlined" at bounding box center [82, 48] width 6 height 6
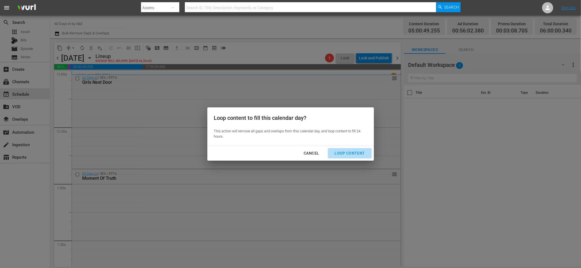
click at [355, 149] on button "Loop Content" at bounding box center [350, 153] width 44 height 10
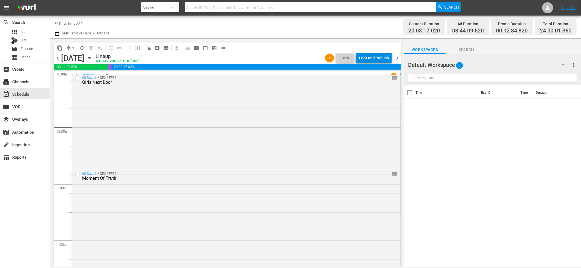
click at [377, 59] on div "Lock and Publish" at bounding box center [374, 58] width 30 height 10
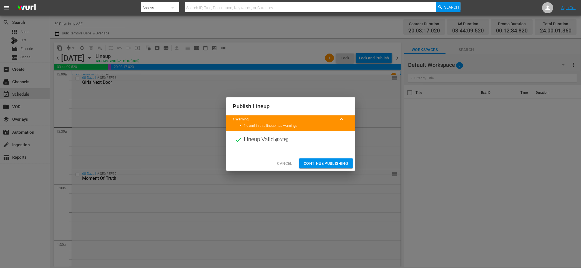
click at [329, 164] on span "Continue Publishing" at bounding box center [326, 163] width 45 height 7
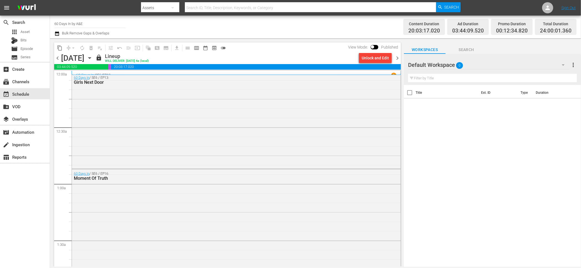
click at [397, 59] on span "chevron_right" at bounding box center [397, 58] width 7 height 7
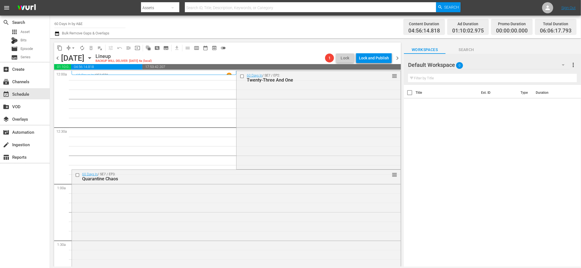
click at [56, 36] on icon "button" at bounding box center [57, 33] width 4 height 4
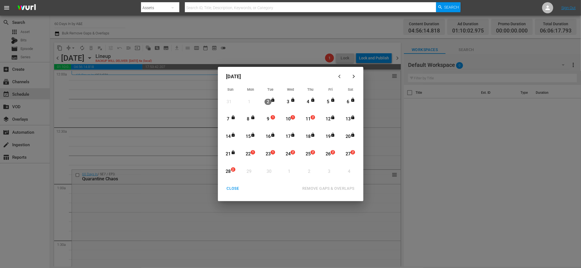
click at [268, 118] on div "9" at bounding box center [268, 119] width 7 height 6
click at [339, 187] on div "REMOVE GAPS & OVERLAPS" at bounding box center [328, 188] width 61 height 7
click at [268, 118] on div "9" at bounding box center [268, 119] width 7 height 6
click at [326, 188] on div "REMOVE GAPS & OVERLAPS" at bounding box center [328, 188] width 61 height 7
click at [233, 190] on div "CLOSE" at bounding box center [233, 188] width 21 height 7
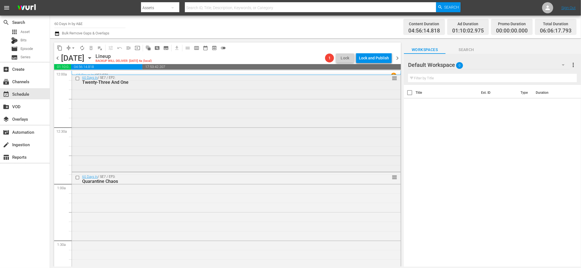
click at [221, 139] on div "60 Days In / SE7 / EP2: Twenty-Three And One reorder" at bounding box center [236, 122] width 329 height 98
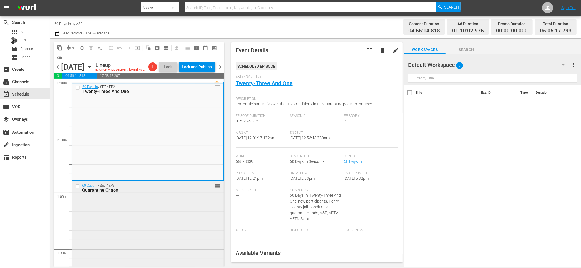
click at [168, 230] on div "60 Days In / SE7 / EP3: Quarantine Chaos reorder" at bounding box center [148, 230] width 152 height 98
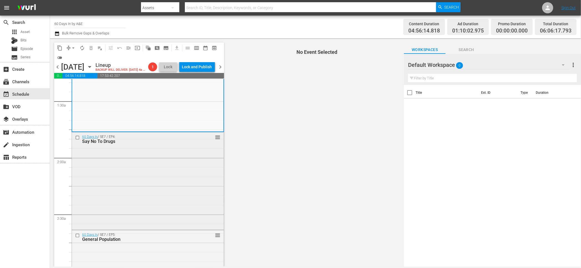
scroll to position [111, 0]
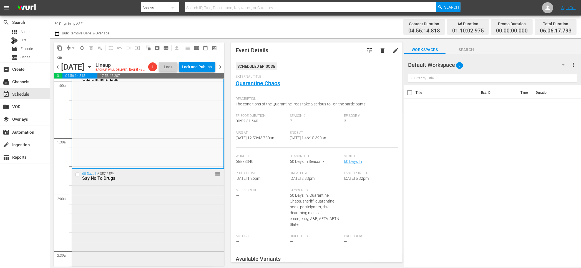
click at [196, 221] on div "60 Days In / SE7 / EP4: Say No To Drugs reorder" at bounding box center [148, 217] width 152 height 96
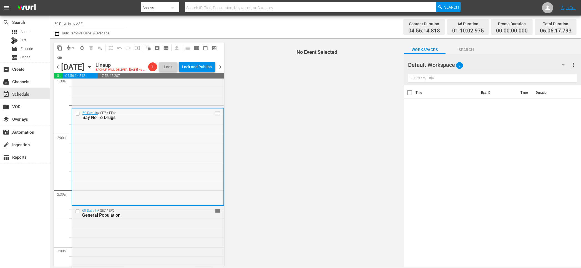
scroll to position [185, 0]
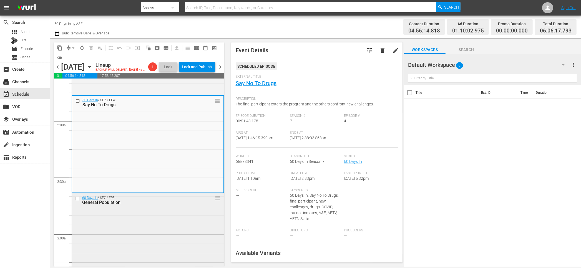
click at [173, 223] on div "60 Days In / SE7 / EP5: General Population reorder" at bounding box center [148, 242] width 152 height 97
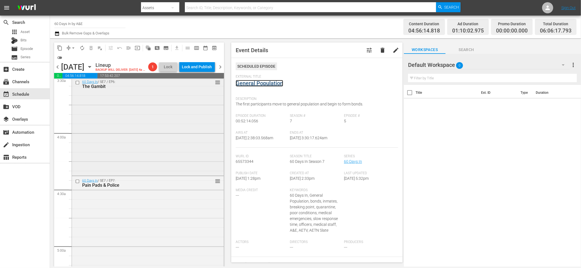
scroll to position [407, 0]
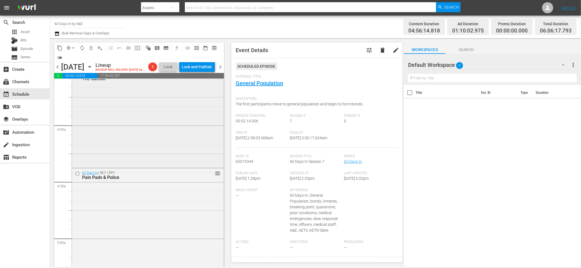
click at [188, 157] on div "60 Days In / SE7 / EP6: The Gambit reorder" at bounding box center [148, 118] width 152 height 97
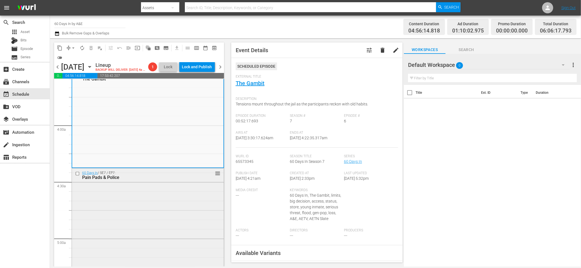
click at [175, 213] on div "60 Days In / SE7 / EP7: Pain Pads & Police reorder" at bounding box center [148, 218] width 152 height 98
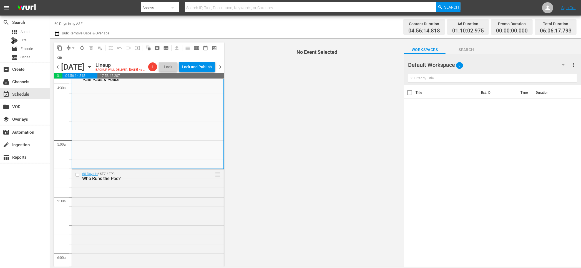
scroll to position [518, 0]
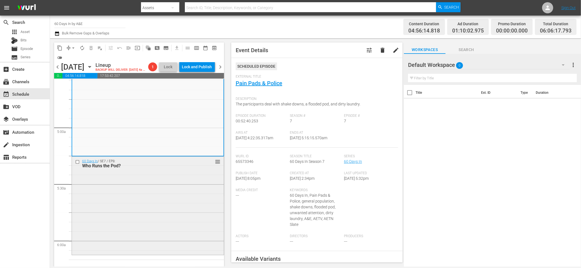
click at [172, 218] on div "60 Days In / SE7 / EP8: Who Runs the Pod? reorder" at bounding box center [148, 205] width 152 height 97
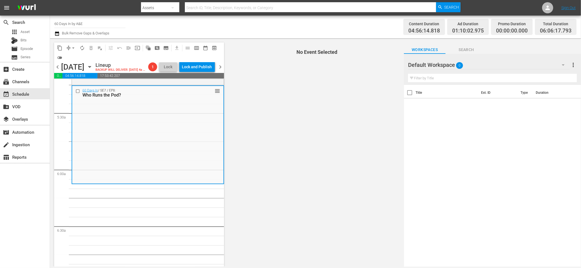
scroll to position [593, 0]
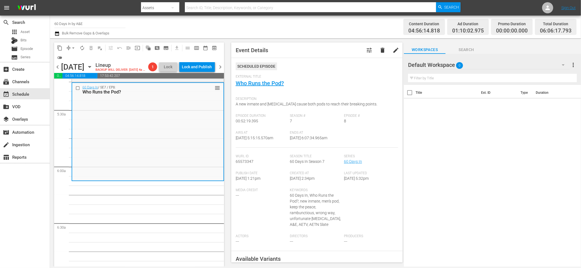
click at [58, 34] on icon "button" at bounding box center [56, 33] width 5 height 7
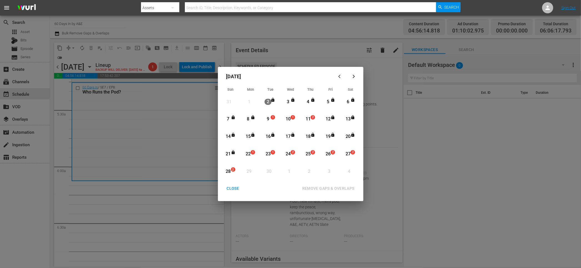
click at [269, 118] on div "9" at bounding box center [268, 119] width 7 height 6
click at [328, 187] on div "REMOVE GAPS & OVERLAPS" at bounding box center [328, 188] width 61 height 7
click at [234, 190] on div "CLOSE" at bounding box center [233, 188] width 21 height 7
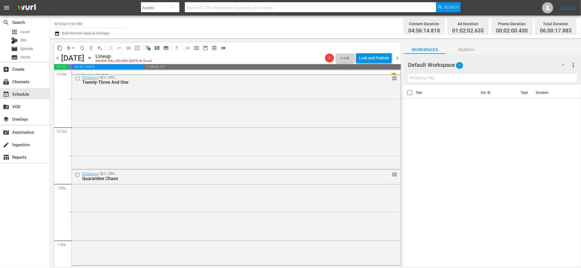
click at [54, 36] on div "Channel Title 60 Days In by A&E Bulk Remove Gaps & Overlaps Content Duration 04…" at bounding box center [315, 27] width 531 height 23
click at [59, 35] on icon "button" at bounding box center [57, 33] width 4 height 4
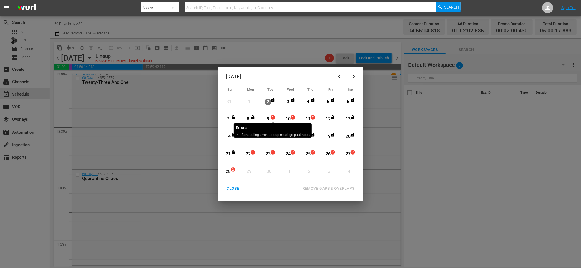
click at [272, 119] on span "1" at bounding box center [273, 117] width 4 height 4
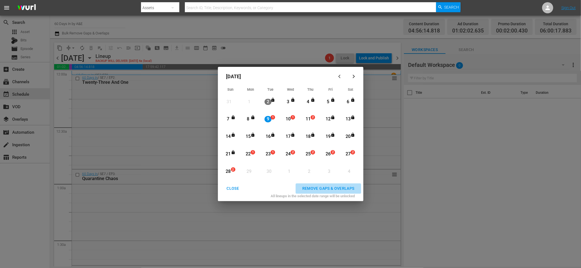
click at [329, 187] on div "REMOVE GAPS & OVERLAPS" at bounding box center [328, 188] width 61 height 7
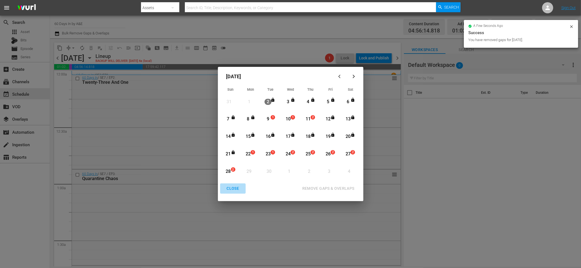
click at [236, 188] on div "CLOSE" at bounding box center [233, 188] width 21 height 7
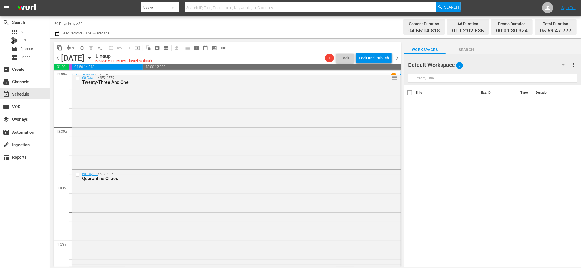
click at [57, 32] on icon "button" at bounding box center [57, 33] width 4 height 4
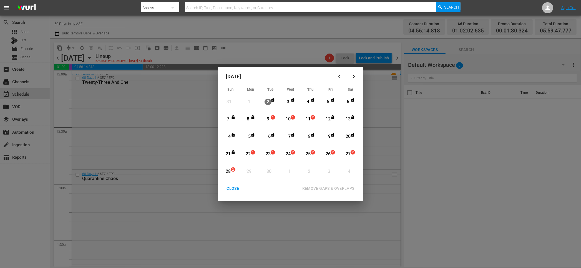
click at [269, 118] on div "9" at bounding box center [268, 119] width 7 height 6
click at [329, 186] on div "REMOVE GAPS & OVERLAPS" at bounding box center [328, 188] width 61 height 7
click at [269, 117] on div "9" at bounding box center [268, 119] width 7 height 6
click at [313, 186] on div "REMOVE GAPS & OVERLAPS" at bounding box center [328, 188] width 61 height 7
click at [236, 190] on div "CLOSE" at bounding box center [233, 188] width 21 height 7
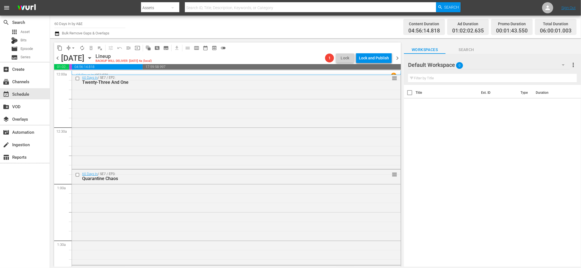
click at [57, 33] on icon "button" at bounding box center [56, 33] width 5 height 7
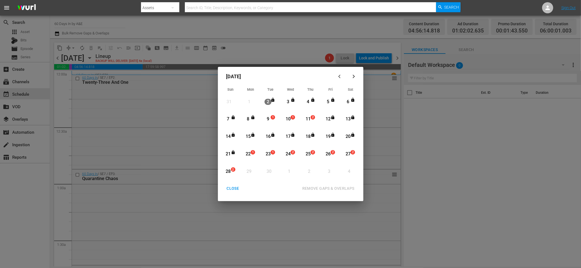
click at [270, 118] on div "9" at bounding box center [268, 119] width 7 height 6
click at [334, 187] on div "REMOVE GAPS & OVERLAPS" at bounding box center [328, 188] width 61 height 7
drag, startPoint x: 268, startPoint y: 117, endPoint x: 280, endPoint y: 124, distance: 13.8
click at [269, 117] on div "9" at bounding box center [268, 119] width 7 height 6
click at [341, 188] on div "REMOVE GAPS & OVERLAPS" at bounding box center [328, 188] width 61 height 7
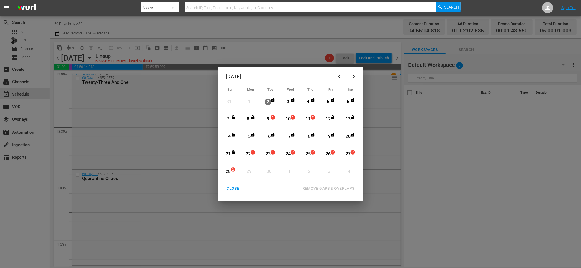
click at [233, 189] on div "CLOSE" at bounding box center [233, 188] width 21 height 7
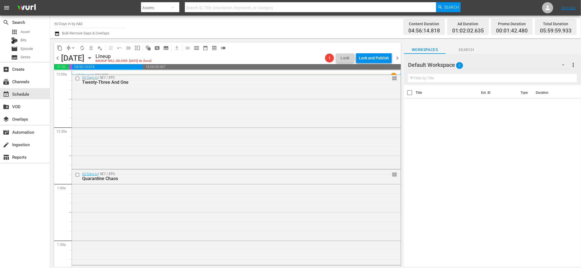
click at [58, 33] on icon "button" at bounding box center [57, 33] width 4 height 4
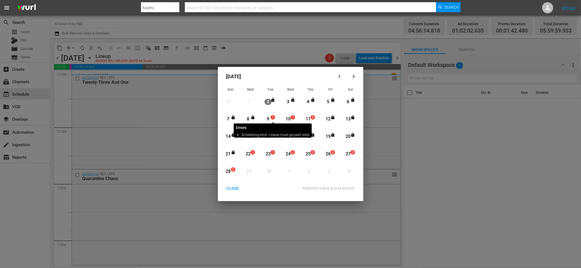
click at [271, 119] on span "1" at bounding box center [273, 117] width 4 height 4
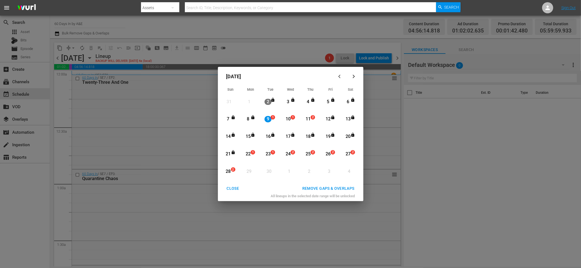
click at [329, 188] on div "REMOVE GAPS & OVERLAPS" at bounding box center [328, 188] width 61 height 7
click at [267, 118] on div "9" at bounding box center [268, 119] width 7 height 6
click at [330, 186] on div "REMOVE GAPS & OVERLAPS" at bounding box center [328, 188] width 61 height 7
click at [234, 189] on div "CLOSE" at bounding box center [233, 188] width 21 height 7
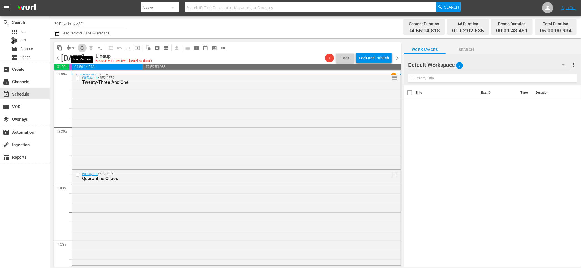
click at [82, 50] on span "autorenew_outlined" at bounding box center [82, 48] width 6 height 6
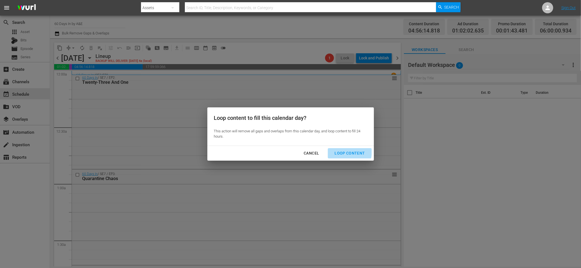
click at [343, 151] on div "Loop Content" at bounding box center [349, 153] width 39 height 7
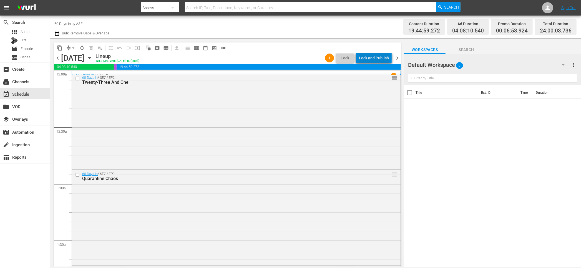
click at [377, 55] on div "Lock and Publish" at bounding box center [374, 58] width 30 height 10
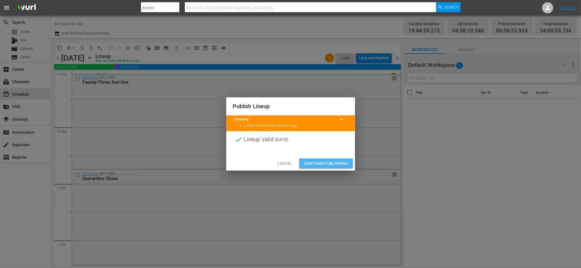
click at [321, 167] on span "Continue Publishing" at bounding box center [326, 163] width 45 height 7
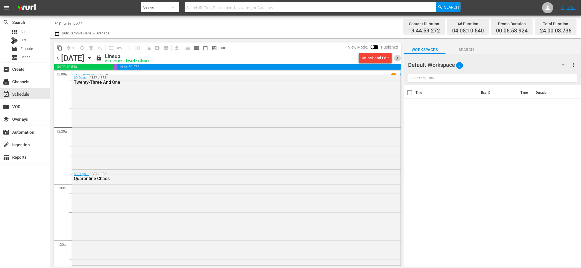
click at [395, 58] on span "chevron_right" at bounding box center [397, 58] width 7 height 7
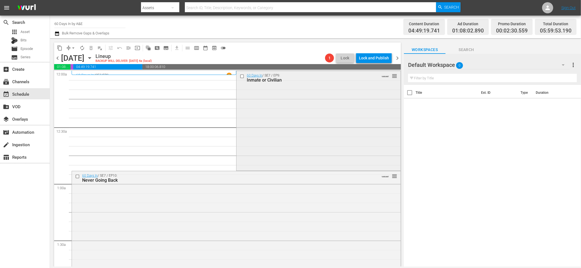
click at [279, 108] on div "60 Days In / SE7 / EP9: Inmate or Civilian VARIANT reorder" at bounding box center [319, 120] width 164 height 99
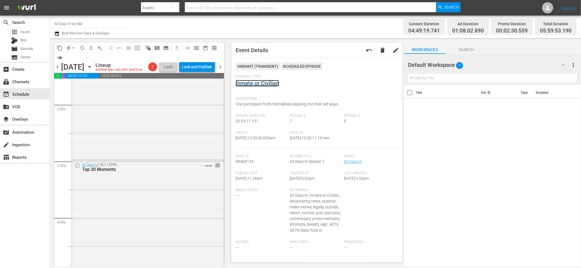
scroll to position [333, 0]
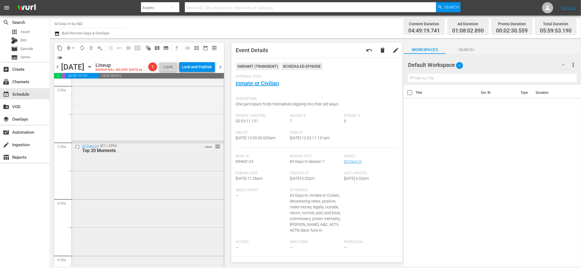
click at [151, 167] on div "60 Days In / SE7 / EP99: Top 20 Moments VARIANT reorder" at bounding box center [148, 234] width 152 height 184
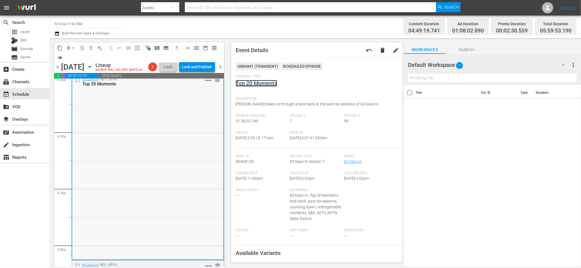
scroll to position [370, 0]
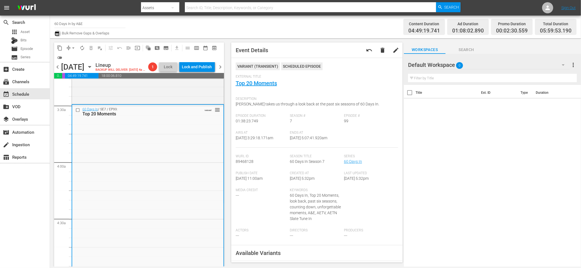
click at [57, 36] on icon "button" at bounding box center [56, 33] width 5 height 7
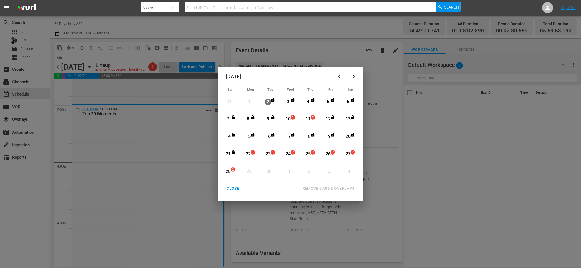
click at [287, 119] on div "10" at bounding box center [288, 119] width 7 height 6
click at [331, 187] on div "REMOVE GAPS & OVERLAPS" at bounding box center [328, 188] width 61 height 7
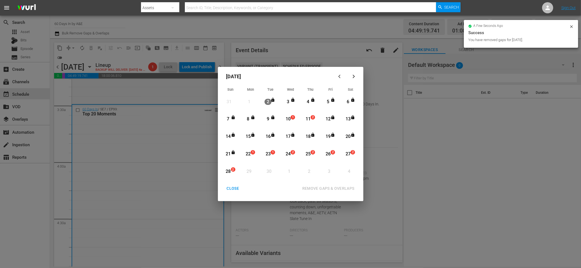
click at [234, 189] on div "CLOSE" at bounding box center [233, 188] width 21 height 7
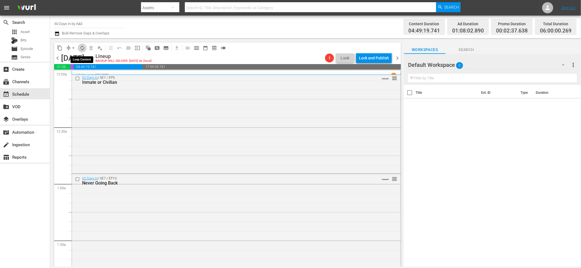
click at [83, 50] on span "autorenew_outlined" at bounding box center [82, 48] width 6 height 6
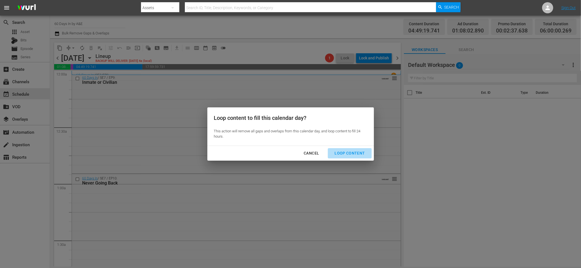
click at [355, 155] on div "Loop Content" at bounding box center [349, 153] width 39 height 7
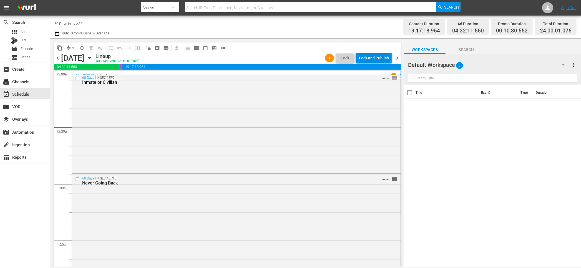
click at [375, 56] on div "Lock and Publish" at bounding box center [374, 58] width 30 height 10
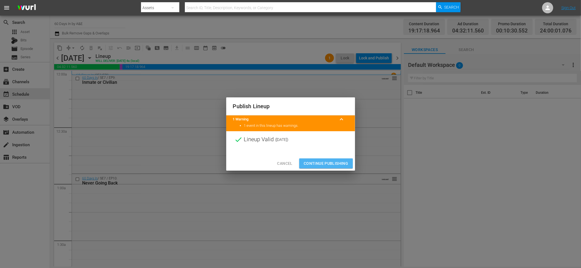
click at [339, 164] on span "Continue Publishing" at bounding box center [326, 163] width 45 height 7
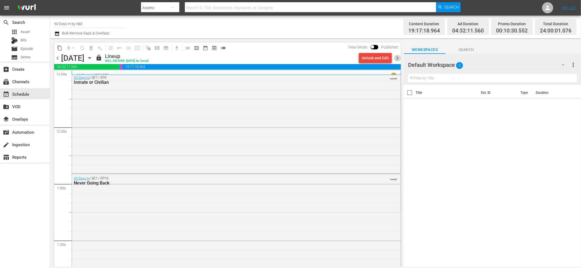
click at [398, 58] on span "chevron_right" at bounding box center [397, 58] width 7 height 7
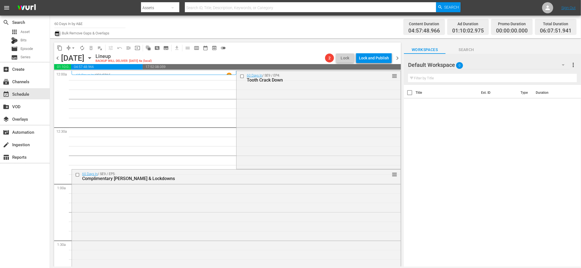
click at [57, 33] on icon "button" at bounding box center [56, 33] width 5 height 7
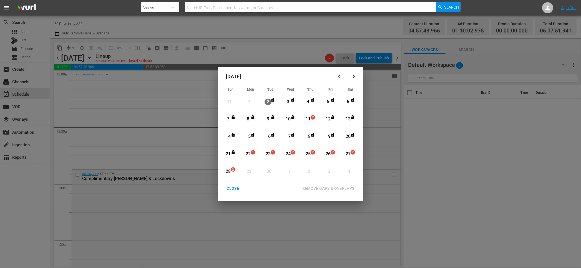
click at [308, 119] on div "11" at bounding box center [308, 119] width 7 height 6
click at [335, 190] on div "REMOVE GAPS & OVERLAPS" at bounding box center [328, 188] width 61 height 7
click at [233, 188] on div "CLOSE" at bounding box center [233, 188] width 21 height 7
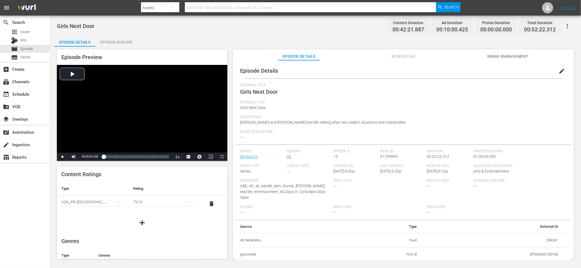
click at [113, 41] on div "Episode Builder" at bounding box center [117, 42] width 42 height 13
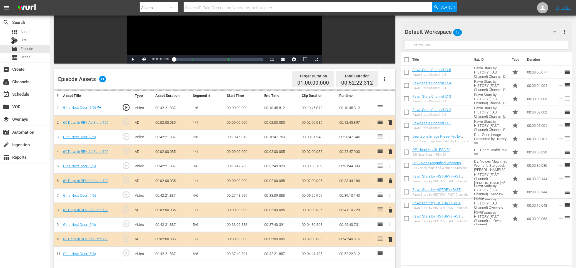
scroll to position [111, 0]
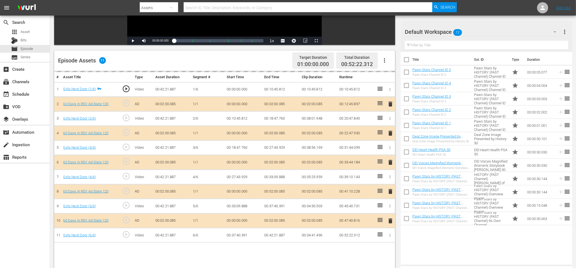
click at [390, 161] on div "delete" at bounding box center [390, 163] width 6 height 8
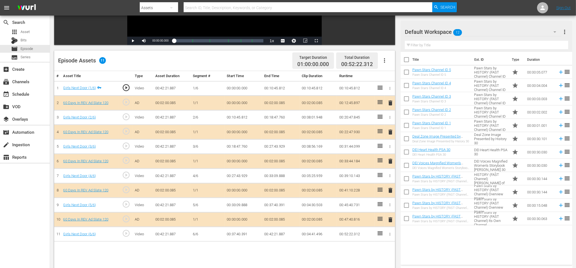
click at [392, 161] on span "delete" at bounding box center [390, 161] width 7 height 7
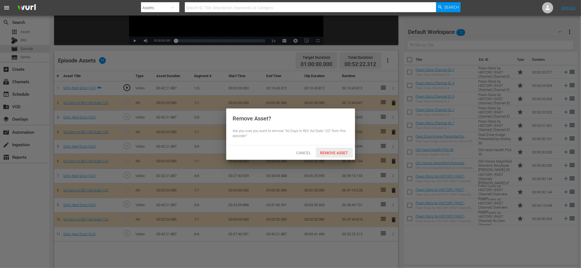
click at [344, 149] on div "Remove Asset" at bounding box center [334, 153] width 37 height 10
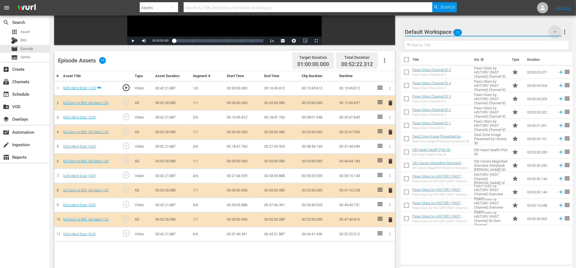
click at [436, 33] on icon "button" at bounding box center [554, 32] width 7 height 7
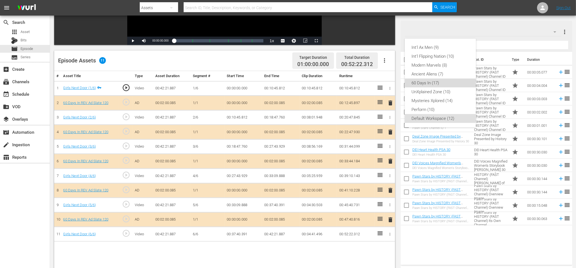
click at [436, 83] on div "60 Days In (17)" at bounding box center [440, 83] width 58 height 9
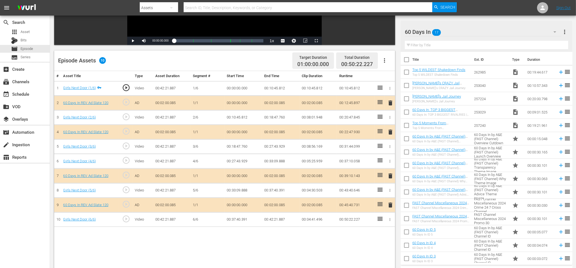
click at [406, 71] on input "checkbox" at bounding box center [407, 74] width 12 height 12
checkbox input "true"
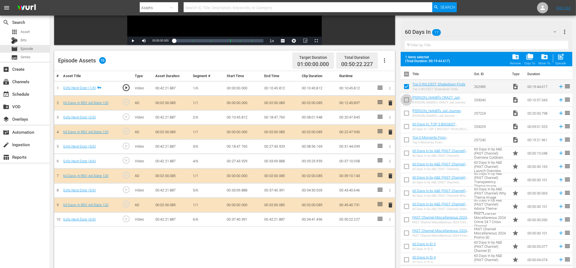
click at [407, 99] on input "checkbox" at bounding box center [407, 101] width 12 height 12
checkbox input "true"
click at [406, 113] on input "checkbox" at bounding box center [407, 115] width 12 height 12
checkbox input "true"
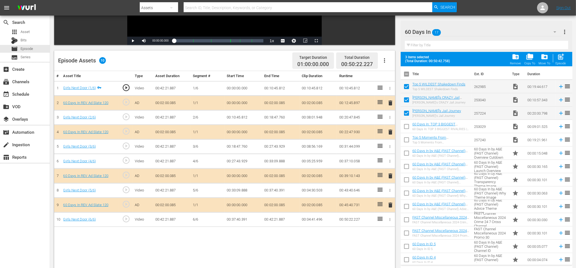
click at [406, 127] on input "checkbox" at bounding box center [407, 128] width 12 height 12
checkbox input "true"
click at [405, 137] on input "checkbox" at bounding box center [407, 141] width 12 height 12
checkbox input "true"
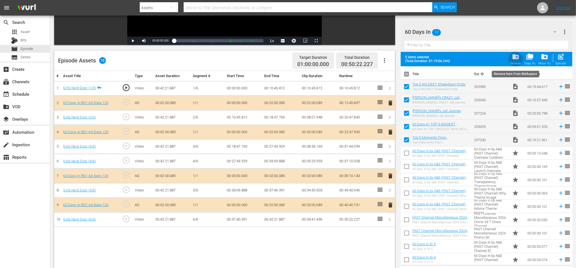
click at [436, 59] on span "folder_delete" at bounding box center [516, 57] width 8 height 8
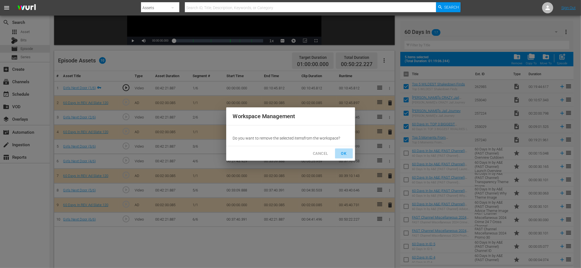
click at [348, 153] on span "OK" at bounding box center [344, 153] width 9 height 7
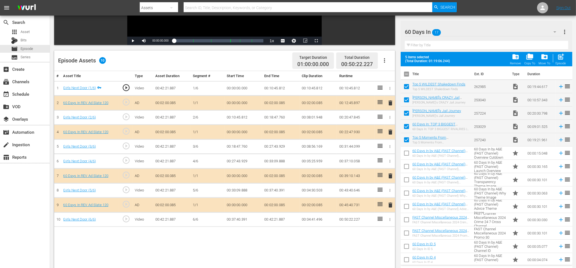
checkbox input "false"
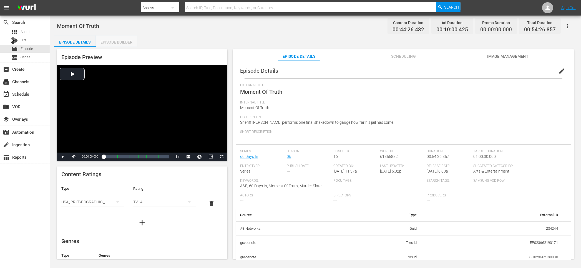
click at [110, 44] on div "Episode Builder" at bounding box center [117, 42] width 42 height 13
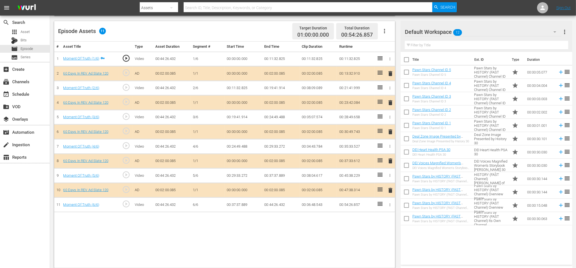
scroll to position [144, 0]
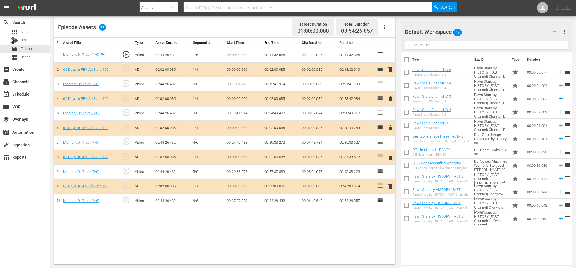
click at [388, 127] on span "delete" at bounding box center [390, 128] width 7 height 7
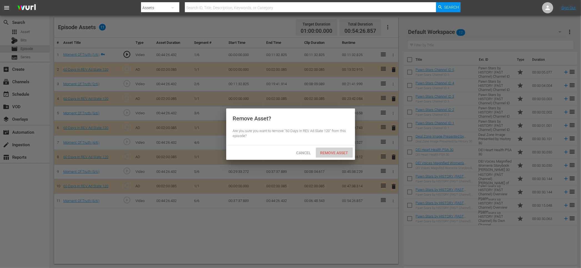
click at [334, 151] on span "Remove Asset" at bounding box center [334, 153] width 37 height 4
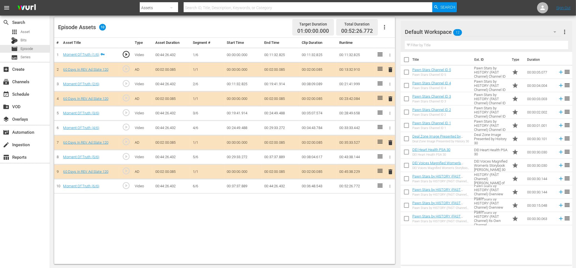
click at [436, 32] on icon "button" at bounding box center [554, 32] width 7 height 7
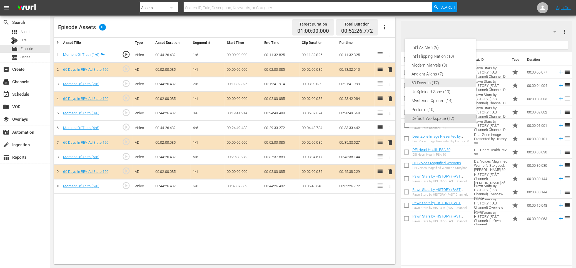
click at [436, 85] on div "60 Days In (17)" at bounding box center [440, 83] width 58 height 9
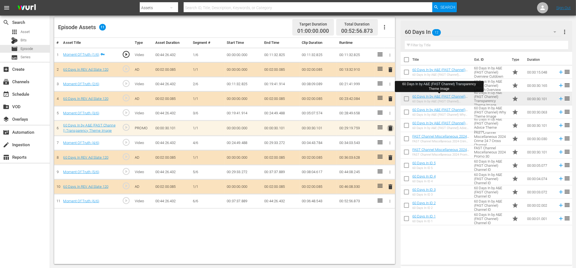
click at [388, 126] on span "delete" at bounding box center [390, 128] width 7 height 7
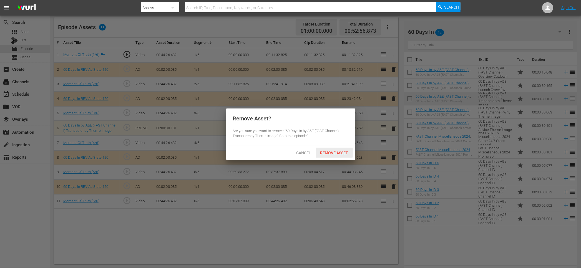
click at [333, 152] on span "Remove Asset" at bounding box center [334, 153] width 37 height 4
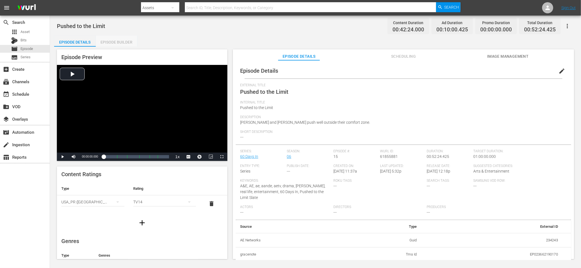
click at [113, 43] on div "Episode Builder" at bounding box center [117, 42] width 42 height 13
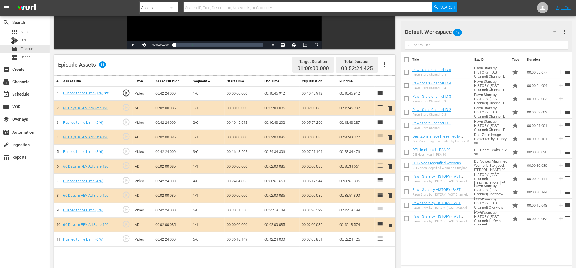
scroll to position [111, 0]
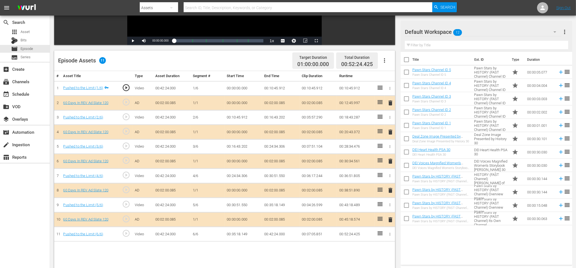
click at [390, 158] on span "delete" at bounding box center [390, 161] width 7 height 7
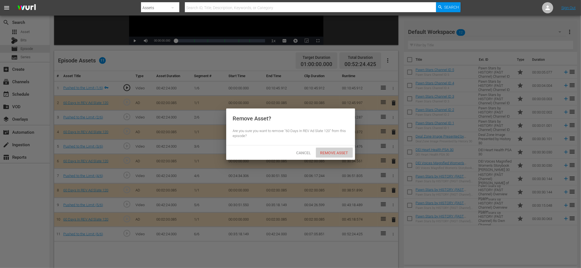
click at [341, 153] on span "Remove Asset" at bounding box center [334, 153] width 37 height 4
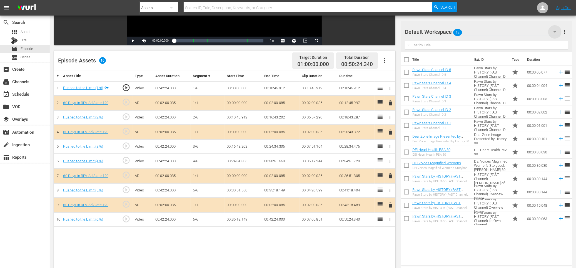
click at [436, 32] on icon "button" at bounding box center [554, 32] width 7 height 7
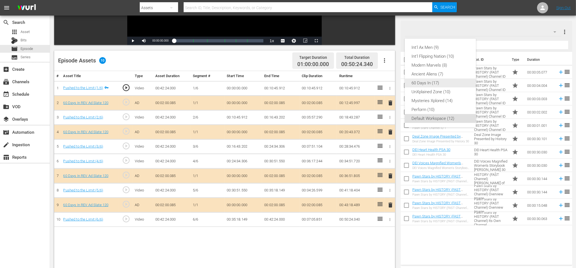
click at [436, 84] on div "60 Days In (17)" at bounding box center [440, 83] width 58 height 9
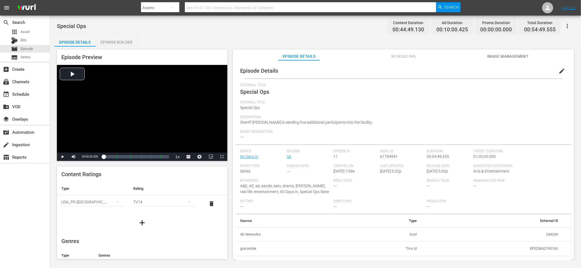
click at [122, 39] on div "Episode Builder" at bounding box center [117, 42] width 42 height 13
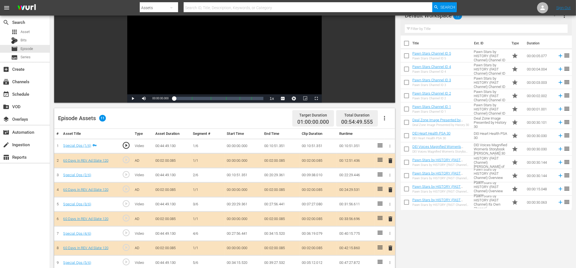
scroll to position [74, 0]
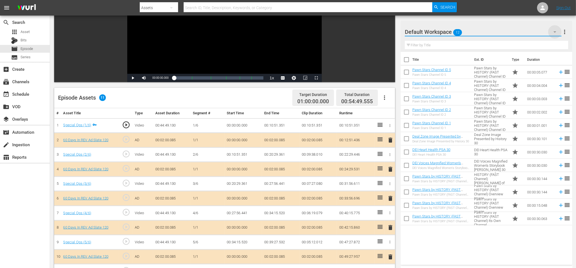
click at [436, 31] on icon "button" at bounding box center [554, 32] width 7 height 7
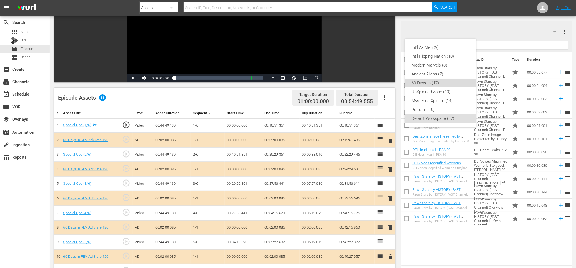
click at [434, 81] on div "60 Days In (17)" at bounding box center [440, 83] width 58 height 9
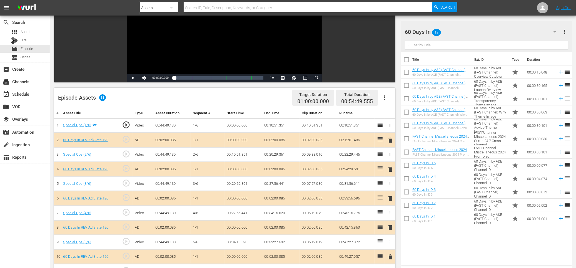
click at [390, 200] on span "delete" at bounding box center [390, 198] width 7 height 7
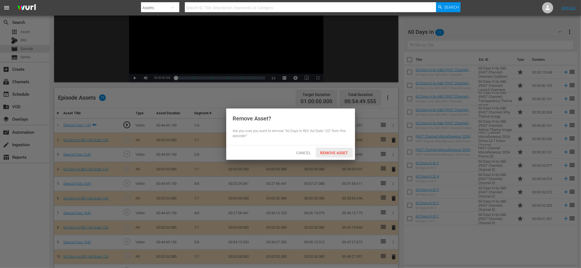
click at [345, 151] on span "Remove Asset" at bounding box center [334, 153] width 37 height 4
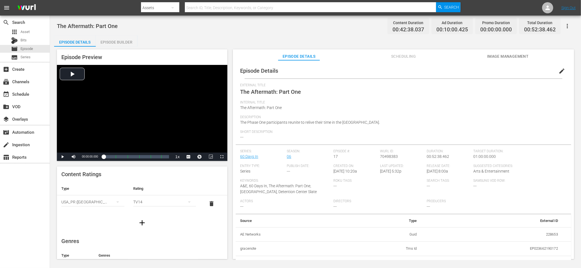
click at [117, 43] on div "Episode Builder" at bounding box center [117, 42] width 42 height 13
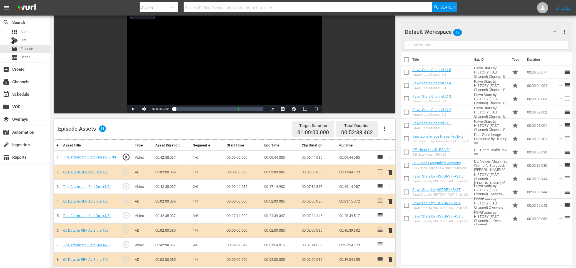
scroll to position [111, 0]
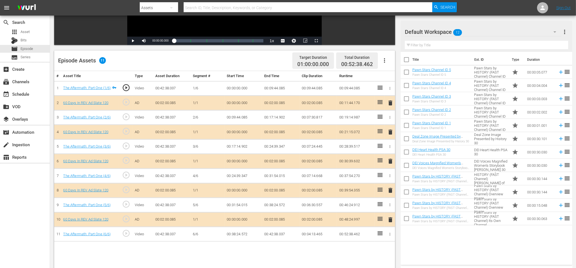
click at [391, 161] on span "delete" at bounding box center [390, 161] width 7 height 7
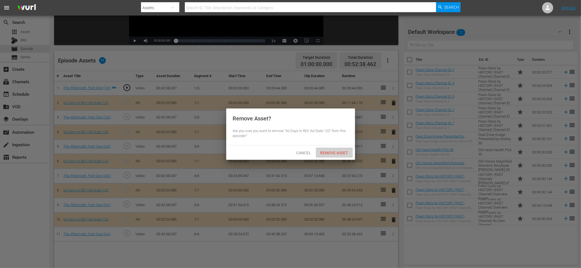
click at [332, 152] on span "Remove Asset" at bounding box center [334, 153] width 37 height 4
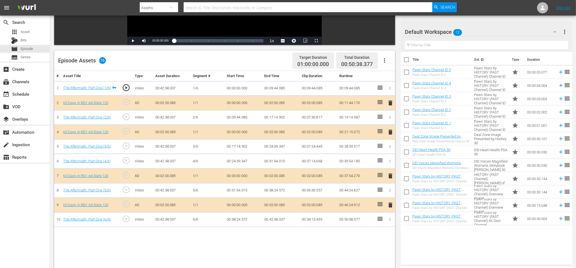
click at [436, 33] on icon "button" at bounding box center [554, 31] width 3 height 1
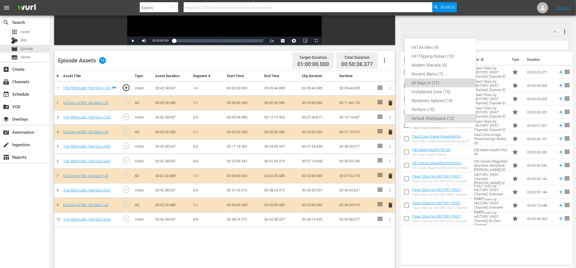
click at [434, 82] on div "60 Days In (17)" at bounding box center [440, 83] width 58 height 9
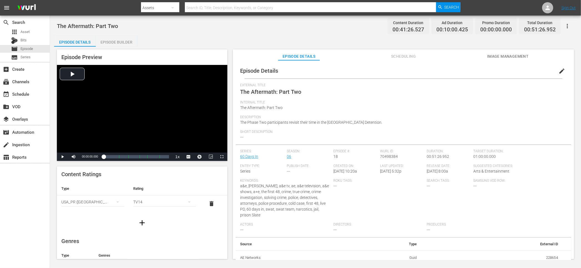
click at [115, 40] on div "Episode Builder" at bounding box center [117, 42] width 42 height 13
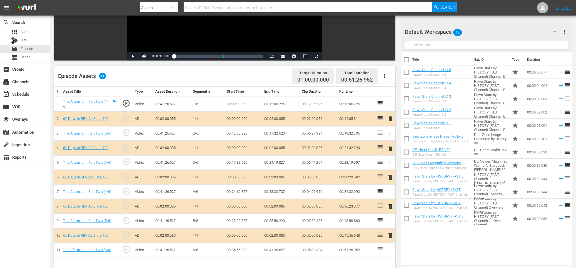
scroll to position [144, 0]
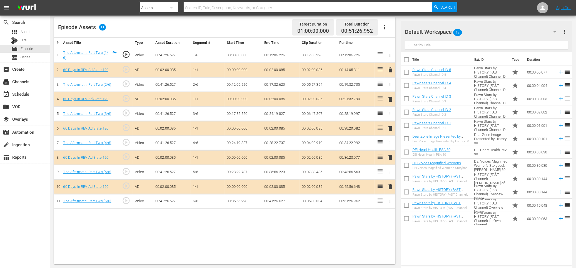
click at [436, 33] on icon "button" at bounding box center [554, 32] width 7 height 7
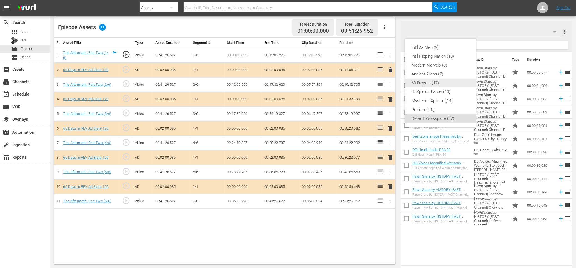
click at [429, 82] on div "60 Days In (17)" at bounding box center [440, 83] width 58 height 9
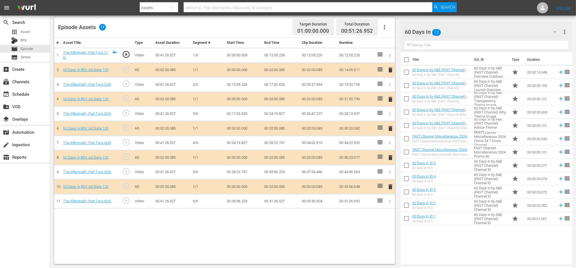
click at [388, 127] on span "delete" at bounding box center [390, 128] width 7 height 7
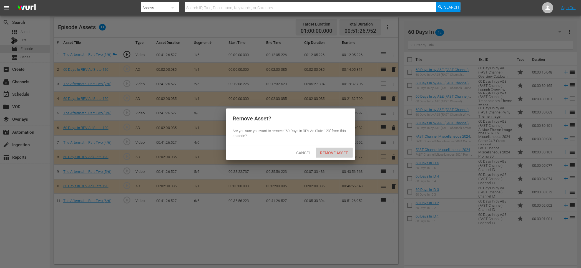
click at [339, 151] on span "Remove Asset" at bounding box center [334, 153] width 37 height 4
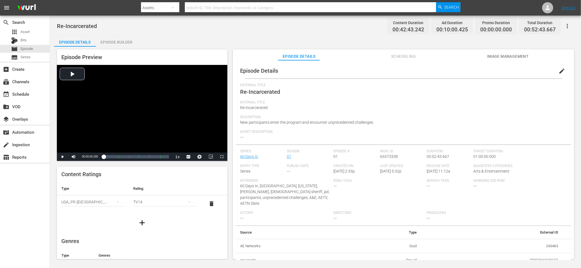
click at [111, 40] on div "Episode Builder" at bounding box center [117, 42] width 42 height 13
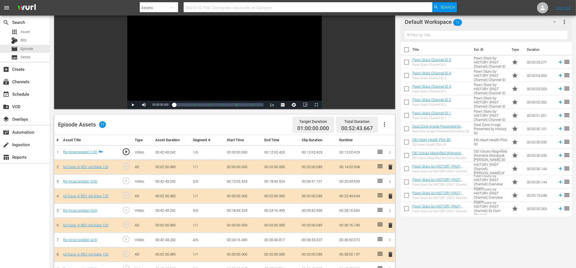
scroll to position [111, 0]
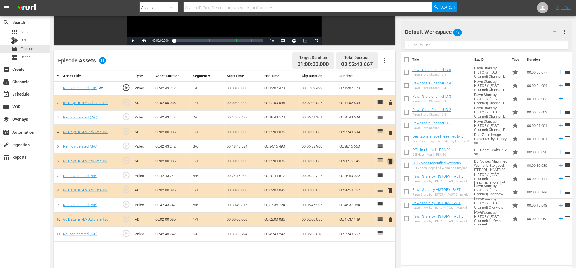
click at [390, 161] on span "delete" at bounding box center [390, 161] width 7 height 7
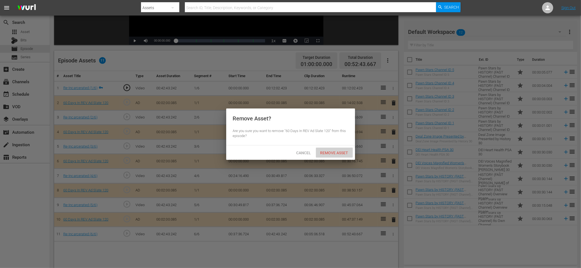
click at [327, 153] on span "Remove Asset" at bounding box center [334, 153] width 37 height 4
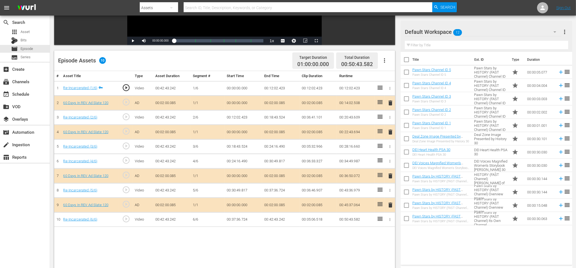
click at [436, 31] on icon "button" at bounding box center [554, 32] width 7 height 7
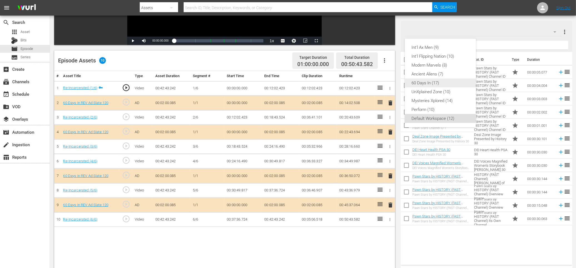
click at [436, 79] on div "60 Days In (17)" at bounding box center [440, 83] width 58 height 9
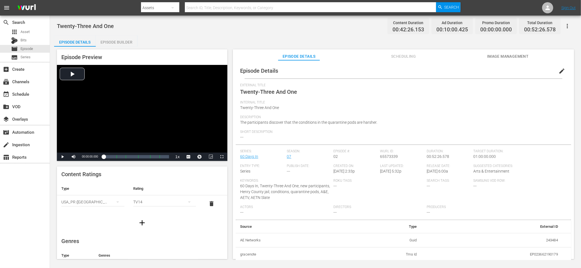
click at [119, 41] on div "Episode Builder" at bounding box center [117, 42] width 42 height 13
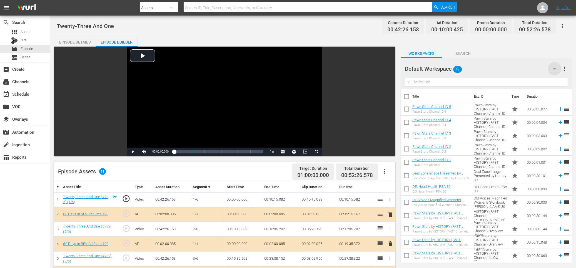
click at [436, 70] on icon "button" at bounding box center [554, 69] width 7 height 7
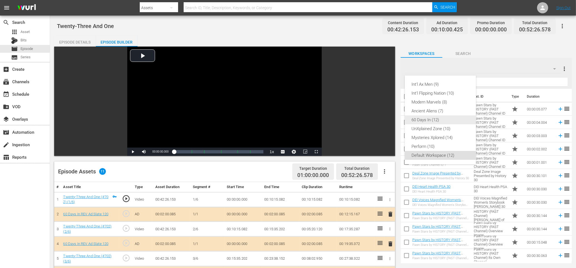
click at [436, 118] on div "60 Days In (12)" at bounding box center [440, 120] width 58 height 9
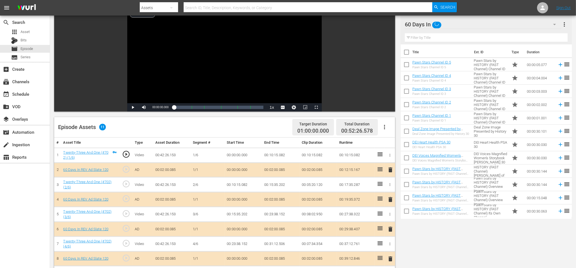
scroll to position [111, 0]
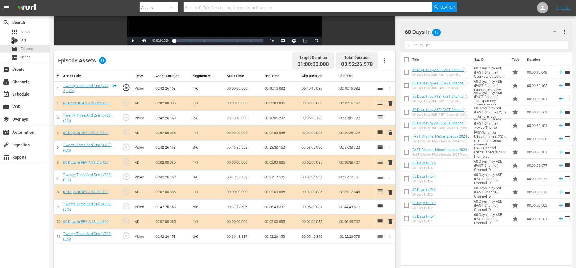
click at [391, 161] on span "delete" at bounding box center [390, 162] width 7 height 7
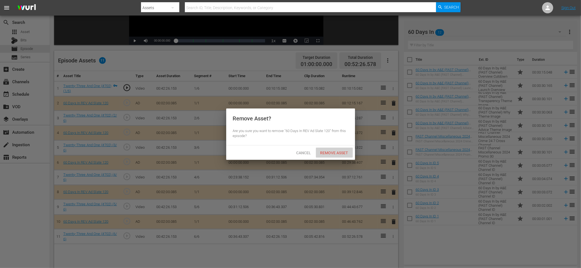
click at [342, 153] on span "Remove Asset" at bounding box center [334, 153] width 37 height 4
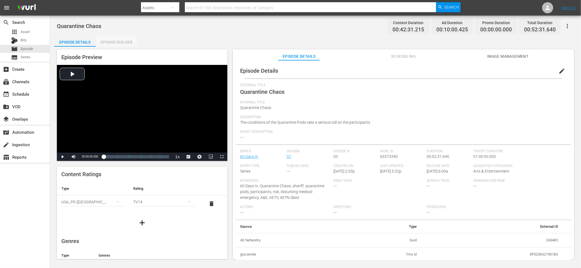
click at [118, 39] on div "Episode Builder" at bounding box center [117, 42] width 42 height 13
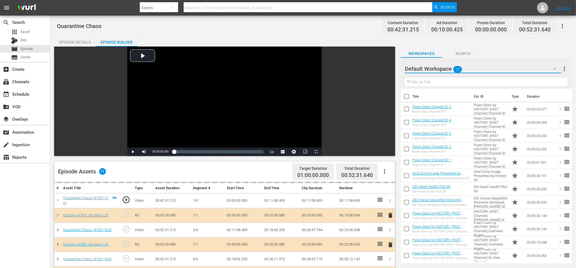
click at [436, 69] on icon "button" at bounding box center [554, 69] width 7 height 7
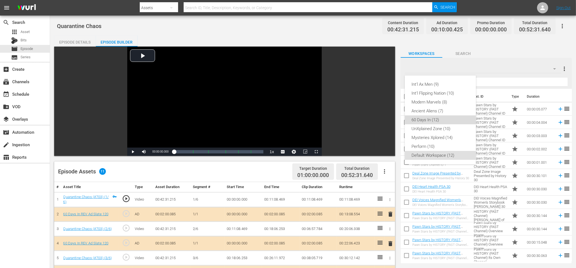
click at [436, 120] on div "60 Days In (12)" at bounding box center [440, 120] width 58 height 9
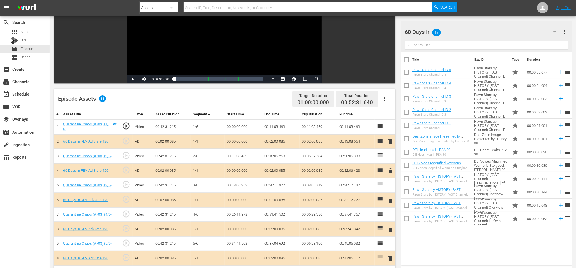
scroll to position [144, 0]
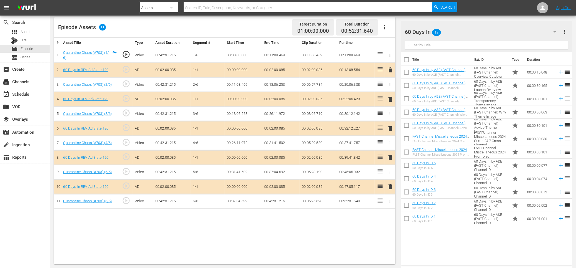
click at [388, 128] on span "delete" at bounding box center [390, 128] width 7 height 7
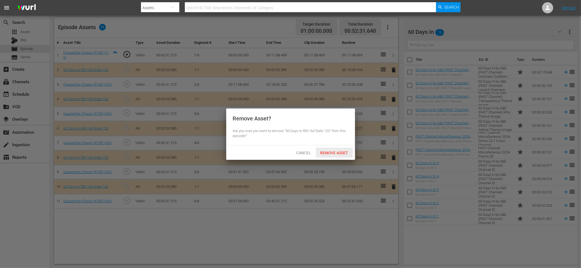
click at [335, 152] on span "Remove Asset" at bounding box center [334, 153] width 37 height 4
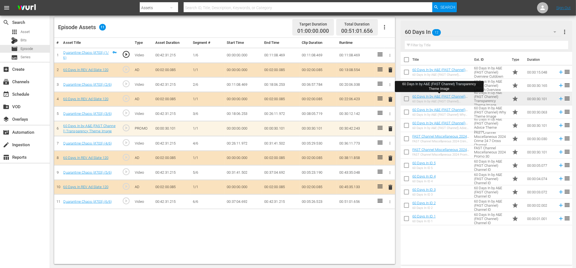
click at [389, 129] on span "delete" at bounding box center [390, 129] width 7 height 7
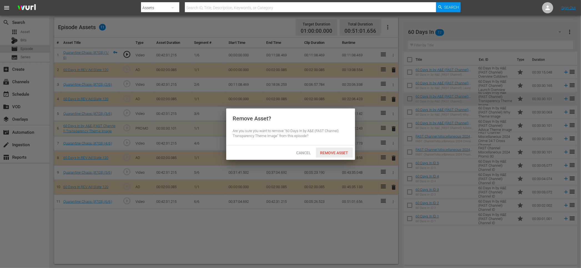
click at [338, 152] on span "Remove Asset" at bounding box center [334, 153] width 37 height 4
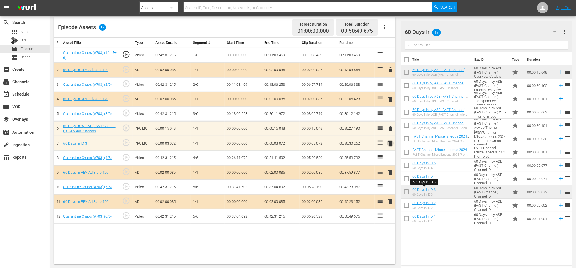
click at [389, 145] on span "delete" at bounding box center [390, 143] width 7 height 7
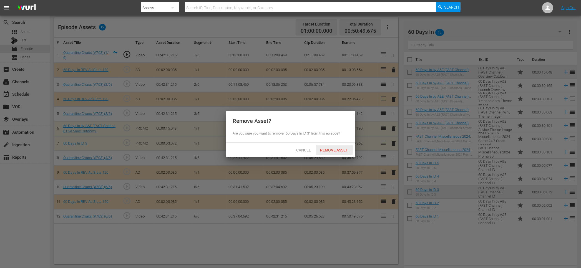
click at [333, 149] on span "Remove Asset" at bounding box center [334, 150] width 37 height 4
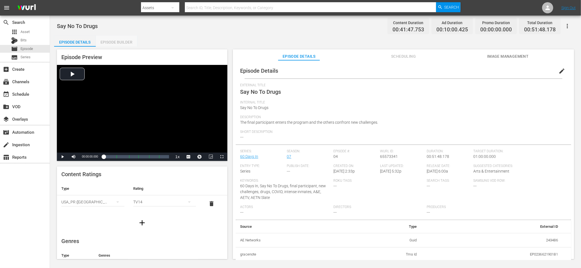
click at [119, 40] on div "Episode Builder" at bounding box center [117, 42] width 42 height 13
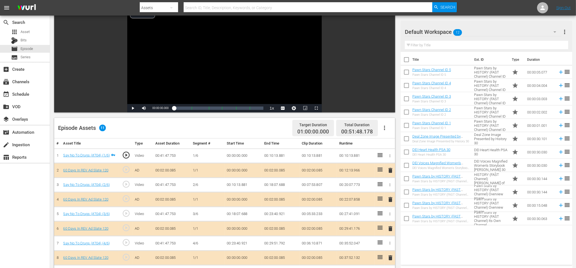
scroll to position [111, 0]
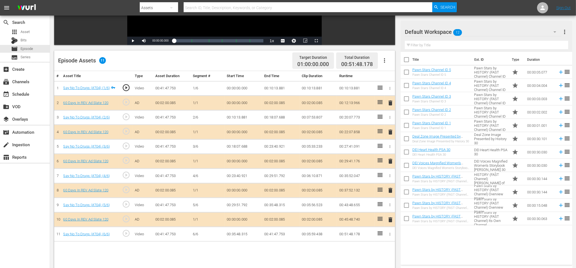
click at [389, 162] on span "delete" at bounding box center [390, 161] width 7 height 7
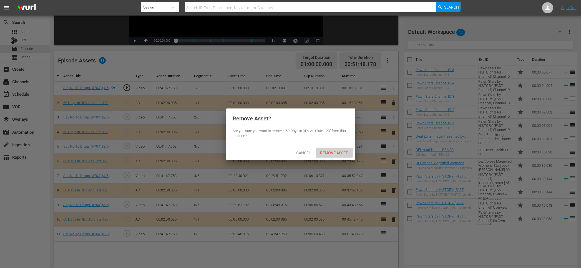
click at [336, 154] on span "Remove Asset" at bounding box center [334, 153] width 37 height 4
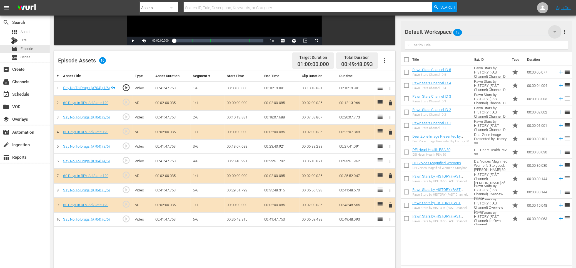
click at [436, 32] on icon "button" at bounding box center [554, 31] width 3 height 1
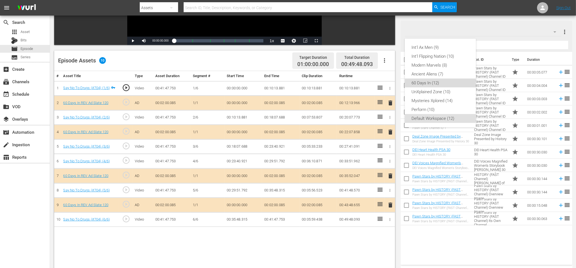
click at [430, 83] on div "60 Days In (12)" at bounding box center [440, 83] width 58 height 9
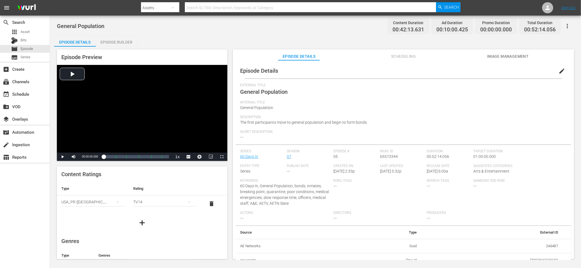
click at [119, 39] on div "Episode Builder" at bounding box center [117, 42] width 42 height 13
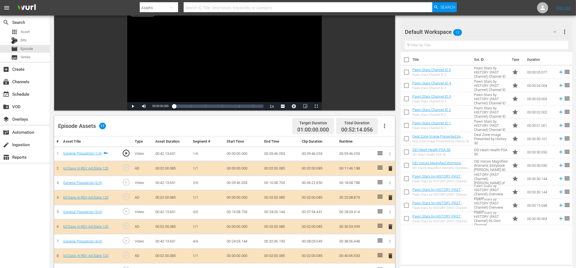
scroll to position [111, 0]
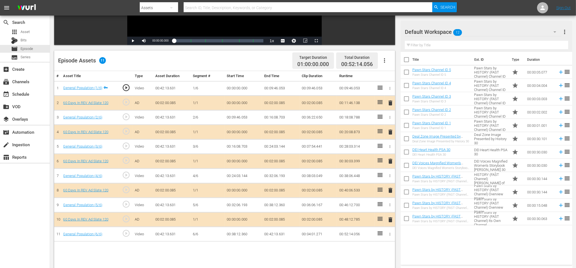
click at [391, 161] on span "delete" at bounding box center [390, 161] width 7 height 7
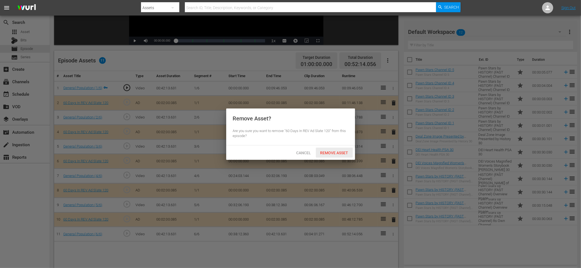
click at [339, 151] on span "Remove Asset" at bounding box center [334, 153] width 37 height 4
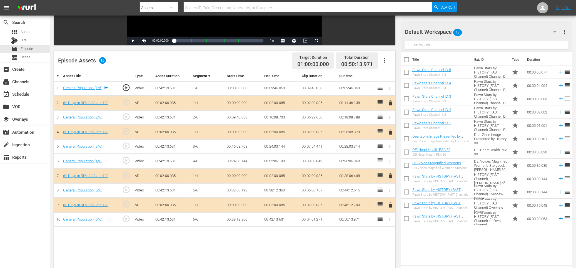
click at [436, 30] on icon "button" at bounding box center [554, 32] width 7 height 7
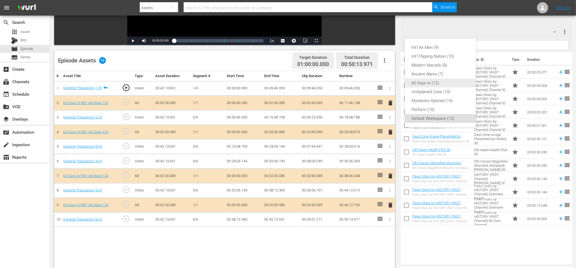
click at [431, 86] on div "60 Days In (12)" at bounding box center [440, 83] width 58 height 9
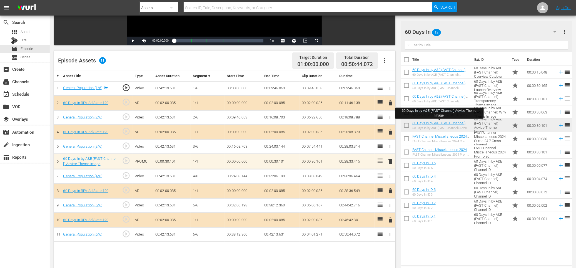
click at [389, 161] on span "delete" at bounding box center [390, 161] width 7 height 7
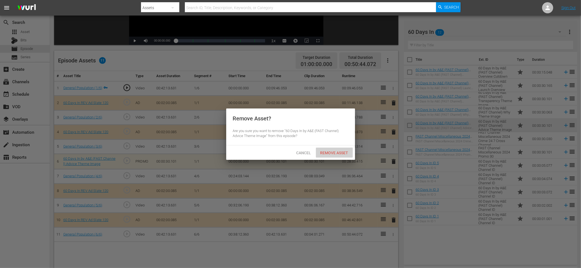
click at [345, 153] on span "Remove Asset" at bounding box center [334, 153] width 37 height 4
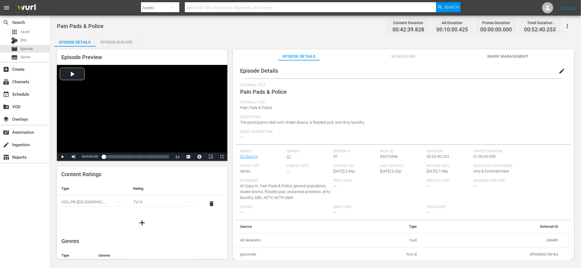
click at [118, 42] on div "Episode Builder" at bounding box center [117, 42] width 42 height 13
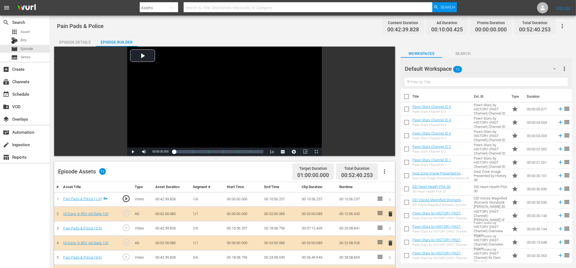
click at [436, 68] on icon "button" at bounding box center [554, 69] width 7 height 7
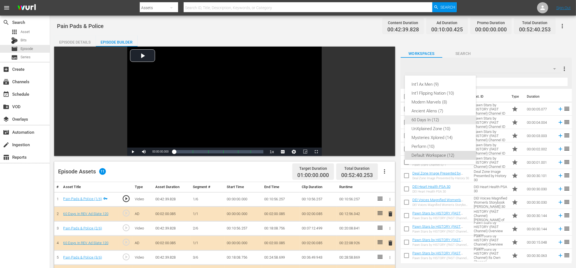
click at [436, 121] on div "60 Days In (12)" at bounding box center [440, 120] width 58 height 9
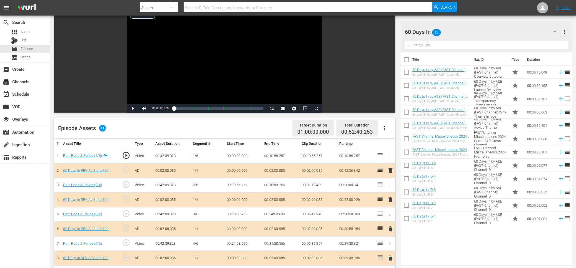
scroll to position [111, 0]
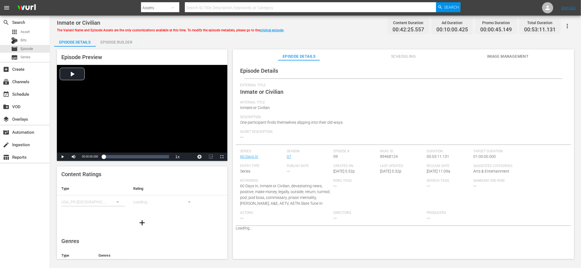
click at [125, 40] on div "Episode Builder" at bounding box center [117, 42] width 42 height 13
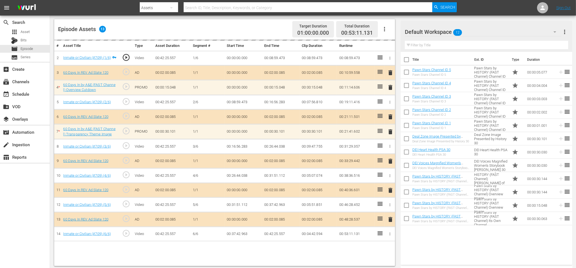
scroll to position [144, 0]
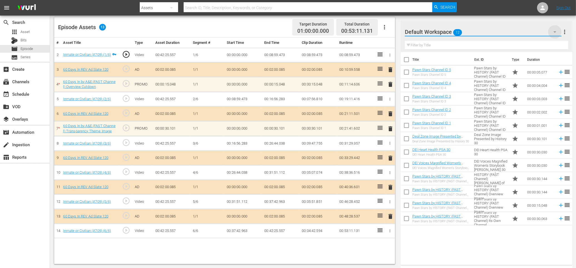
click at [554, 32] on icon "button" at bounding box center [554, 32] width 7 height 7
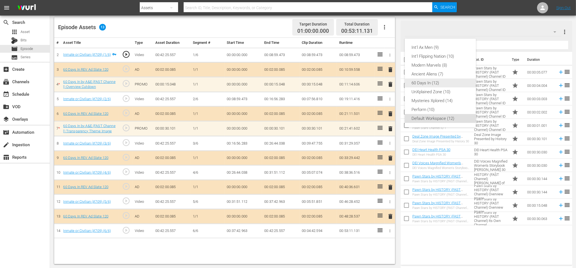
click at [430, 83] on div "60 Days In (12)" at bounding box center [440, 83] width 58 height 9
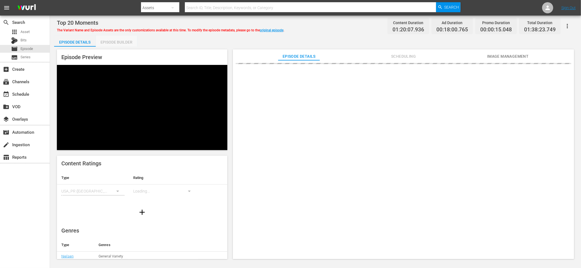
click at [121, 39] on div "Episode Builder" at bounding box center [117, 42] width 42 height 13
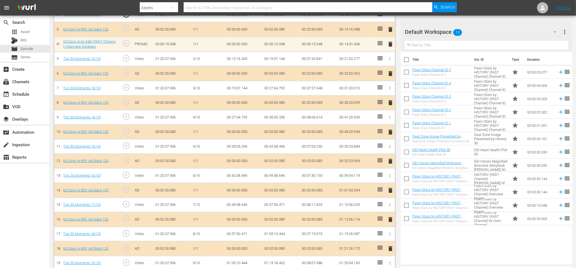
scroll to position [185, 0]
click at [555, 33] on icon "button" at bounding box center [554, 32] width 7 height 7
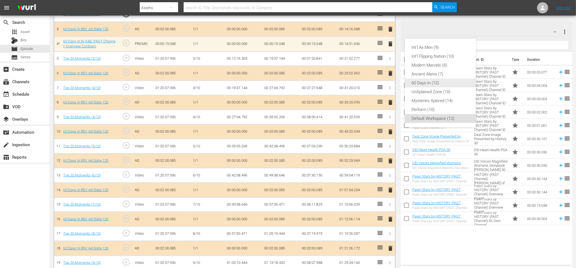
click at [433, 81] on div "60 Days In (12)" at bounding box center [440, 83] width 58 height 9
